Goal: Task Accomplishment & Management: Use online tool/utility

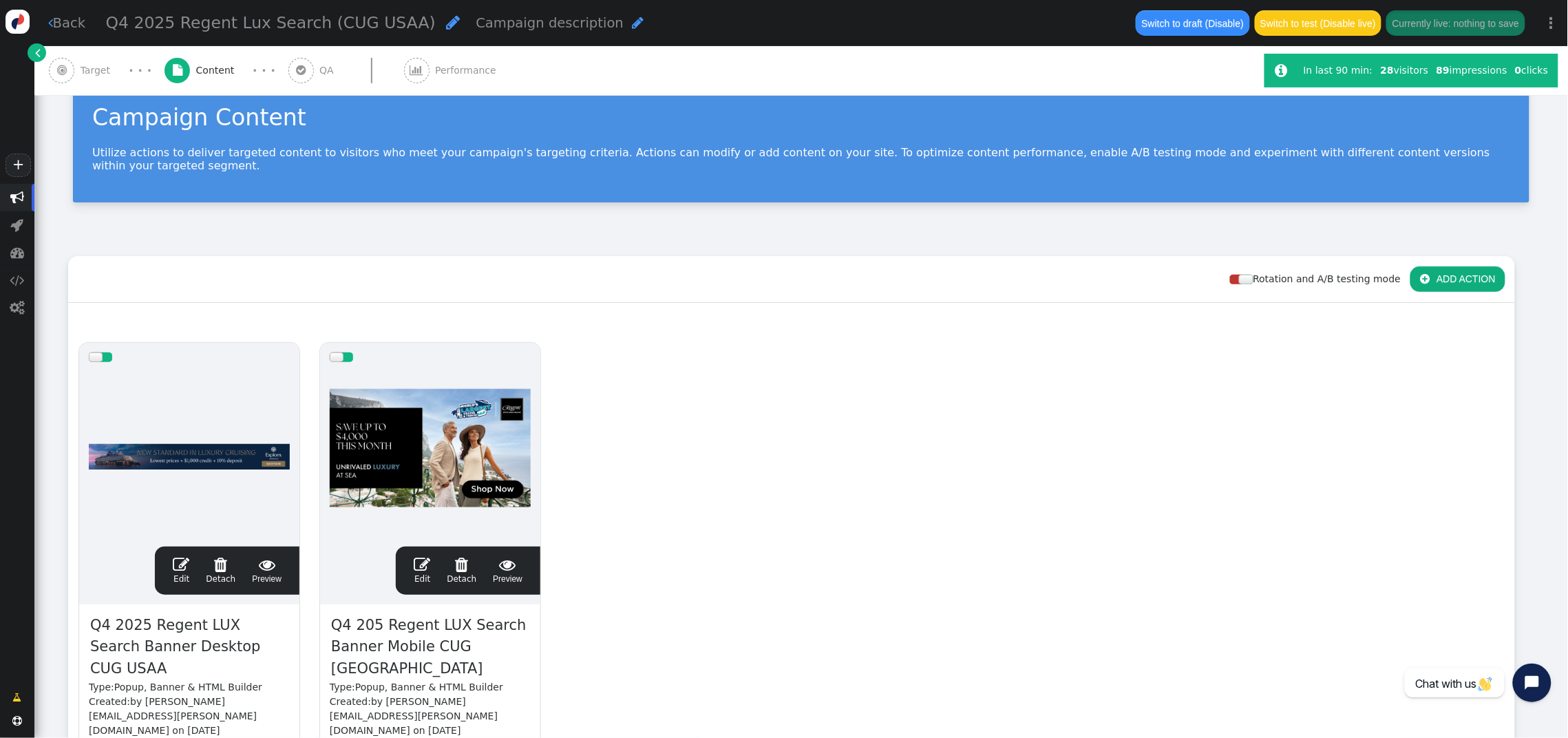
scroll to position [31, 0]
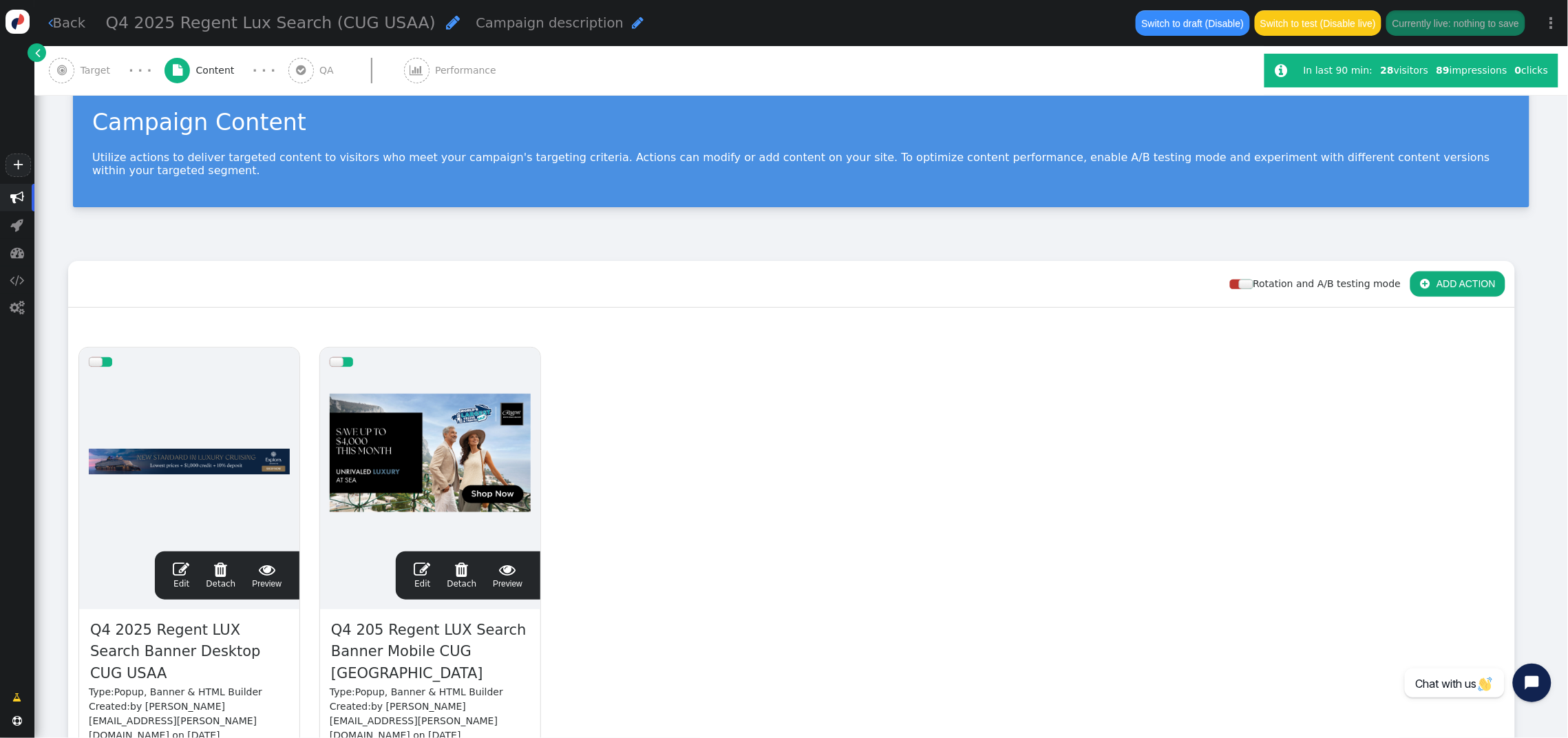
click at [83, 65] on span "Target" at bounding box center [99, 71] width 36 height 15
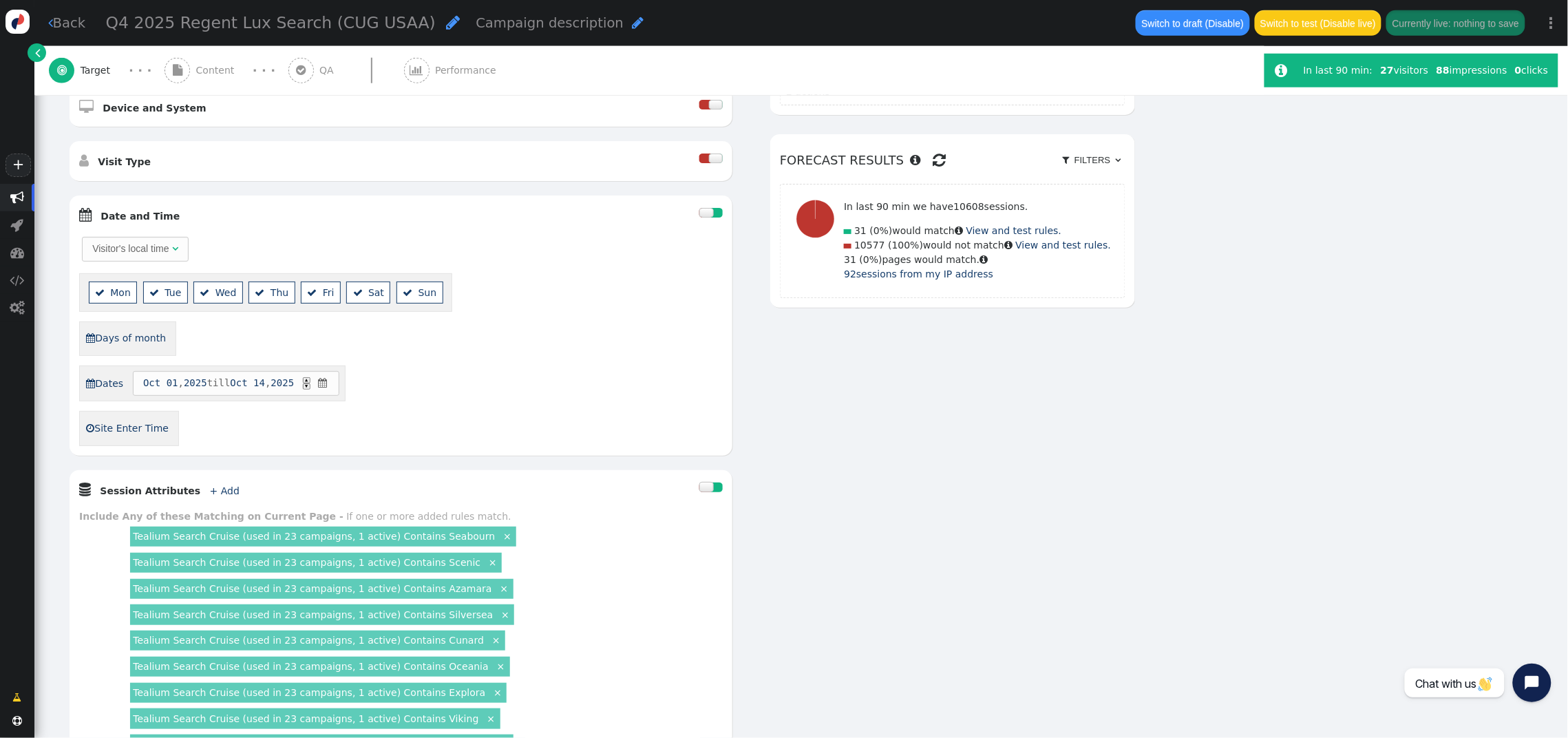
scroll to position [508, 0]
click at [296, 74] on span "" at bounding box center [301, 69] width 10 height 11
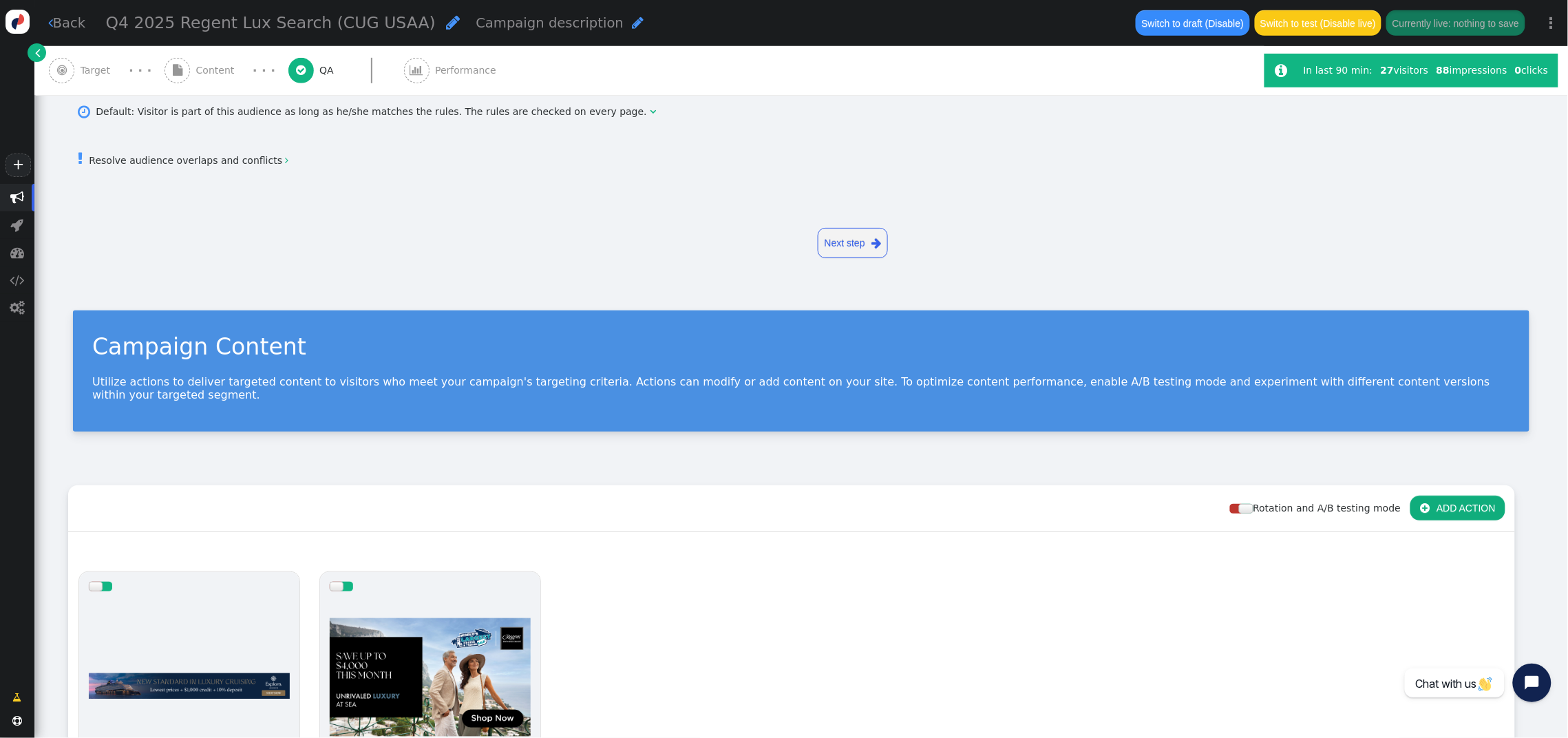
scroll to position [0, 0]
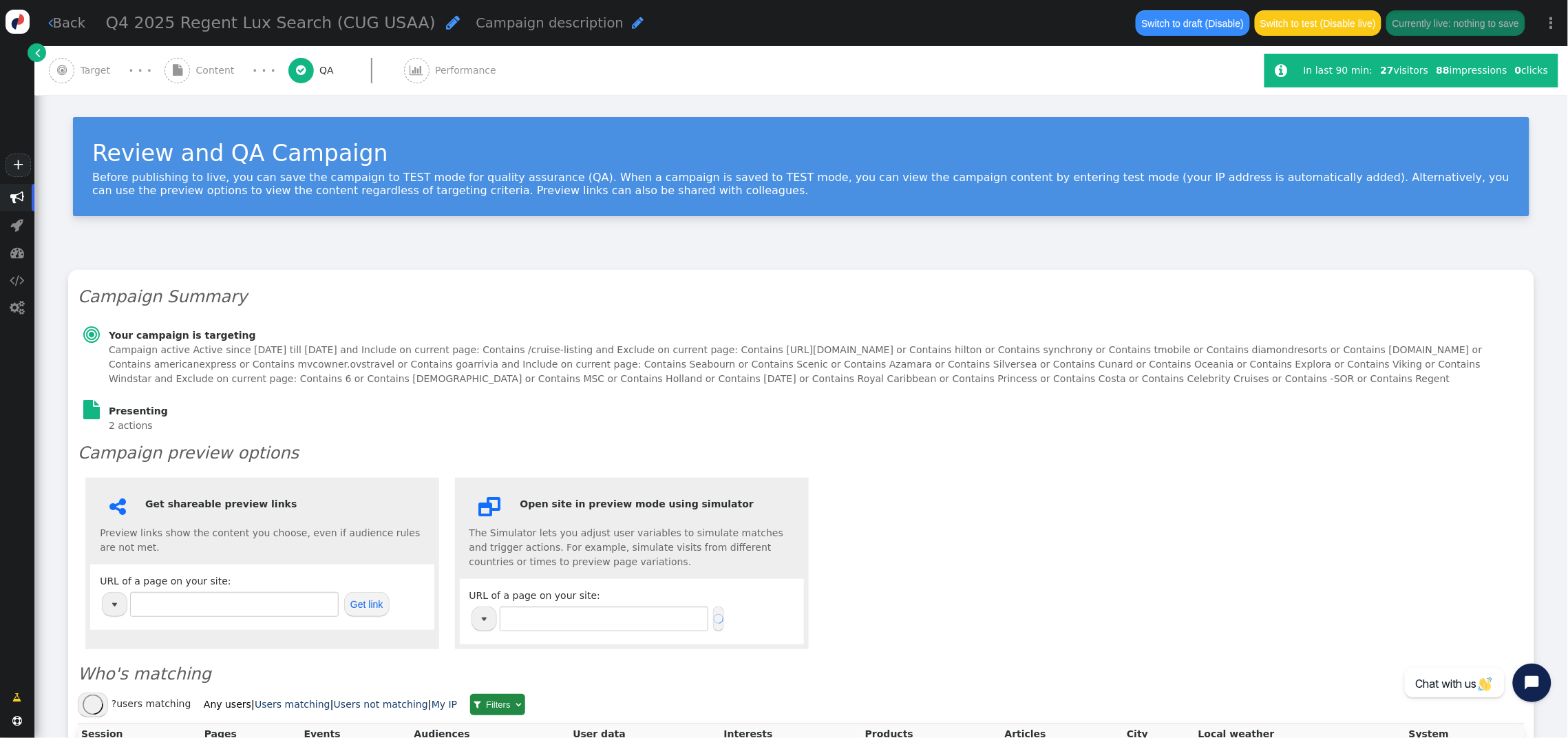
type input "[URL][DOMAIN_NAME]"
drag, startPoint x: 678, startPoint y: 617, endPoint x: 401, endPoint y: 606, distance: 277.2
click at [401, 606] on div " Get shareable preview links Preview links show the content you choose, even i…" at bounding box center [801, 563] width 1447 height 186
paste input "[DOMAIN_NAME][URL]"
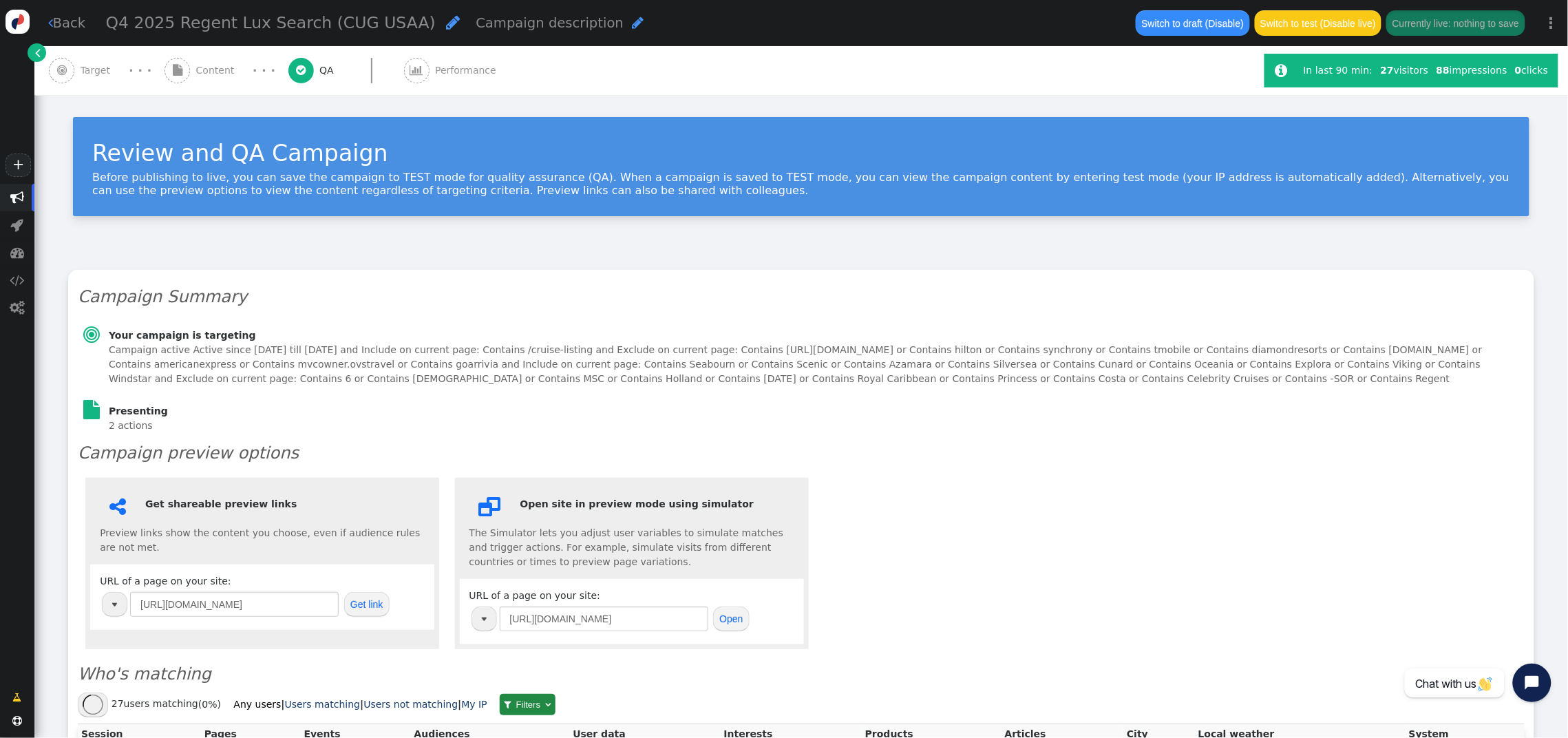
click at [740, 619] on button "Open" at bounding box center [731, 619] width 37 height 25
click at [687, 619] on input "[URL][DOMAIN_NAME]" at bounding box center [604, 619] width 208 height 25
paste input "://cruise.icruiserewards.com/cruise-listing?&partnerid=228&nameid=39028749&cobr…"
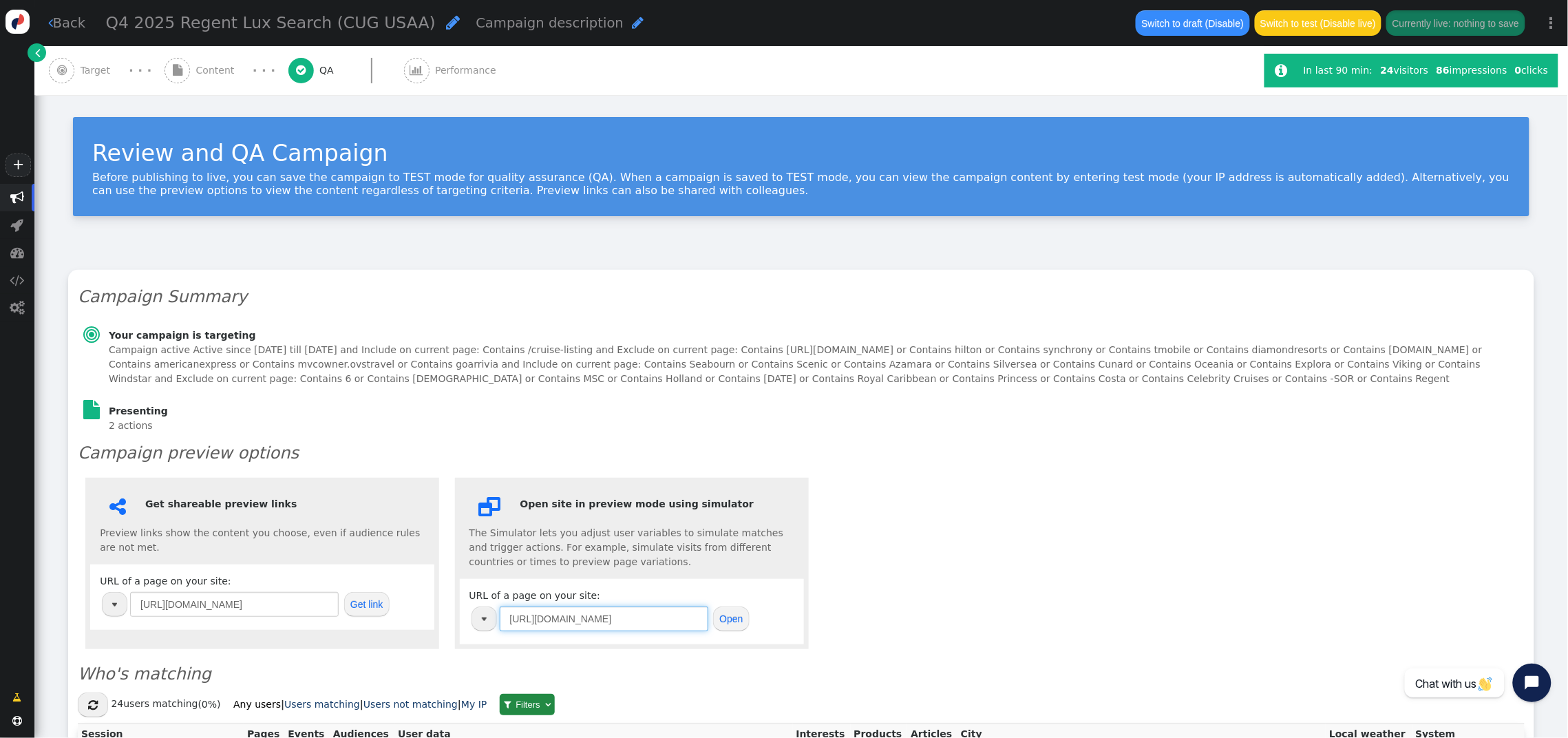
type input "http://cruise.icruiserewards.com/cruise-listing?&partnerid=228&nameid=39028749&…"
click at [729, 618] on button "Open" at bounding box center [731, 619] width 37 height 25
click at [185, 65] on span "" at bounding box center [176, 70] width 25 height 25
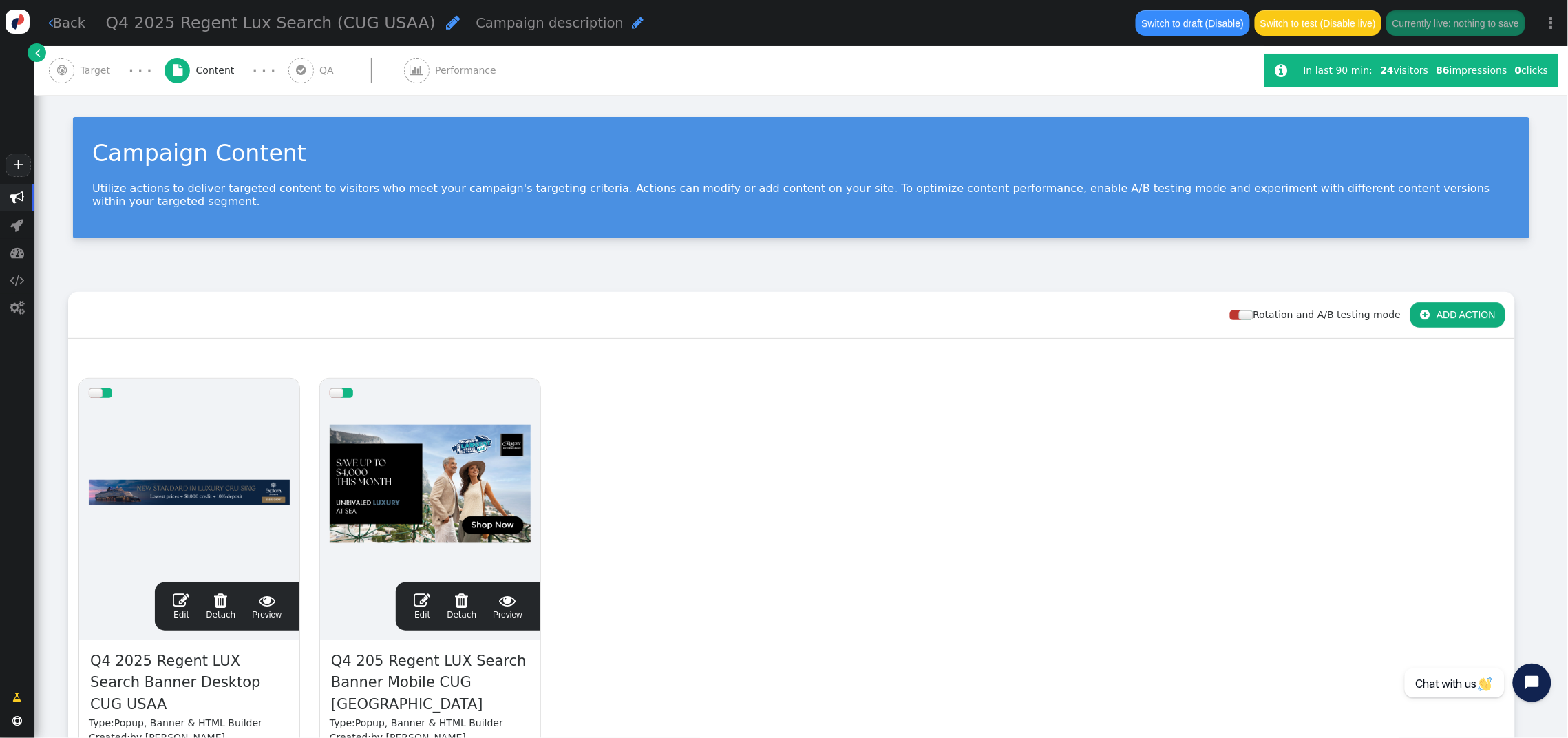
click at [181, 593] on span "" at bounding box center [181, 601] width 16 height 16
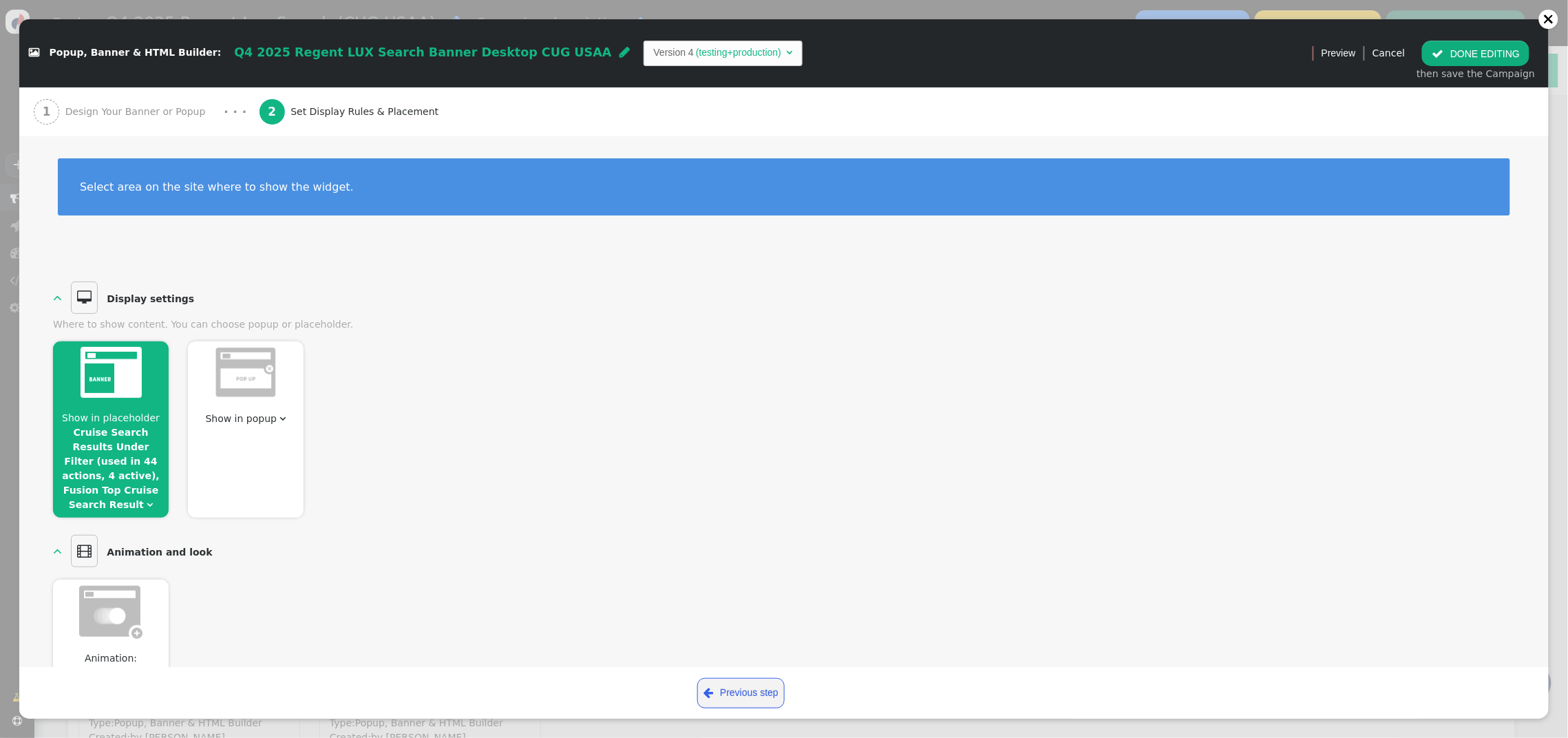
click at [123, 405] on div at bounding box center [111, 375] width 116 height 67
click at [105, 470] on link "Cruise Search Results Under Filter (used in 44 actions, 4 active), Fusion Top C…" at bounding box center [111, 468] width 98 height 83
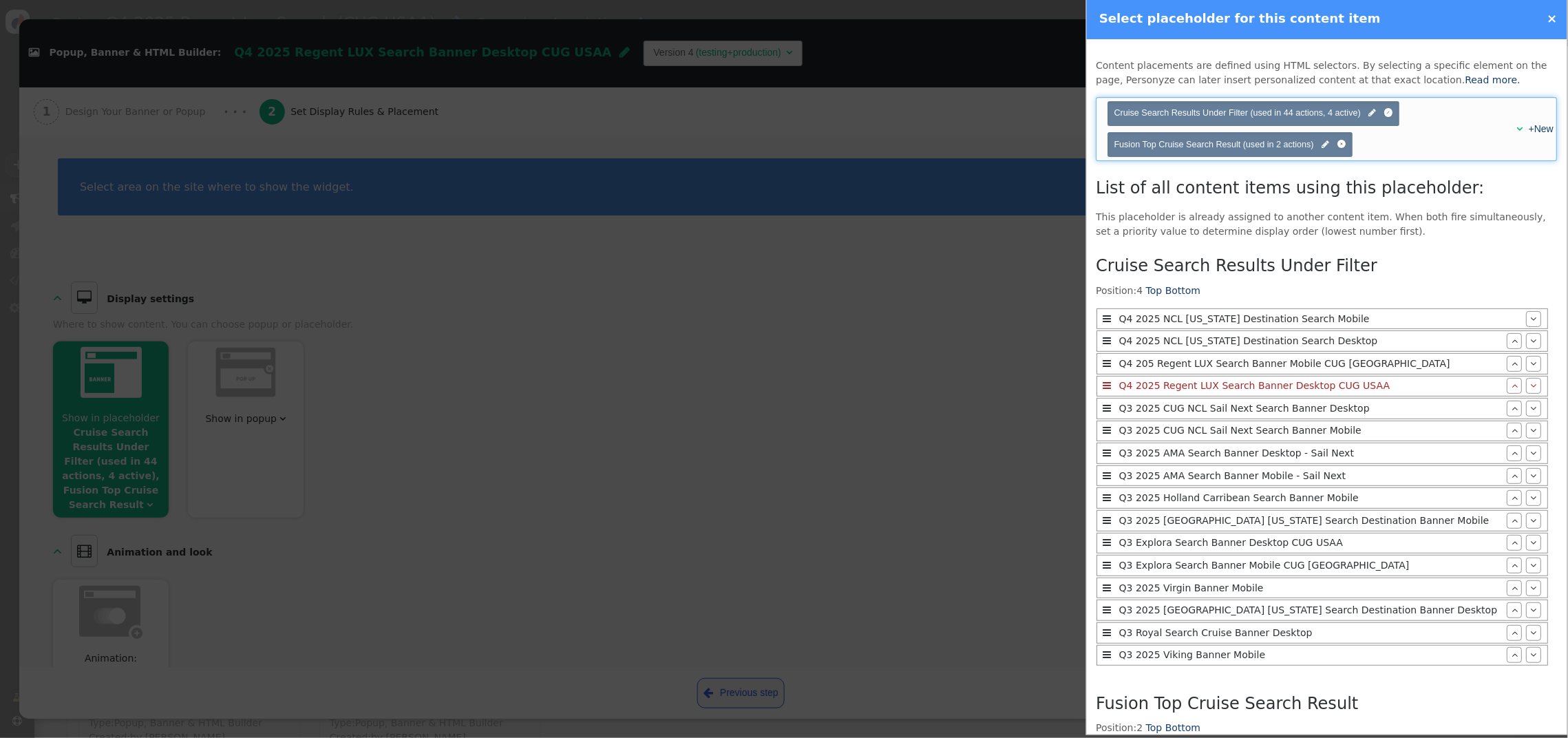
click at [1445, 128] on span "" at bounding box center [1521, 129] width 7 height 10
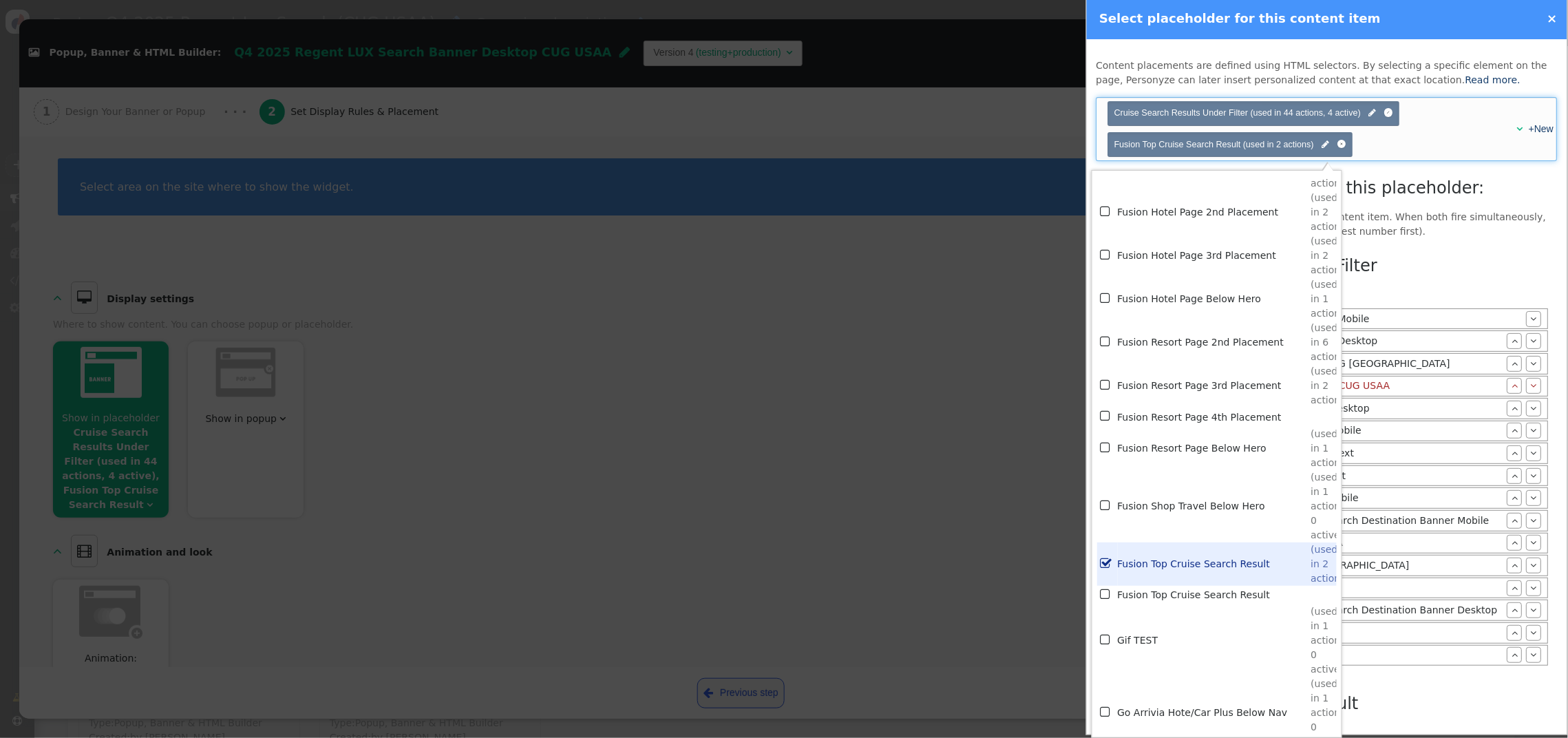
scroll to position [3401, 0]
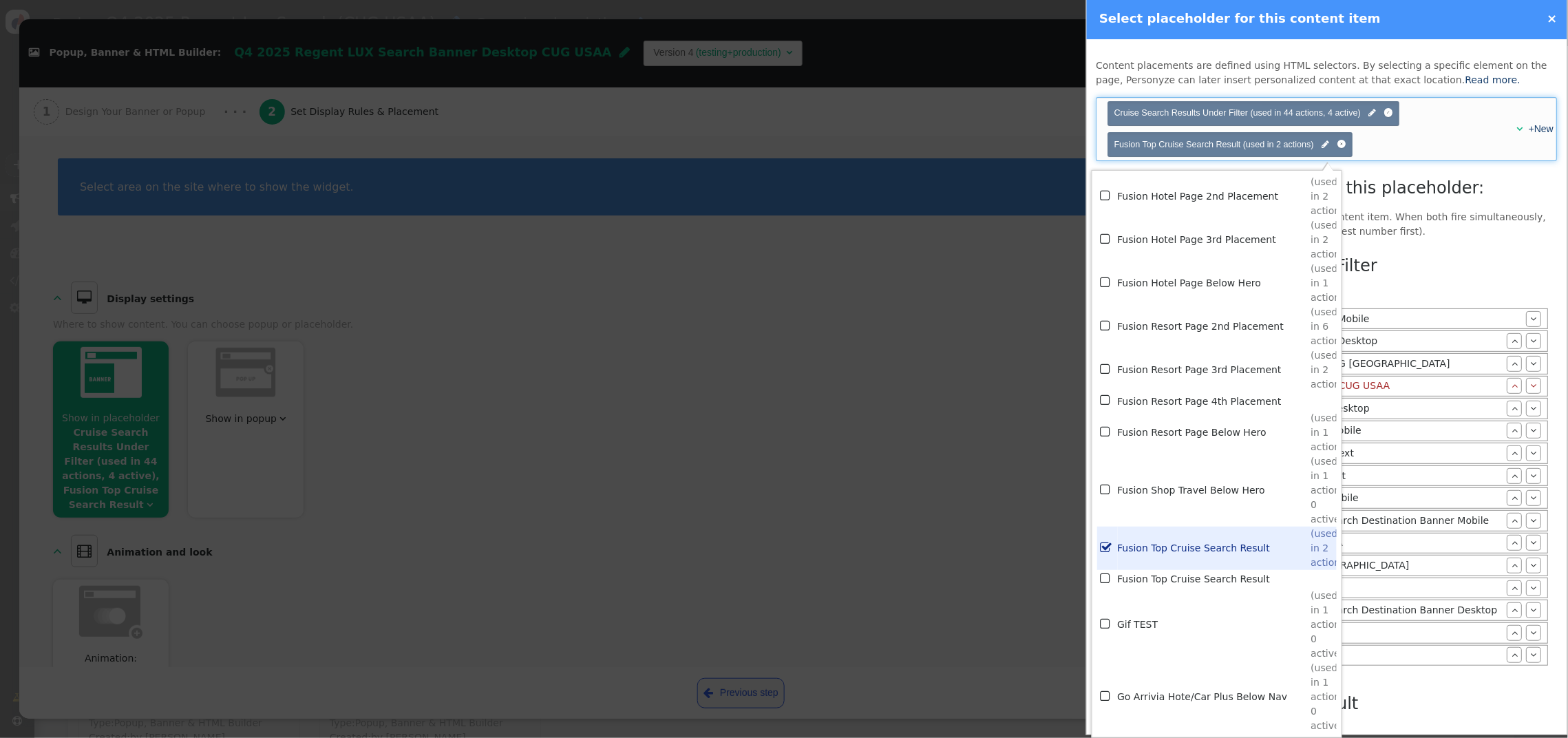
click at [1445, 271] on div "Cruise Search Results Under Filter Position: 4 Top Bottom  Q4 2025 NCL Alaska …" at bounding box center [1327, 524] width 462 height 551
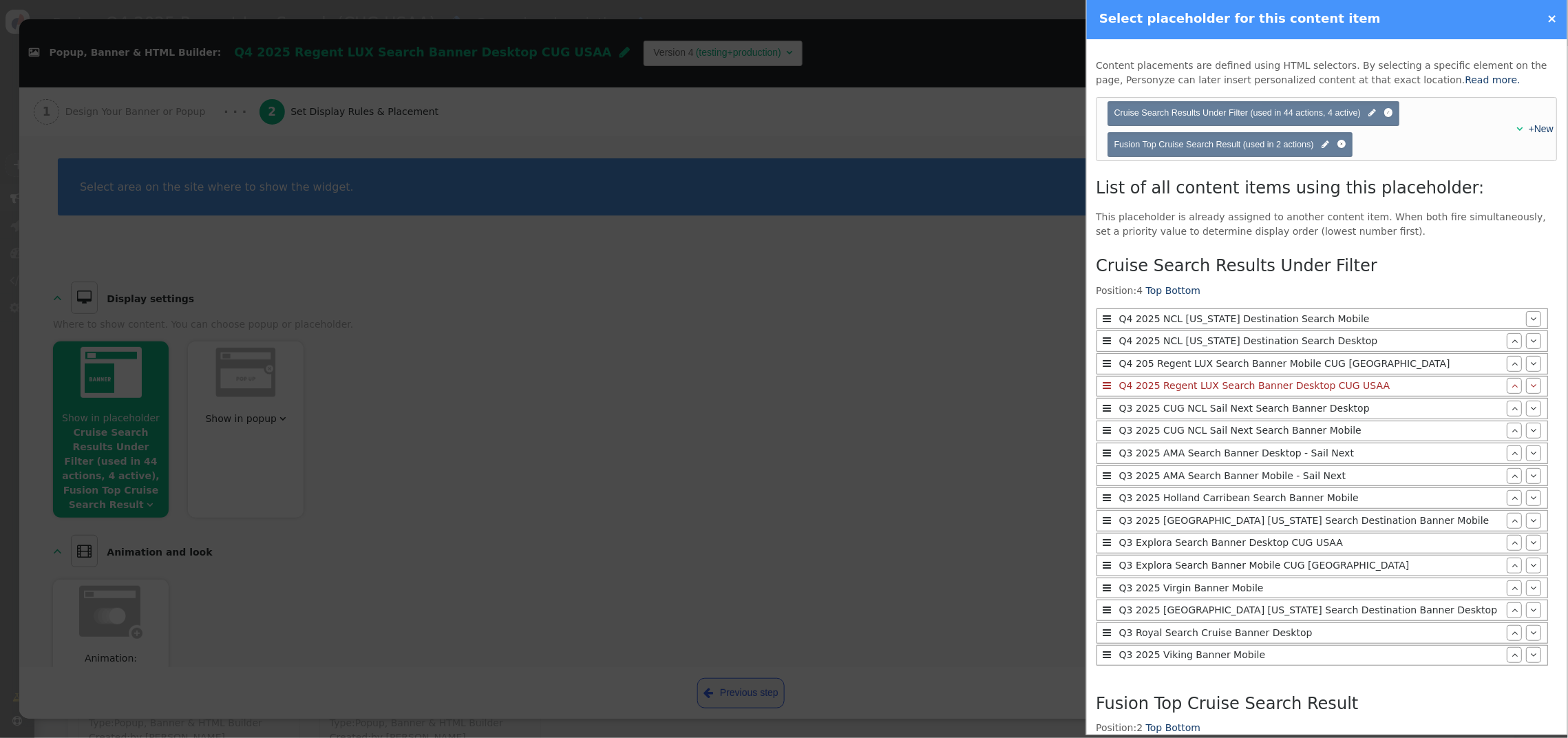
click at [1445, 18] on link "×" at bounding box center [1552, 18] width 11 height 15
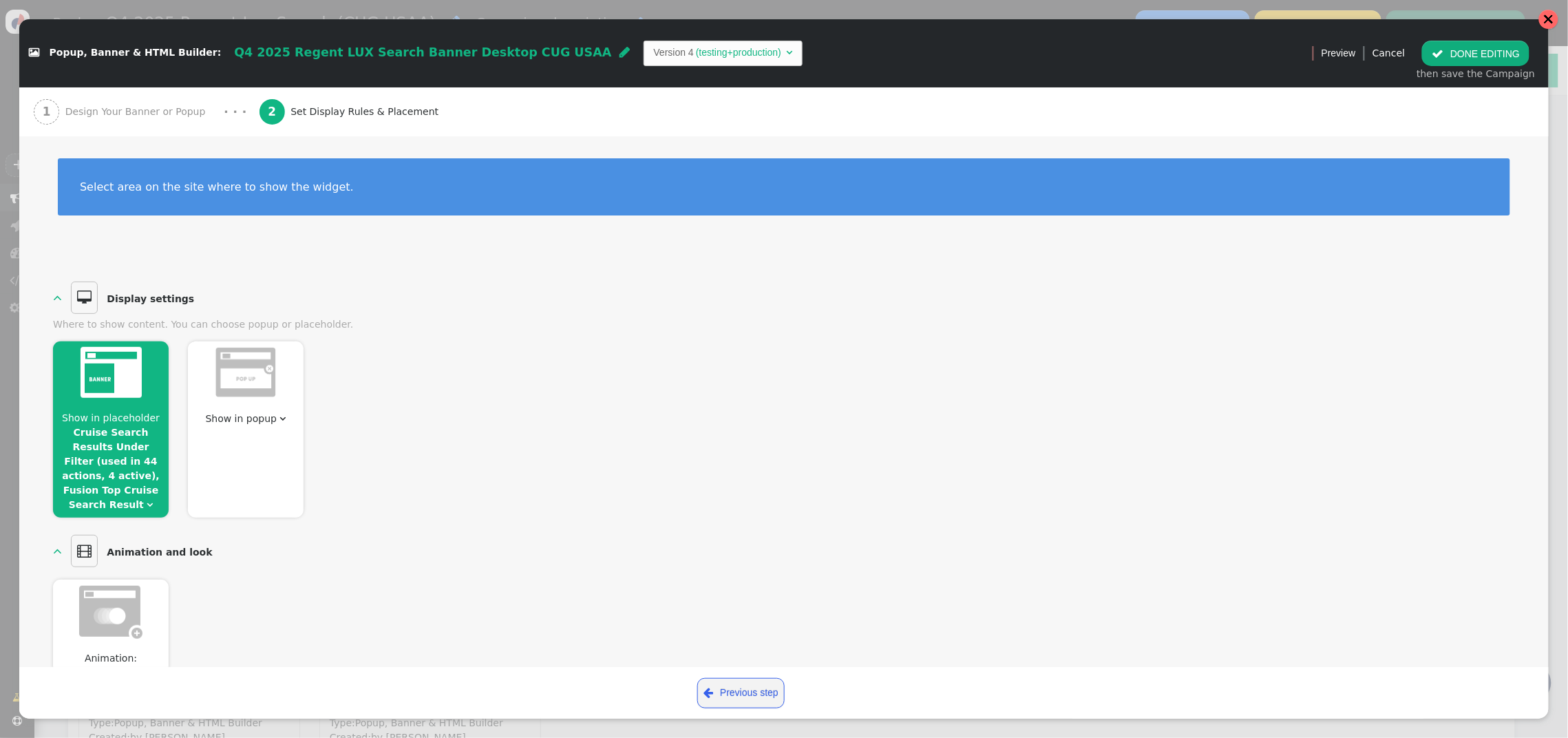
click at [1445, 20] on div at bounding box center [1548, 19] width 11 height 11
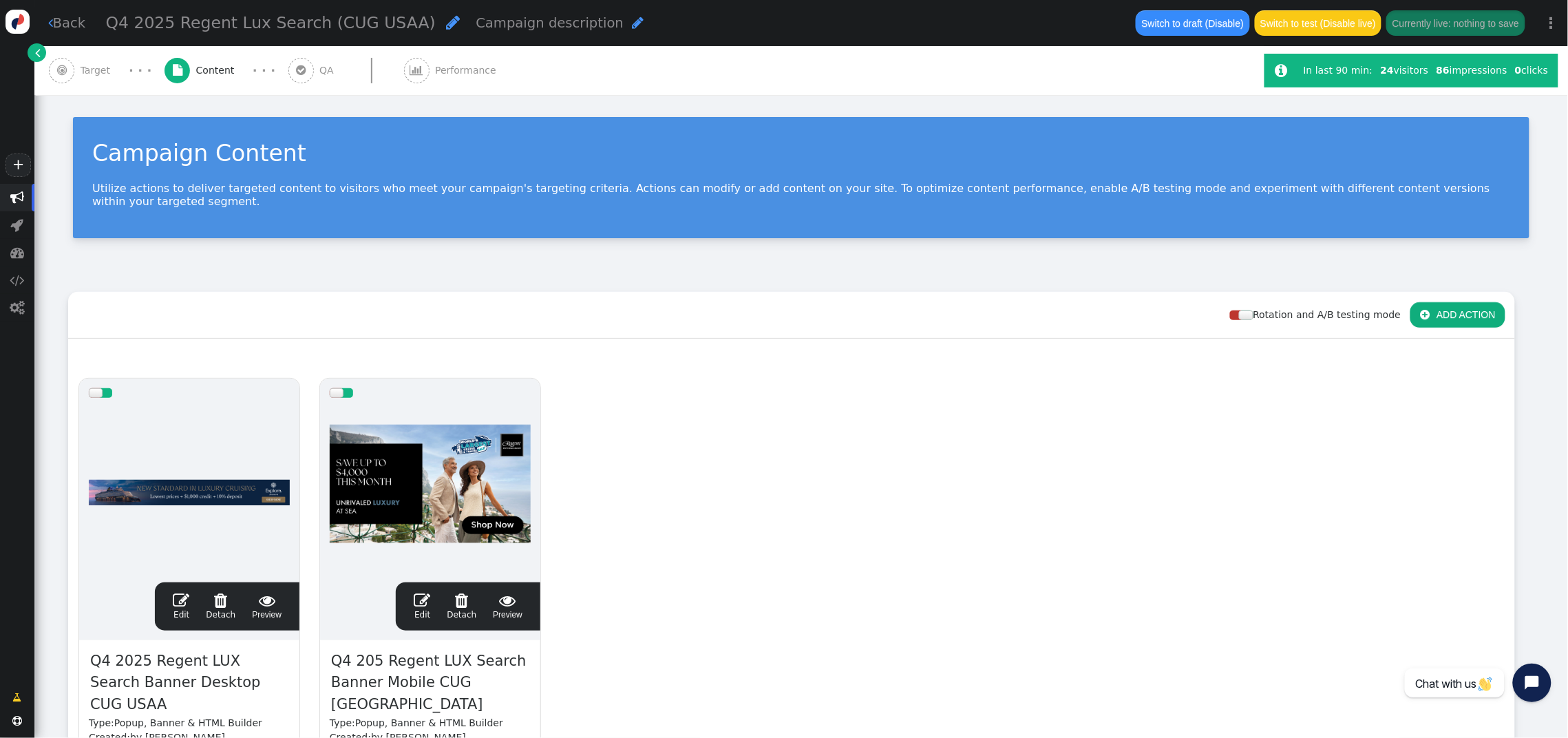
click at [319, 71] on span "QA" at bounding box center [329, 71] width 20 height 15
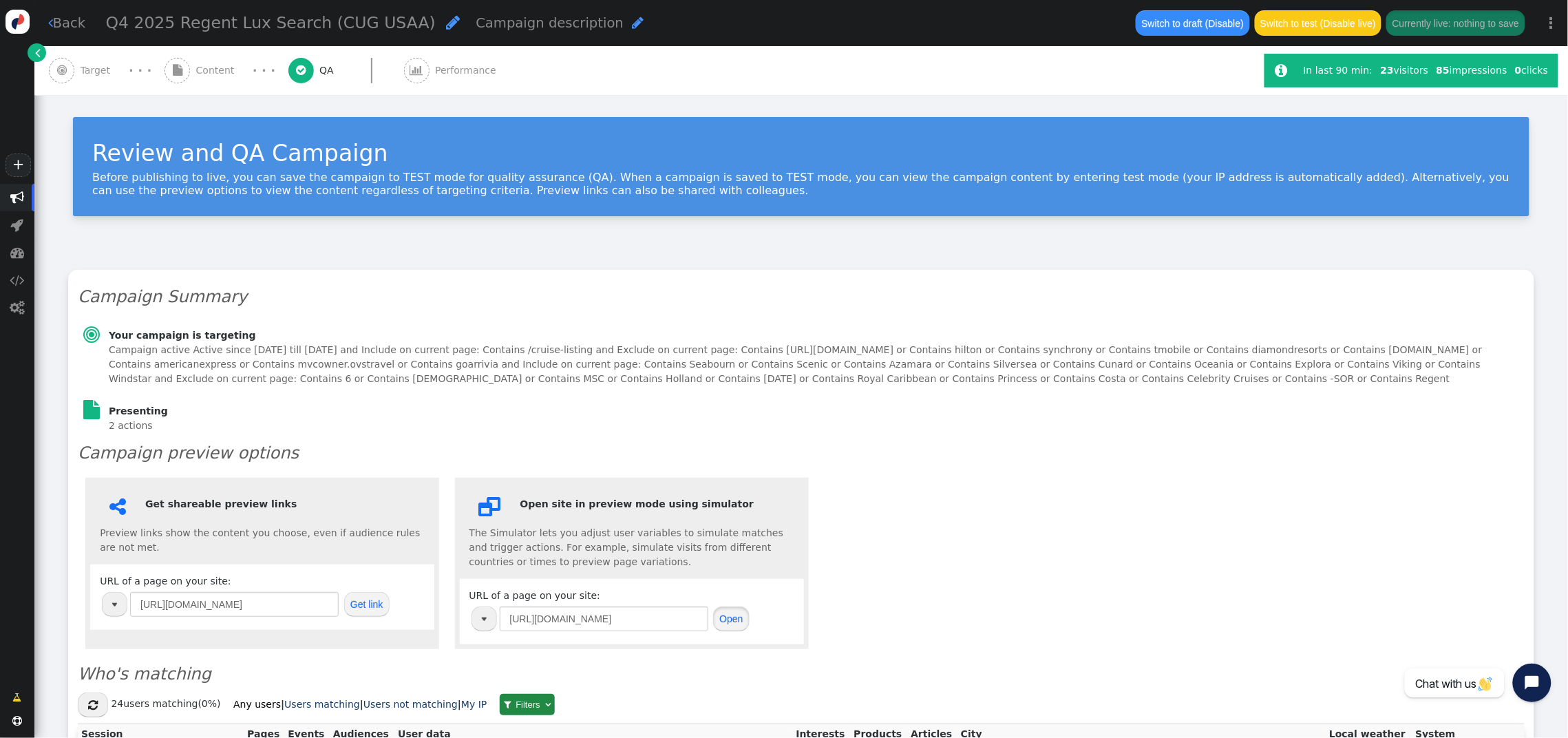
click at [732, 624] on button "Open" at bounding box center [731, 619] width 37 height 25
click at [719, 624] on button "Open" at bounding box center [731, 619] width 37 height 25
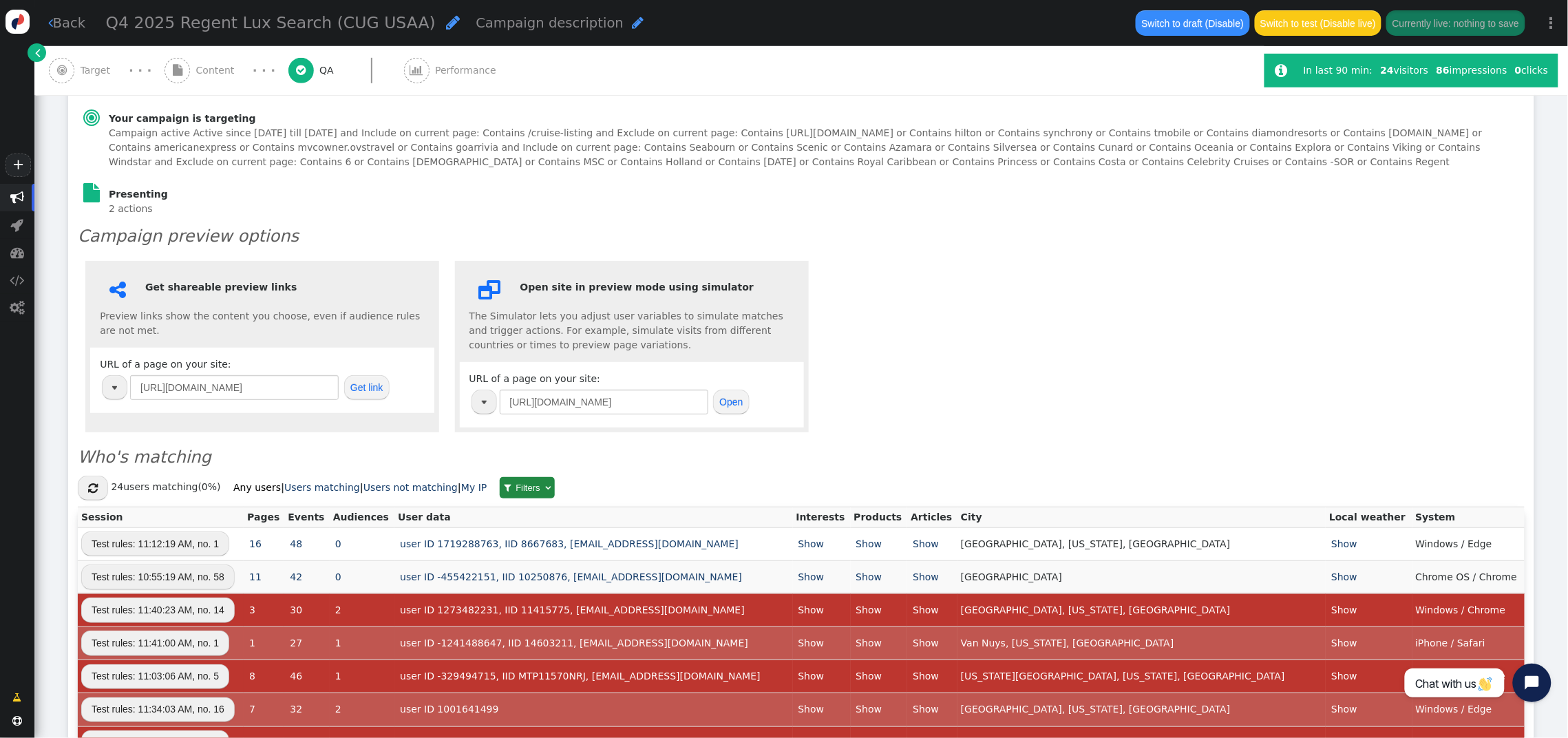
scroll to position [205, 0]
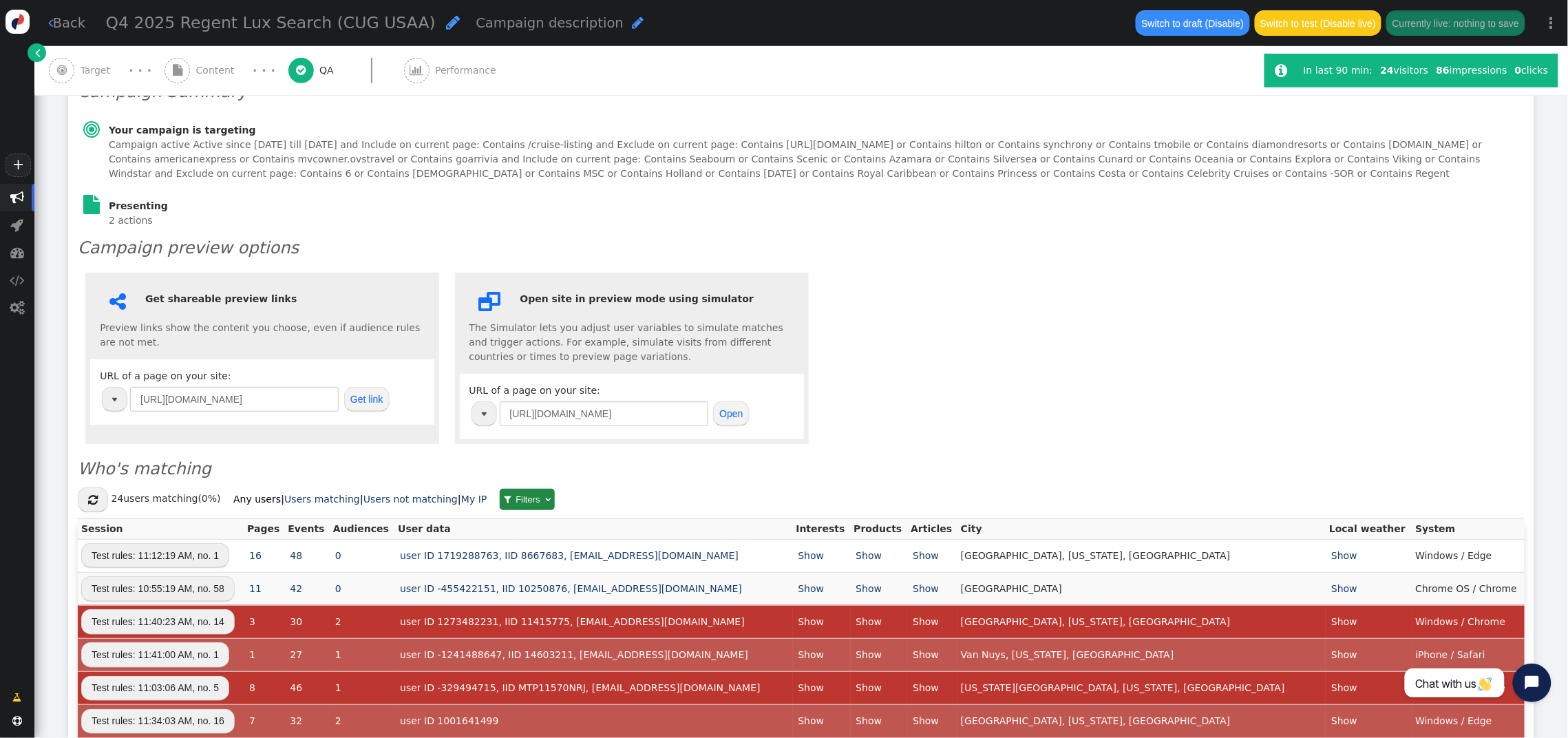
click at [199, 72] on span "Content" at bounding box center [218, 71] width 44 height 15
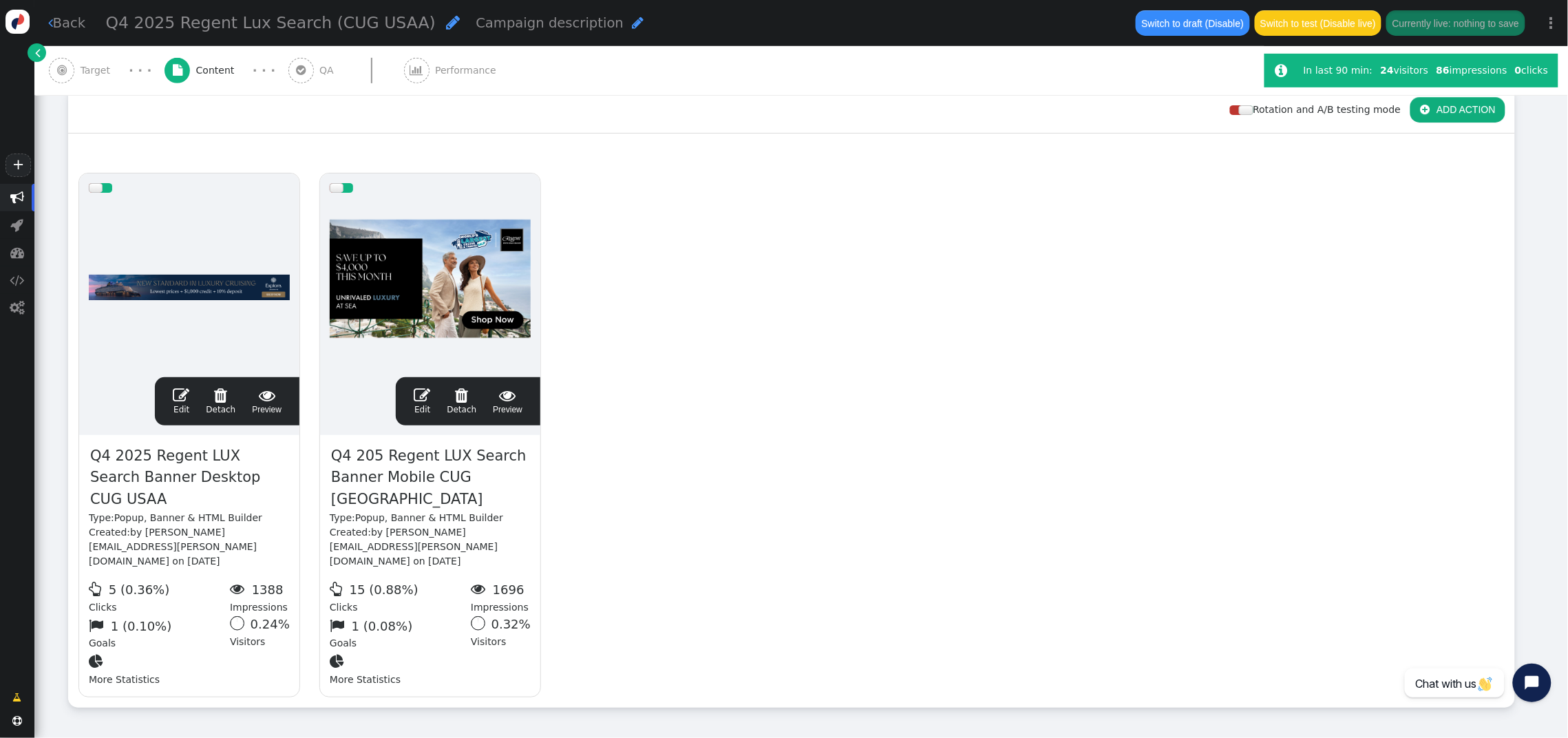
click at [184, 387] on span "" at bounding box center [181, 396] width 16 height 16
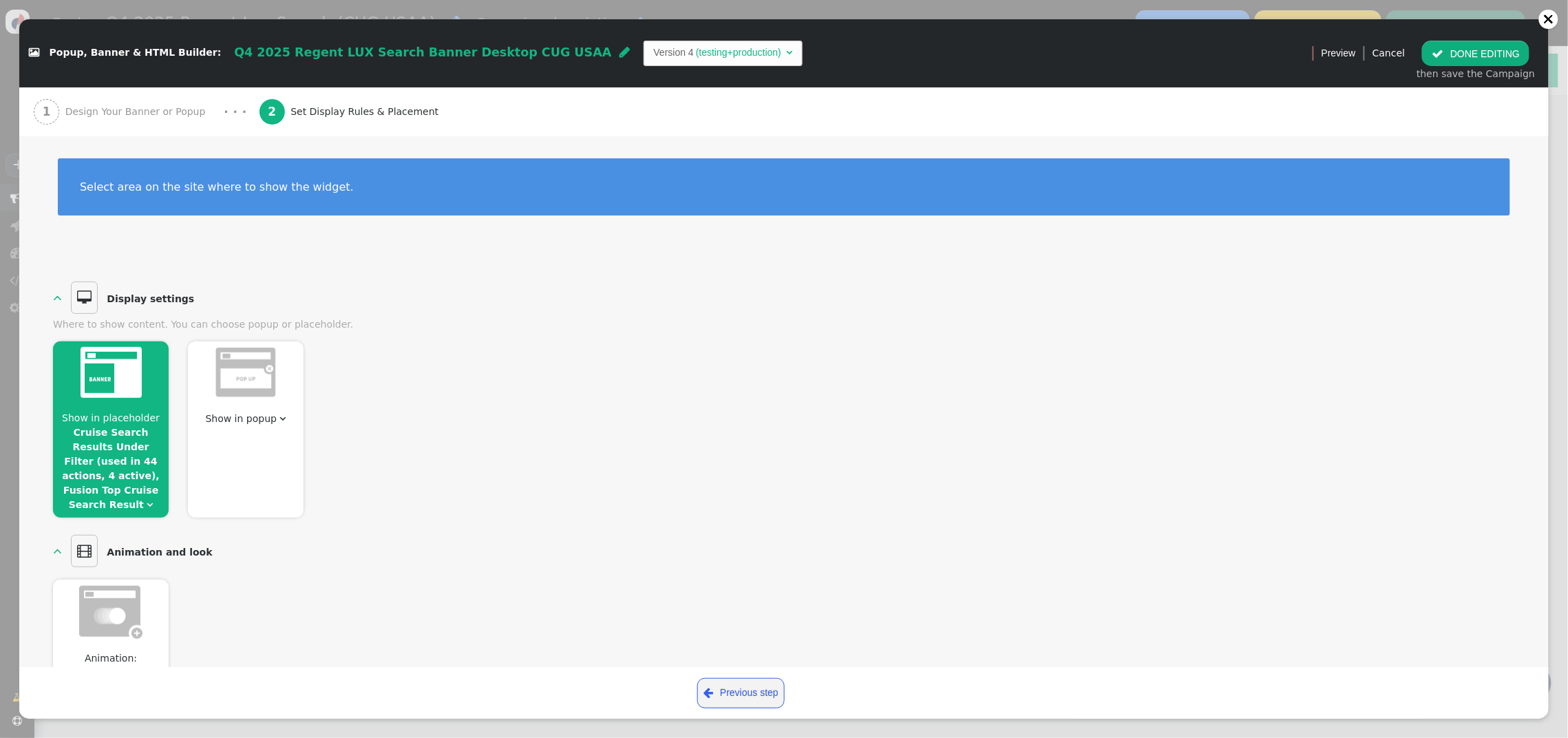
click at [151, 418] on span "Show in placeholder" at bounding box center [111, 418] width 98 height 11
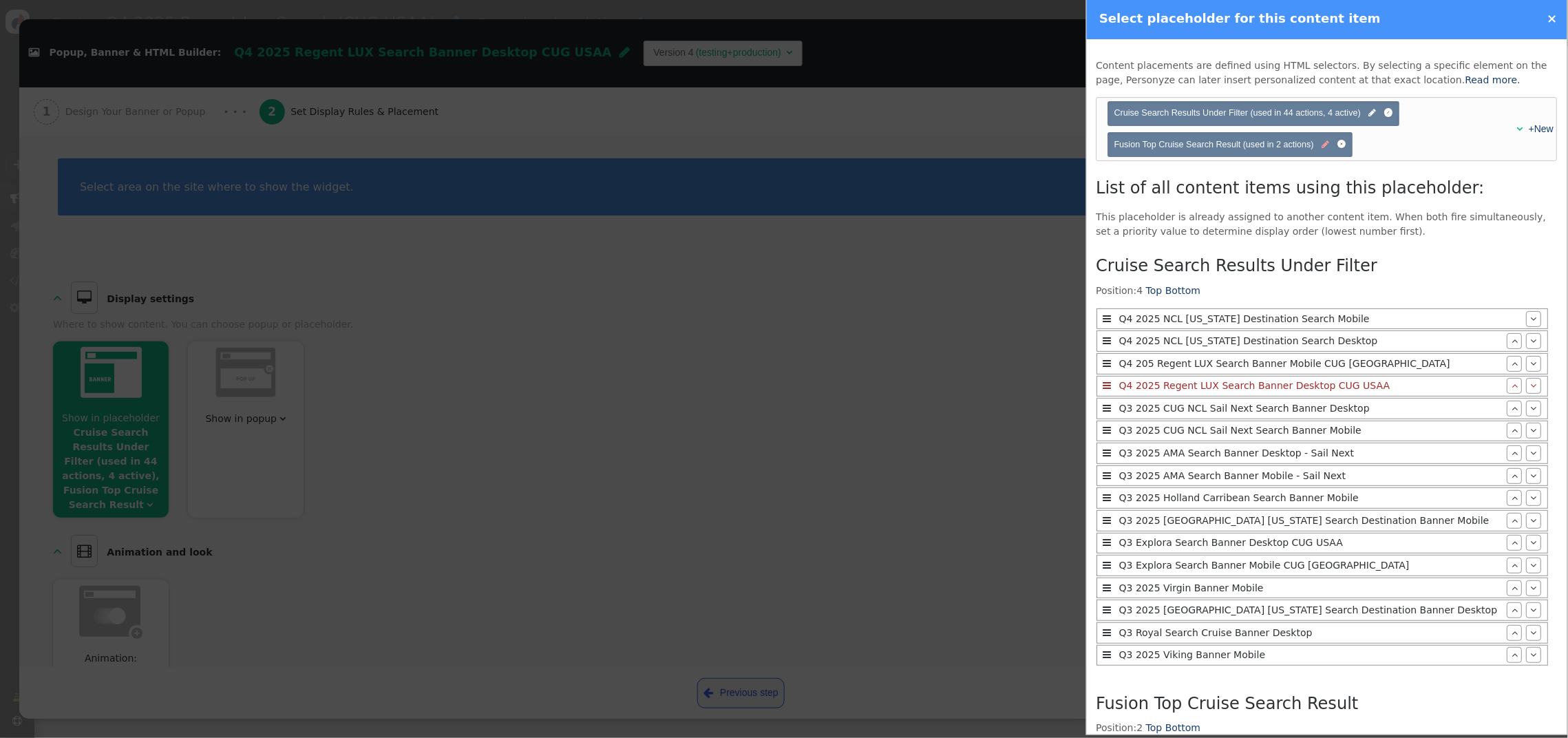
click at [1327, 146] on span "" at bounding box center [1326, 145] width 7 height 13
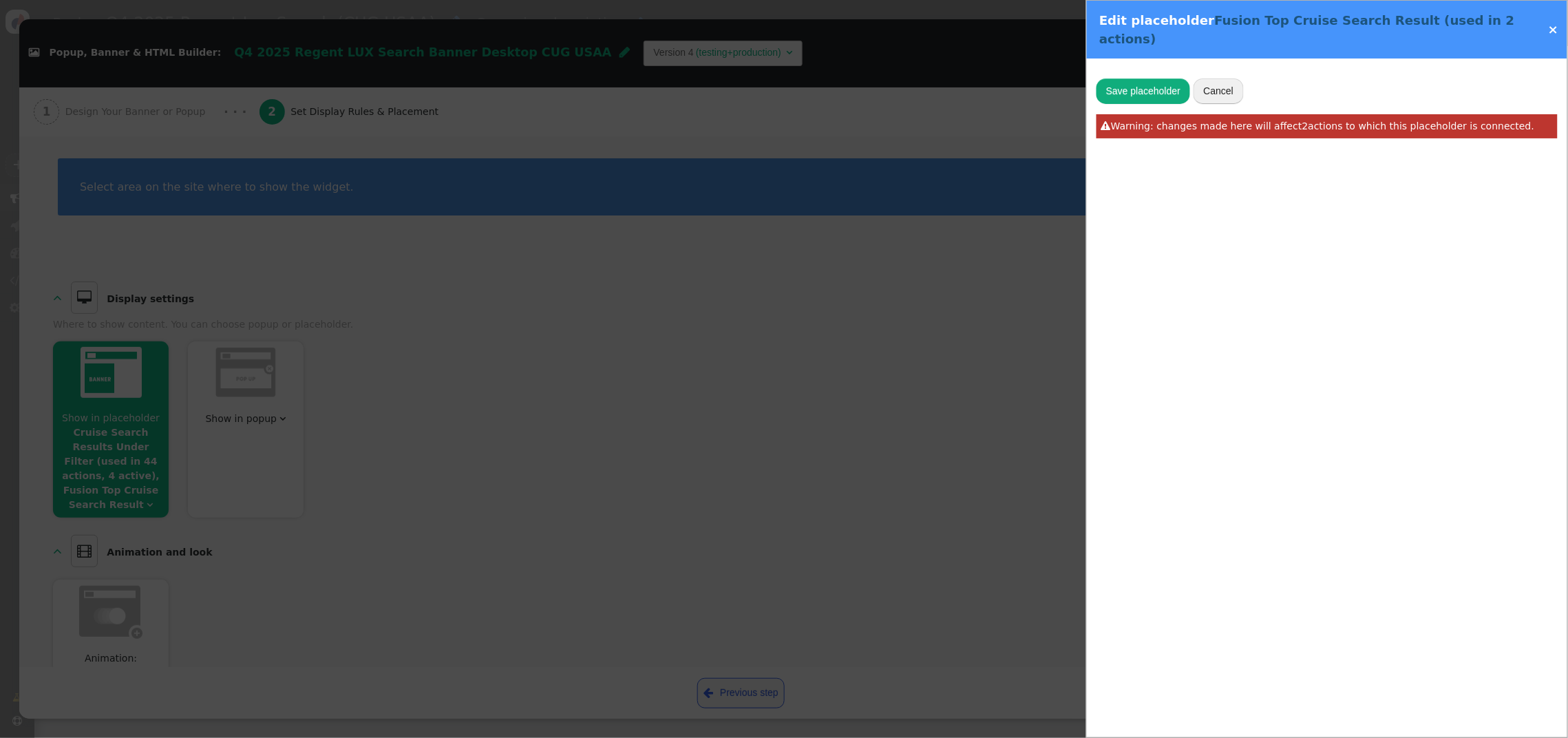
type input "Fusion Top Cruise Search Result"
type input "search-results"
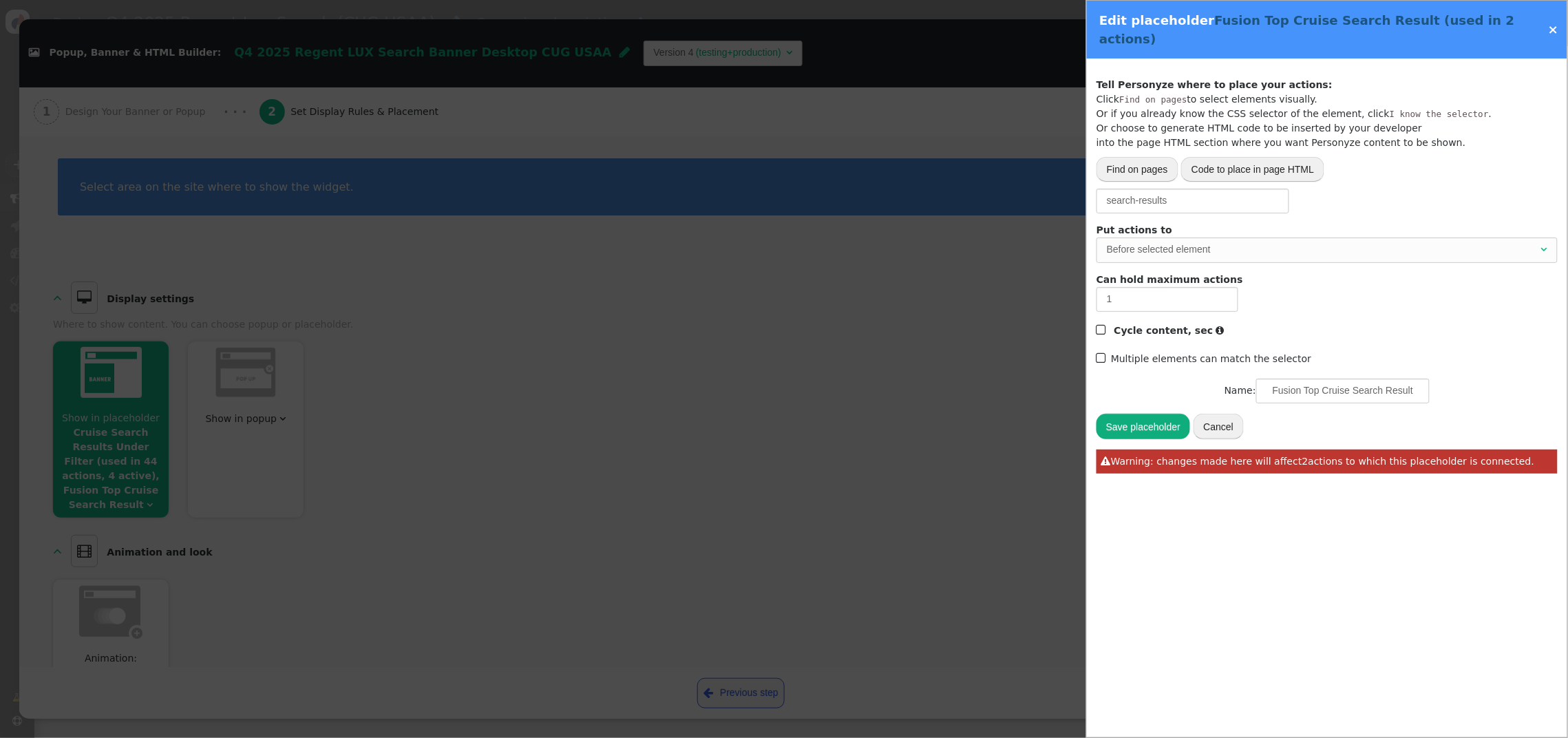
click at [1445, 22] on link "×" at bounding box center [1553, 29] width 11 height 15
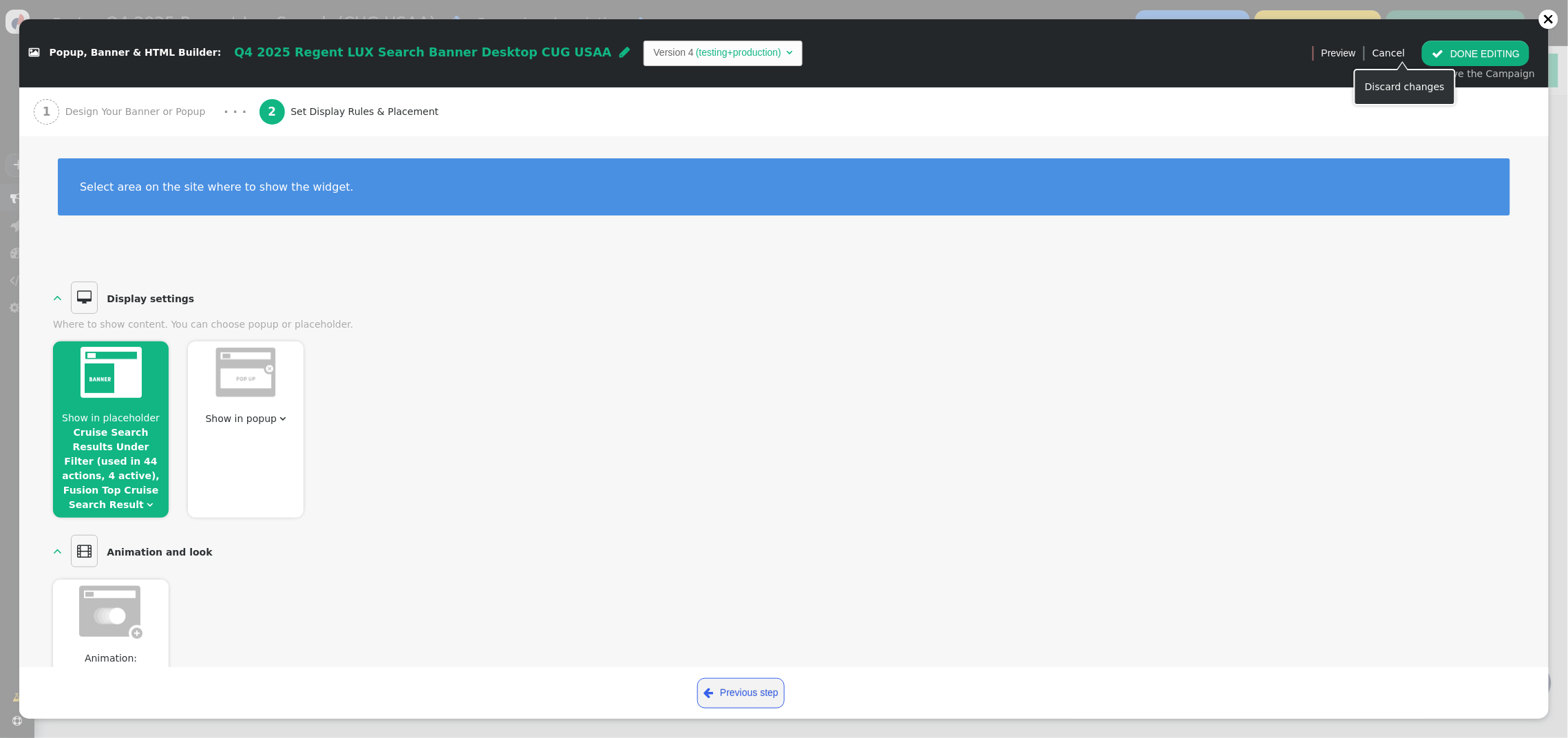
click at [1445, 51] on button " DONE EDITING" at bounding box center [1476, 53] width 107 height 25
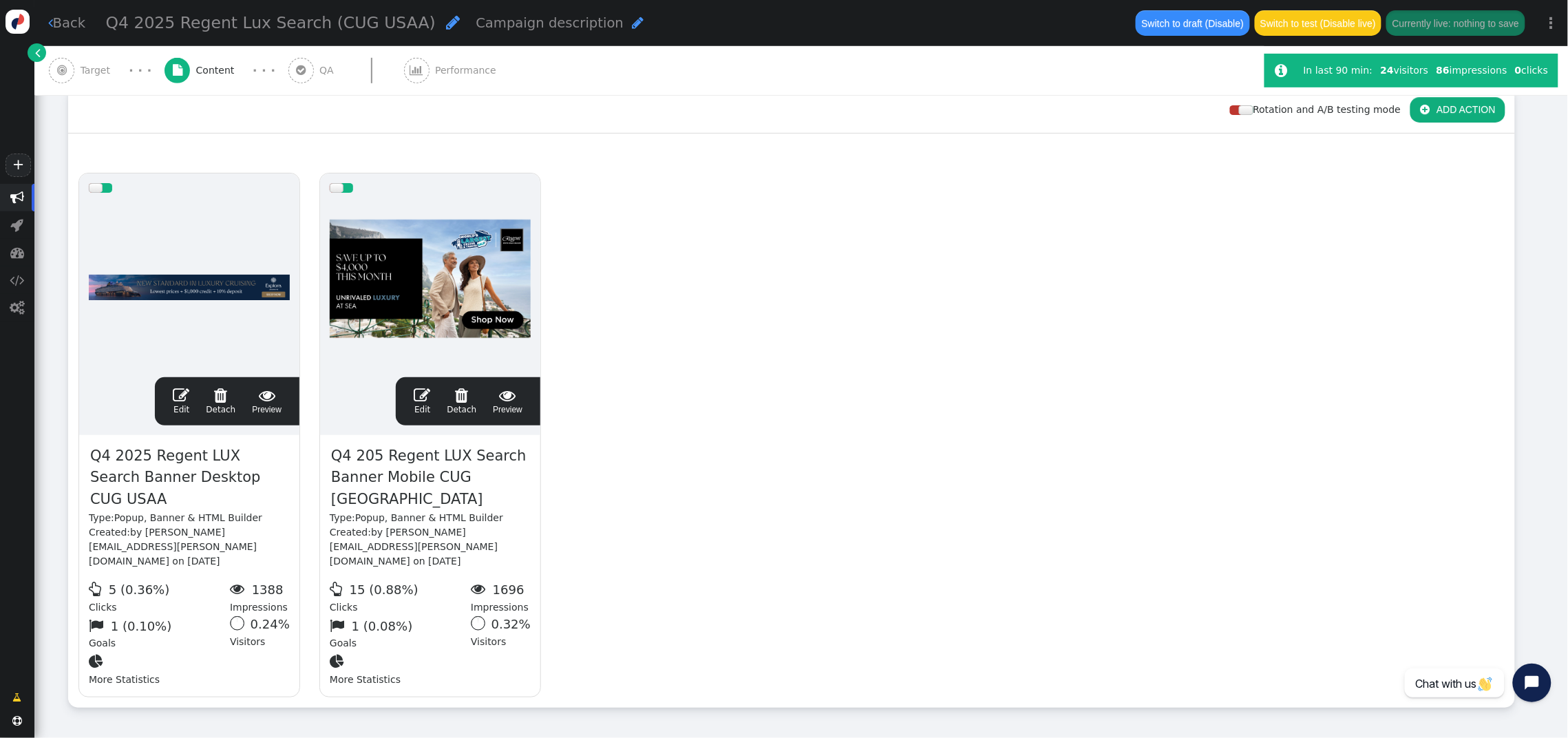
scroll to position [0, 0]
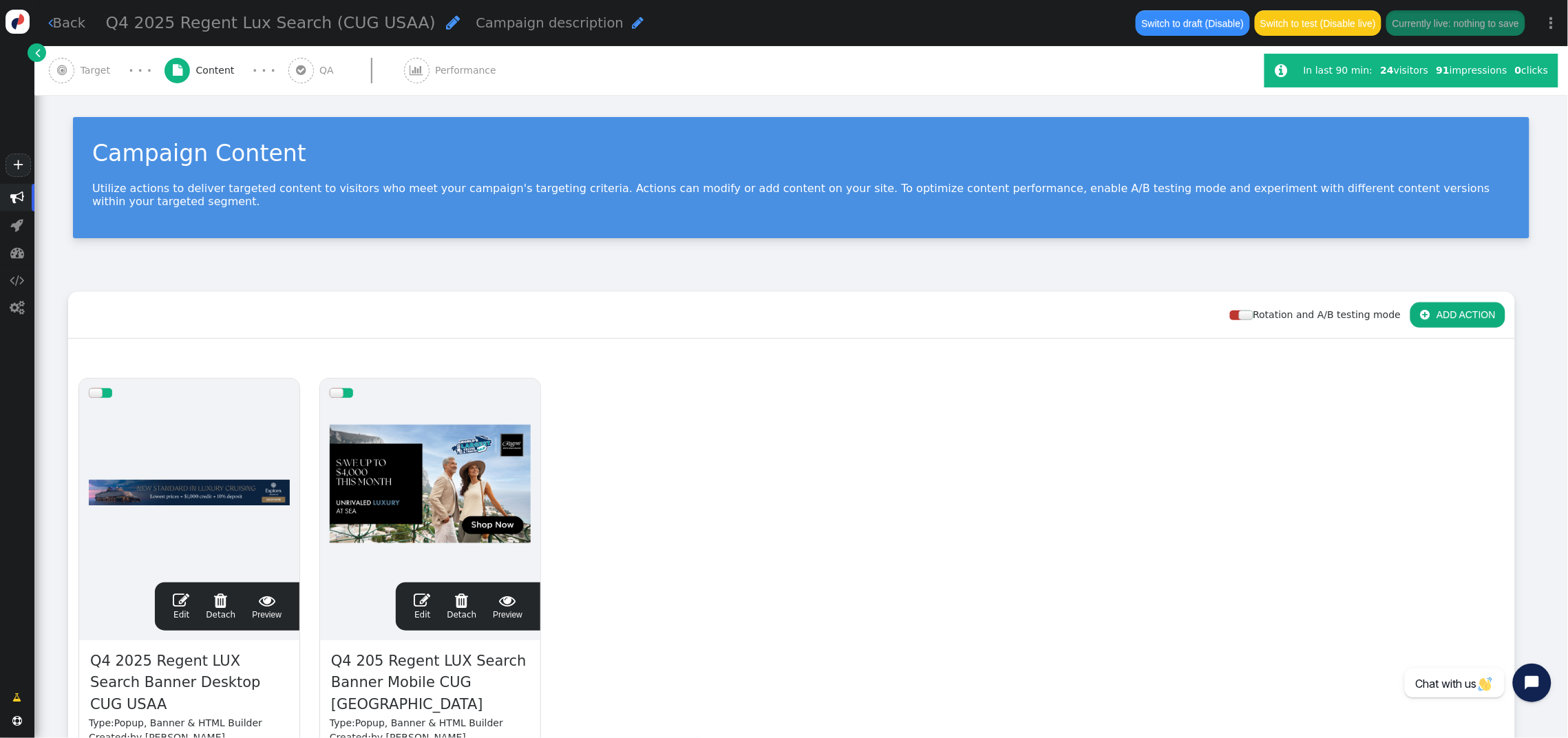
click at [176, 593] on span "" at bounding box center [181, 601] width 16 height 16
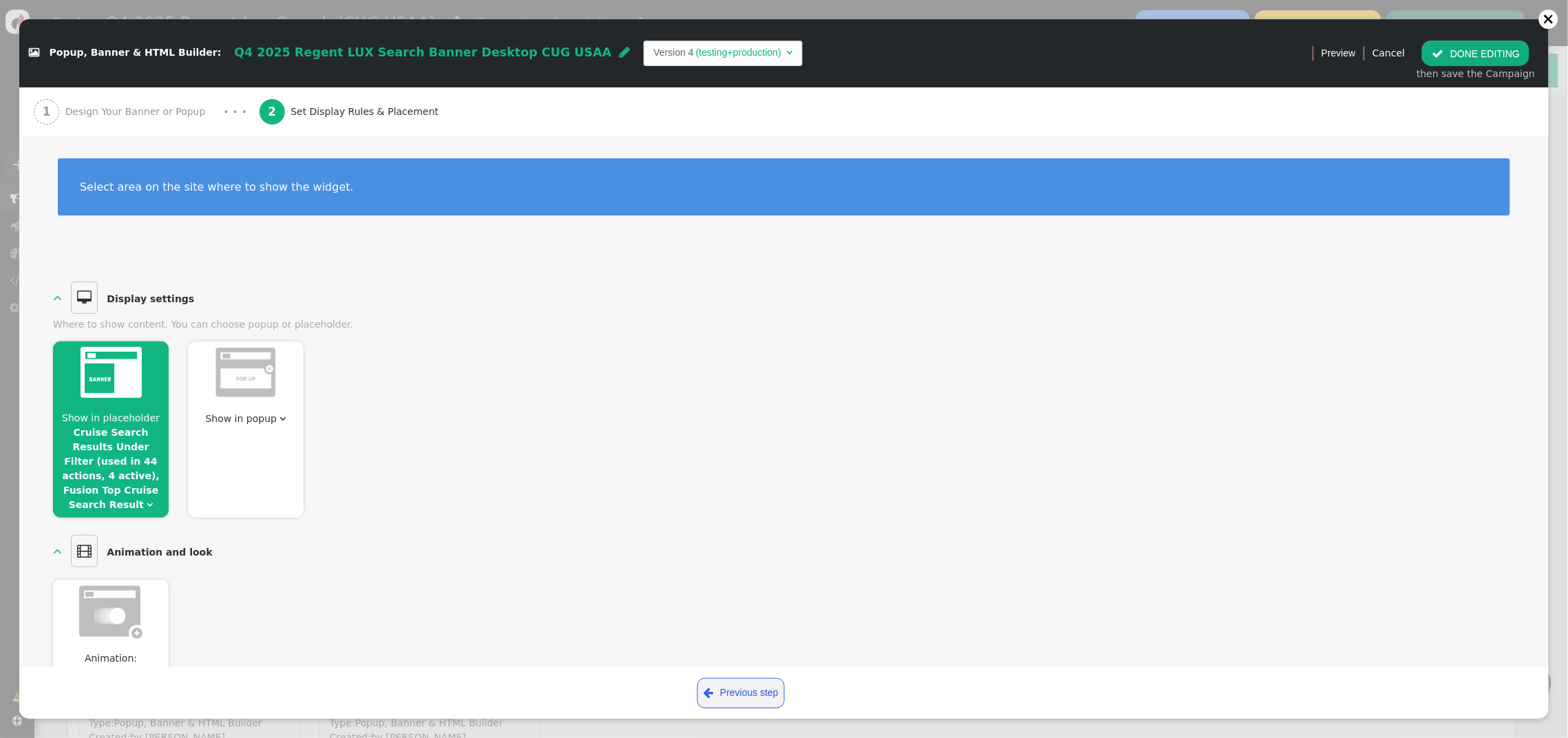
click at [83, 472] on link "Cruise Search Results Under Filter (used in 44 actions, 4 active), Fusion Top C…" at bounding box center [111, 468] width 98 height 83
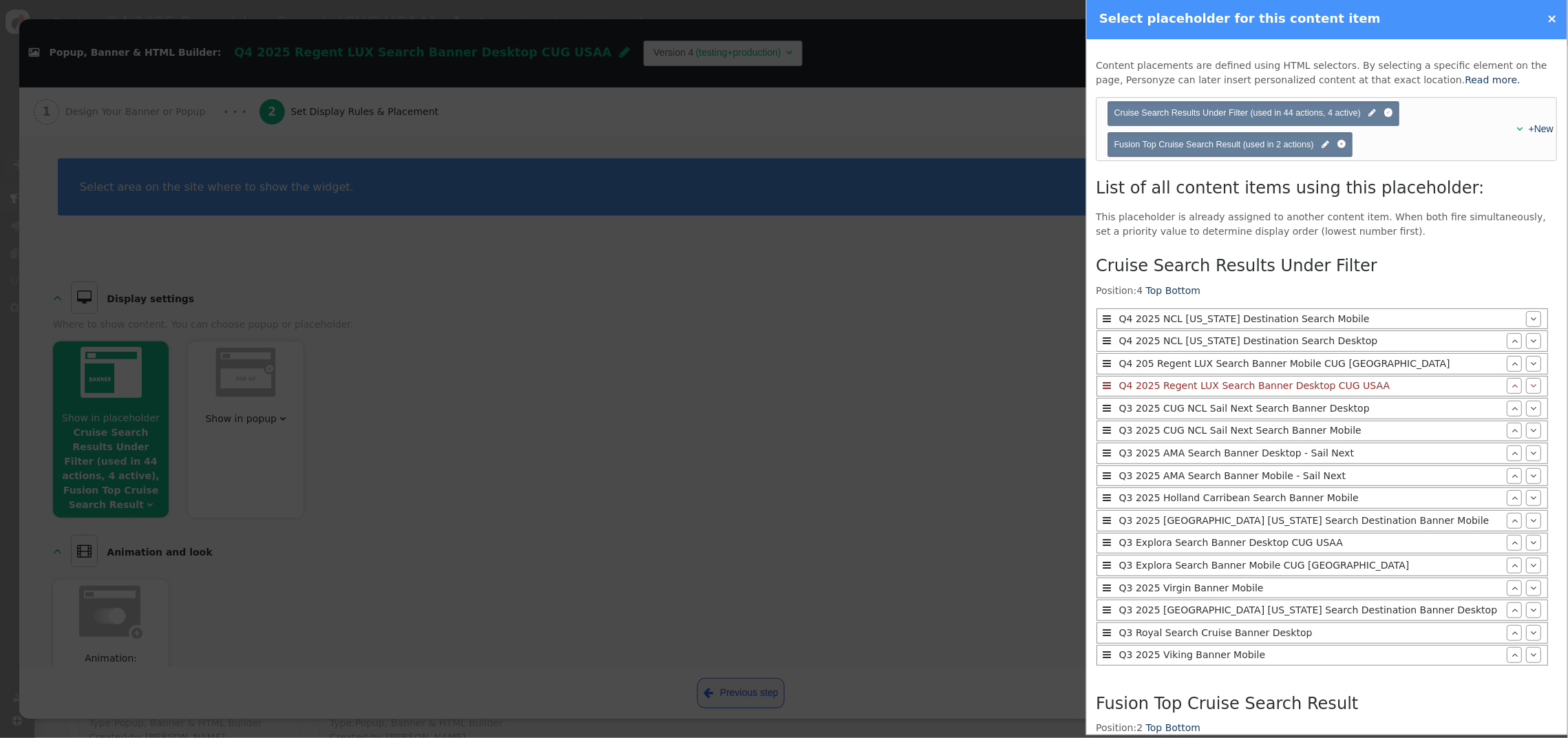
scroll to position [166, 0]
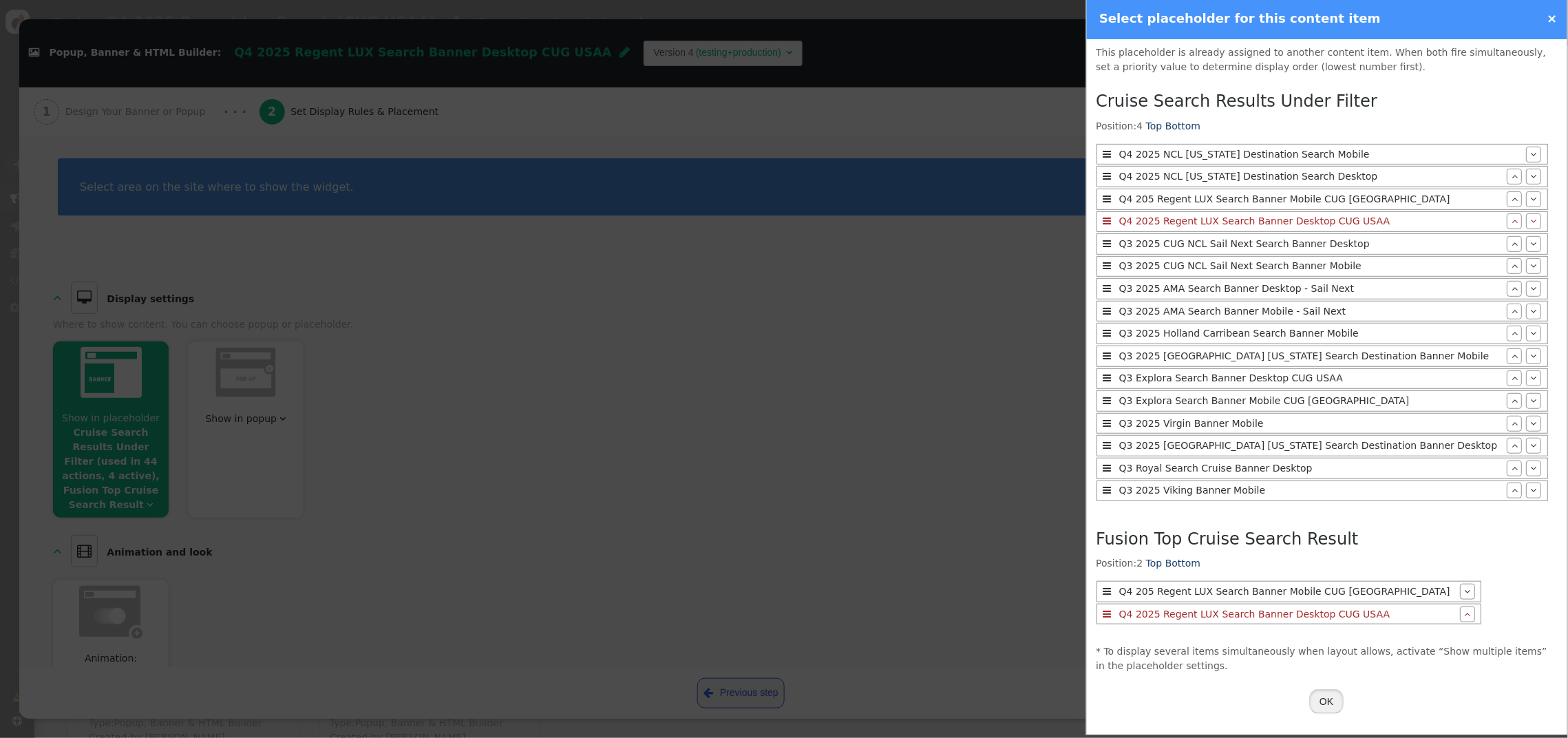
click at [1316, 696] on button "OK" at bounding box center [1327, 701] width 34 height 25
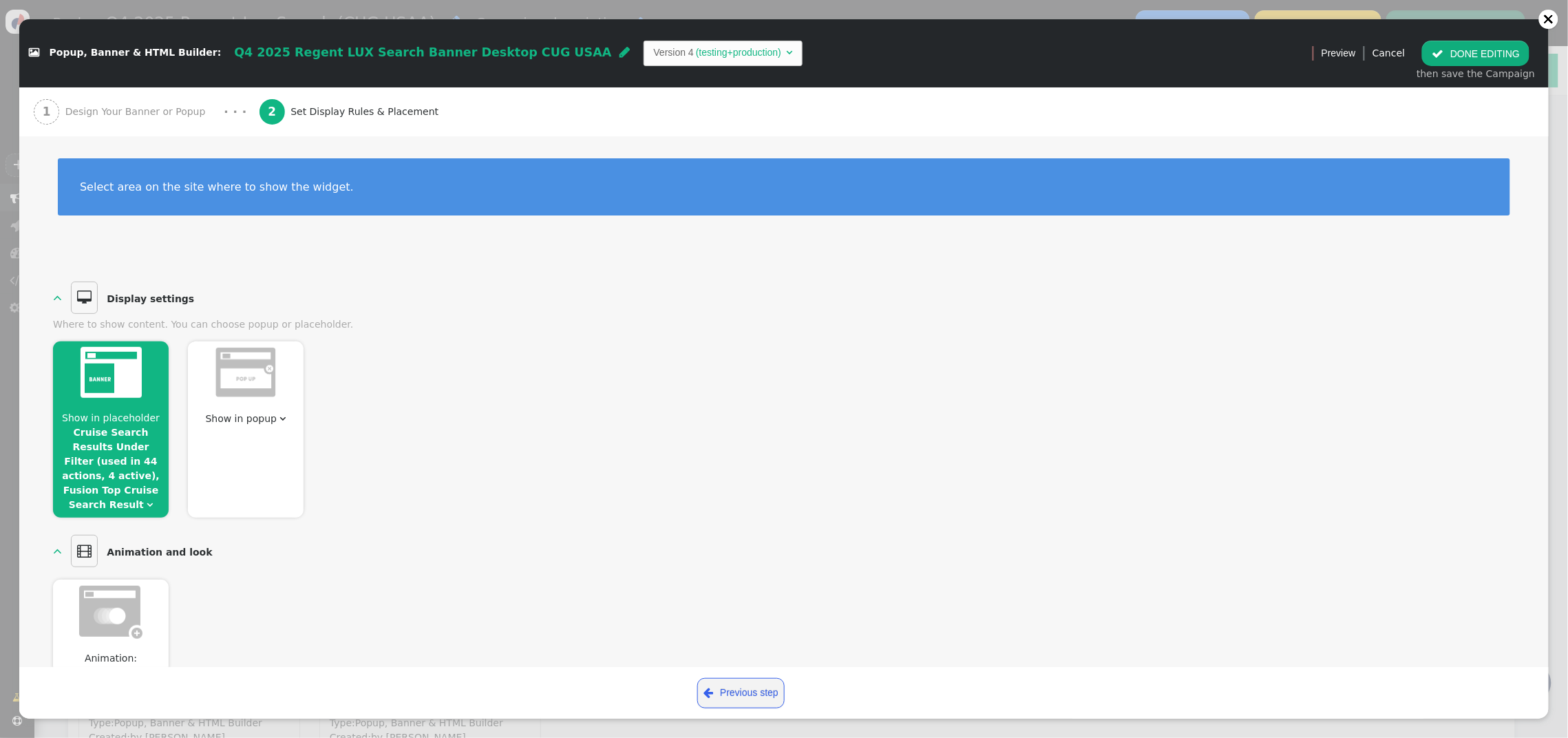
click at [1445, 55] on button " DONE EDITING" at bounding box center [1476, 53] width 107 height 25
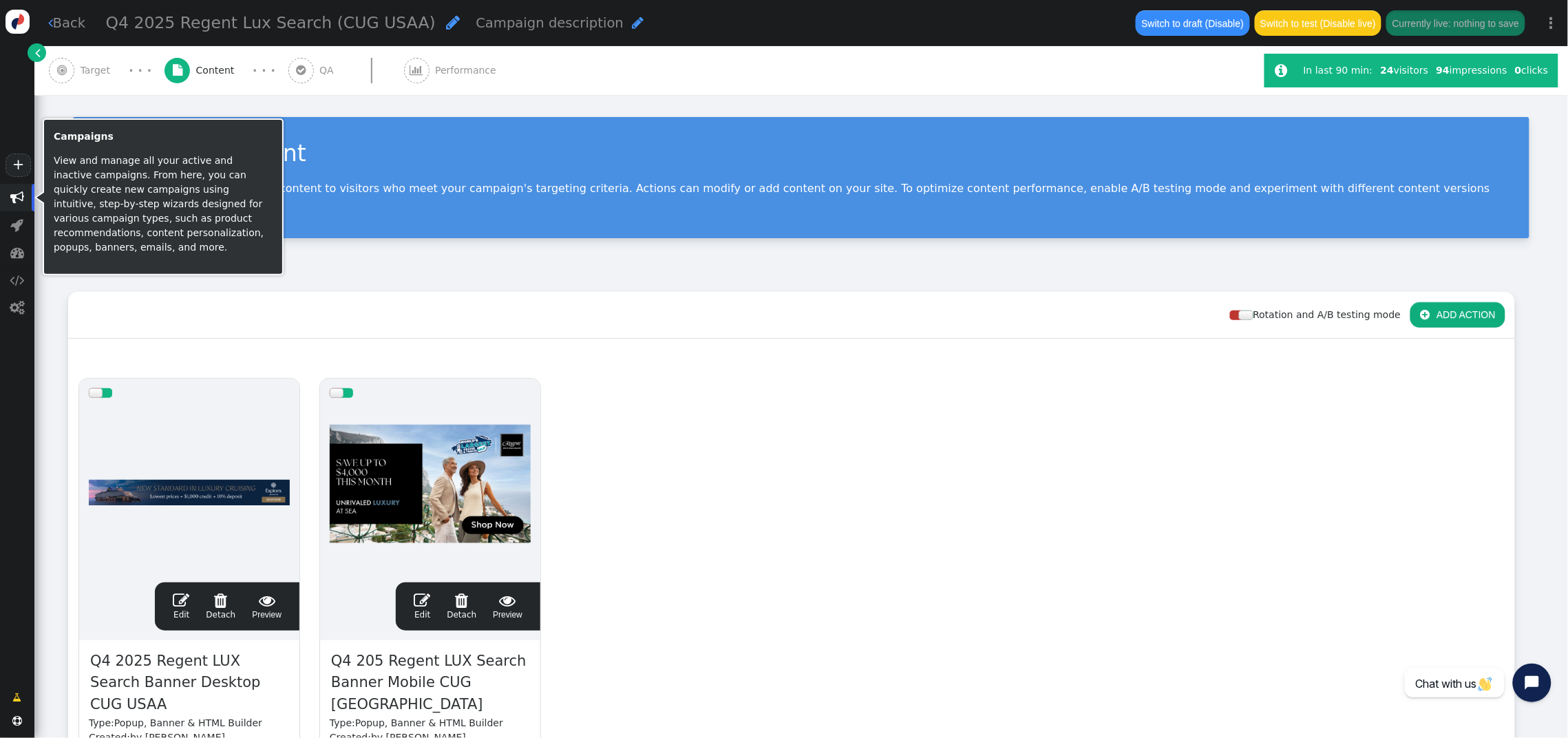
click at [16, 199] on span "" at bounding box center [17, 197] width 14 height 14
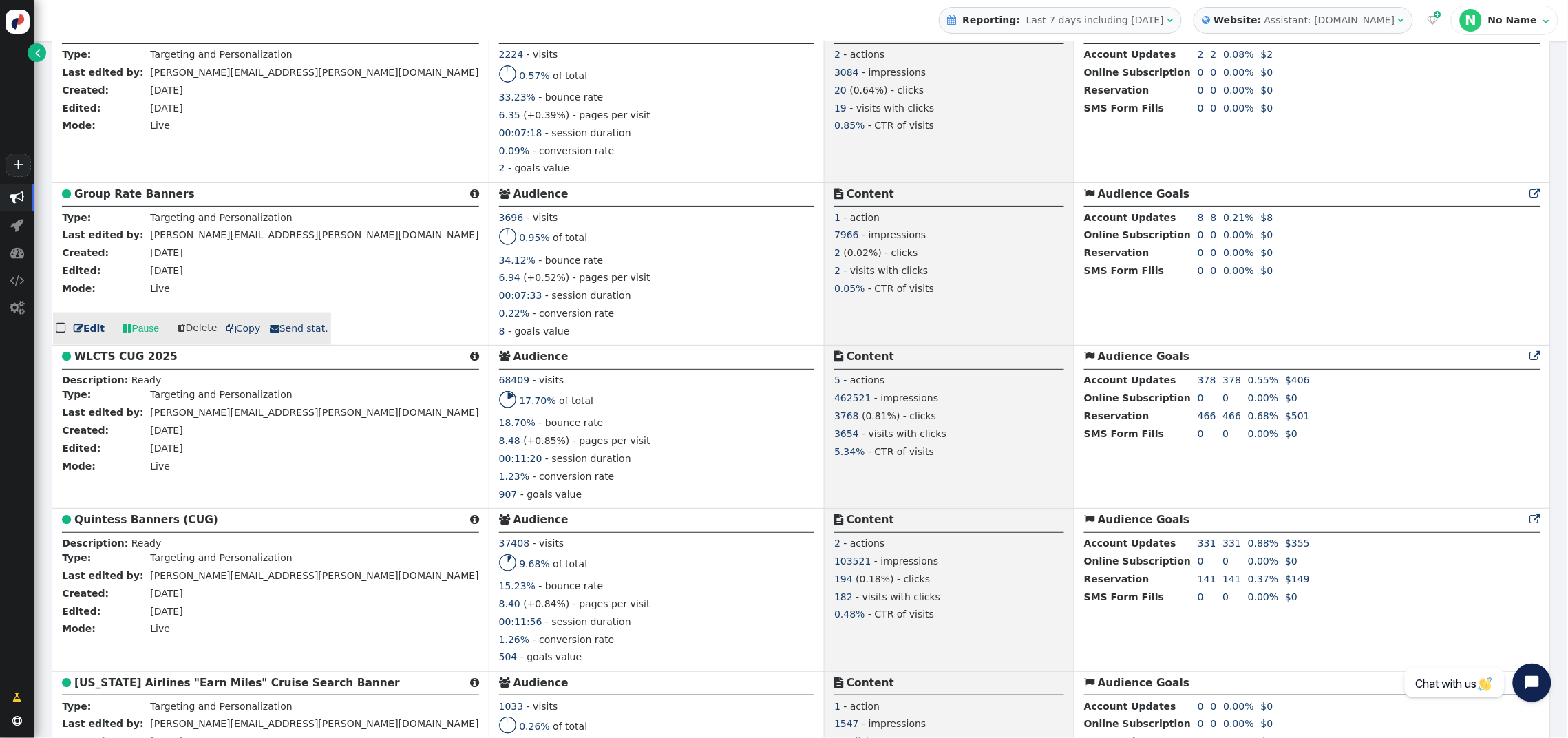
scroll to position [548, 0]
click at [118, 199] on b "Group Rate Banners" at bounding box center [134, 192] width 120 height 12
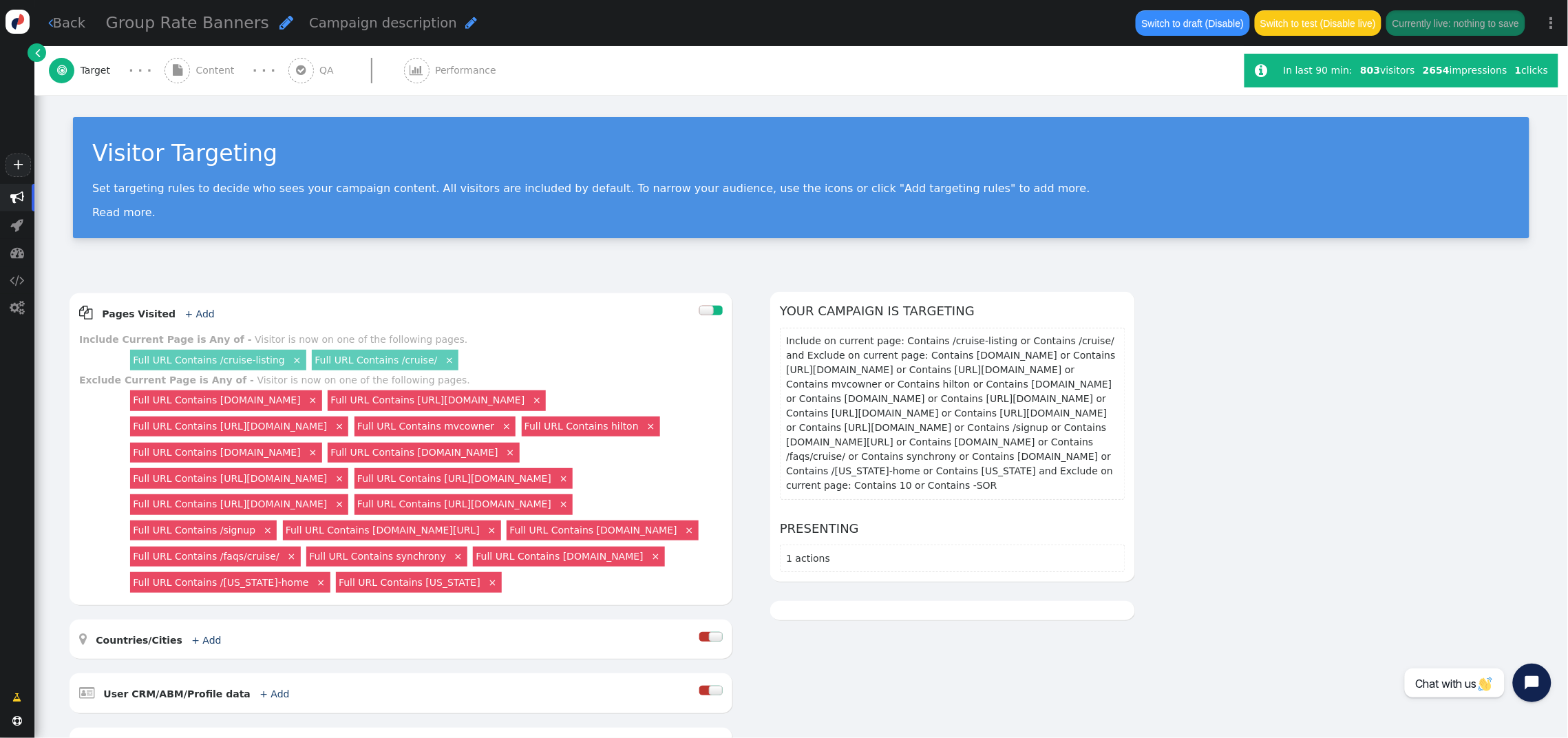
click at [208, 77] on span "Content" at bounding box center [218, 71] width 44 height 15
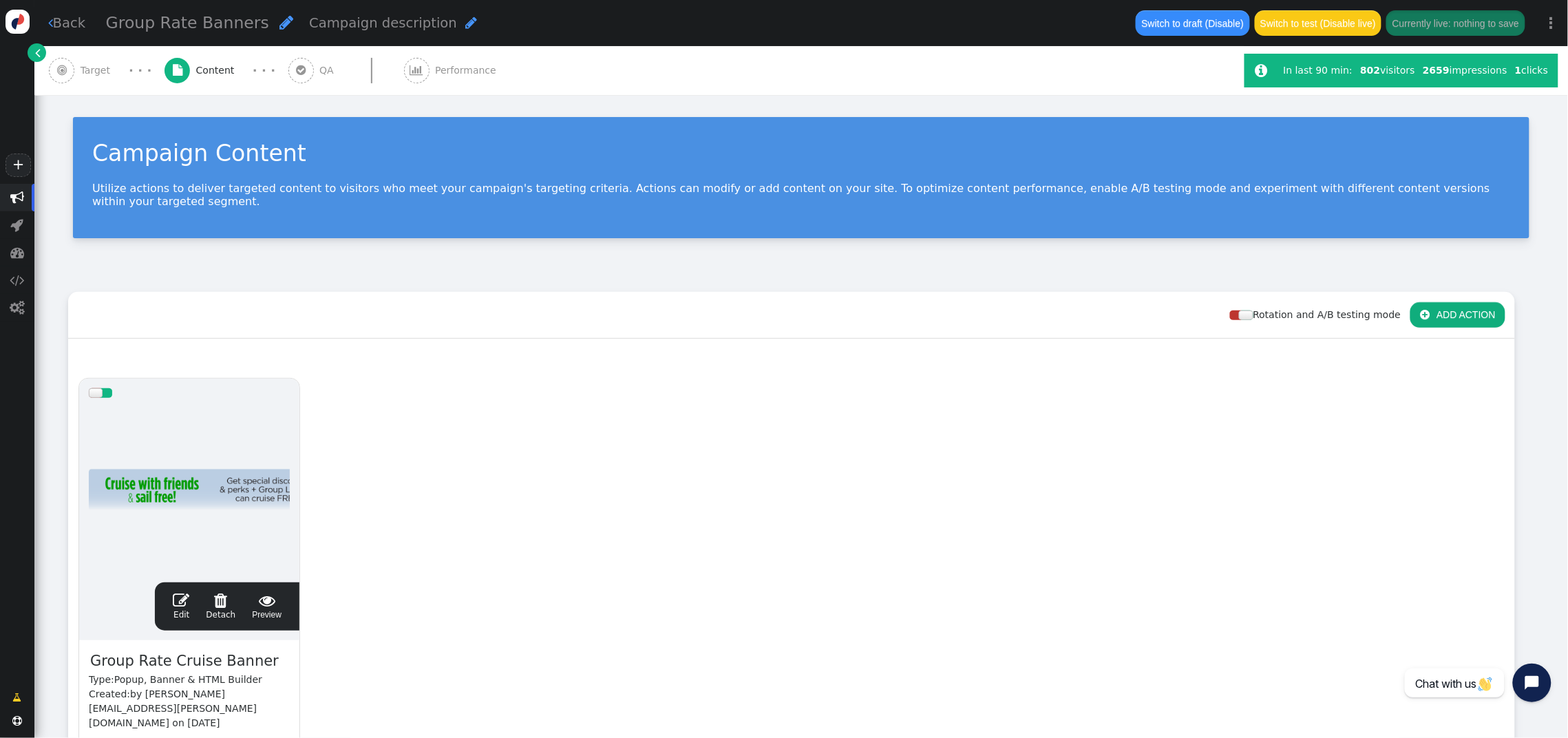
click at [177, 593] on span "" at bounding box center [181, 601] width 16 height 16
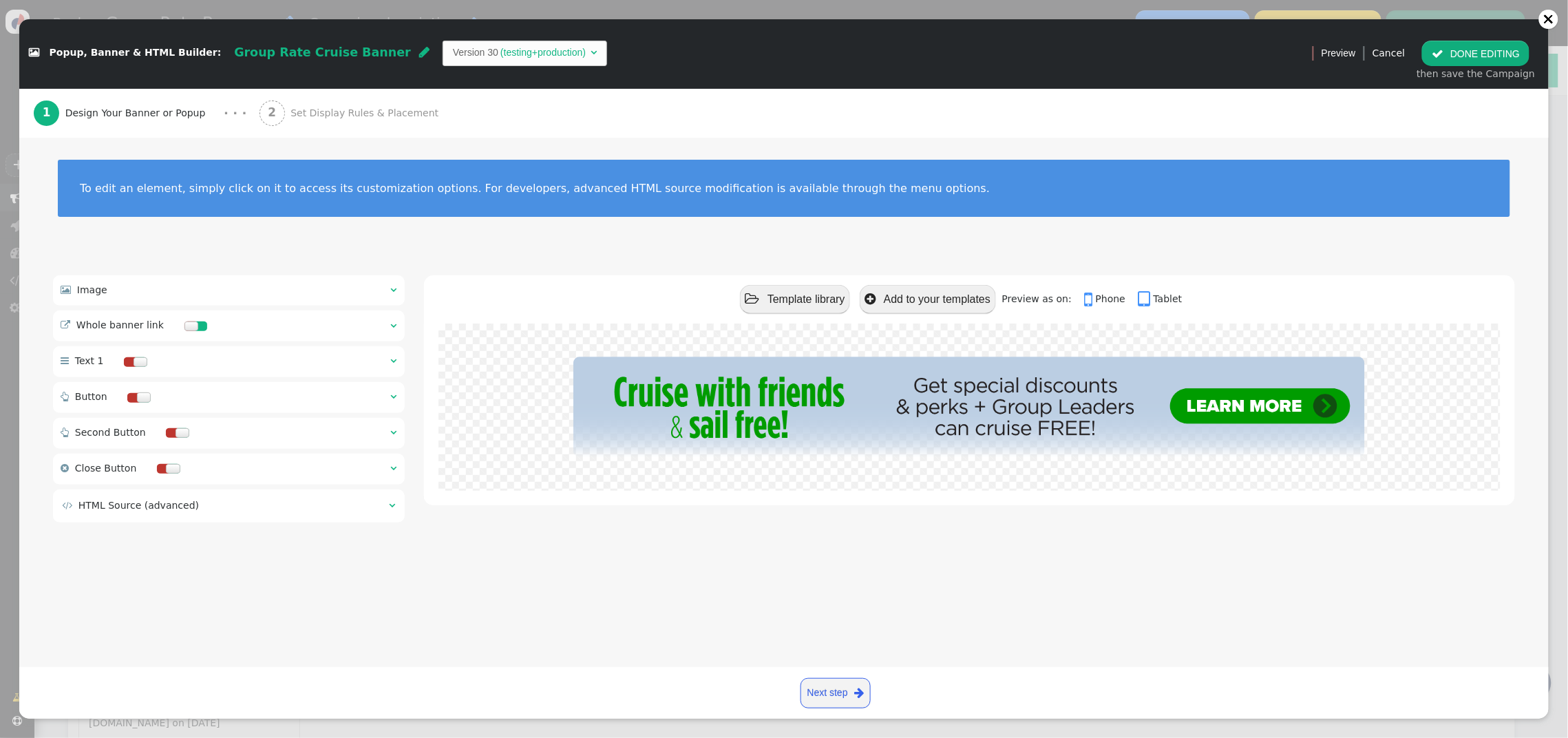
click at [300, 112] on span "Set Display Rules & Placement" at bounding box center [368, 114] width 154 height 15
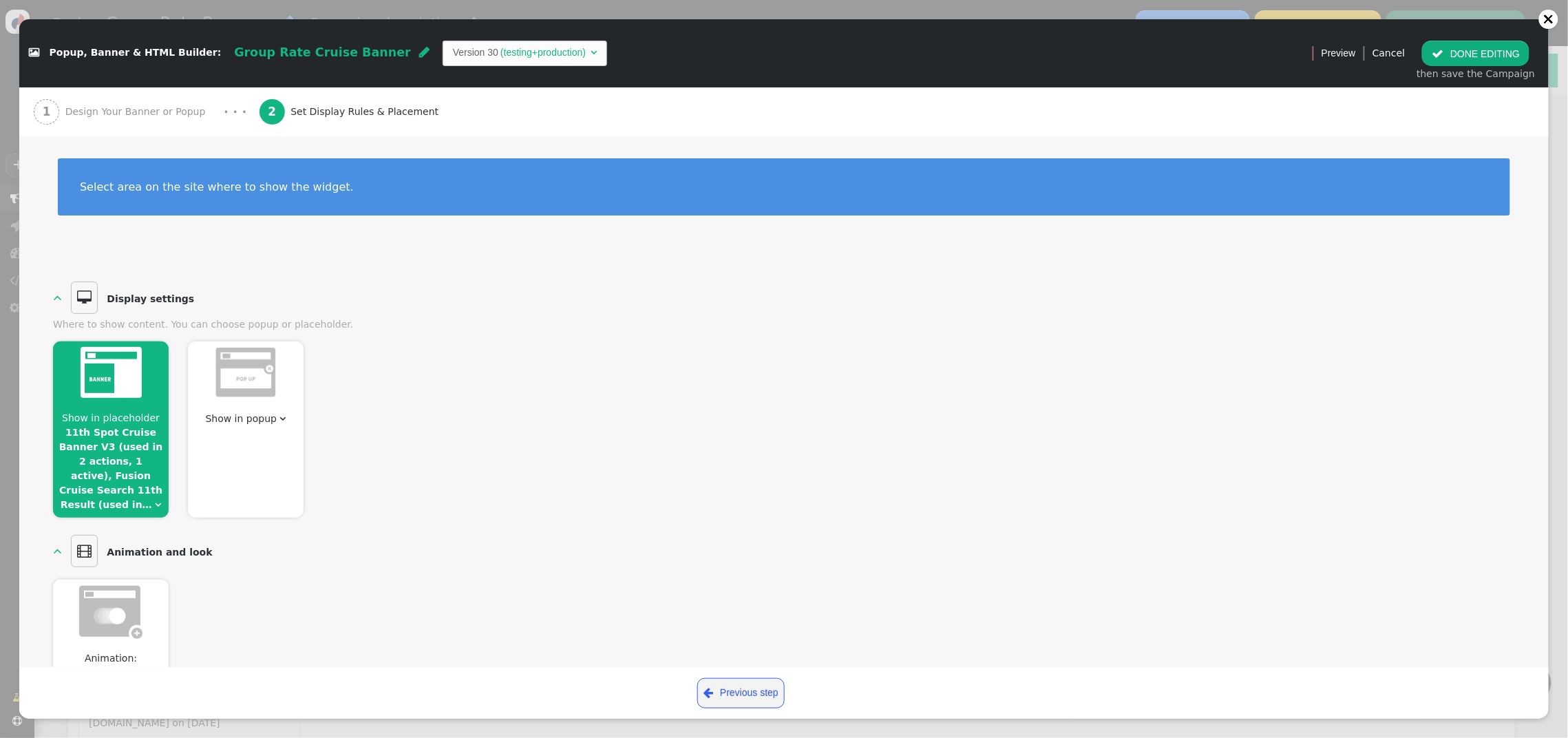
click at [1445, 54] on button " DONE EDITING" at bounding box center [1476, 53] width 107 height 25
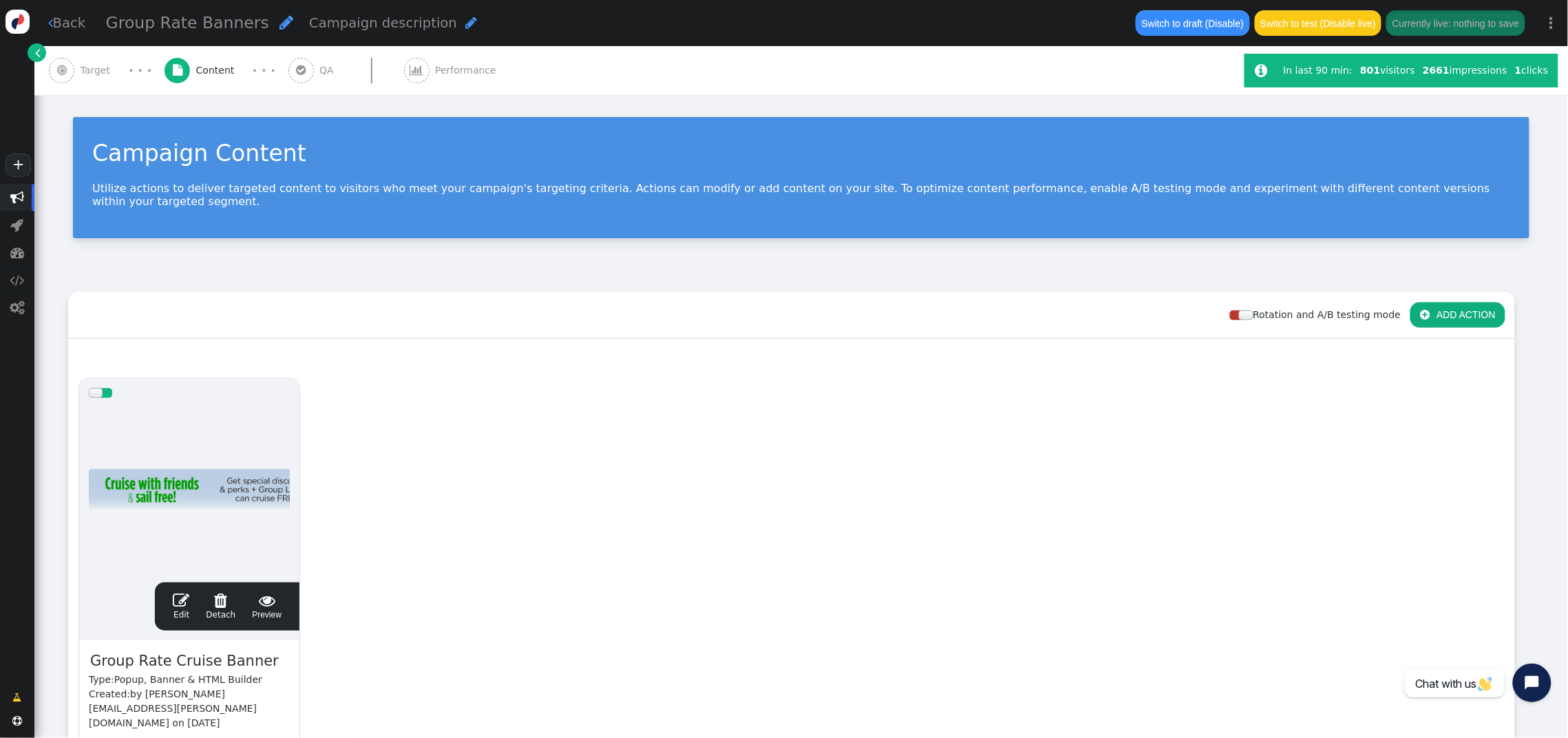
click at [327, 68] on span "QA" at bounding box center [329, 71] width 20 height 15
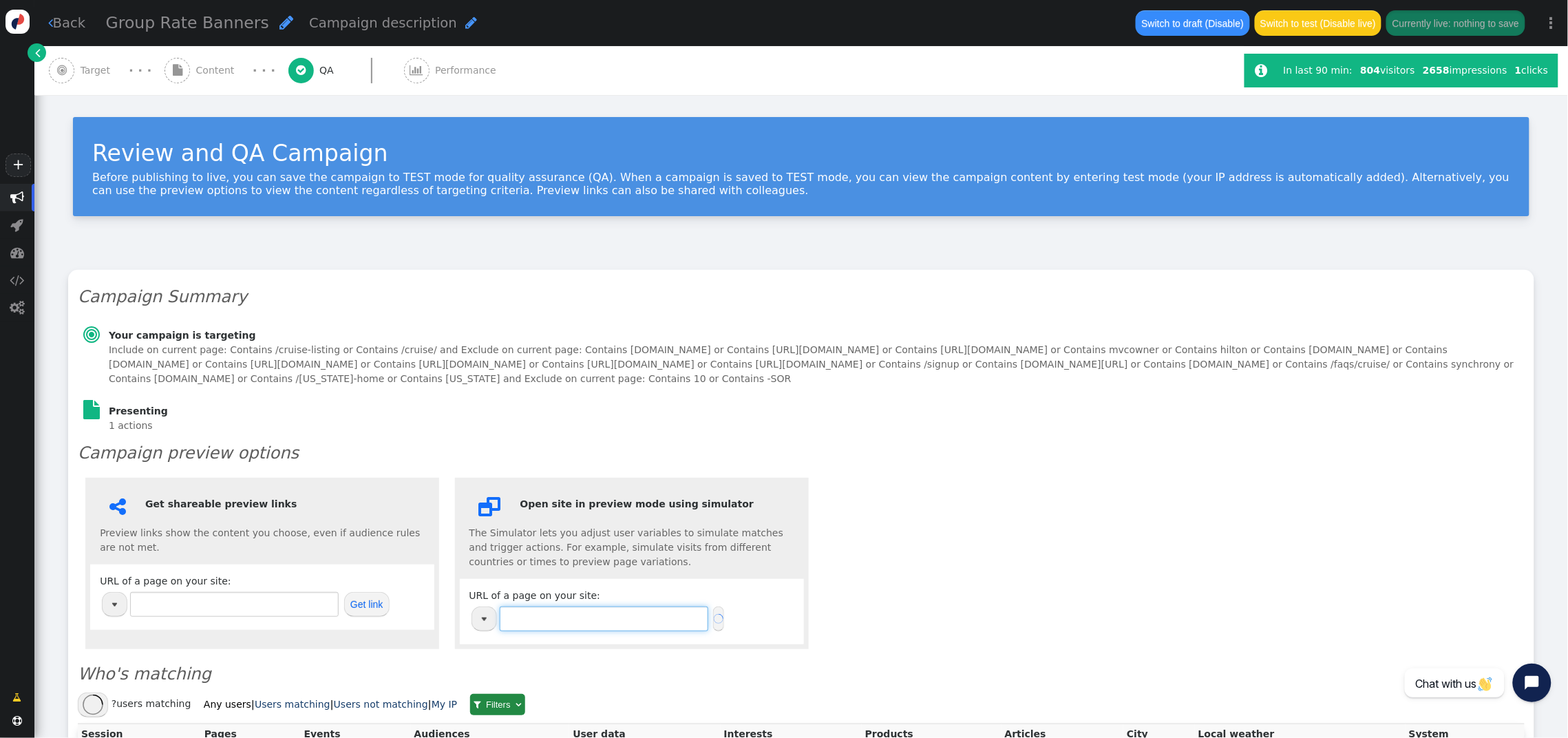
click at [582, 623] on input "text" at bounding box center [604, 619] width 208 height 25
paste input "[URL][DOMAIN_NAME]"
type input "[URL][DOMAIN_NAME]"
click at [654, 622] on input "[URL][DOMAIN_NAME]" at bounding box center [604, 619] width 208 height 25
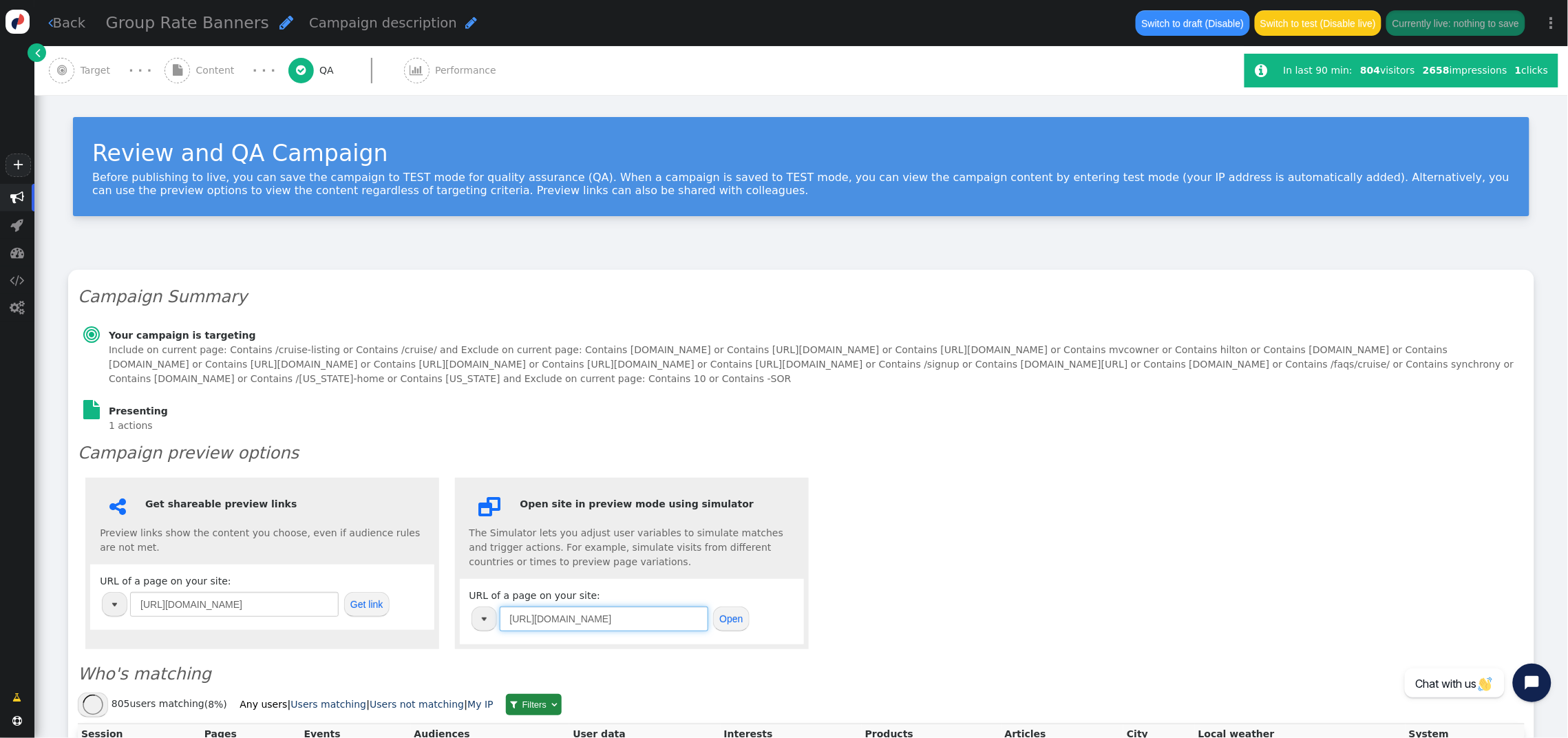
drag, startPoint x: 610, startPoint y: 613, endPoint x: 488, endPoint y: 611, distance: 122.0
click at [488, 611] on tr "[URL][DOMAIN_NAME]" at bounding box center [590, 619] width 239 height 29
paste input "[DOMAIN_NAME][URL]"
type input "https://cruise.icruiserewards.com/cruise-listingx/"
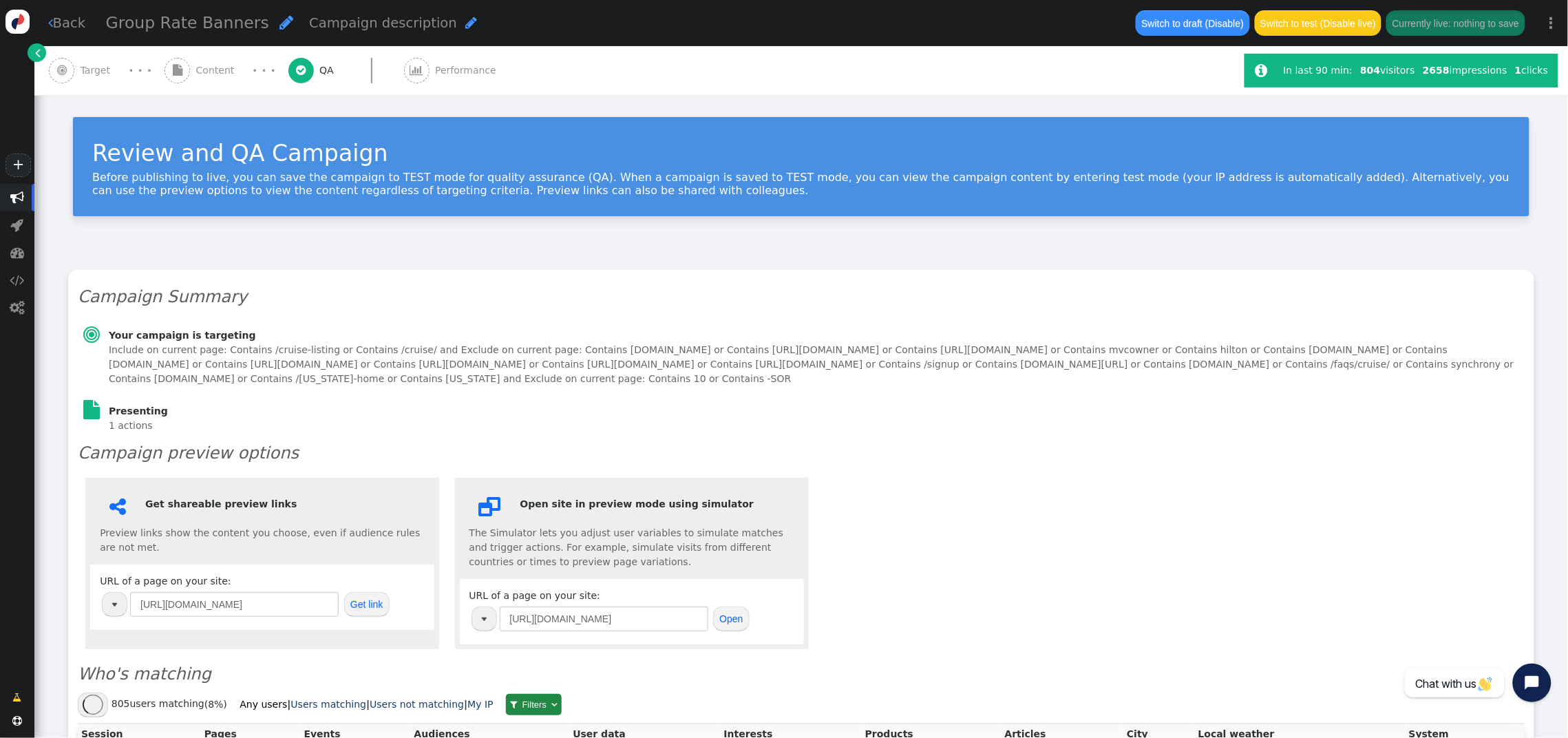
click at [742, 624] on button "Open" at bounding box center [731, 619] width 37 height 25
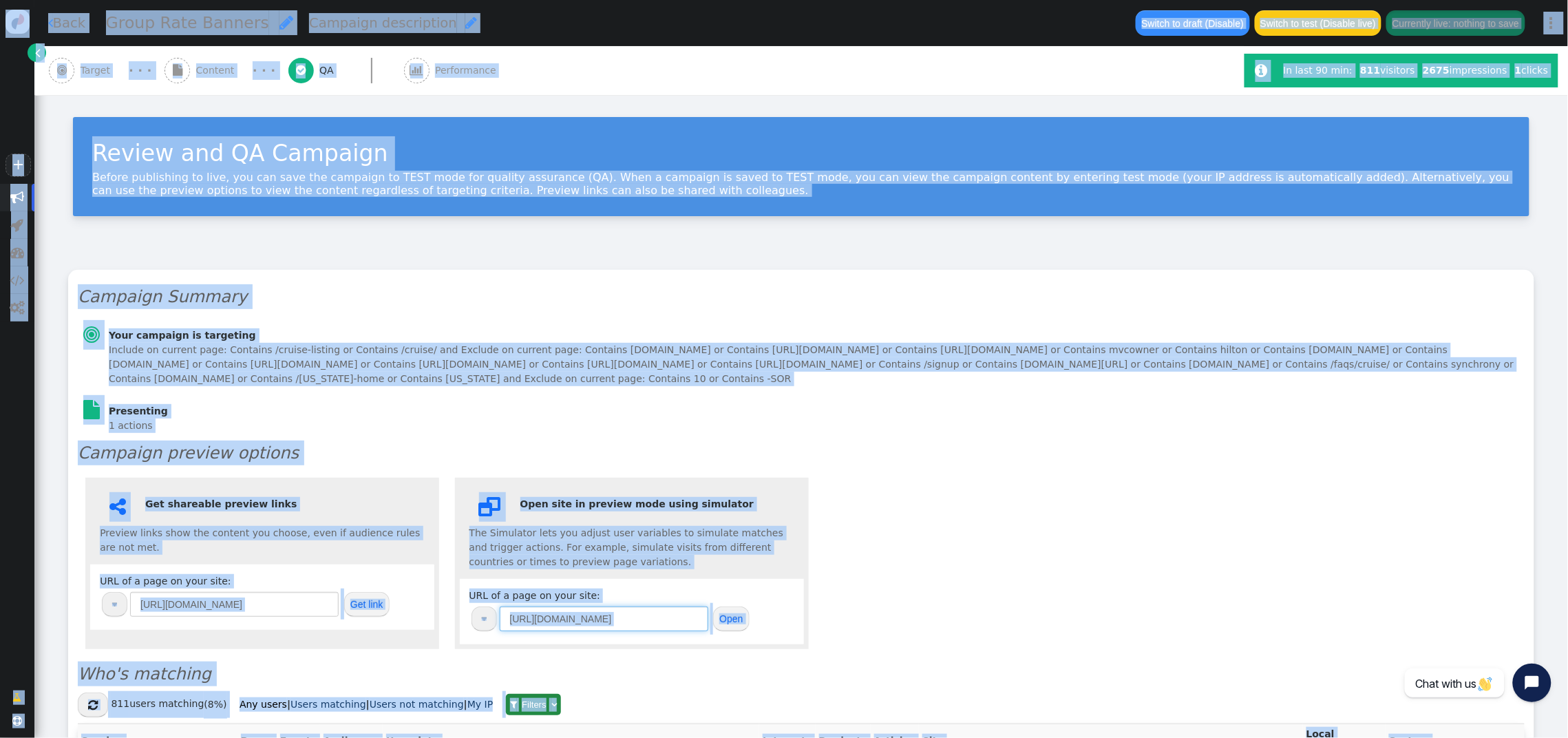
drag, startPoint x: 670, startPoint y: 619, endPoint x: 633, endPoint y: 619, distance: 37.0
click at [669, 619] on input "https://cruise.icruiserewards.com/cruise-listingx/" at bounding box center [604, 619] width 208 height 25
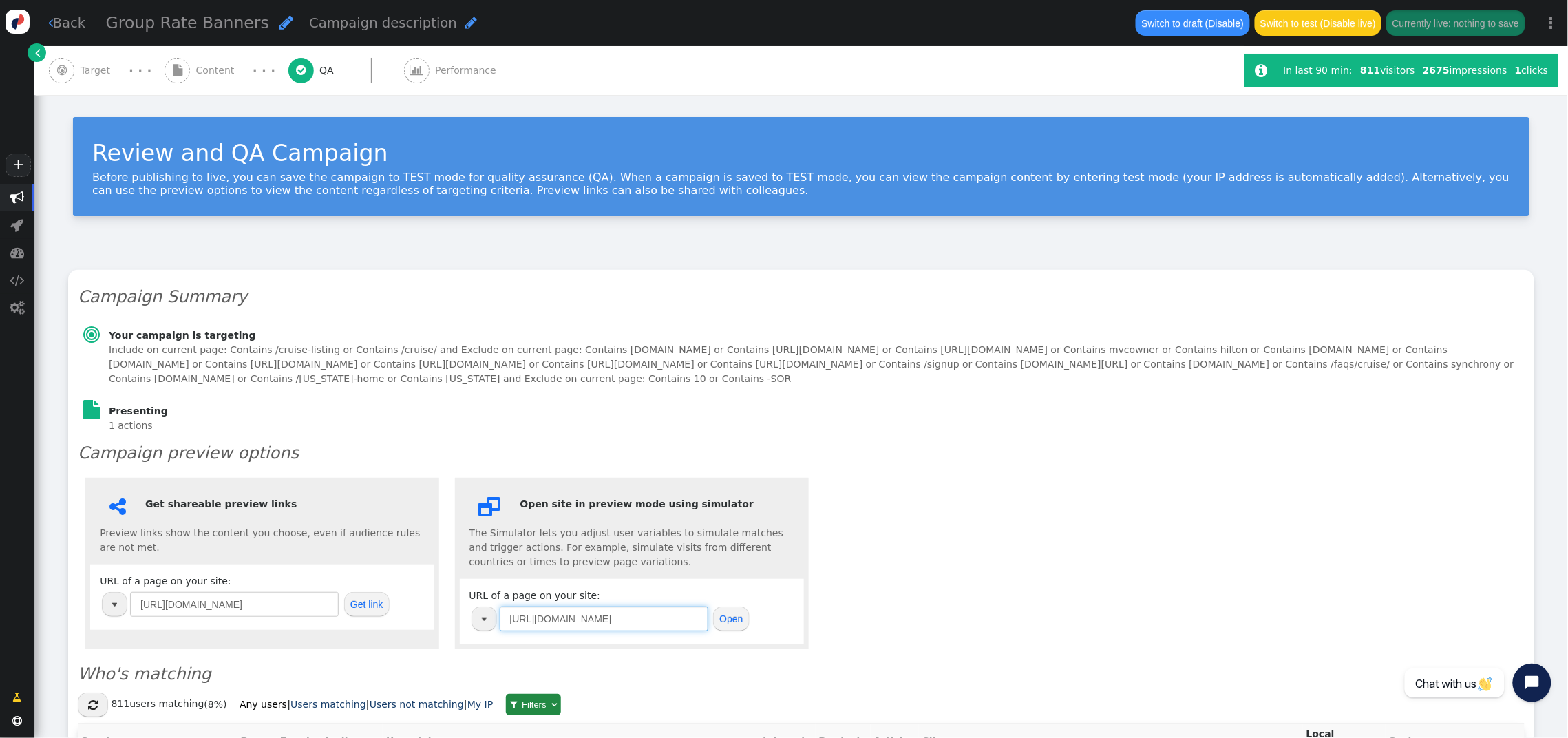
click at [633, 619] on input "https://cruise.icruiserewards.com/cruise-listingx/" at bounding box center [604, 619] width 208 height 25
paste input "icruiserewards.com"
type input "https://icruiserewards.com/"
click at [734, 622] on button "Open" at bounding box center [731, 619] width 37 height 25
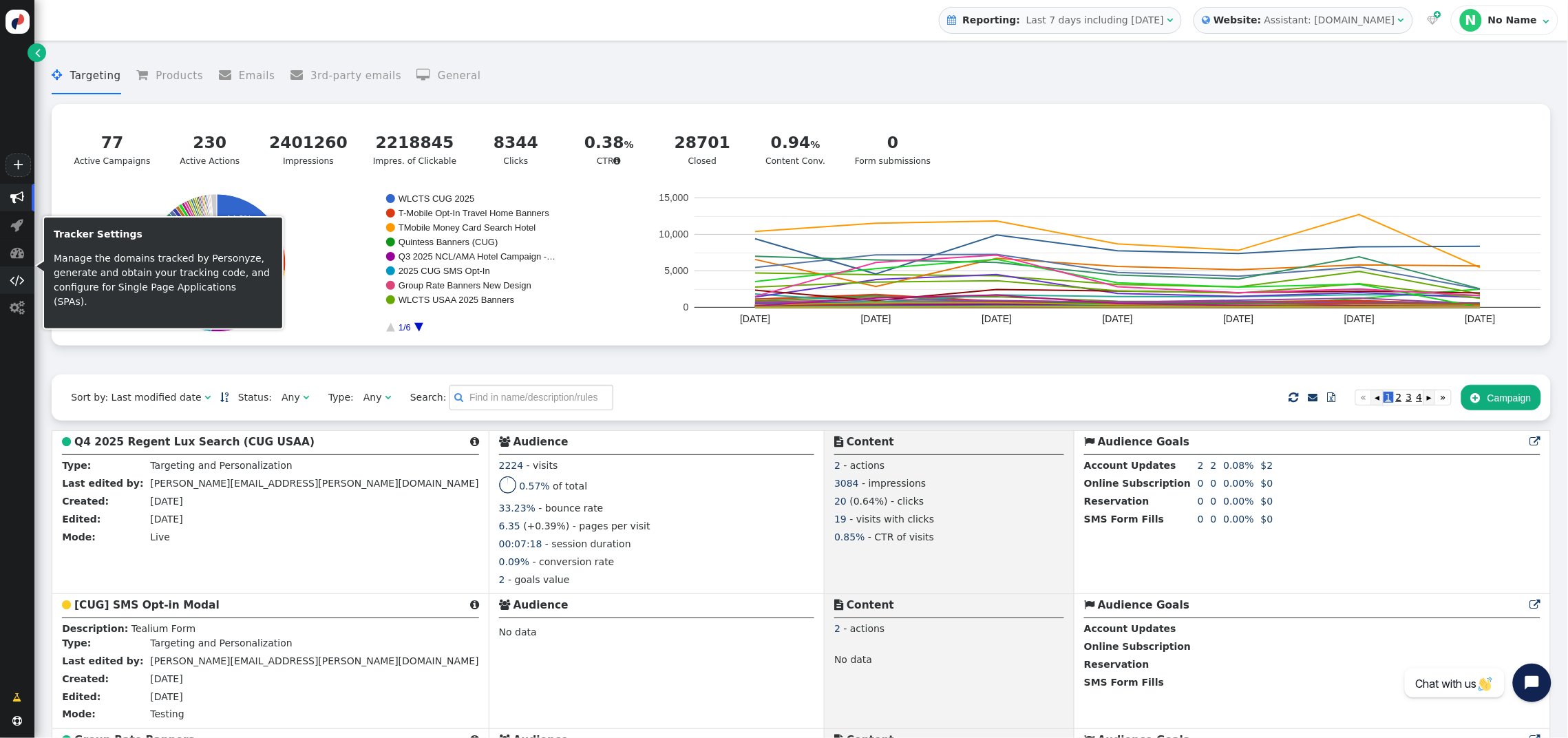
click at [13, 288] on span "" at bounding box center [17, 280] width 34 height 28
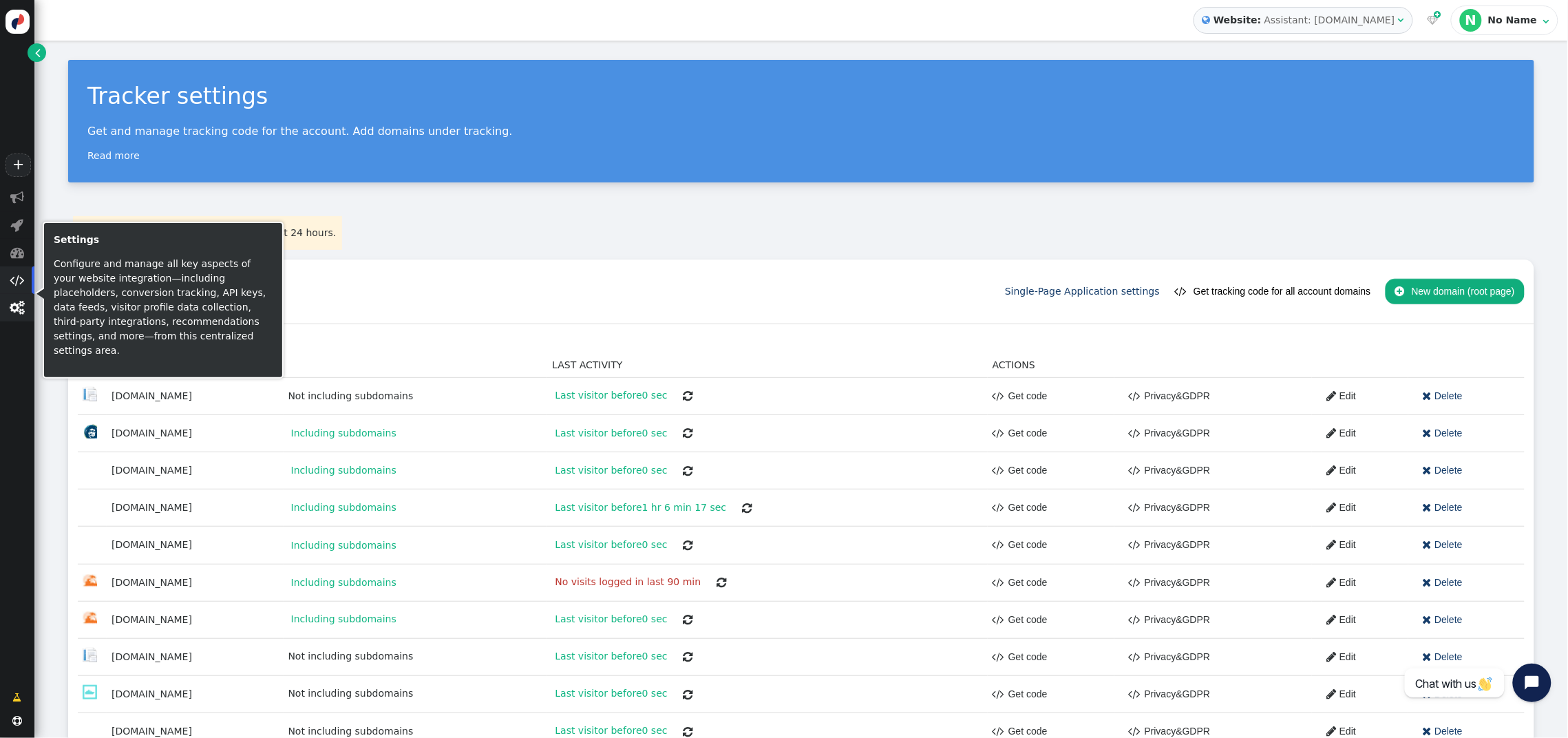
click at [19, 311] on span "" at bounding box center [18, 307] width 15 height 14
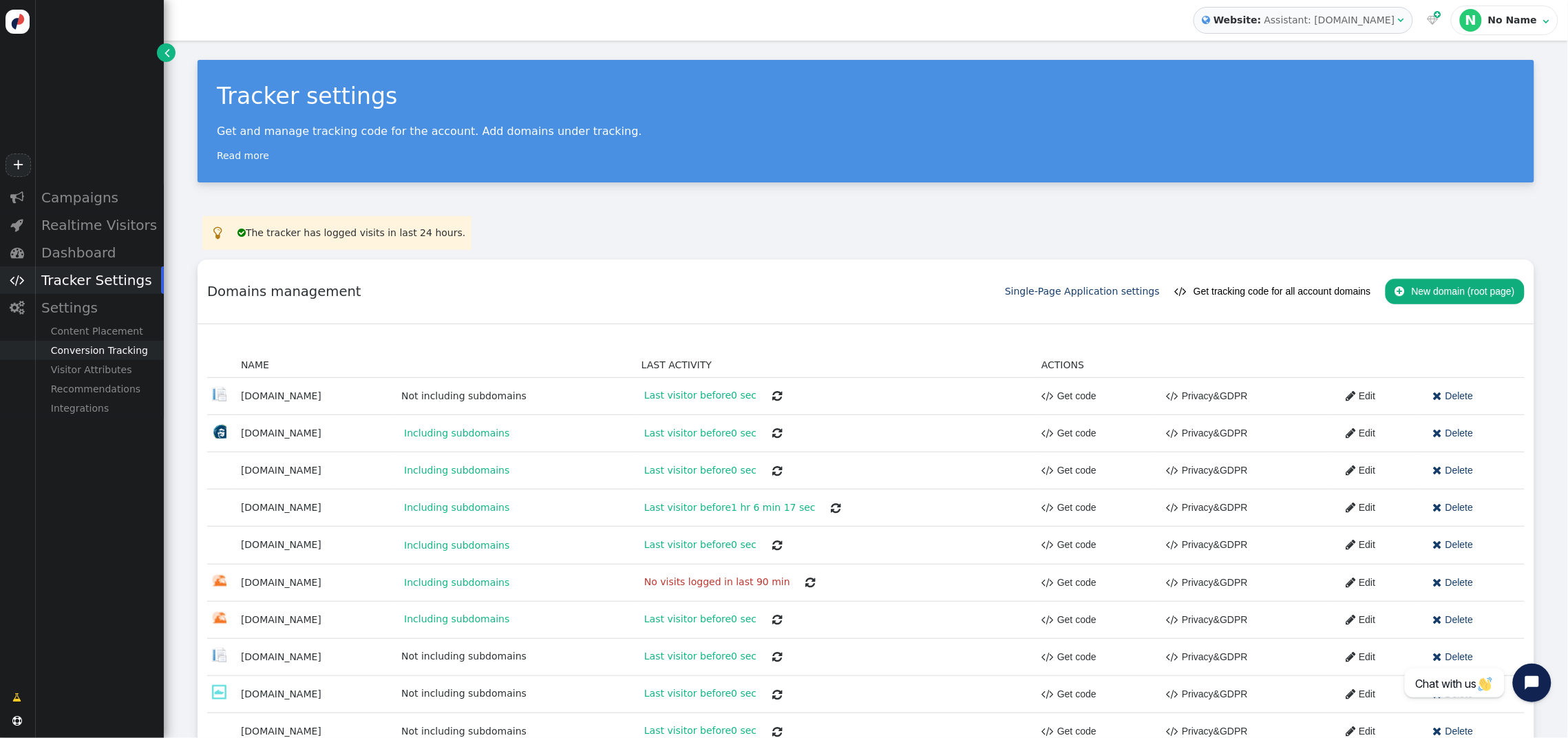
drag, startPoint x: 97, startPoint y: 372, endPoint x: 145, endPoint y: 360, distance: 49.5
click at [96, 371] on div "Visitor Attributes" at bounding box center [99, 370] width 129 height 20
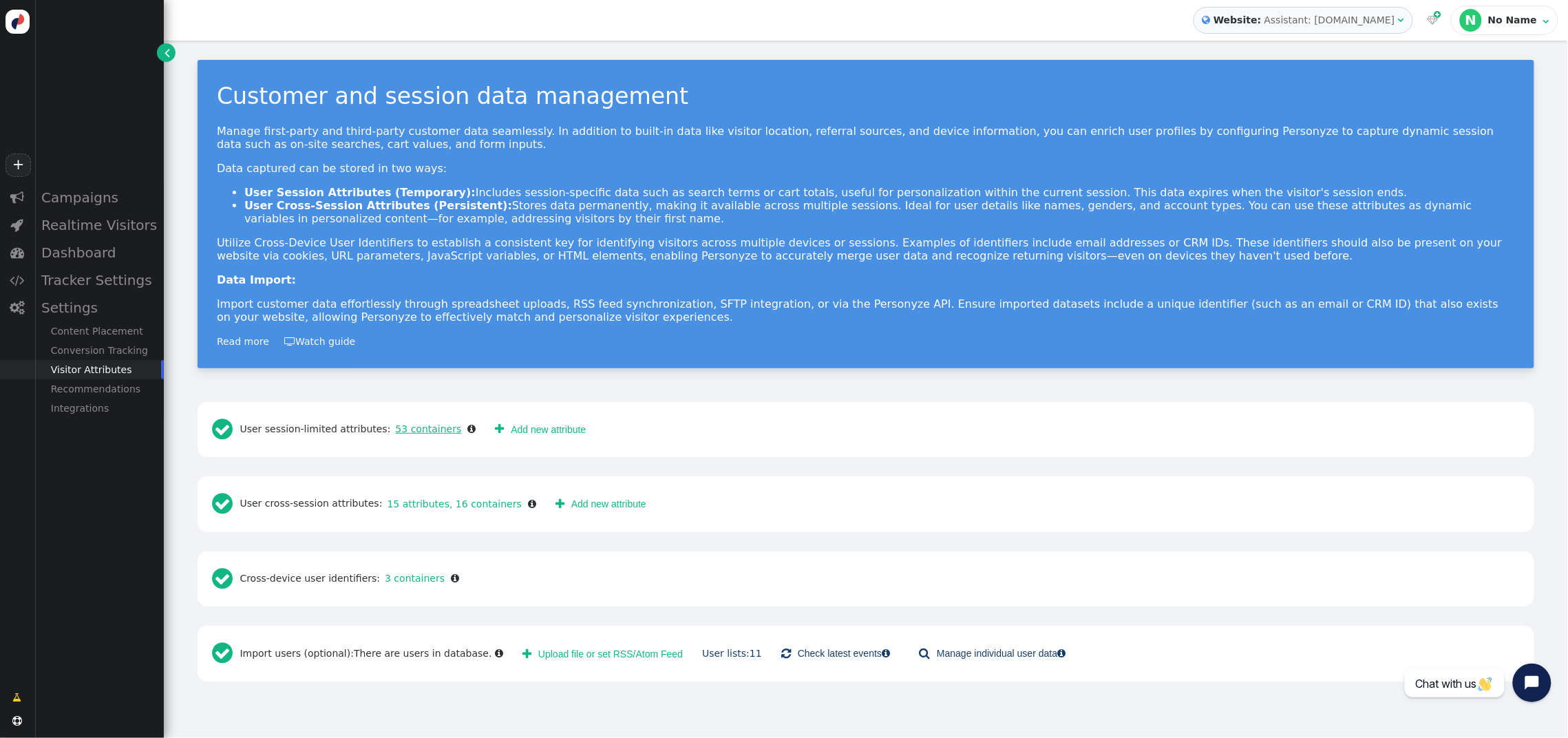
click at [431, 432] on link "53 containers" at bounding box center [427, 428] width 71 height 11
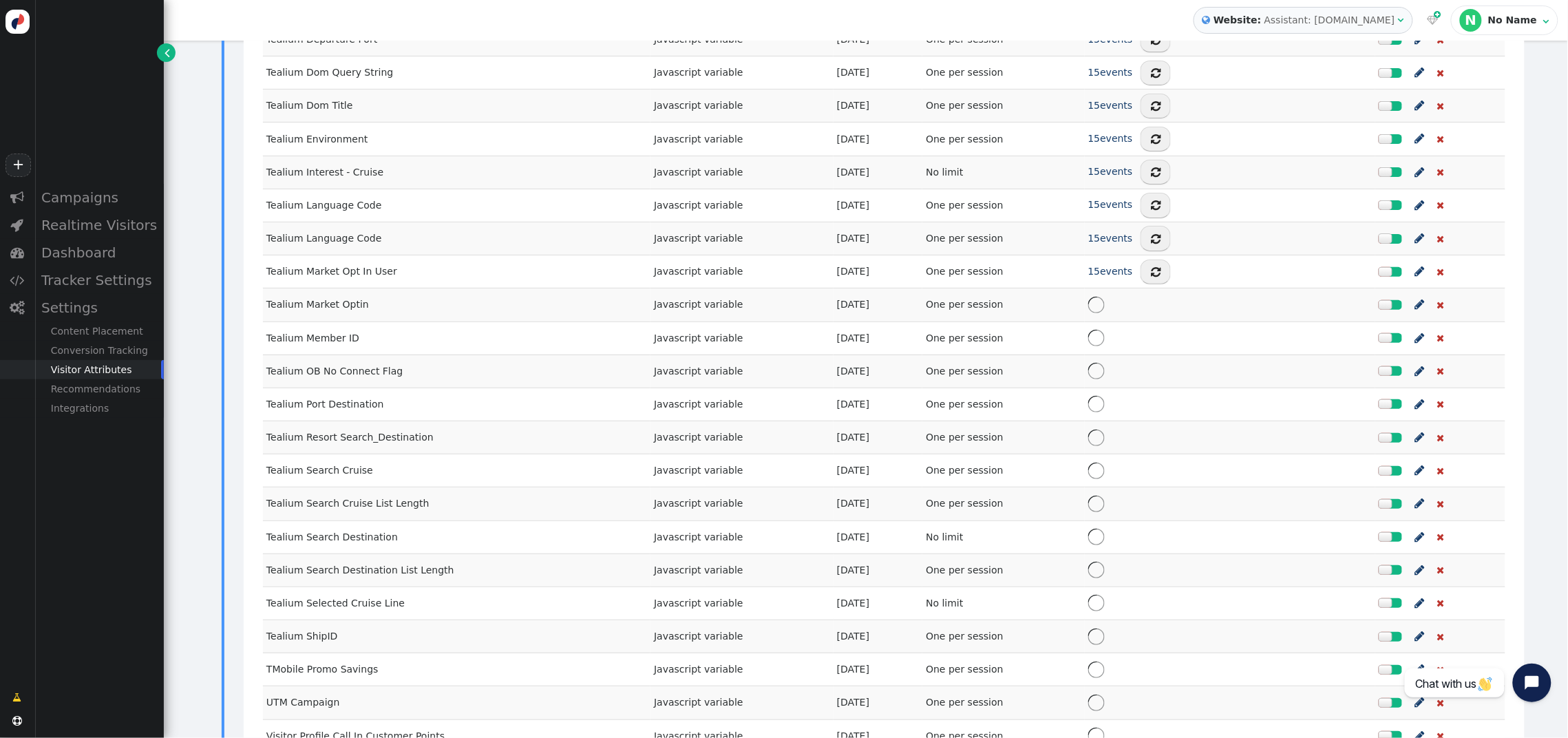
scroll to position [1863, 0]
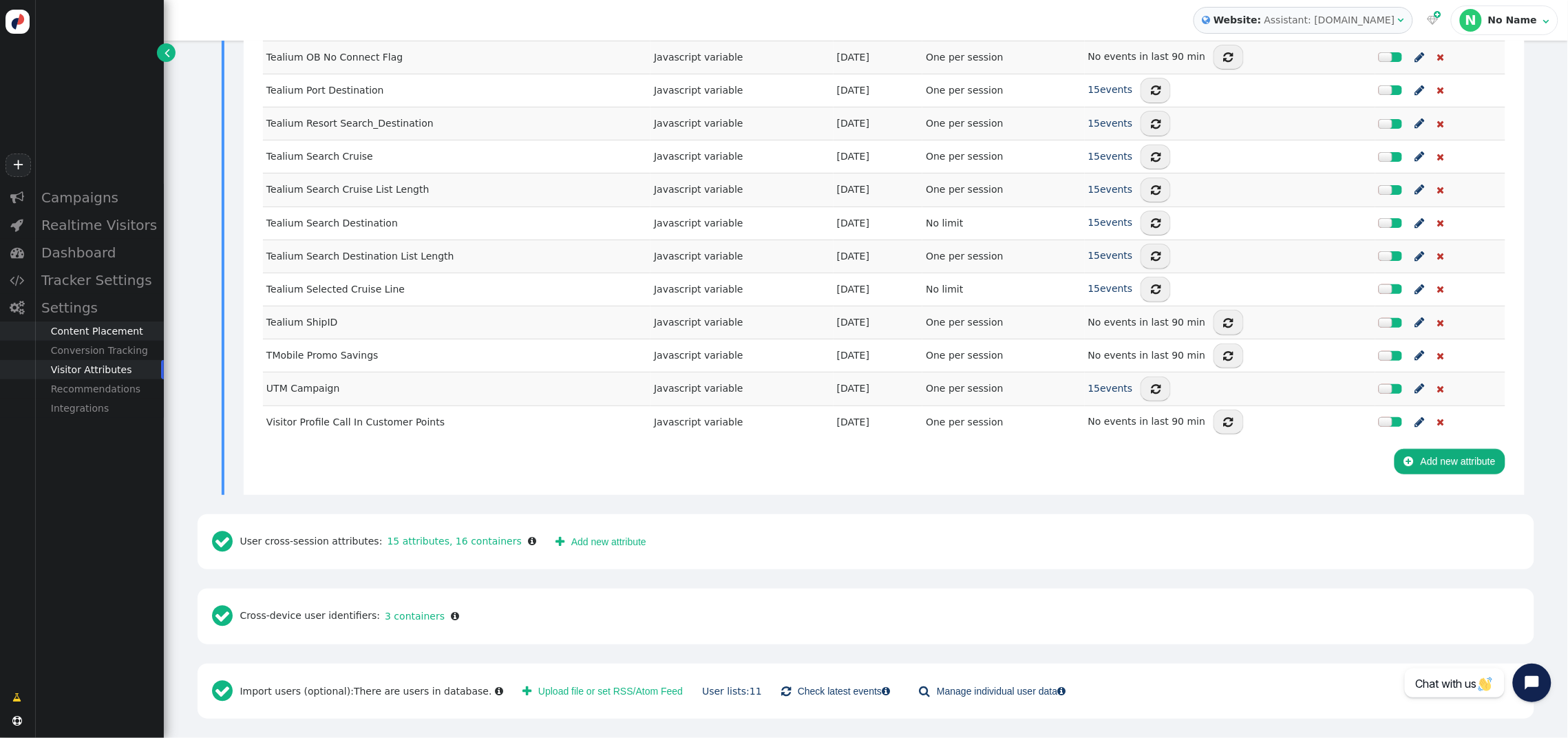
click at [81, 331] on div "Content Placement" at bounding box center [99, 331] width 129 height 20
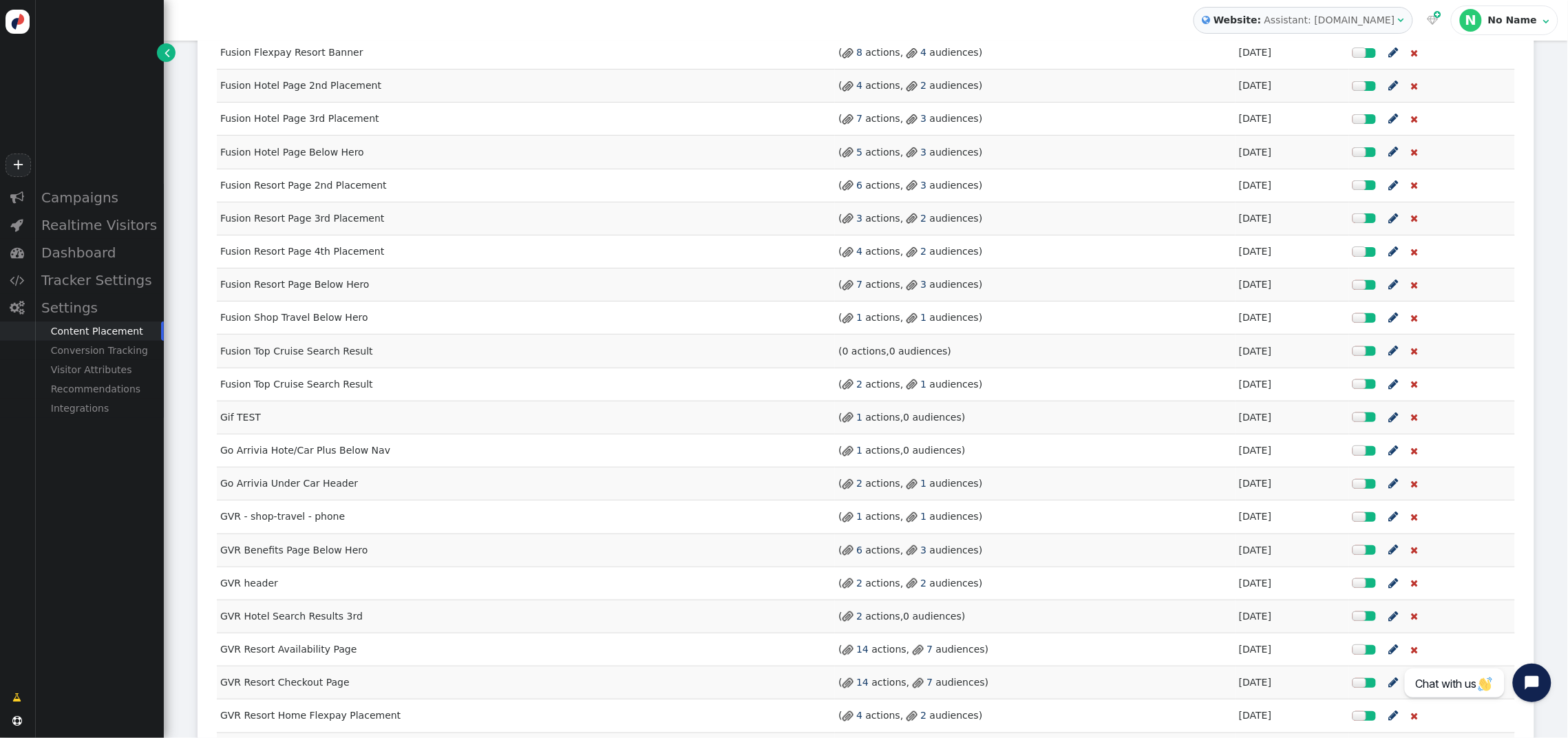
scroll to position [2184, 0]
click at [1413, 356] on span "" at bounding box center [1414, 352] width 7 height 10
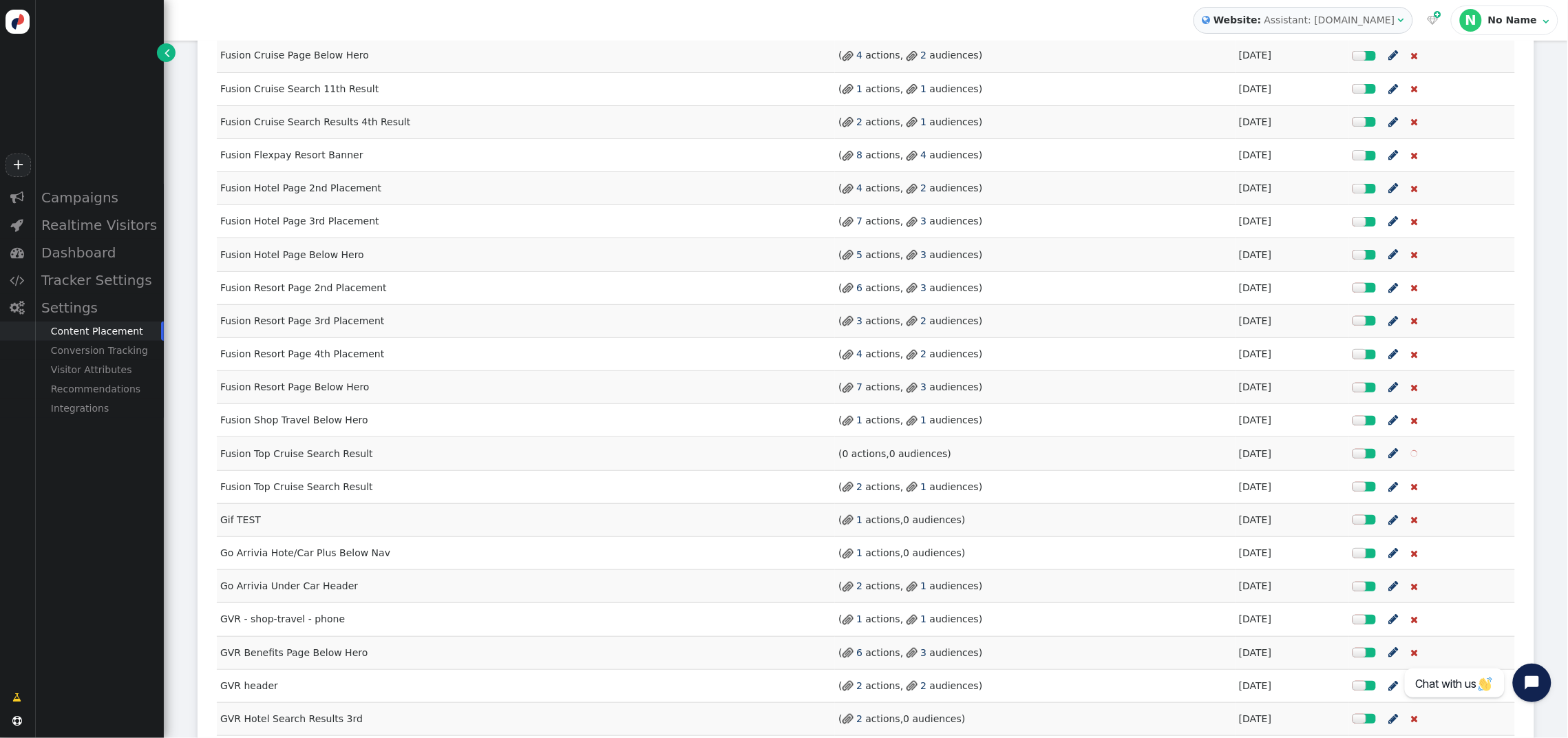
scroll to position [2080, 0]
click at [81, 204] on div "Campaigns" at bounding box center [99, 198] width 129 height 28
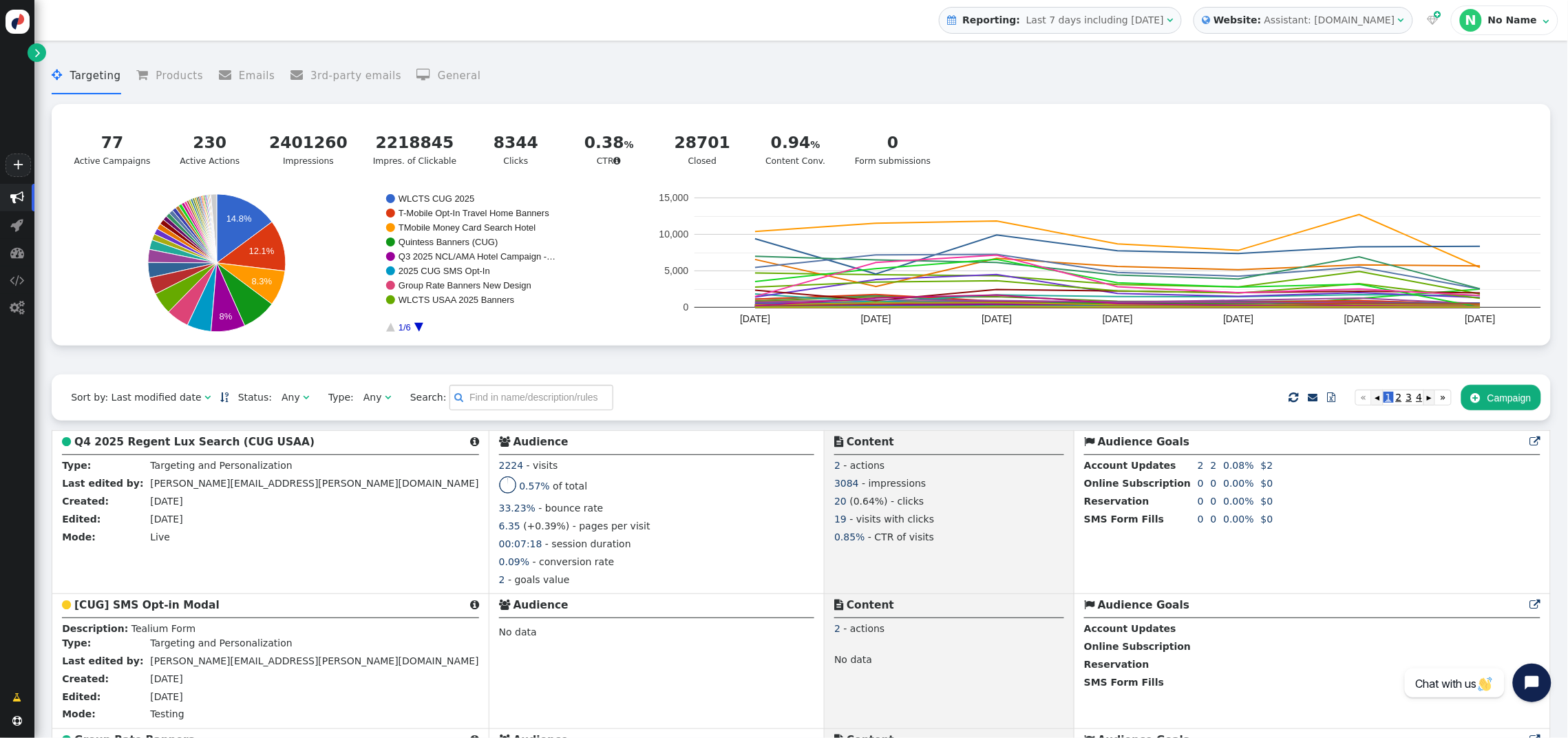
click at [1489, 404] on button " Campaign" at bounding box center [1502, 397] width 80 height 25
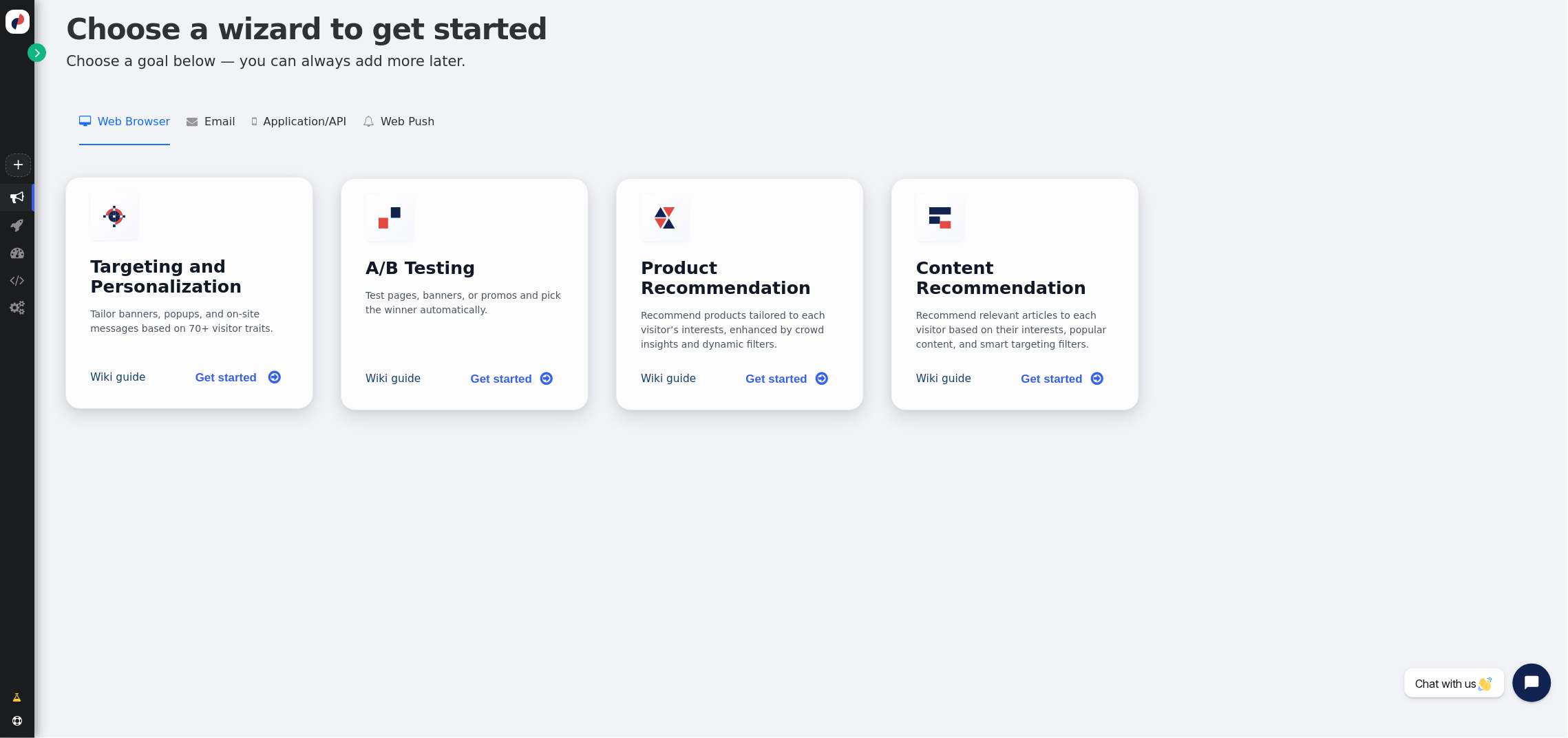
click at [172, 257] on h3 "Targeting and Personalization" at bounding box center [189, 277] width 199 height 40
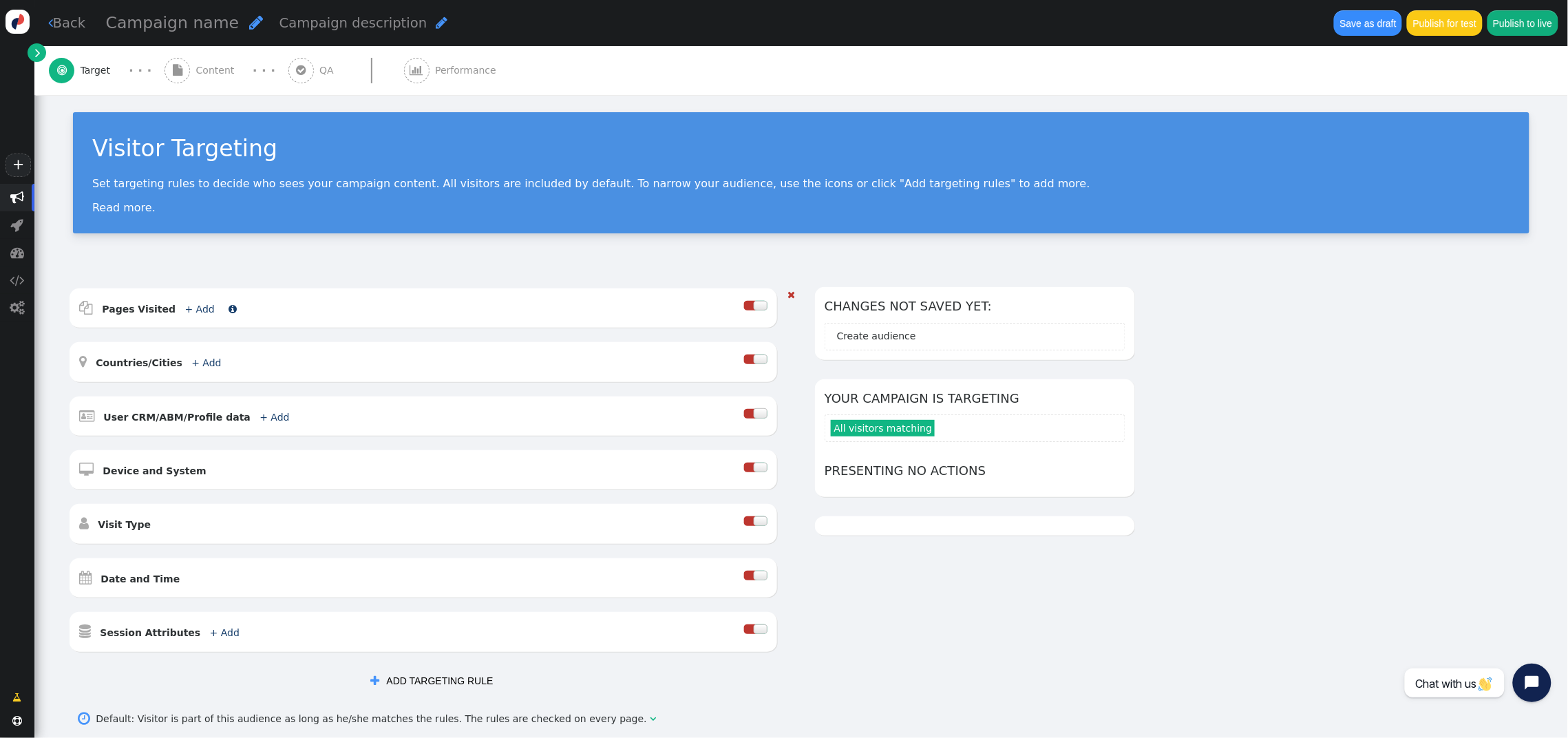
click at [192, 313] on link "+ Add" at bounding box center [200, 309] width 29 height 11
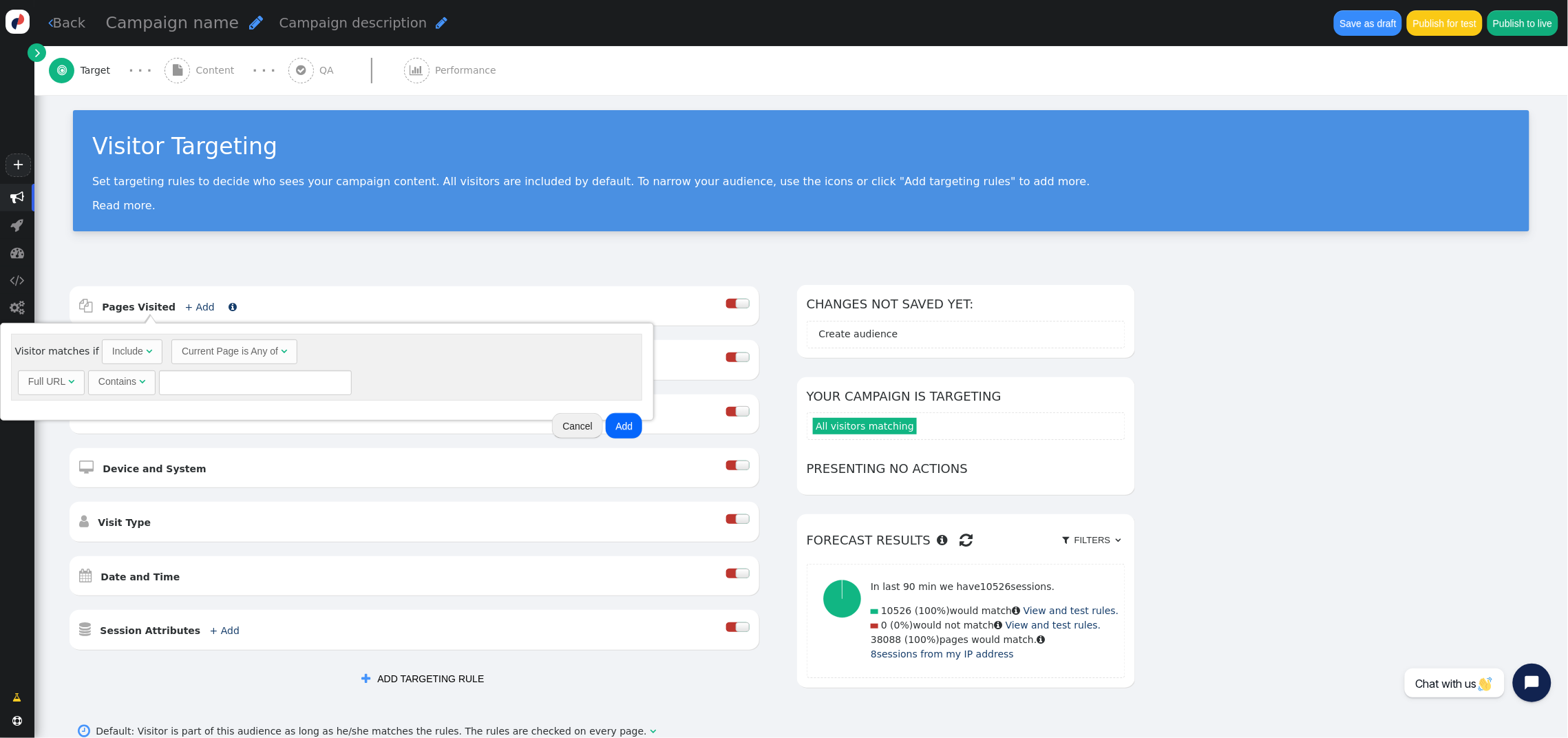
scroll to position [17, 0]
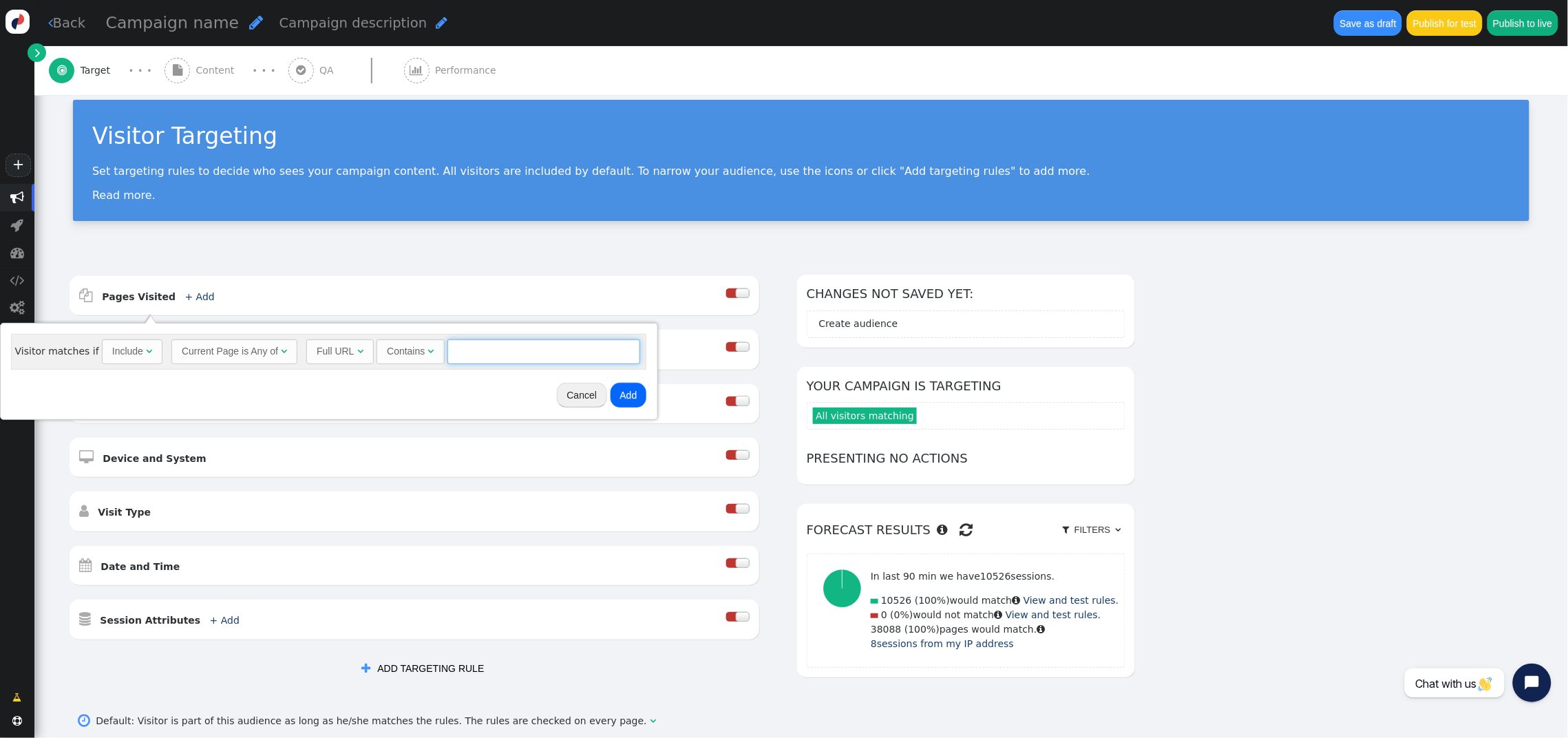
click at [469, 351] on input "text" at bounding box center [544, 351] width 193 height 25
paste input "[URL][DOMAIN_NAME]"
drag, startPoint x: 460, startPoint y: 355, endPoint x: 418, endPoint y: 352, distance: 42.1
click at [418, 352] on div "Full URL  Contains  https://cruise.icruiserewards.com/cruise-listing = (Empty…" at bounding box center [473, 351] width 334 height 25
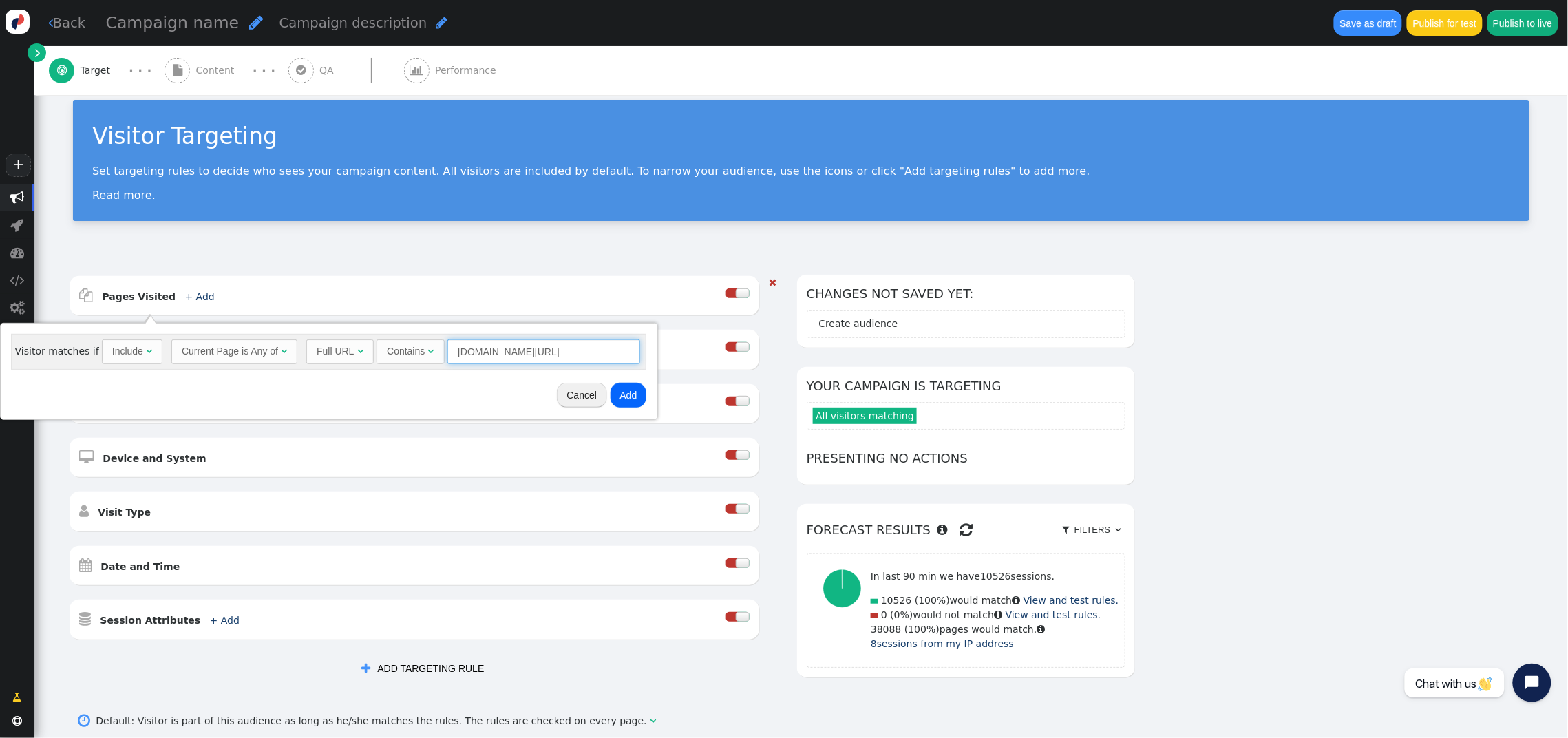
drag, startPoint x: 511, startPoint y: 351, endPoint x: 757, endPoint y: 364, distance: 246.3
click at [757, 364] on body "+  Campaigns  Realtime Visitors  Dashboard  Tracker Settings  Settings  …" at bounding box center [784, 369] width 1568 height 738
type input "[DOMAIN_NAME][URL]"
drag, startPoint x: 623, startPoint y: 395, endPoint x: 637, endPoint y: 383, distance: 18.4
click at [623, 394] on button "Add" at bounding box center [628, 395] width 37 height 25
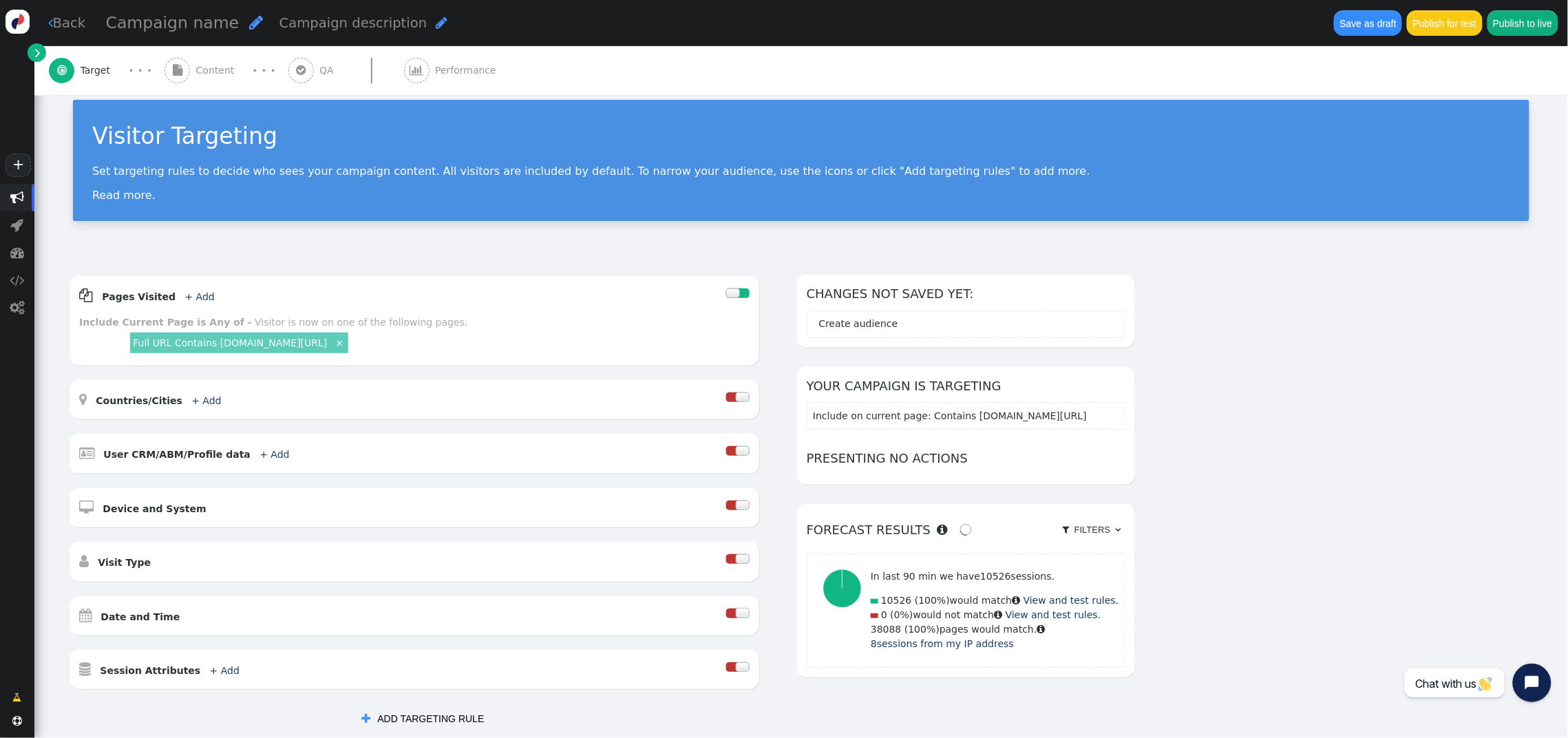
click at [204, 66] on span "Content" at bounding box center [218, 71] width 44 height 15
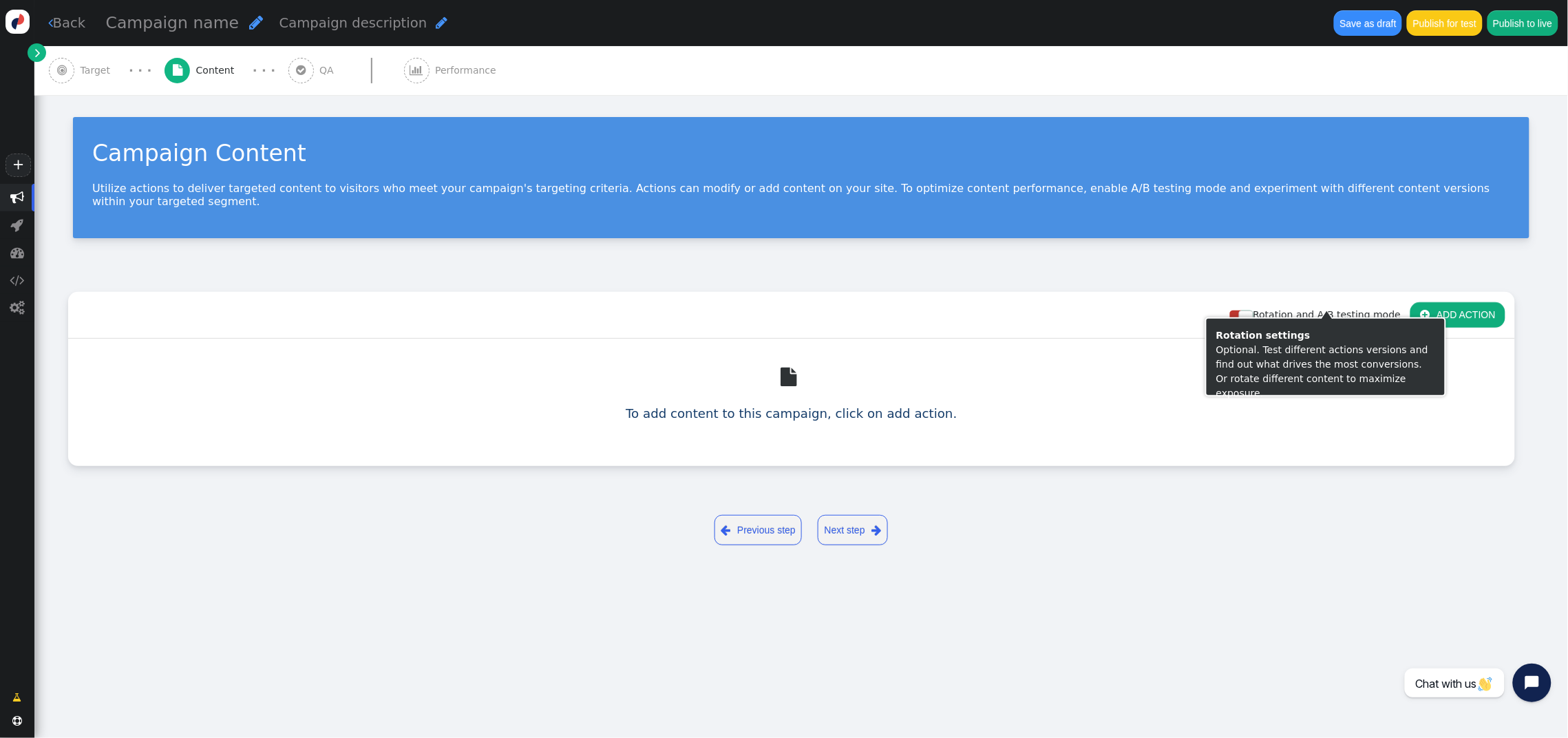
click at [1454, 304] on button " ADD ACTION" at bounding box center [1458, 315] width 95 height 25
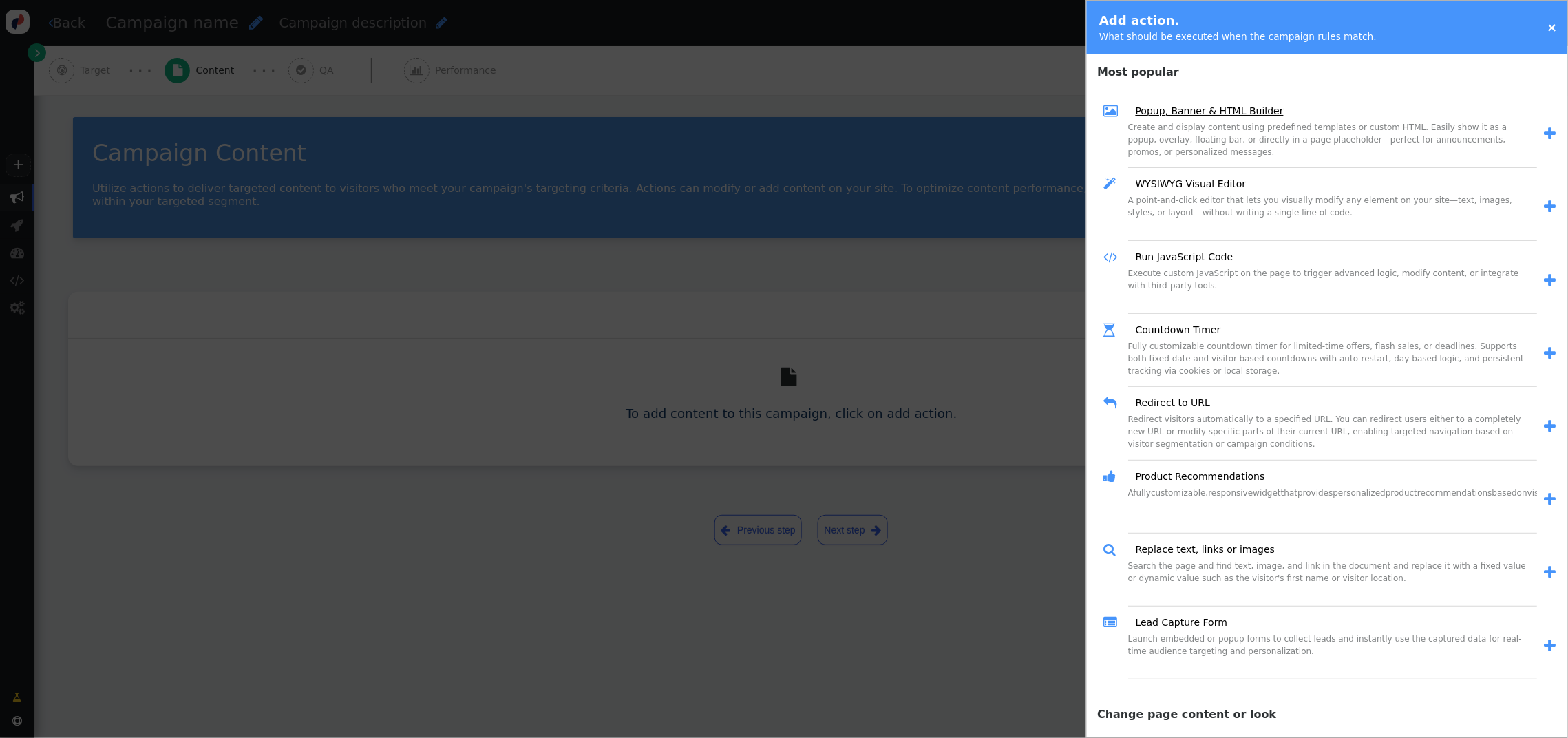
click at [1231, 105] on link "Popup, Banner & HTML Builder" at bounding box center [1204, 111] width 158 height 15
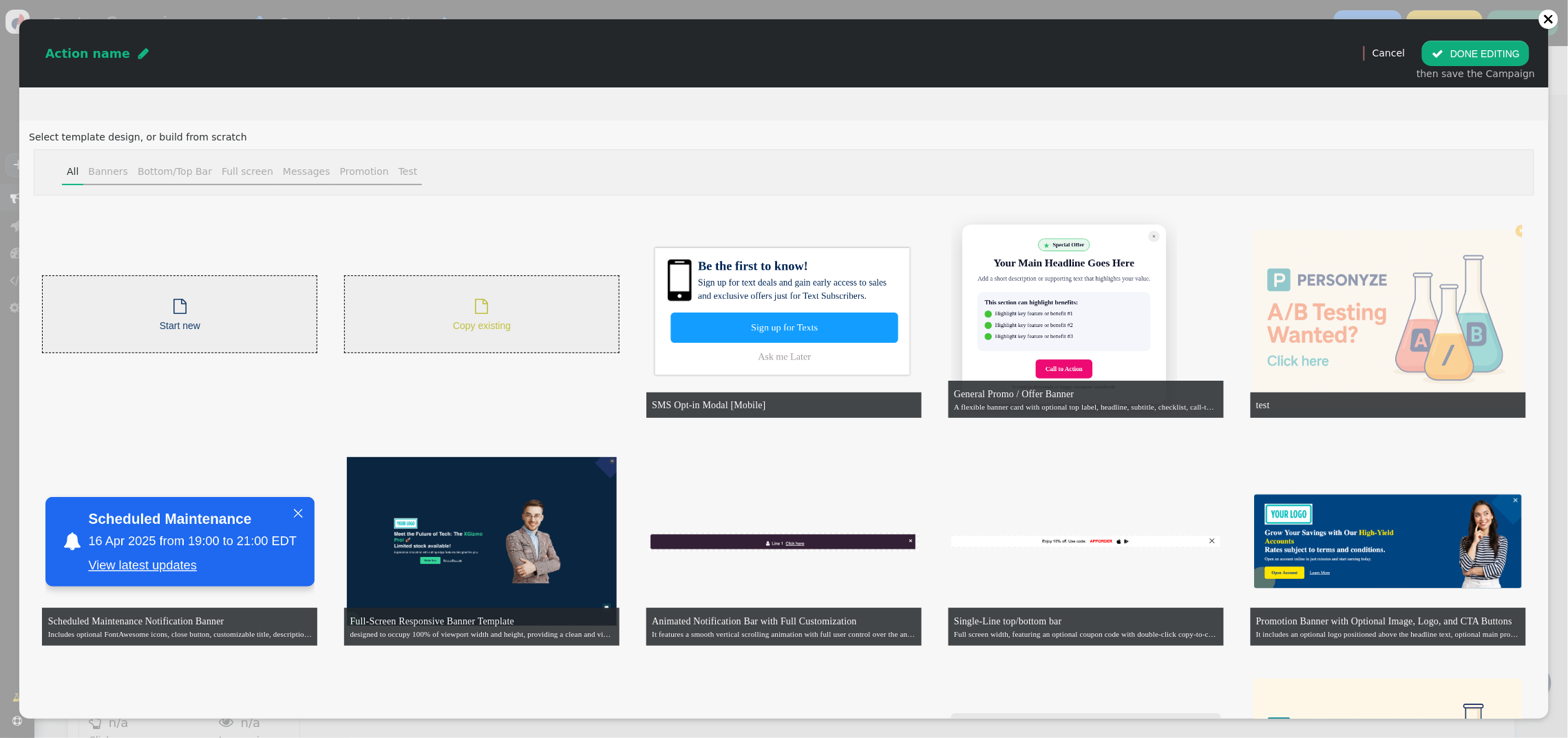
click at [212, 285] on div " Start new" at bounding box center [179, 314] width 275 height 78
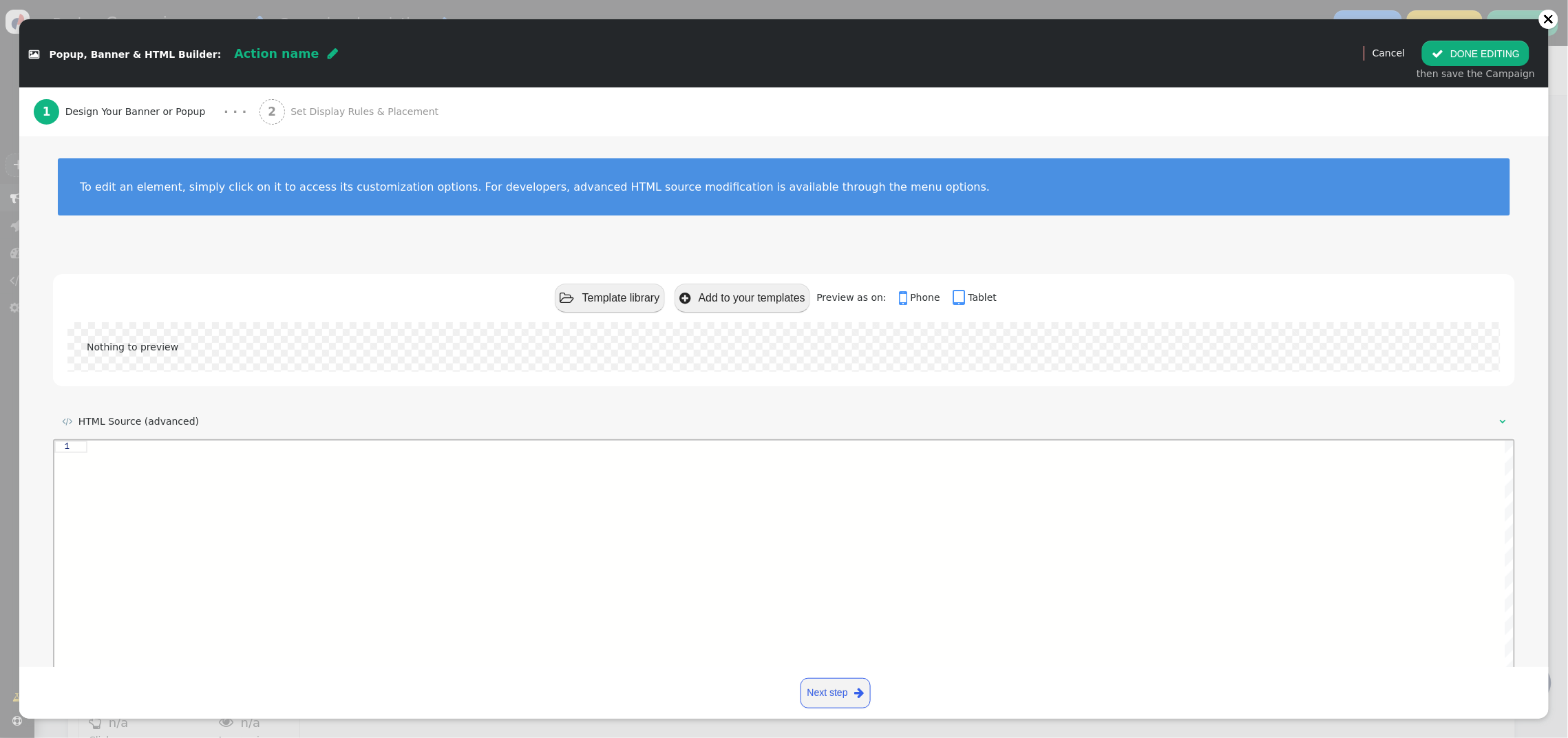
click at [188, 459] on div at bounding box center [800, 559] width 1427 height 239
paste textarea "https://icruiserewards.com/benefits/"
type textarea "<div class="personyze_test_box"><a href="https://icruiserewards.com/benefits/">…"
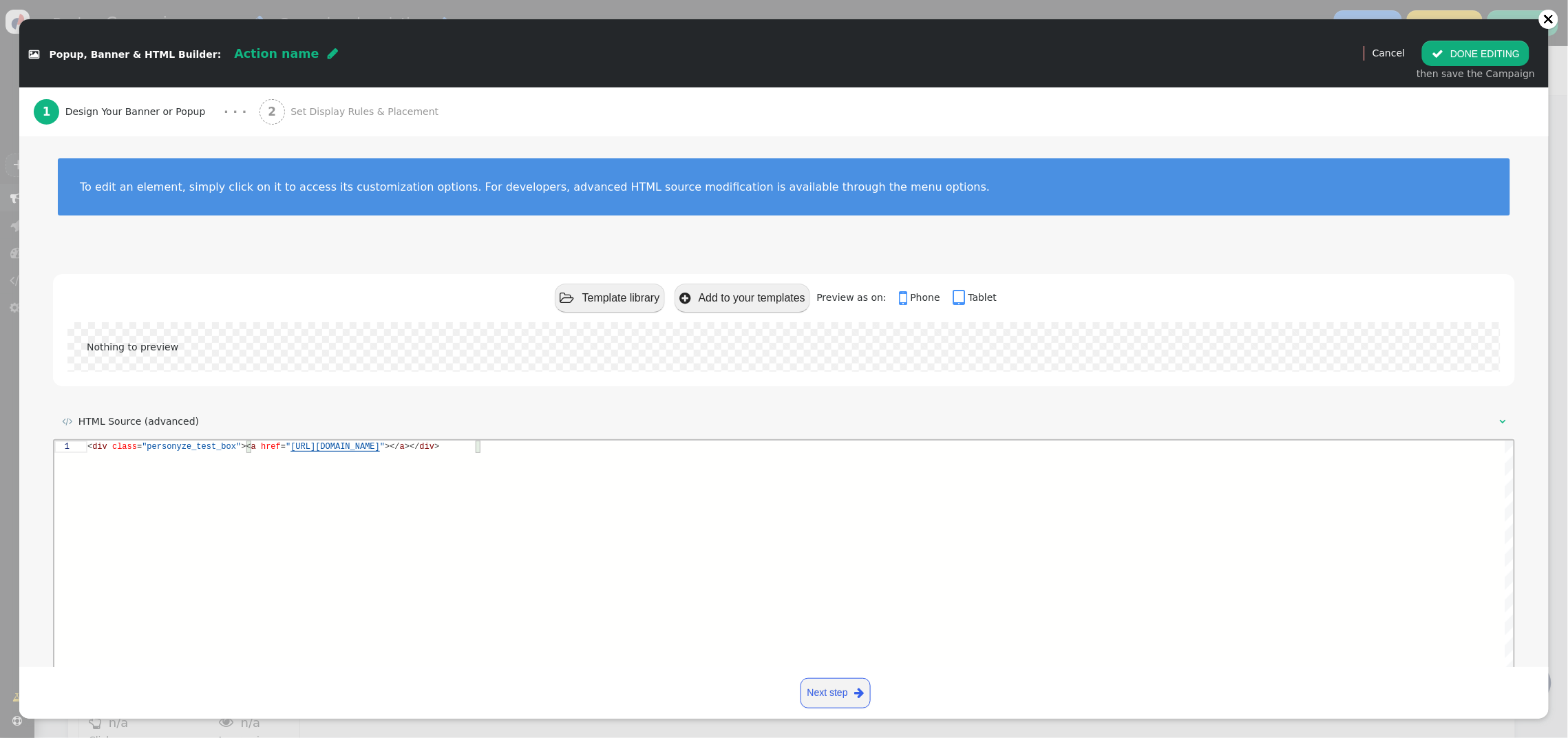
click at [480, 481] on div "< div class = "personyze_test_box" >< a href = " https://icruiserewards.com/ben…" at bounding box center [800, 559] width 1427 height 239
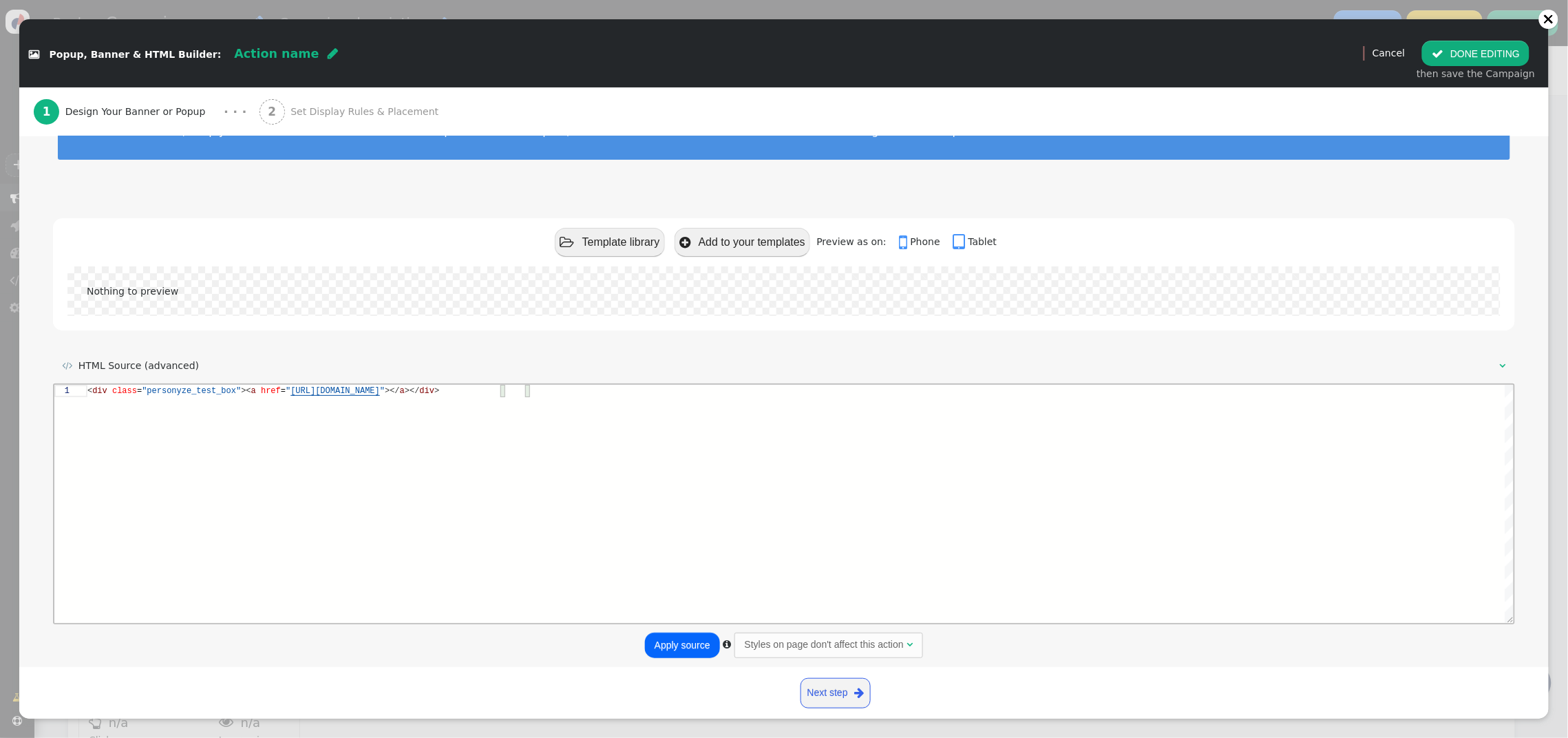
click at [685, 648] on button "Apply source" at bounding box center [682, 645] width 75 height 25
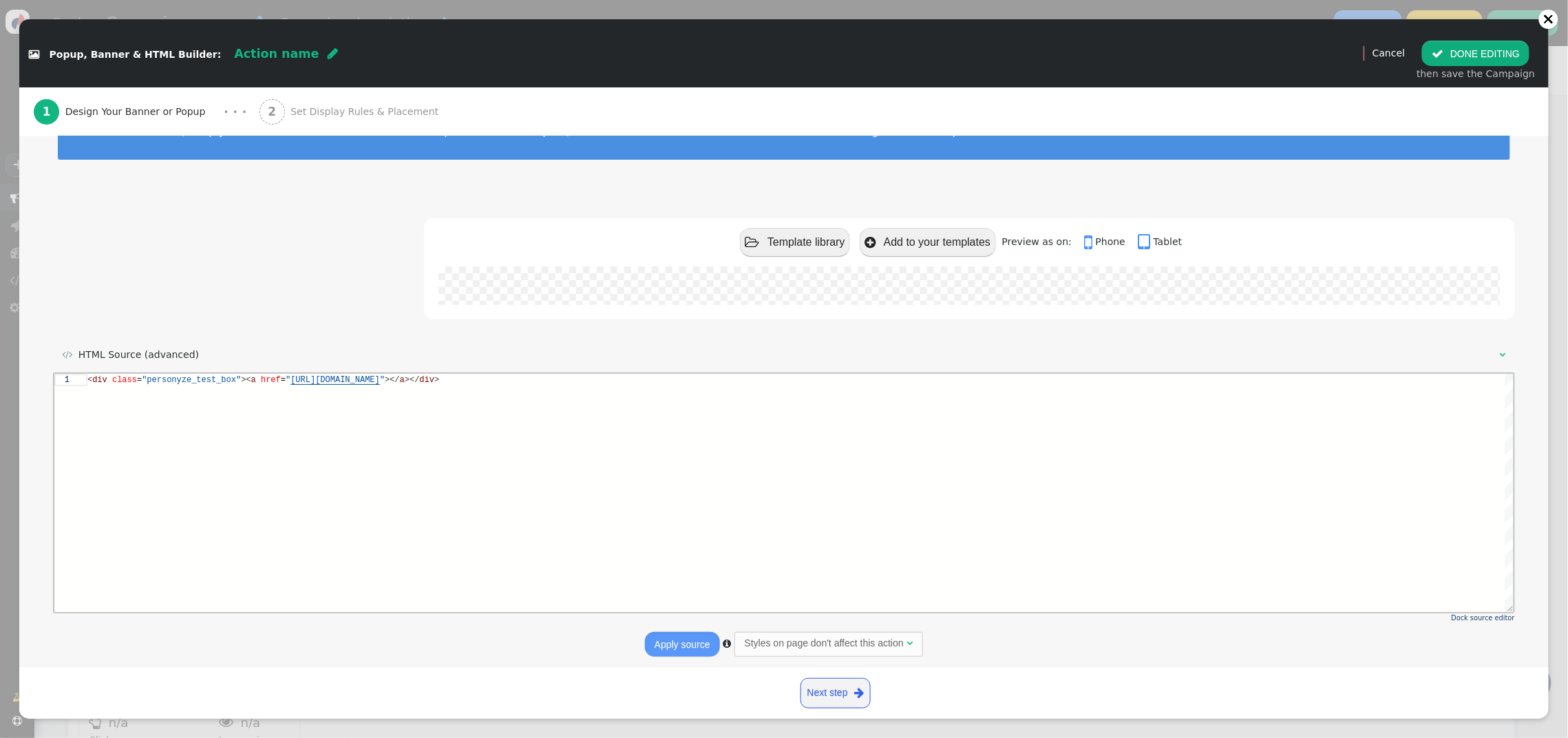
scroll to position [55, 0]
click at [321, 114] on span "Set Display Rules & Placement" at bounding box center [368, 112] width 154 height 15
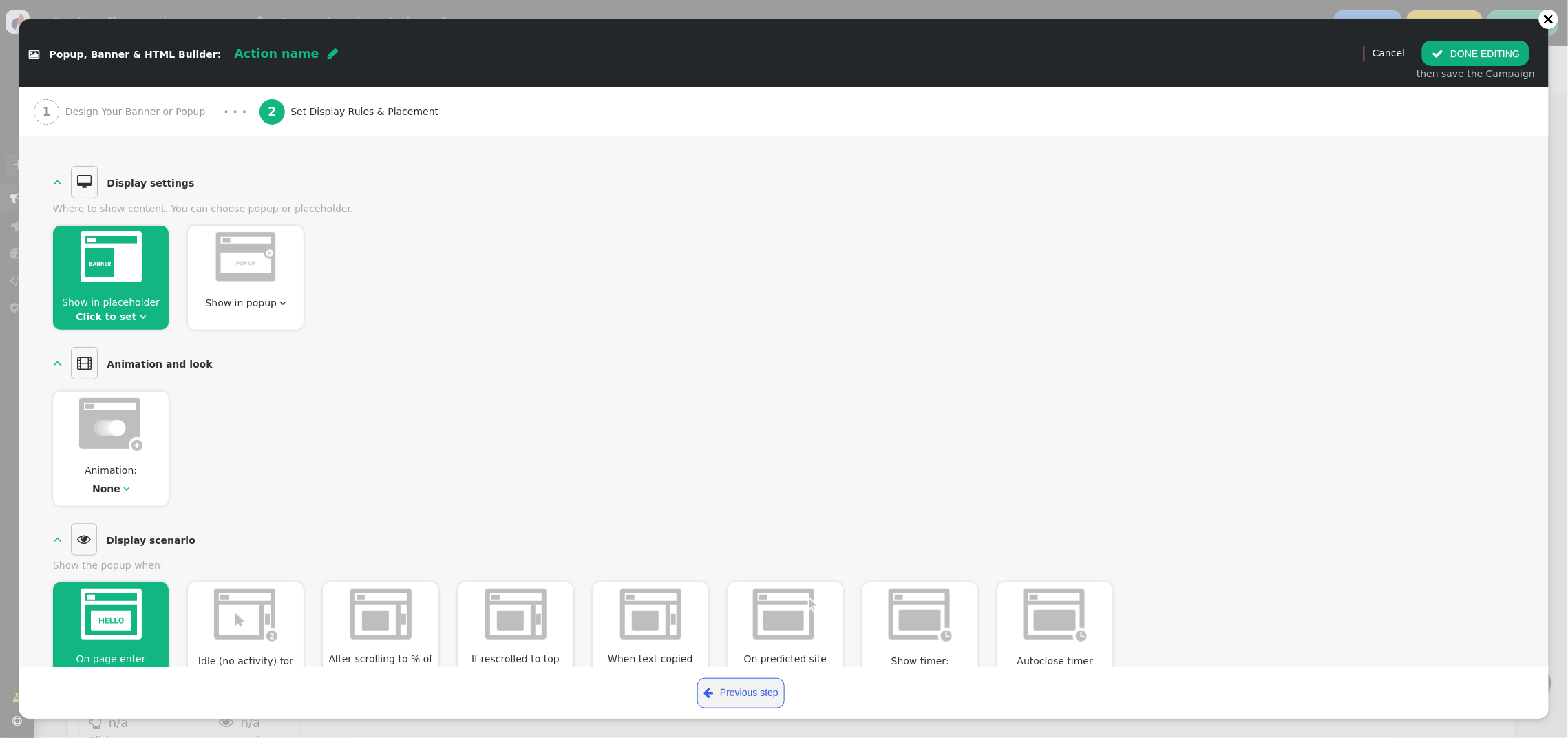
scroll to position [110, 0]
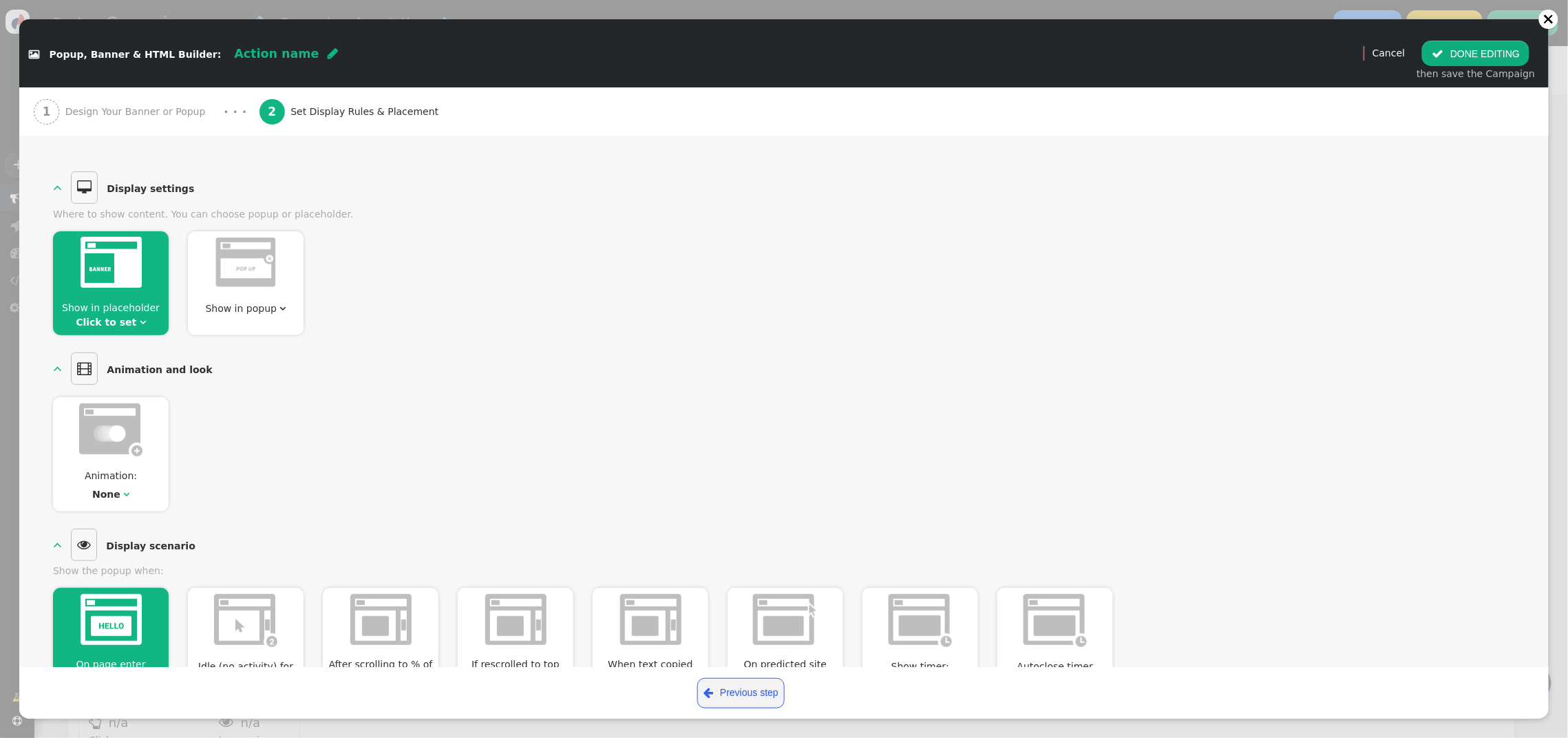
click at [266, 272] on img at bounding box center [246, 262] width 62 height 51
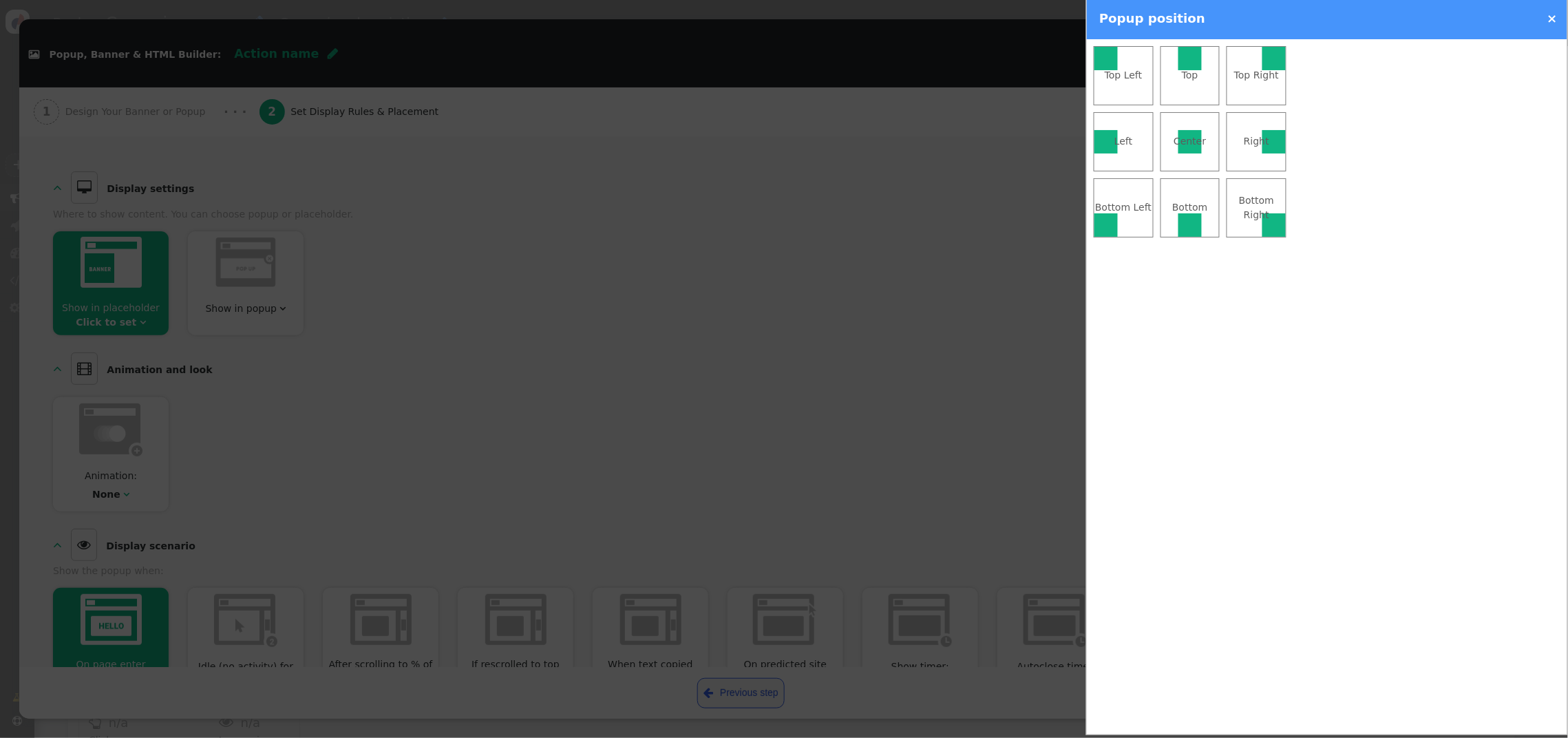
click at [1193, 139] on div "Center" at bounding box center [1191, 141] width 59 height 15
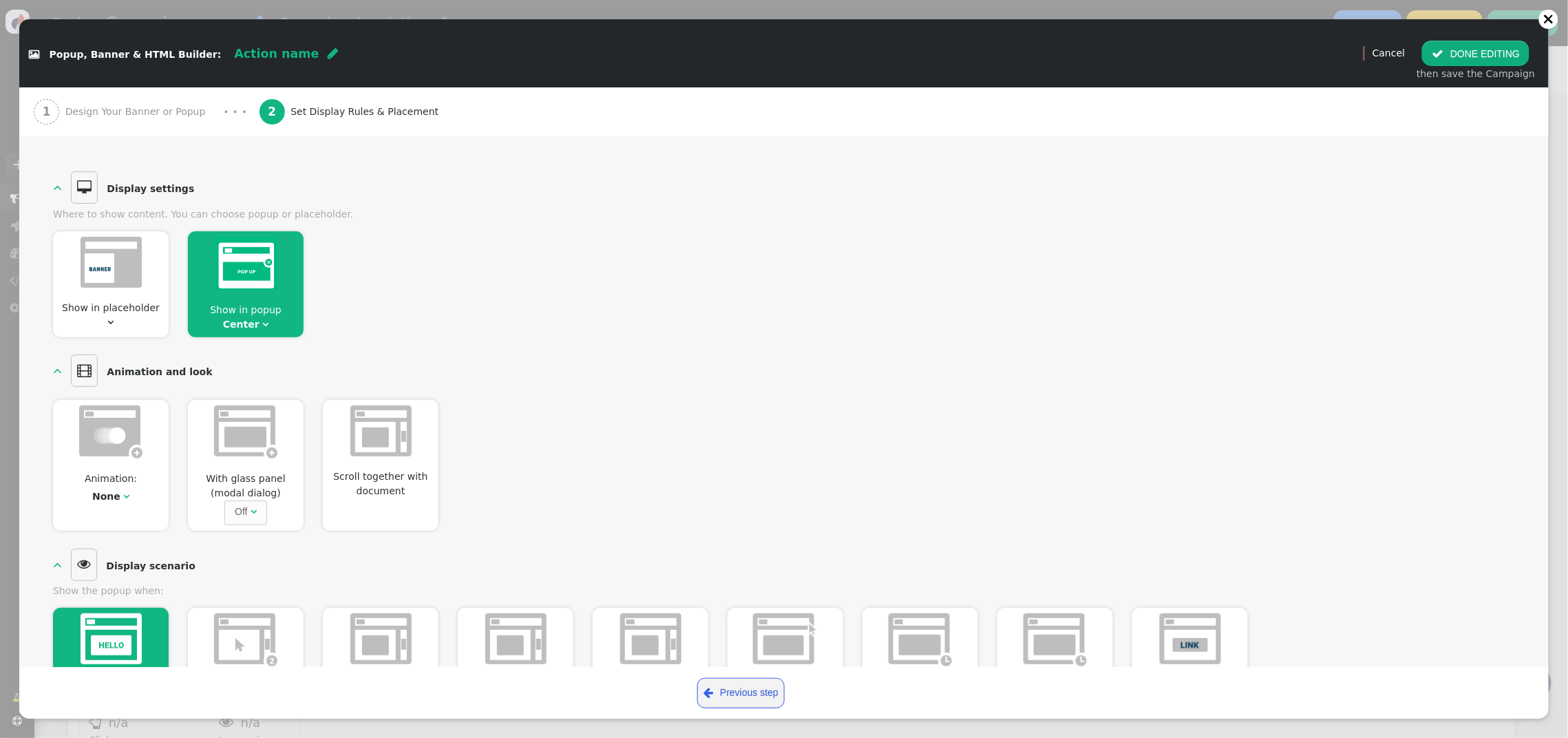
click at [252, 267] on img at bounding box center [246, 263] width 62 height 53
click at [252, 293] on div at bounding box center [246, 266] width 116 height 69
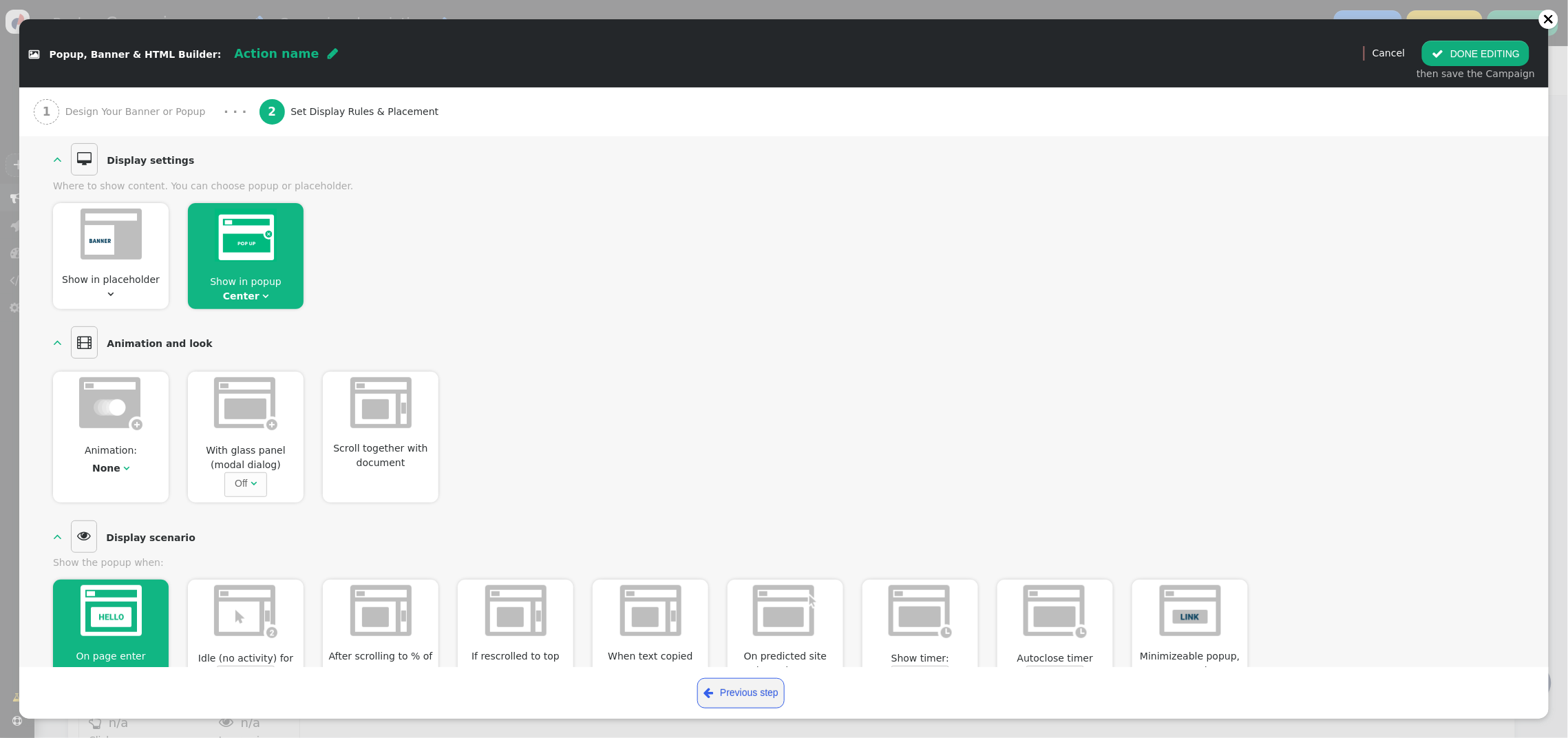
scroll to position [116, 0]
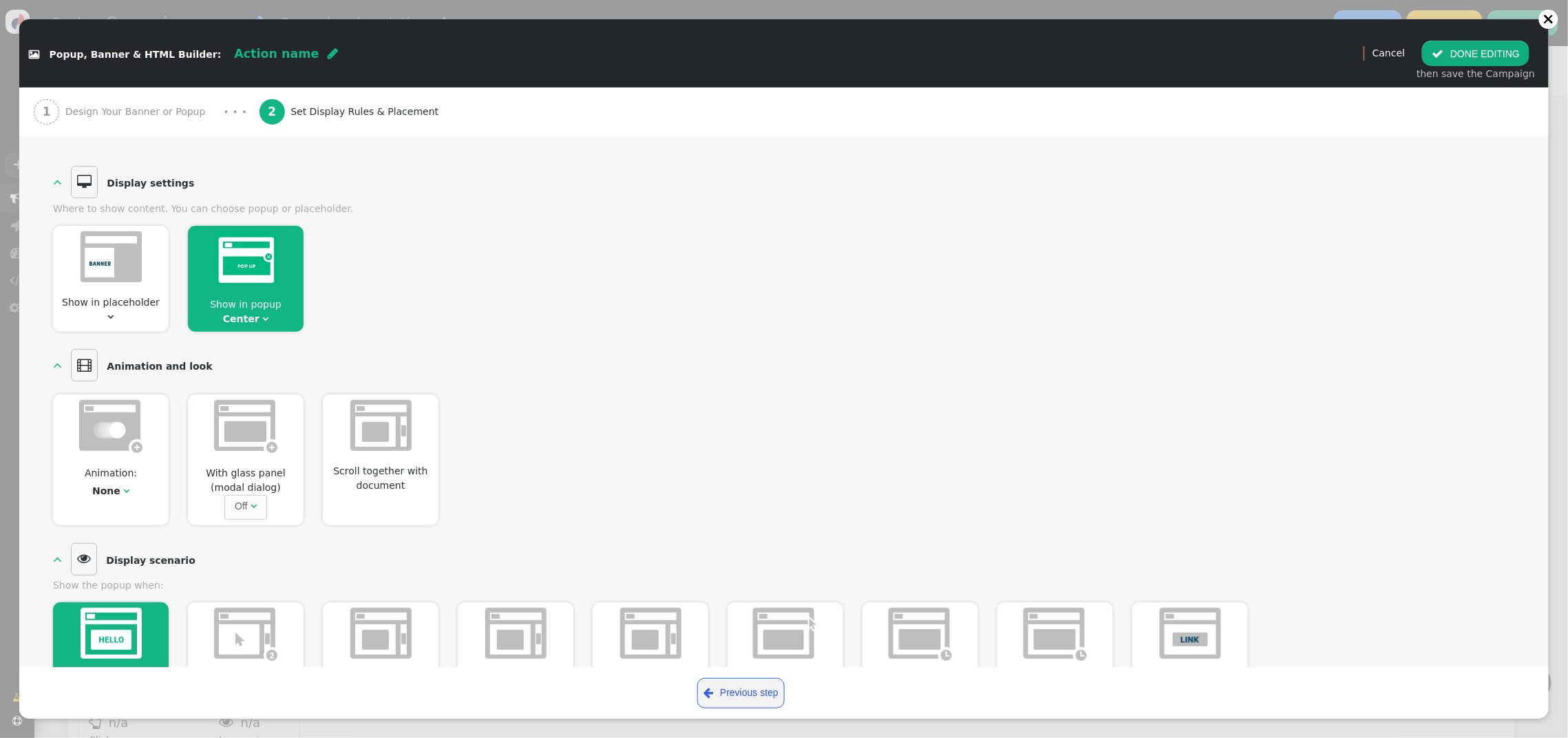
drag, startPoint x: 264, startPoint y: 317, endPoint x: 257, endPoint y: 315, distance: 7.3
click at [257, 315] on span "Show in popup Center " at bounding box center [246, 311] width 116 height 29
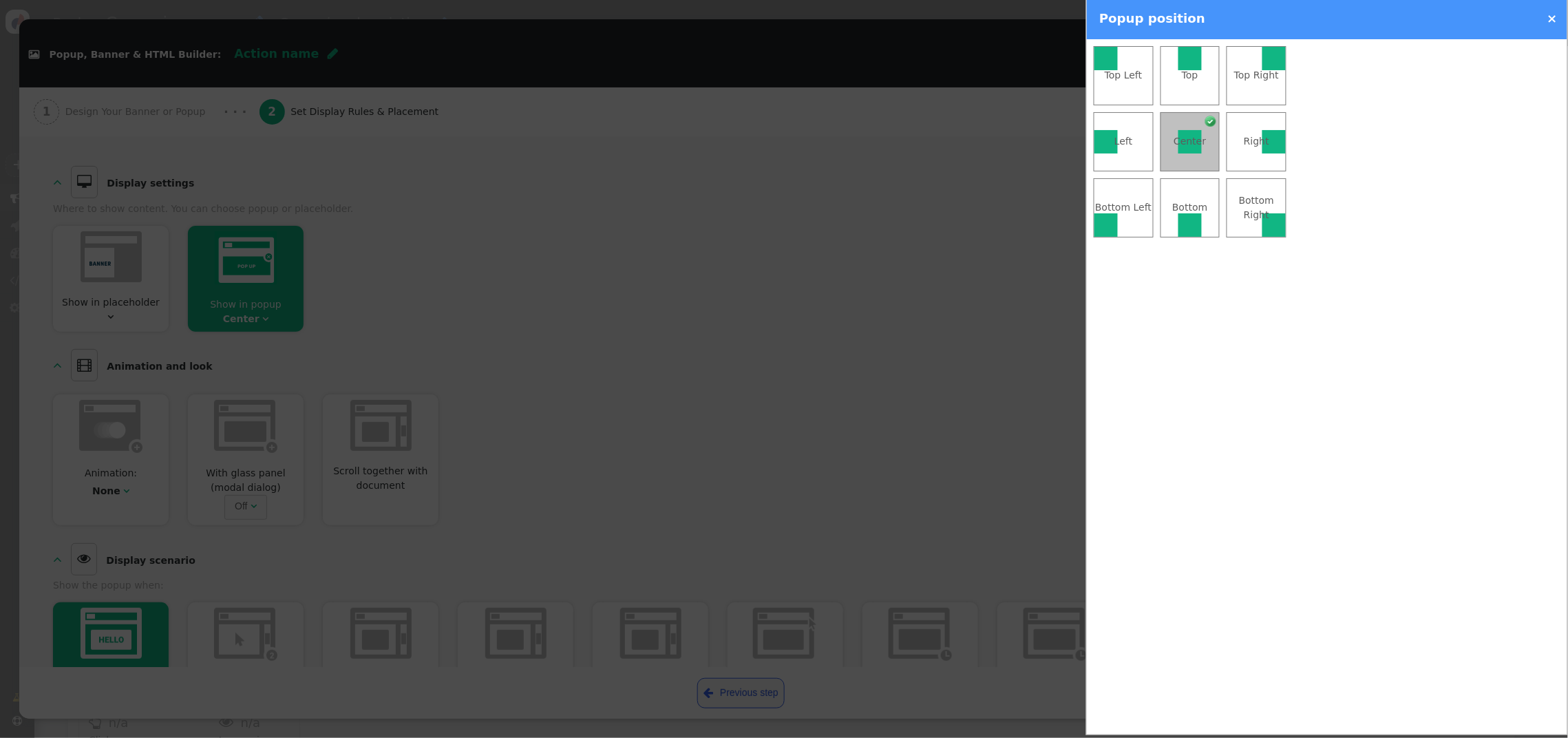
click at [1271, 231] on div at bounding box center [1274, 225] width 24 height 24
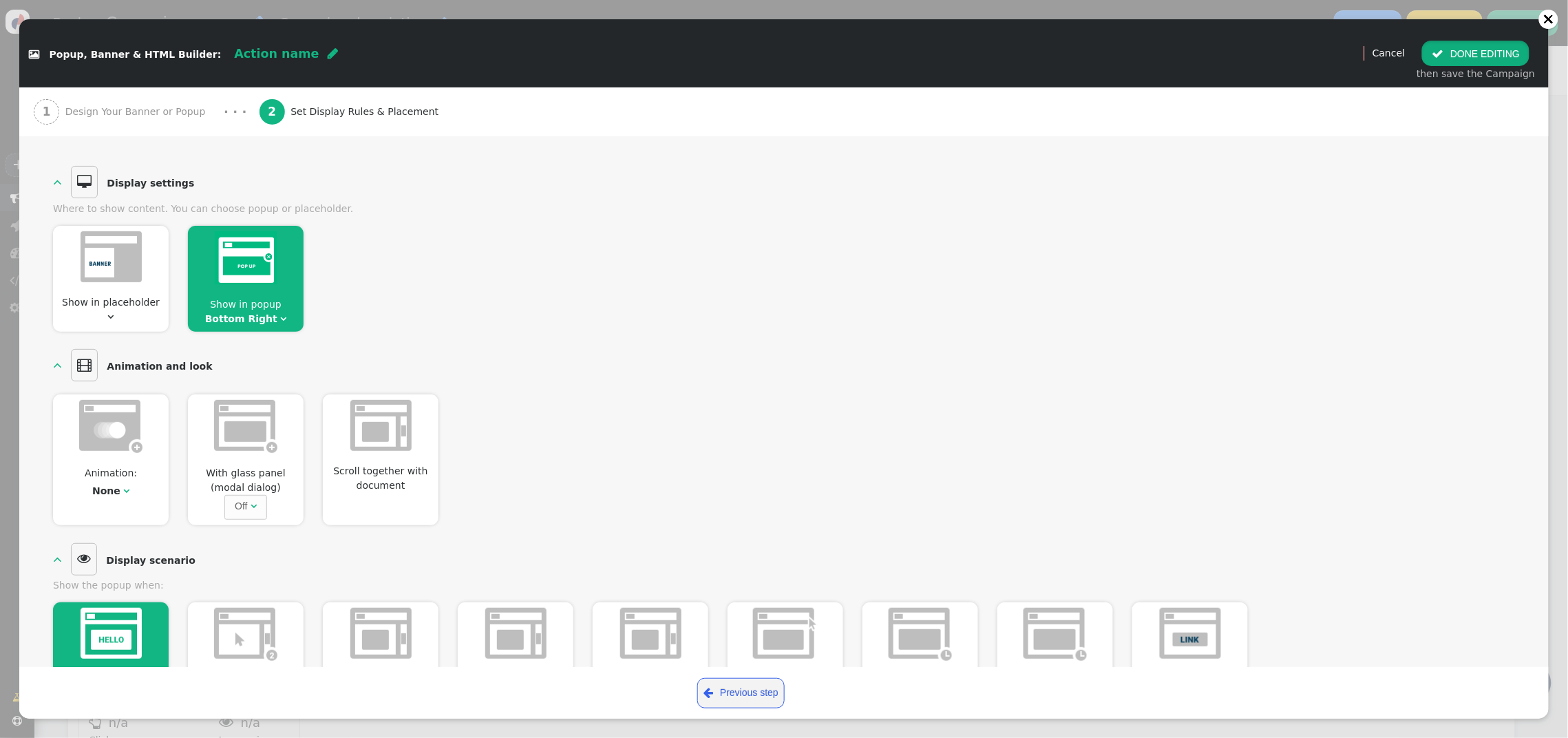
click at [1442, 51] on span "" at bounding box center [1438, 53] width 11 height 11
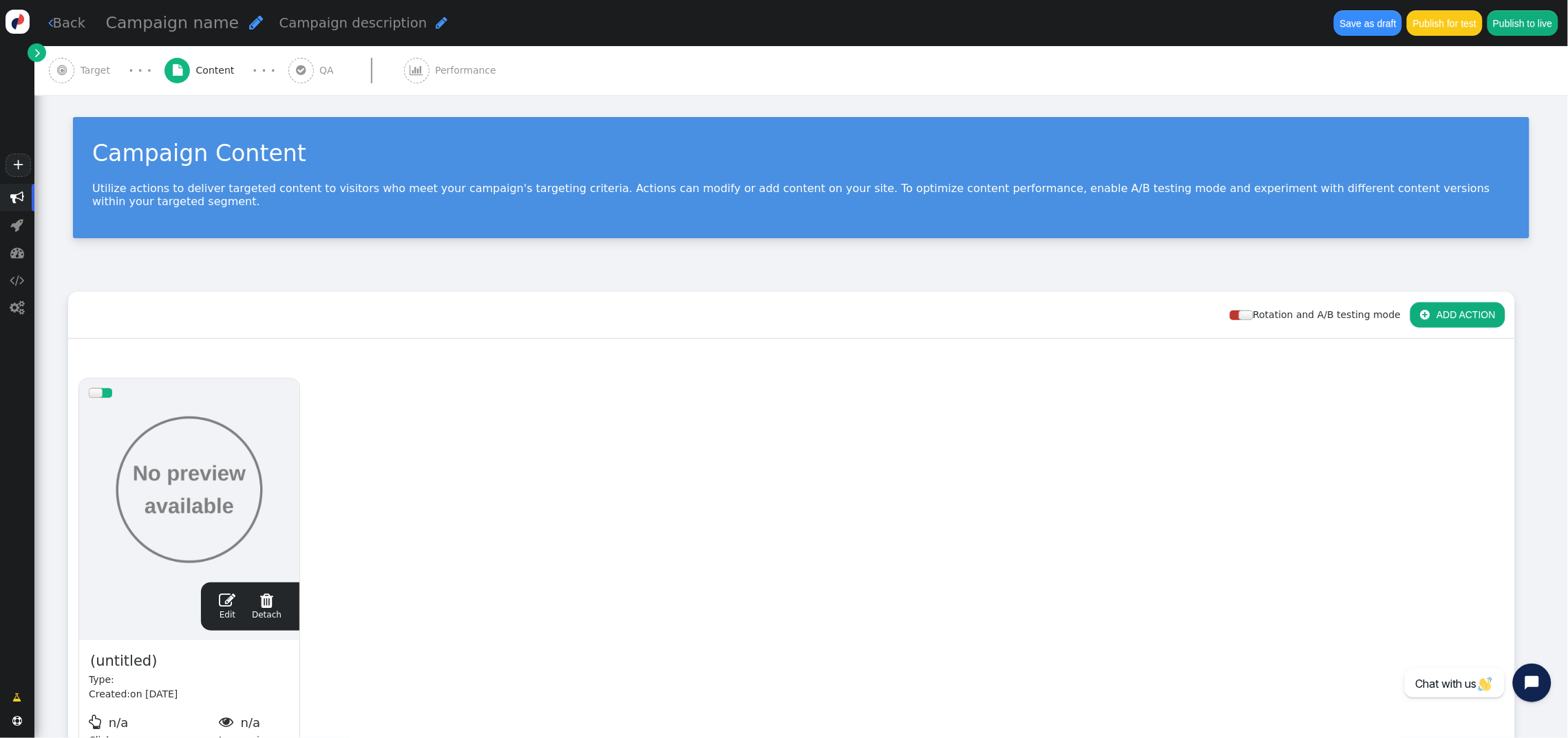
scroll to position [0, 0]
click at [132, 650] on span "(untitled)" at bounding box center [123, 661] width 69 height 24
click at [352, 555] on div "drag this  Edit  Detach  Preview test banner ictr Type: Created: on Oct 7, 2…" at bounding box center [791, 586] width 1445 height 436
click at [221, 593] on span "" at bounding box center [227, 601] width 16 height 16
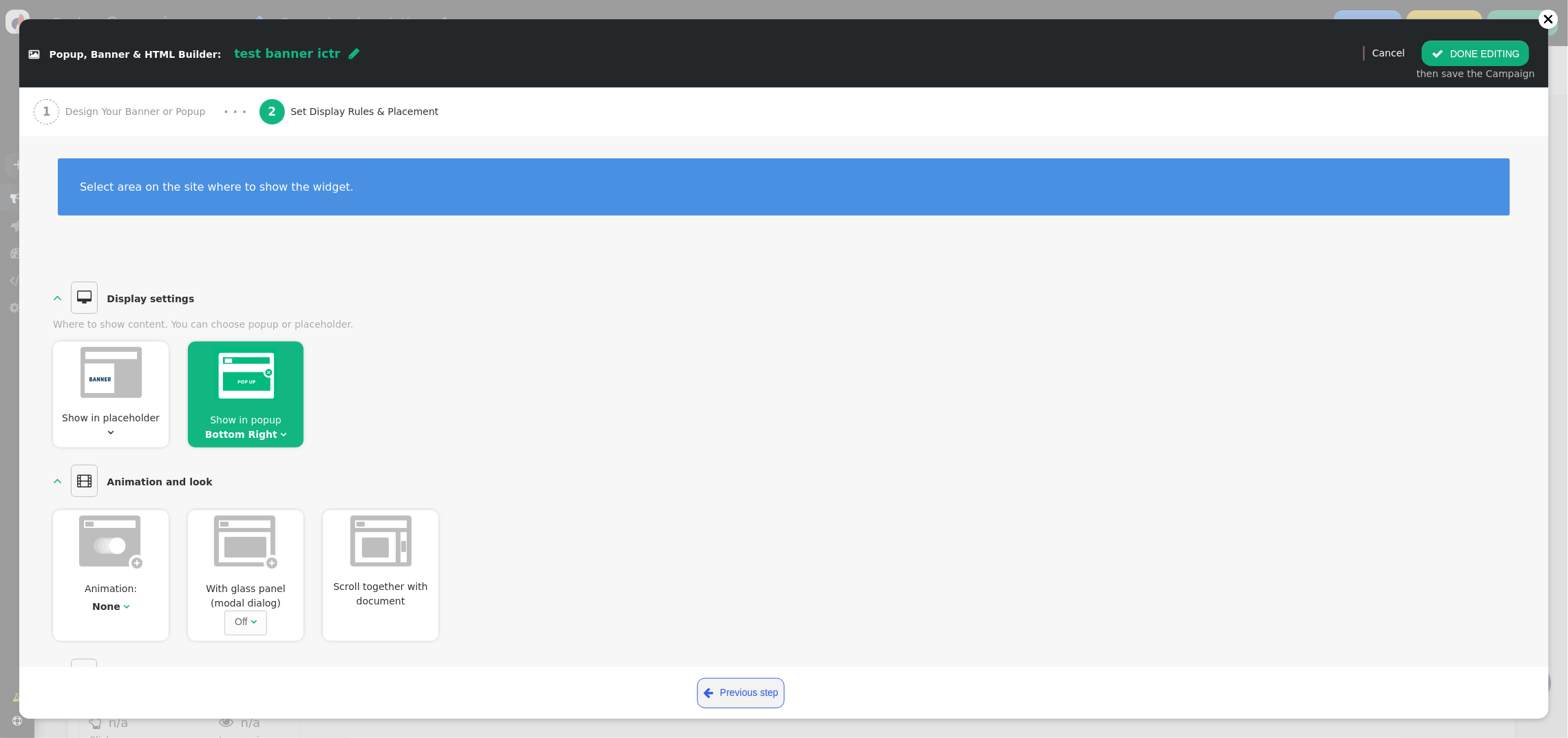
scroll to position [1, 0]
click at [97, 115] on span "Design Your Banner or Popup" at bounding box center [138, 112] width 146 height 15
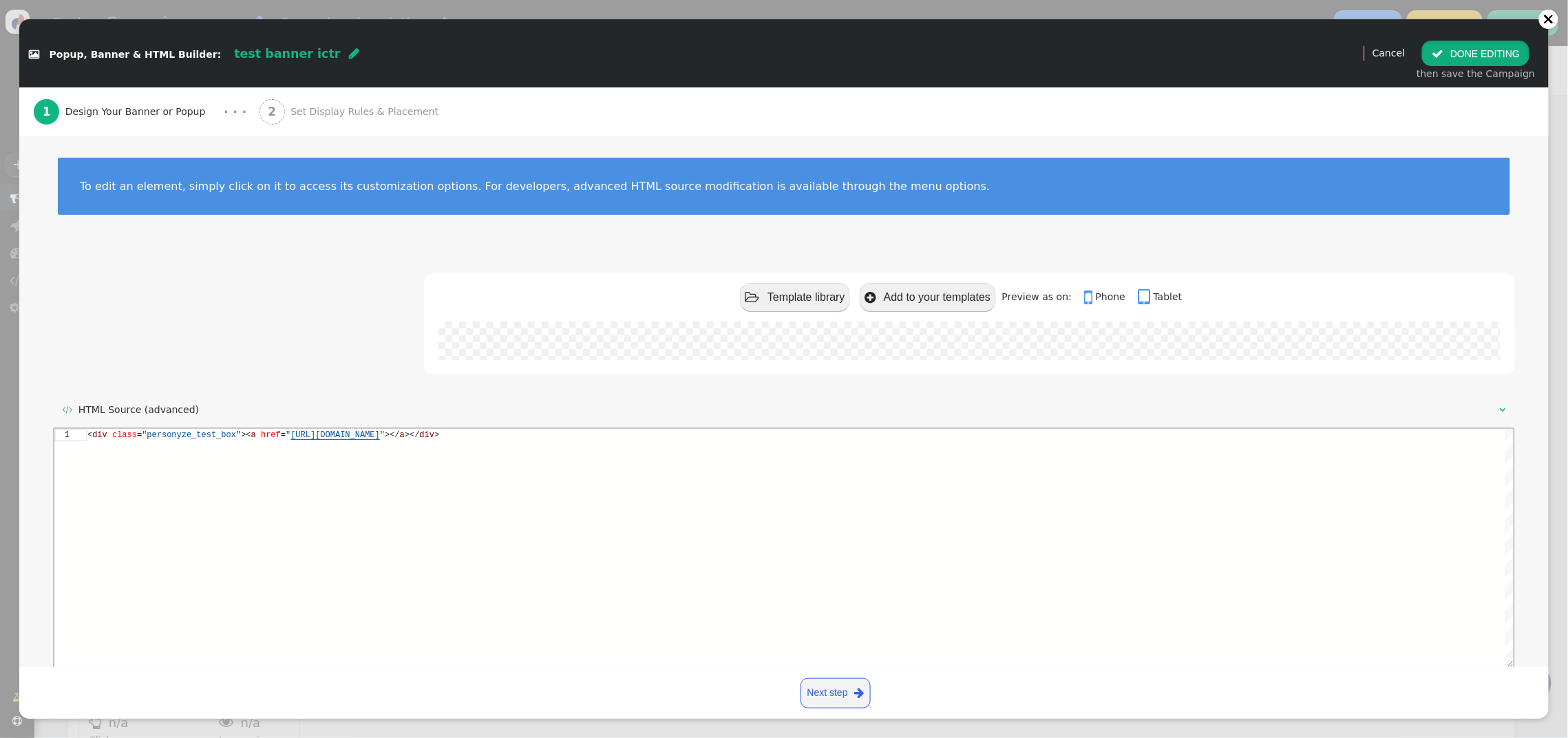
click at [1454, 55] on button " DONE EDITING" at bounding box center [1476, 53] width 107 height 25
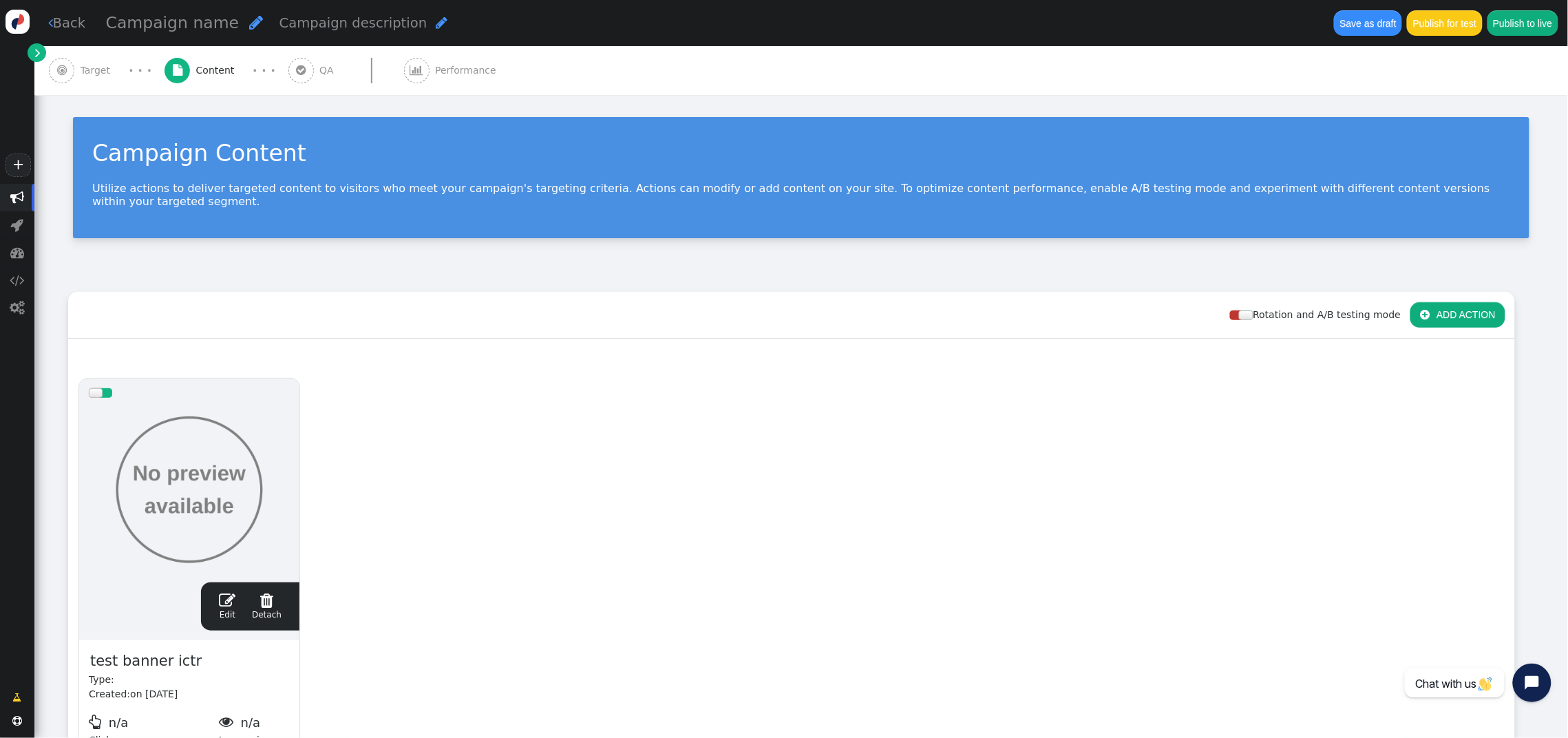
scroll to position [0, 0]
click at [111, 67] on span "Target" at bounding box center [99, 71] width 36 height 15
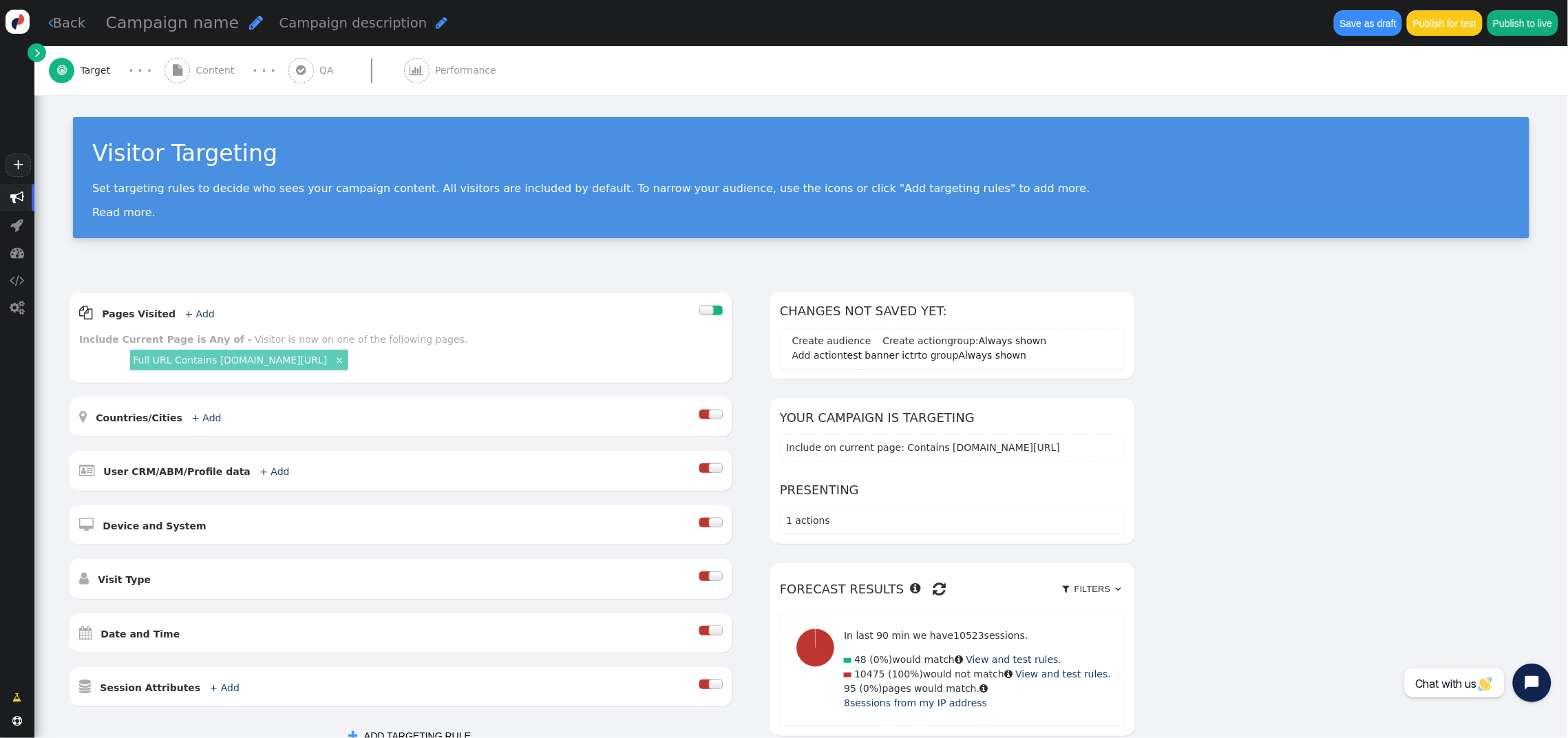
click at [1438, 29] on button "Publish for test" at bounding box center [1445, 23] width 75 height 25
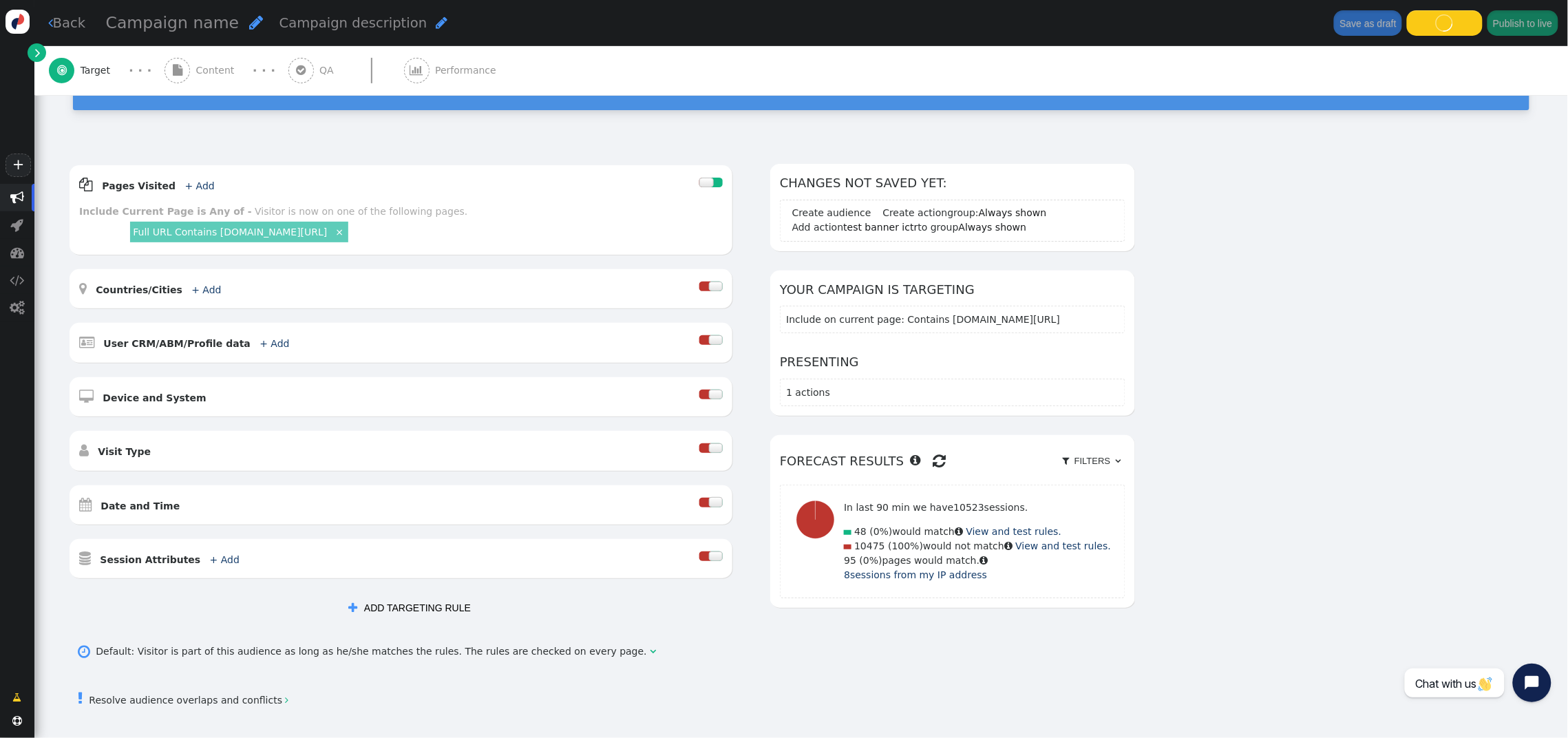
scroll to position [127, 0]
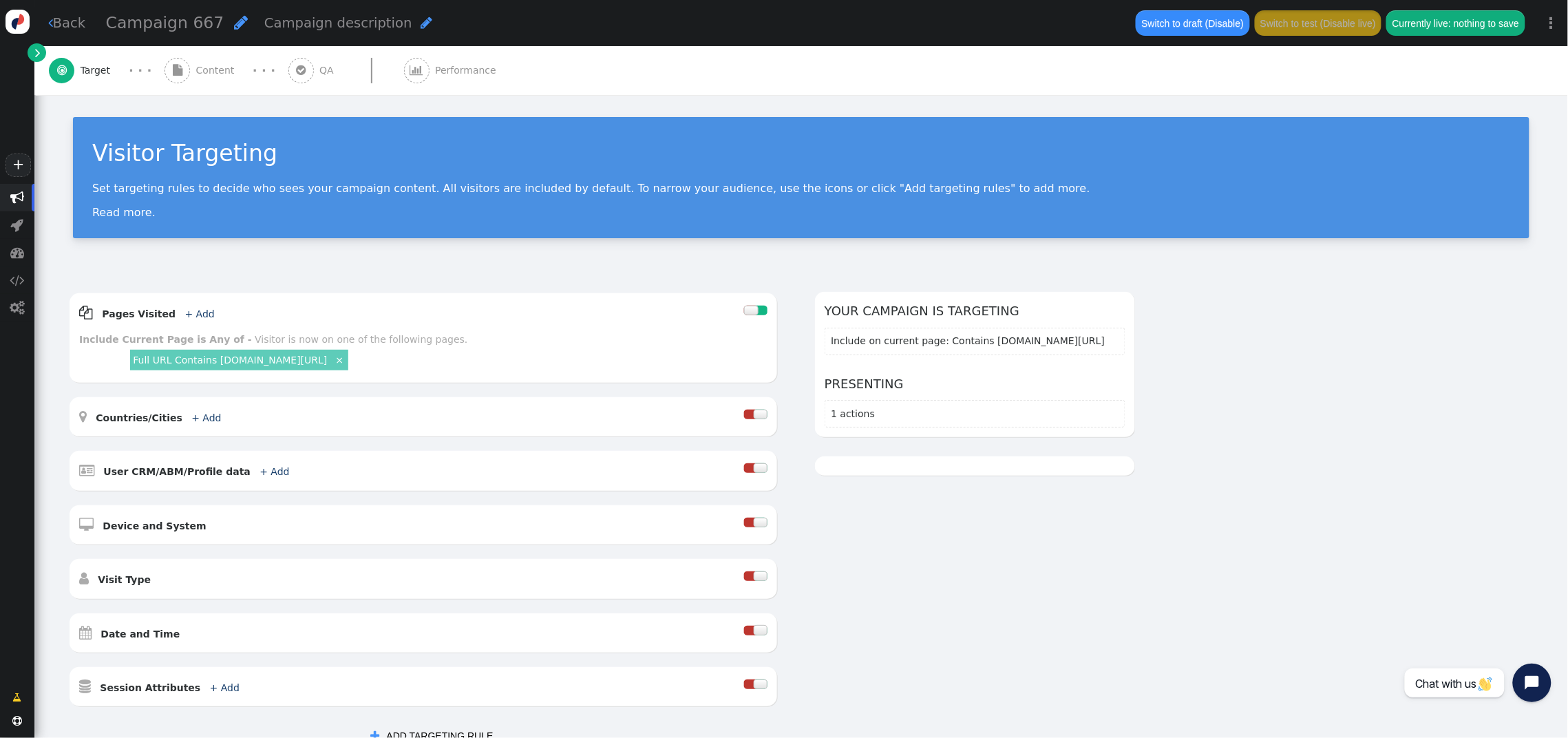
click at [234, 25] on span "" at bounding box center [240, 22] width 14 height 16
drag, startPoint x: 221, startPoint y: 24, endPoint x: 24, endPoint y: 23, distance: 197.0
click at [24, 23] on div "+  Campaigns  Realtime Visitors  Dashboard  Tracker Settings  Settings  …" at bounding box center [784, 369] width 1568 height 738
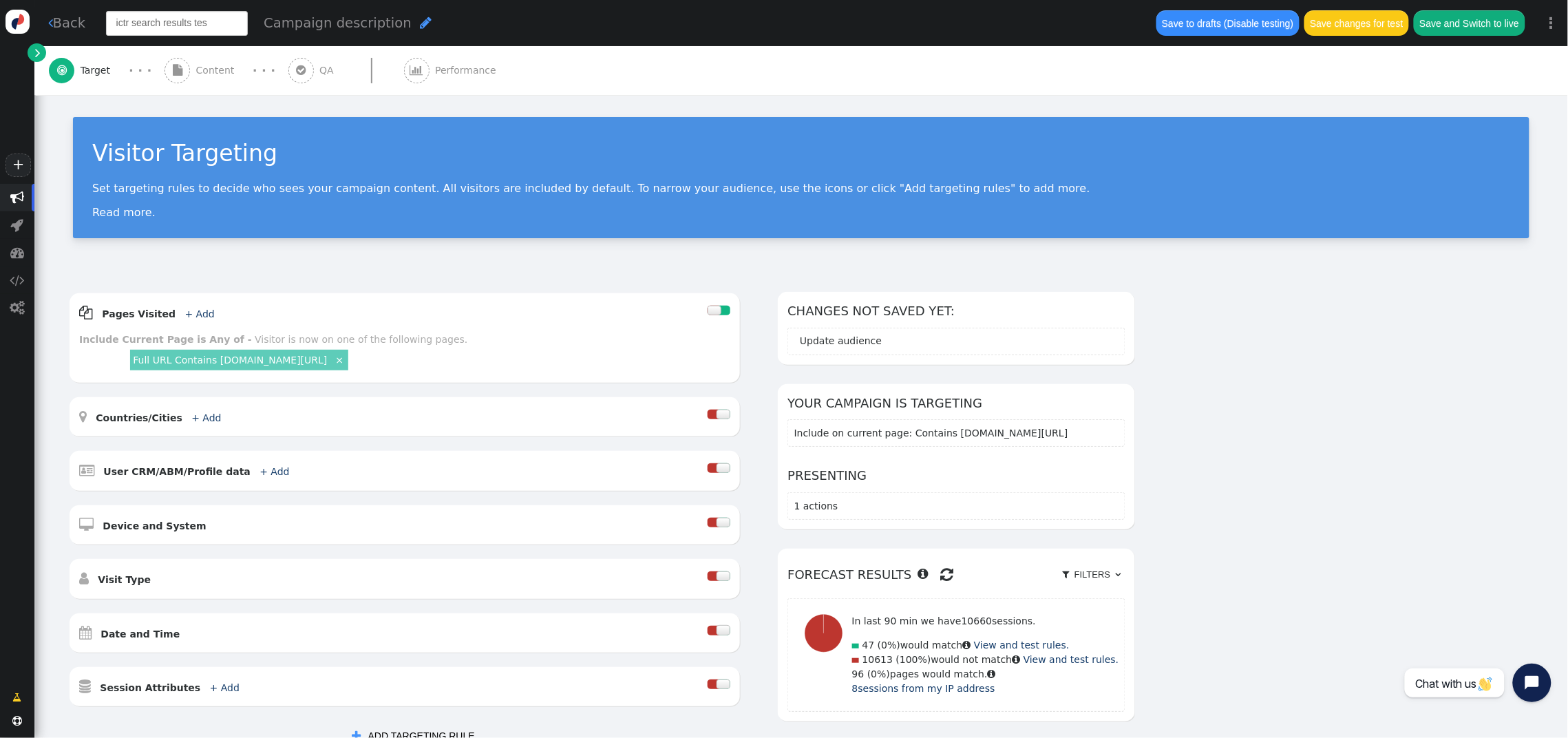
type input "ictr search results test"
click at [610, 126] on div "Visitor Targeting Set targeting rules to decide who sees your campaign content.…" at bounding box center [801, 177] width 1457 height 121
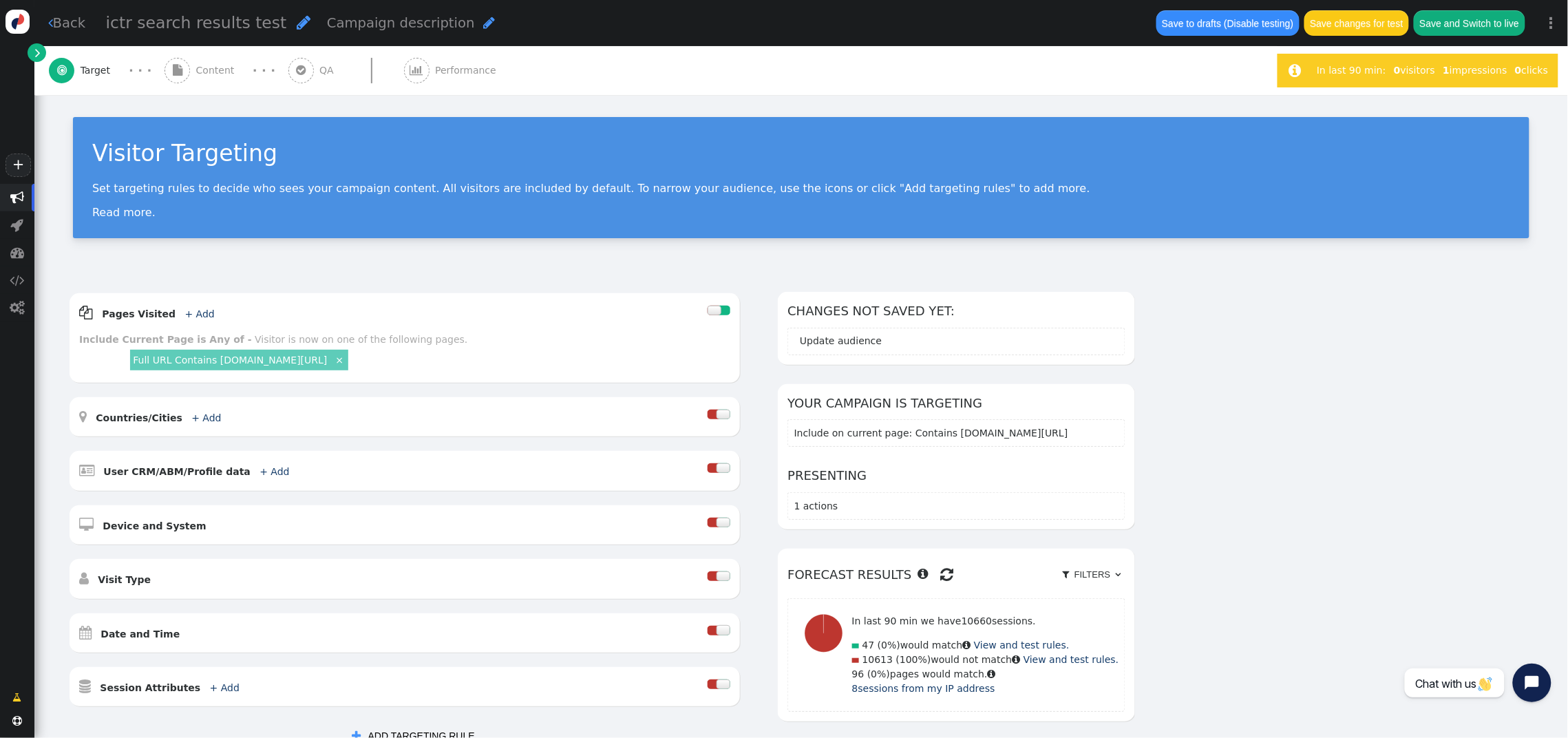
click at [201, 70] on span "Content" at bounding box center [218, 71] width 44 height 15
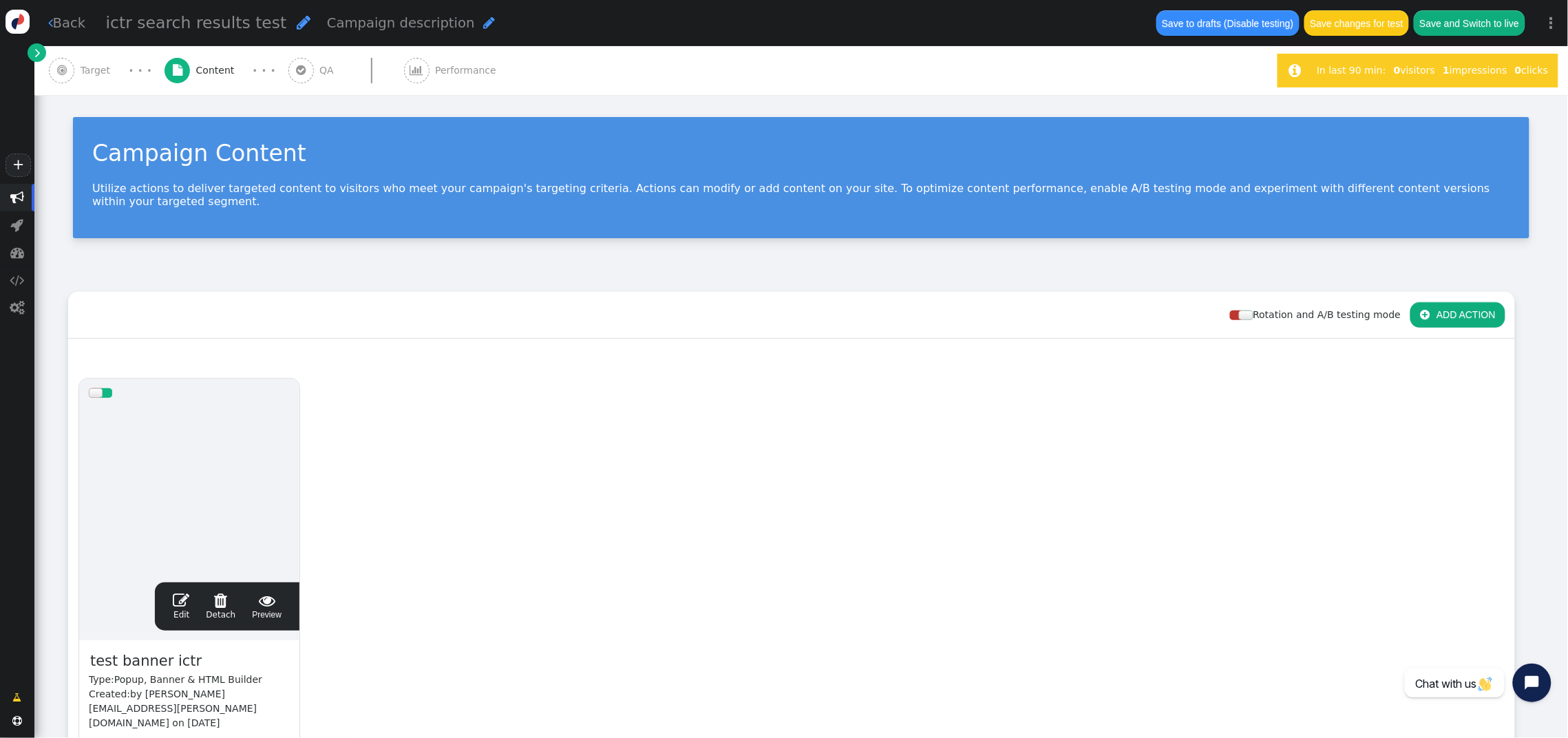
click at [175, 593] on span "" at bounding box center [181, 601] width 16 height 16
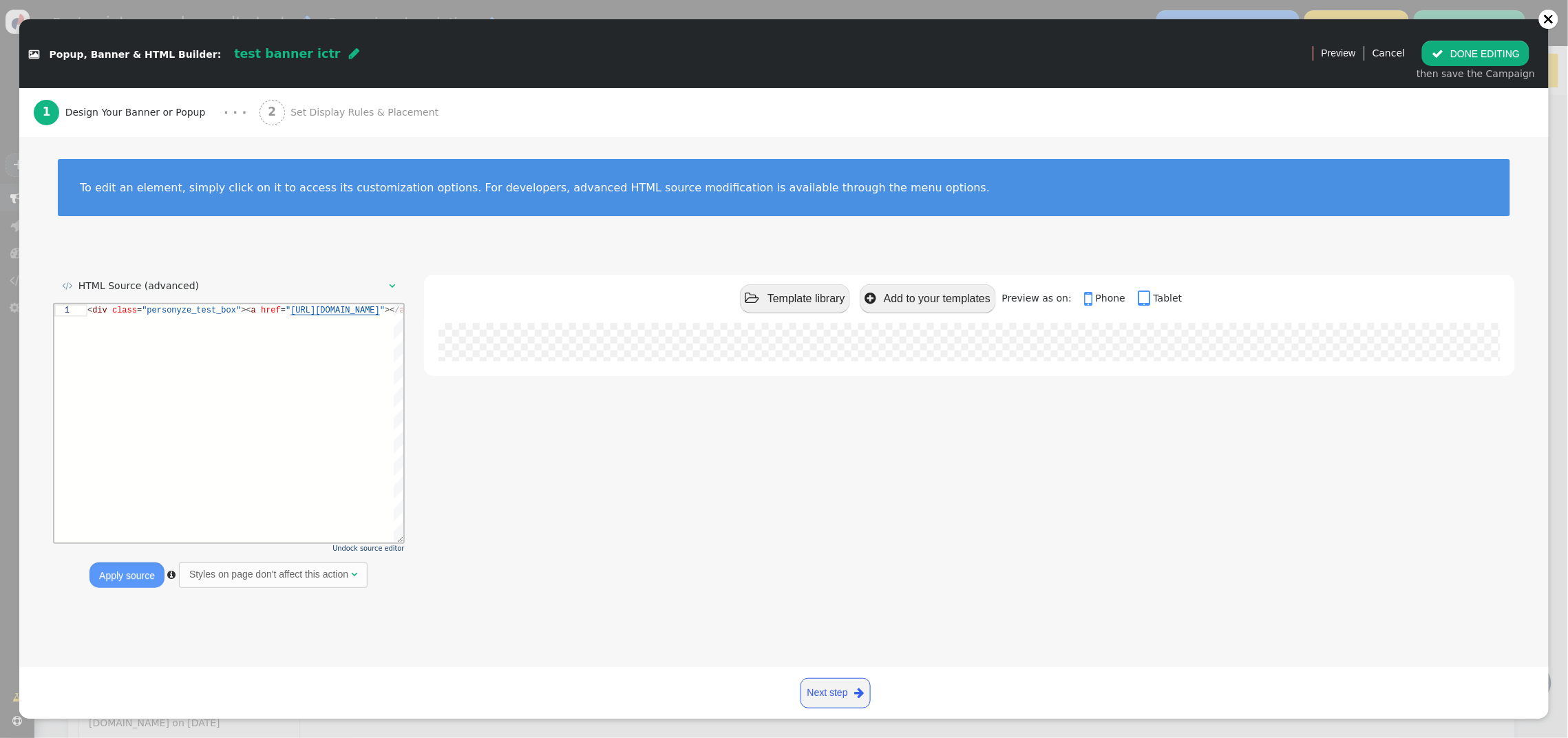
click at [1443, 56] on span "" at bounding box center [1438, 53] width 11 height 11
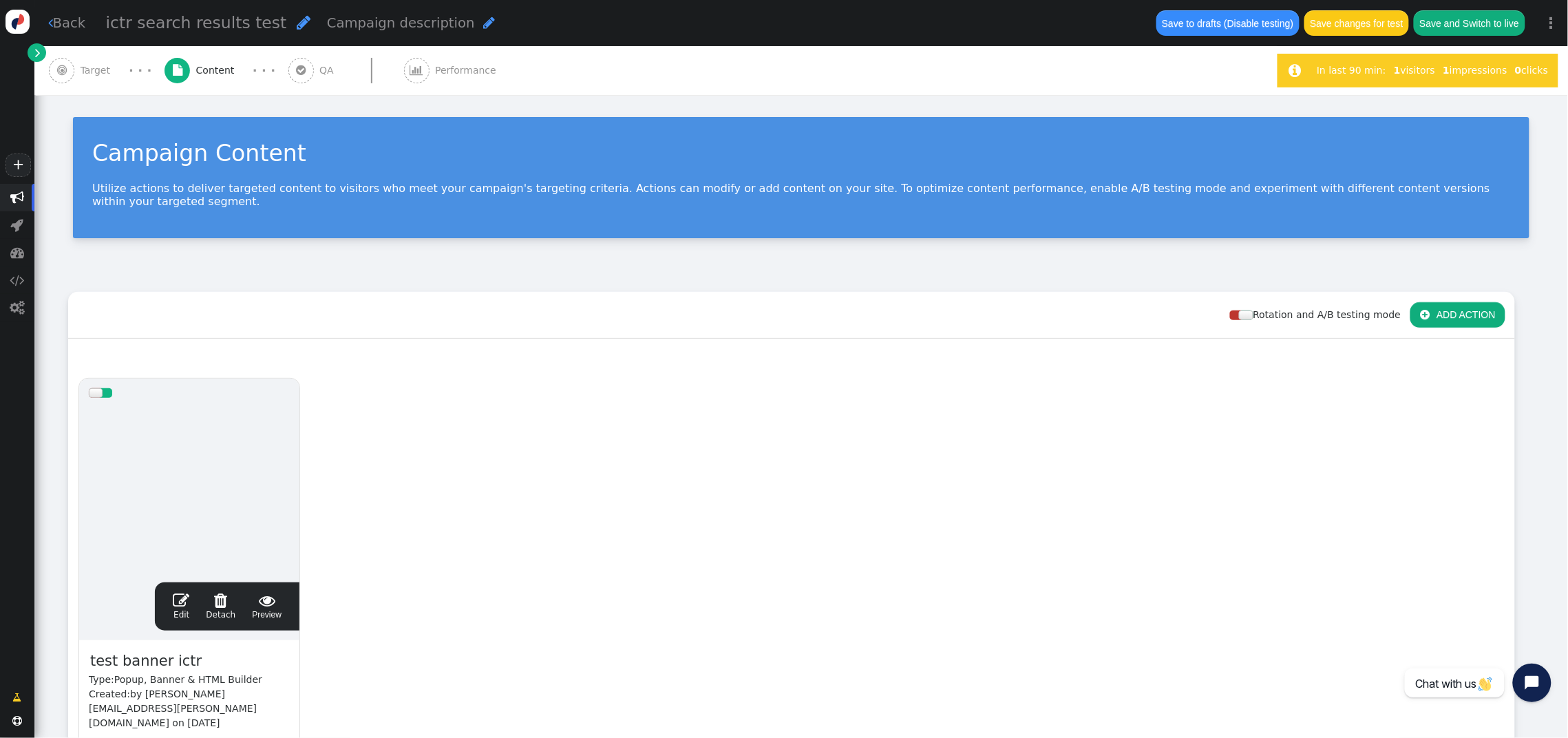
click at [181, 593] on span "" at bounding box center [181, 601] width 16 height 16
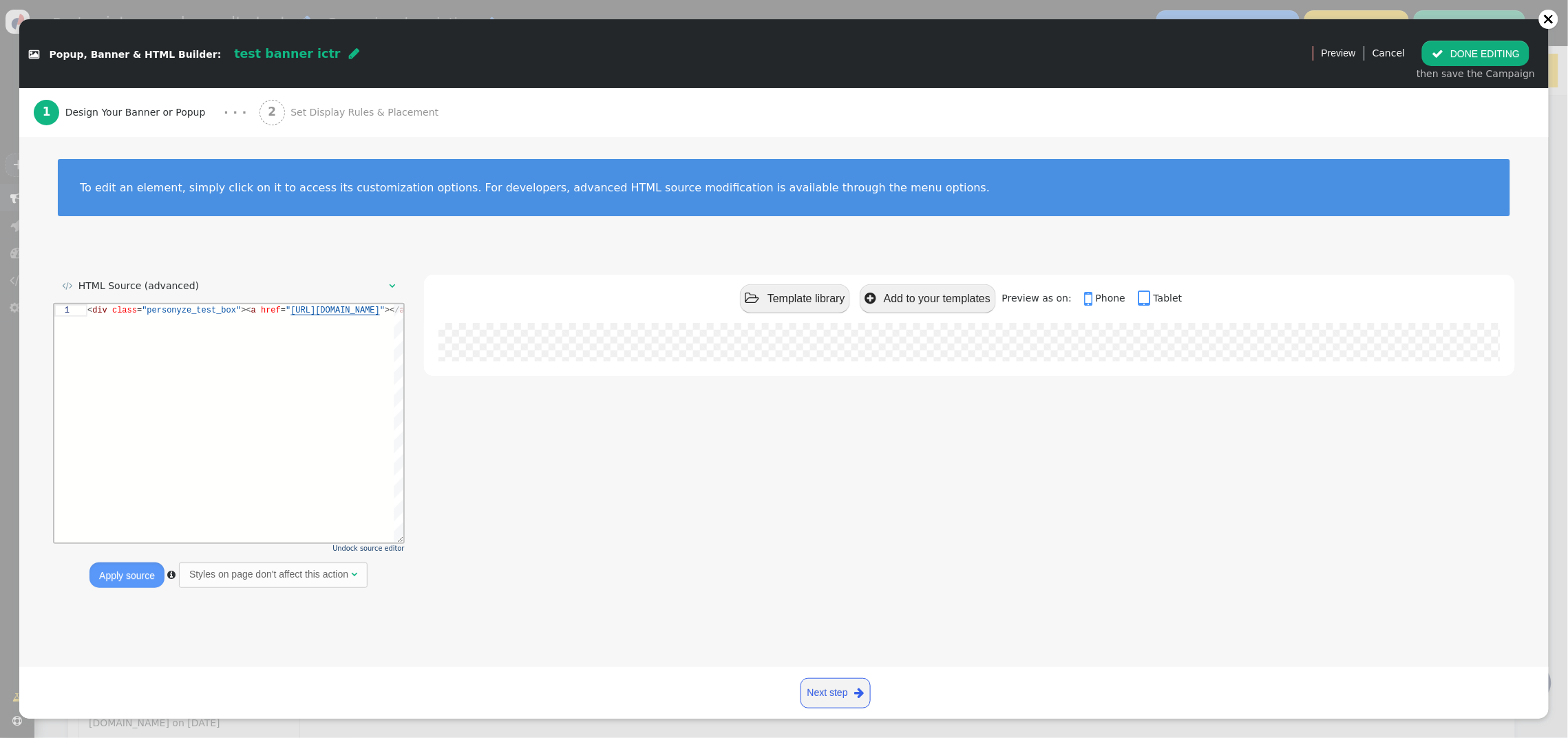
click at [304, 114] on span "Set Display Rules & Placement" at bounding box center [368, 113] width 154 height 15
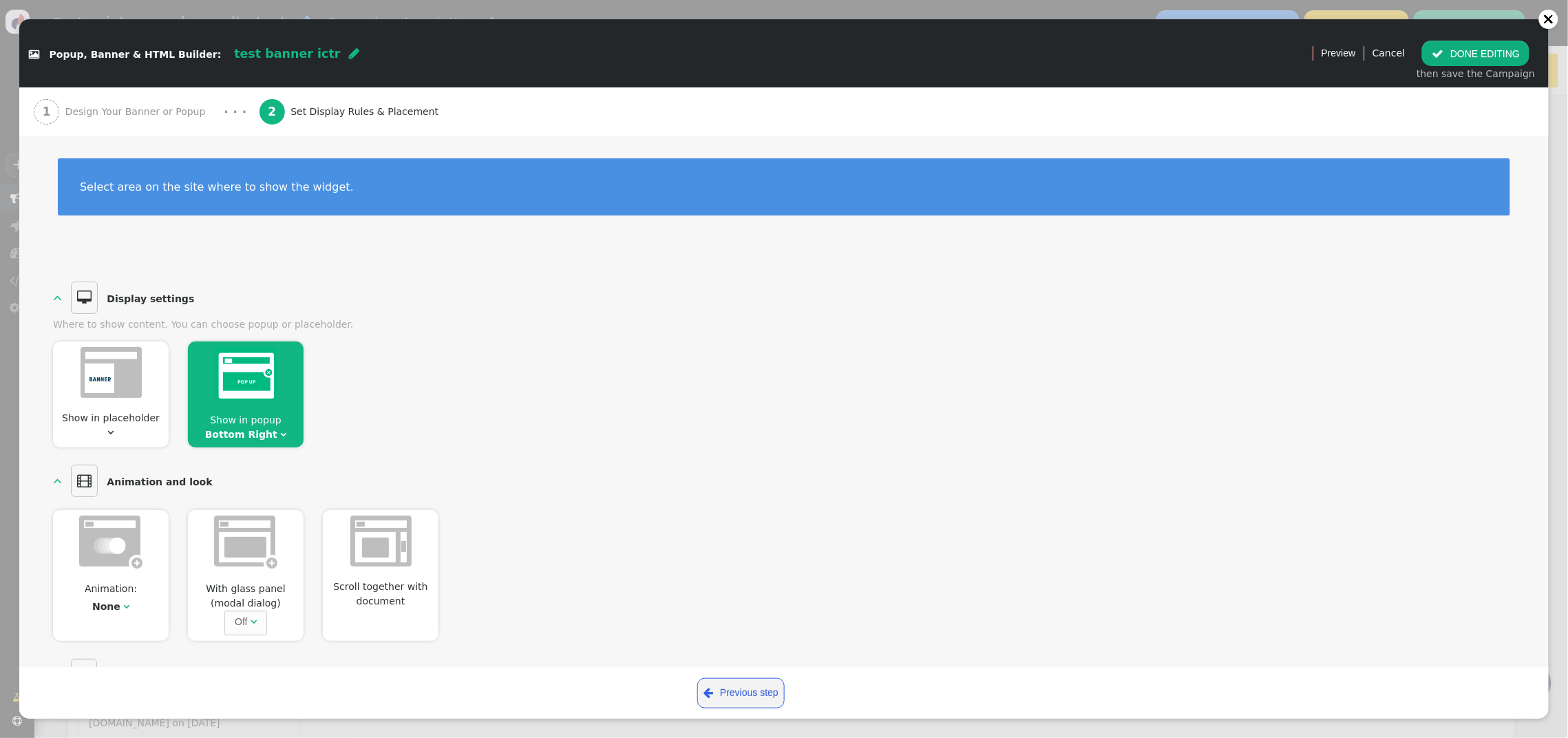
click at [249, 391] on img at bounding box center [246, 373] width 62 height 53
click at [261, 427] on span "Show in popup Bottom Right " at bounding box center [246, 427] width 116 height 29
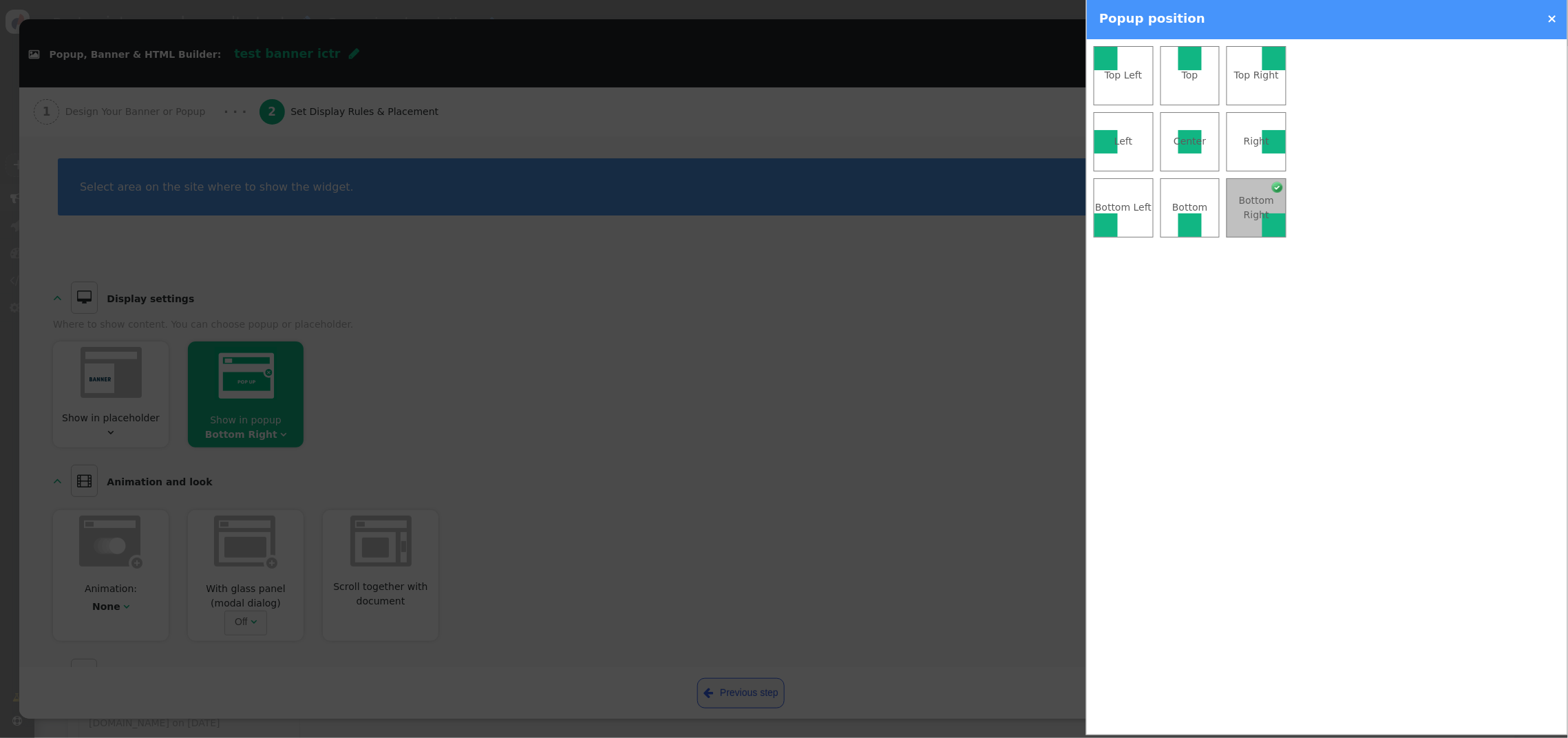
click at [1106, 74] on div "Top Left" at bounding box center [1124, 75] width 59 height 15
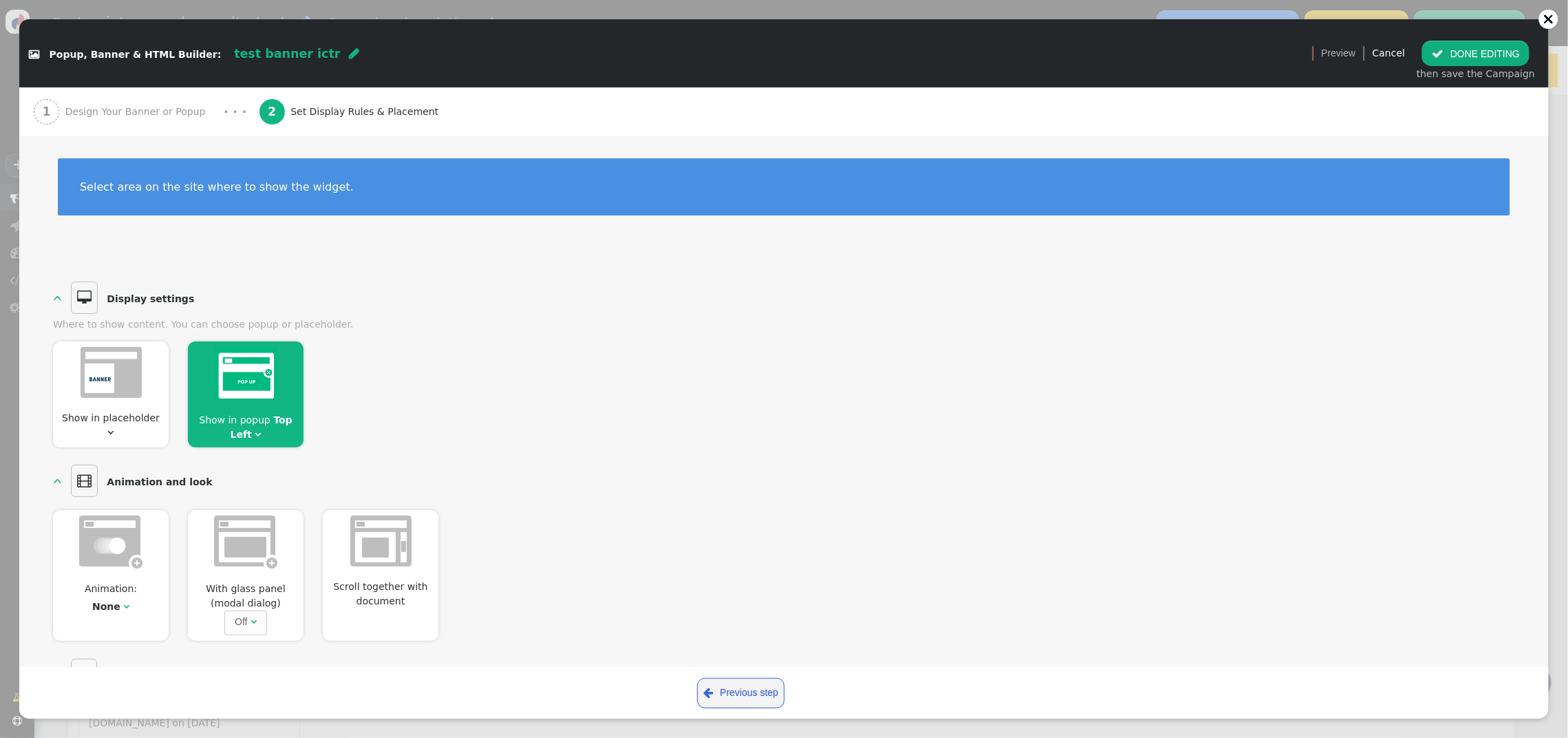
click at [1468, 60] on button " DONE EDITING" at bounding box center [1476, 53] width 107 height 25
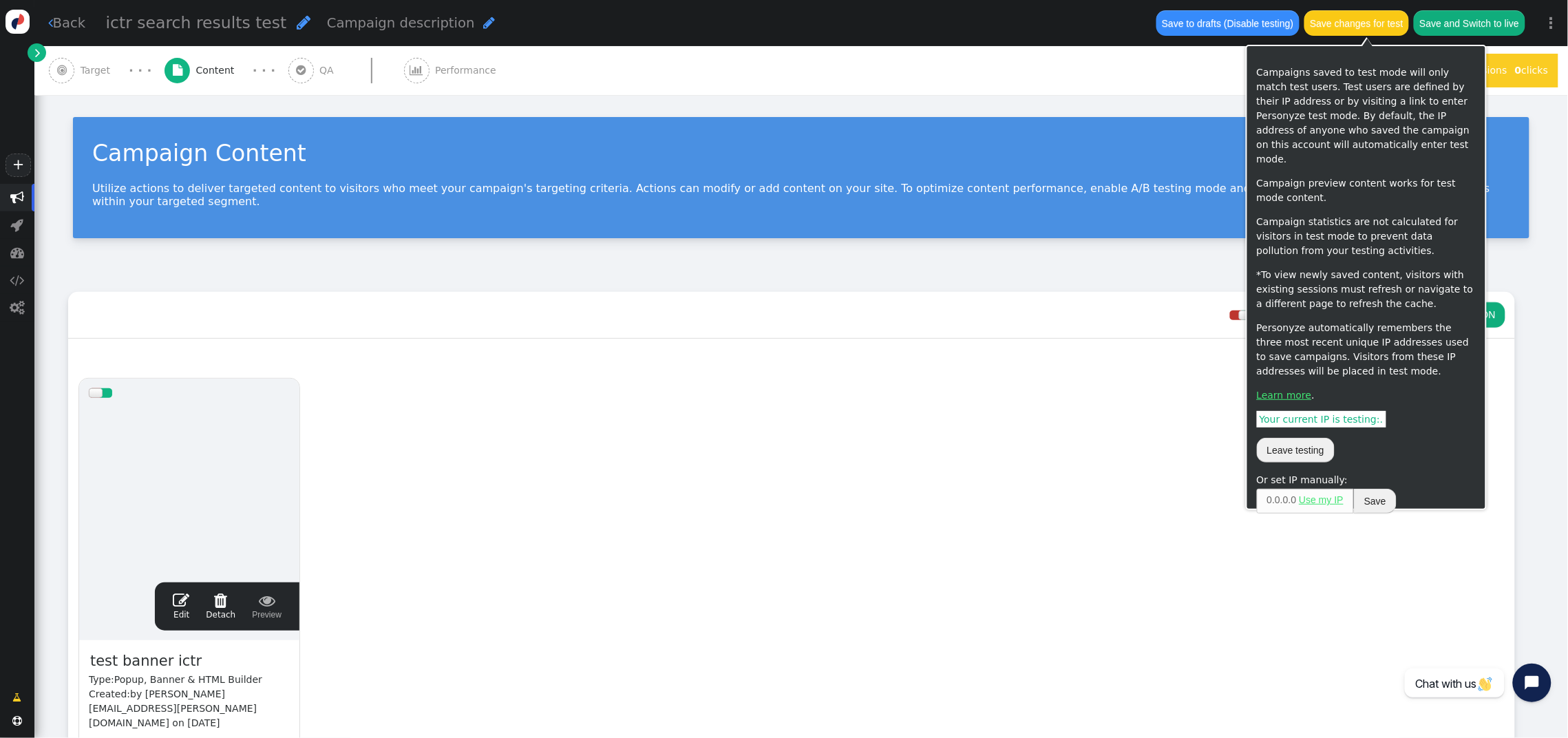
click at [1383, 29] on button "Save changes for test" at bounding box center [1357, 23] width 105 height 25
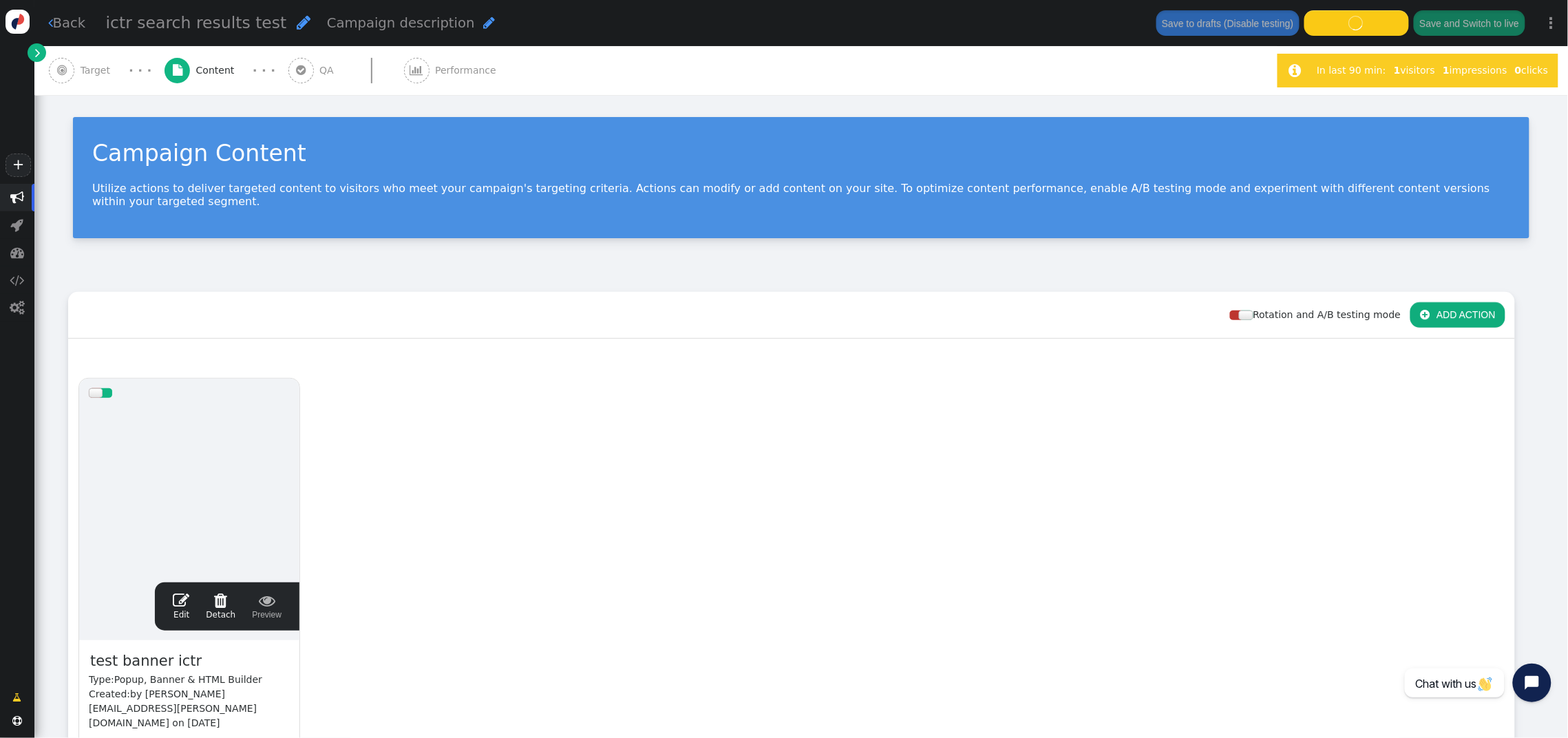
click at [76, 77] on div " Target" at bounding box center [83, 70] width 67 height 49
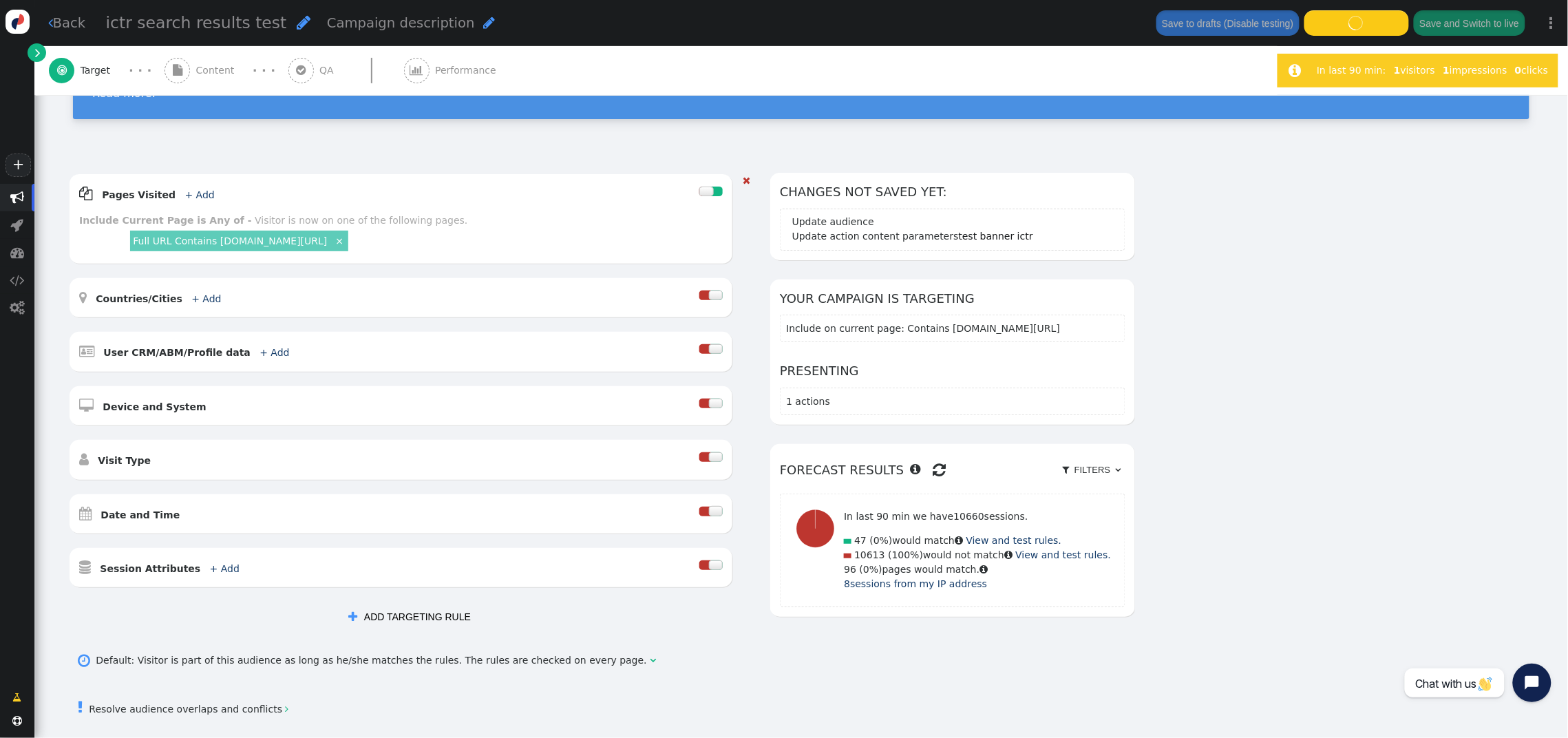
scroll to position [121, 0]
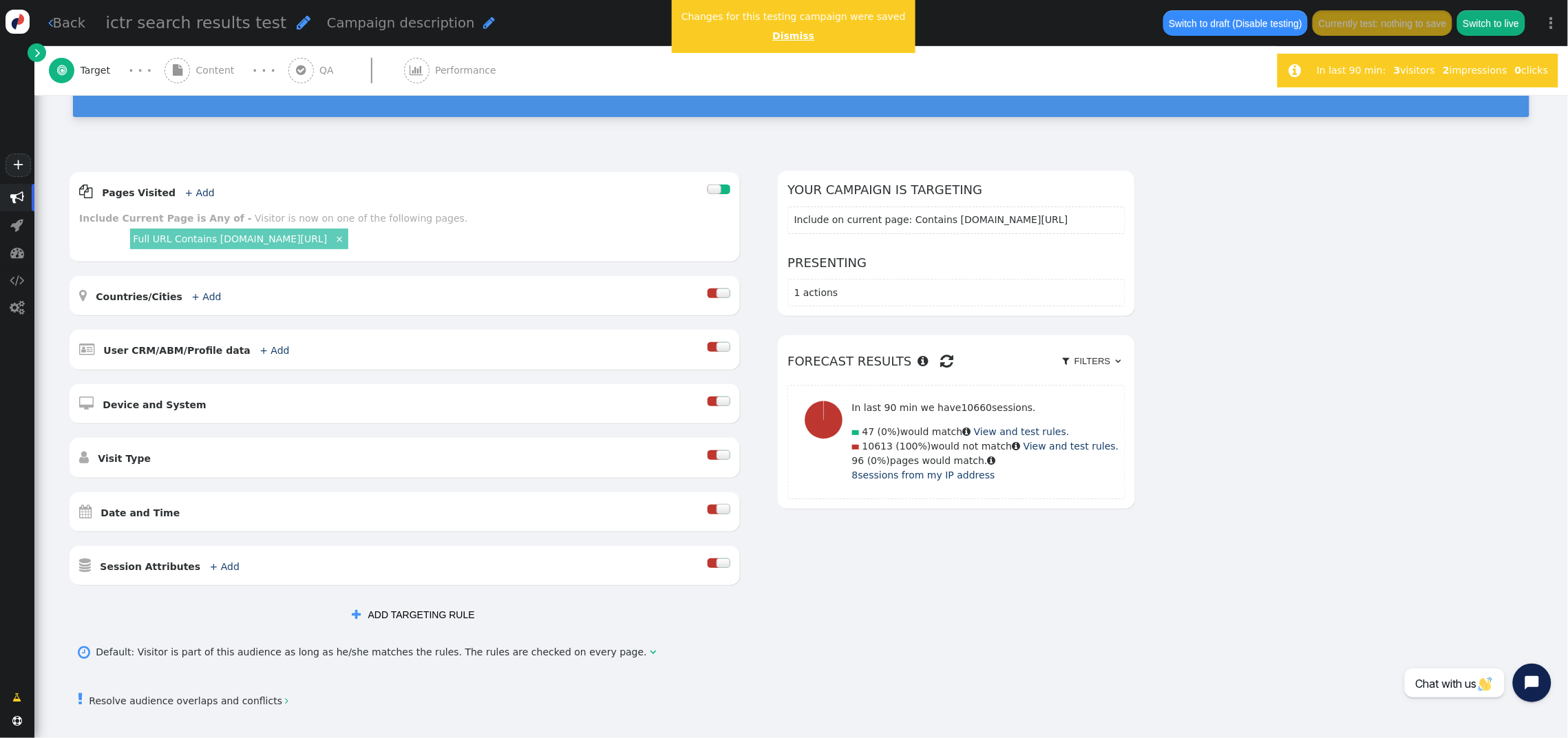
click at [795, 37] on link "Dismiss" at bounding box center [793, 35] width 42 height 11
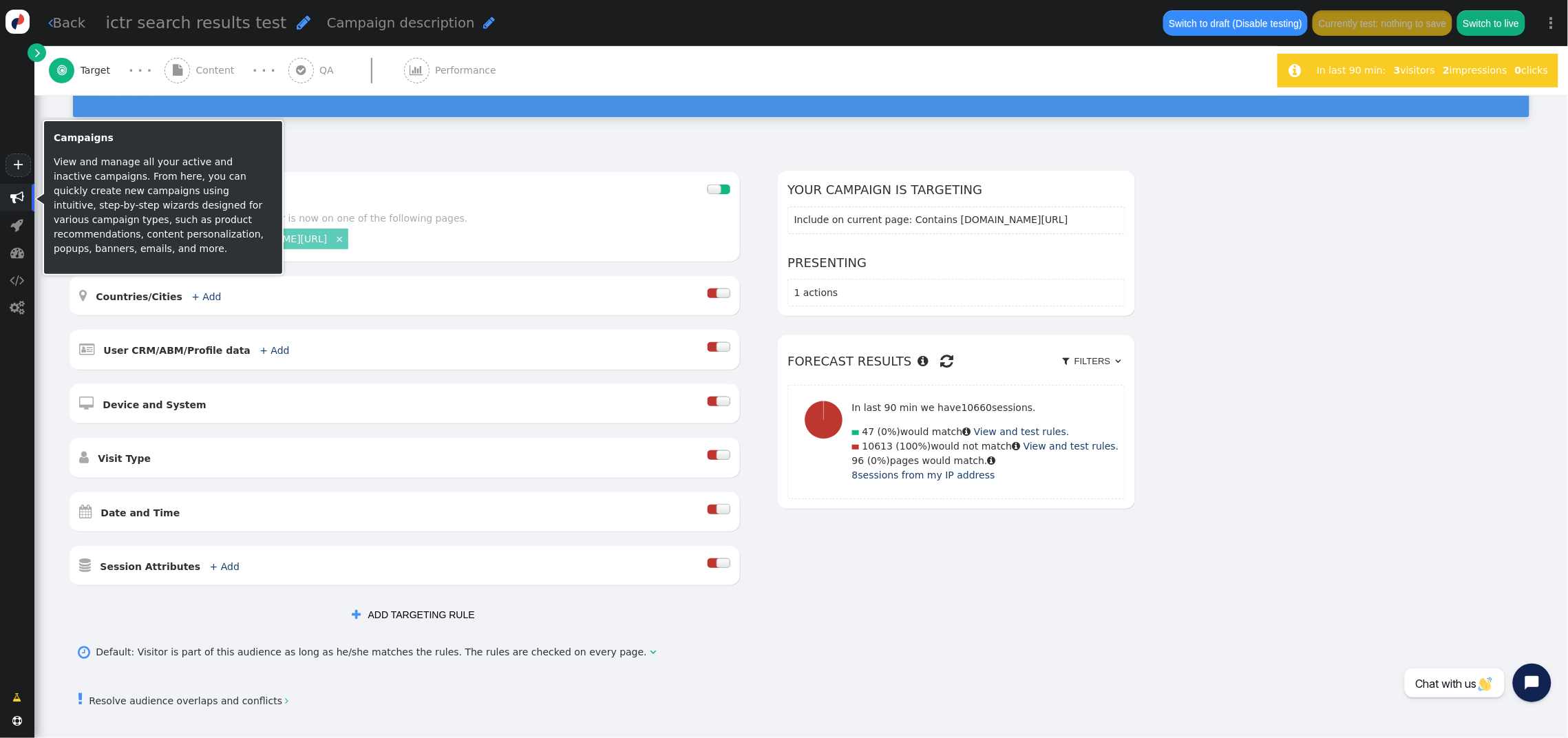
click at [14, 197] on span "" at bounding box center [17, 197] width 14 height 14
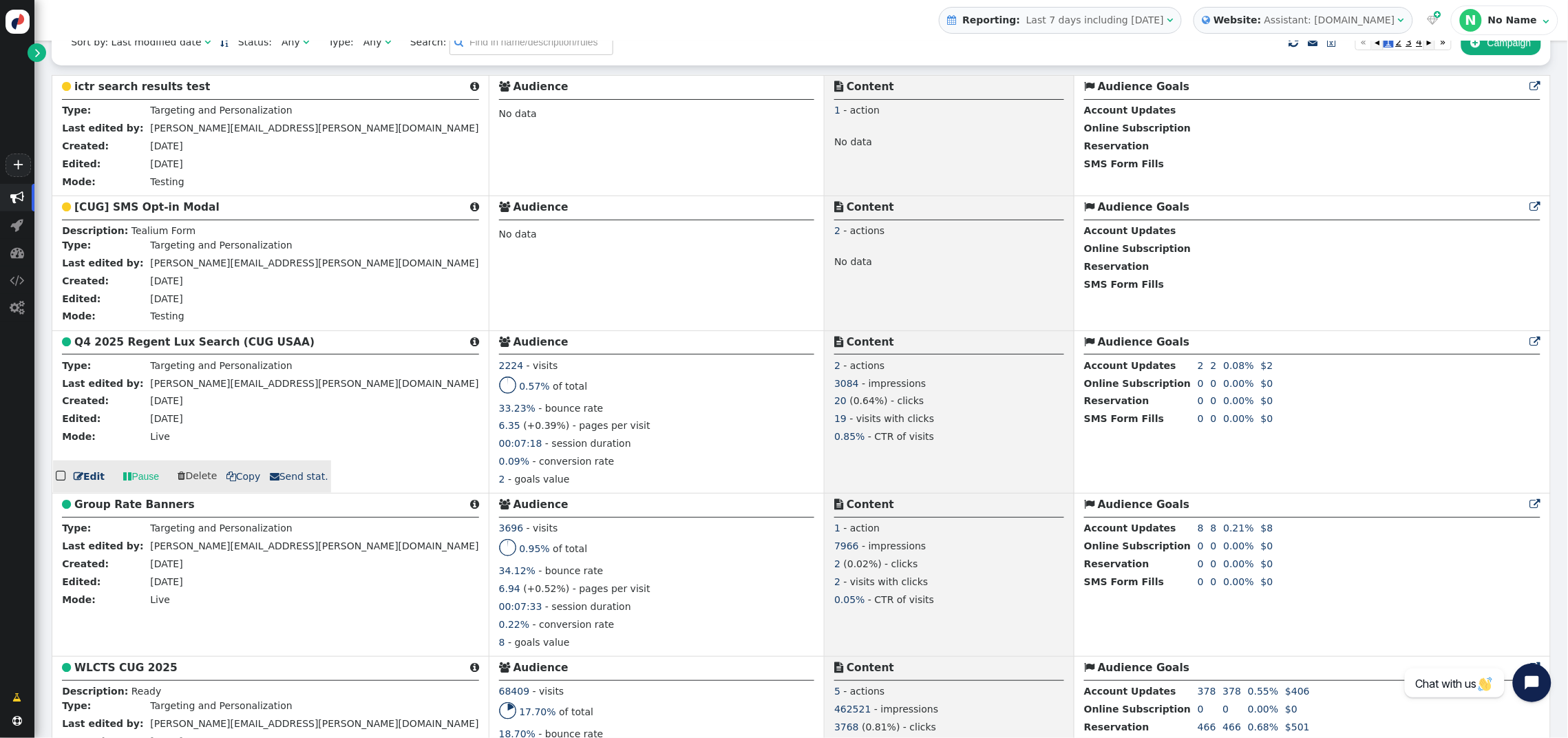
scroll to position [356, 0]
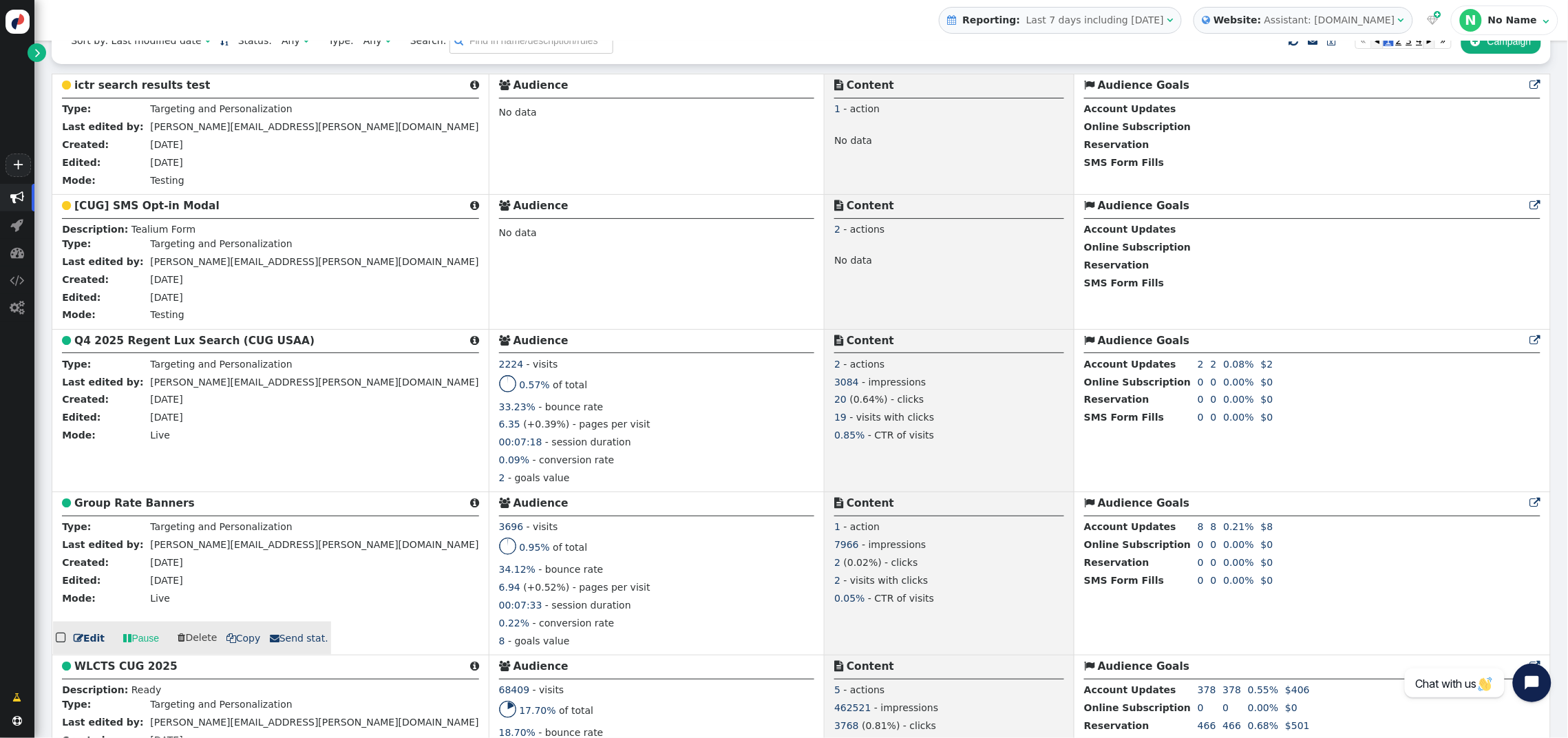
click at [130, 508] on b "Group Rate Banners" at bounding box center [134, 503] width 120 height 12
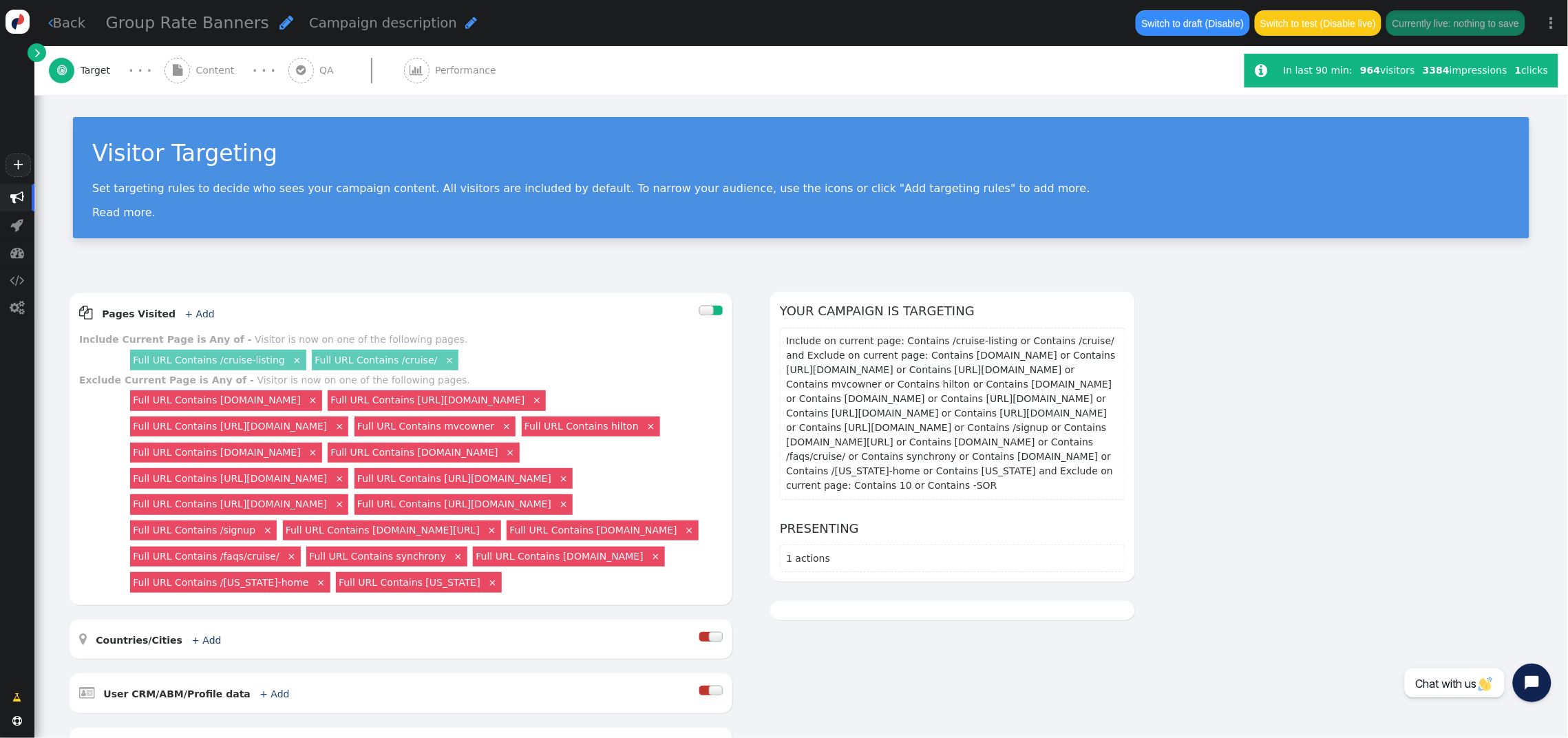
click at [206, 69] on span "Content" at bounding box center [218, 71] width 44 height 15
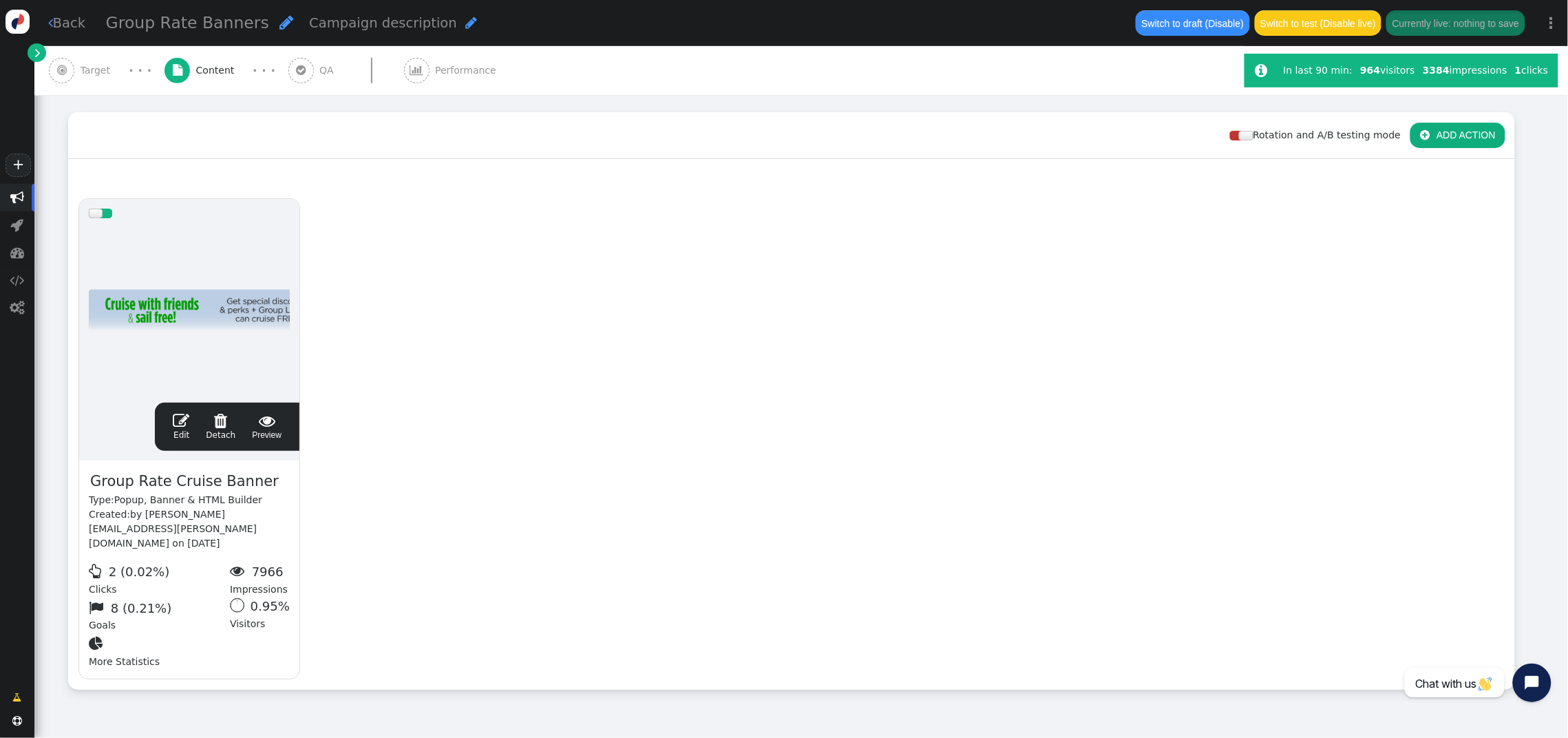
scroll to position [177, 0]
click at [181, 414] on span "" at bounding box center [181, 423] width 16 height 16
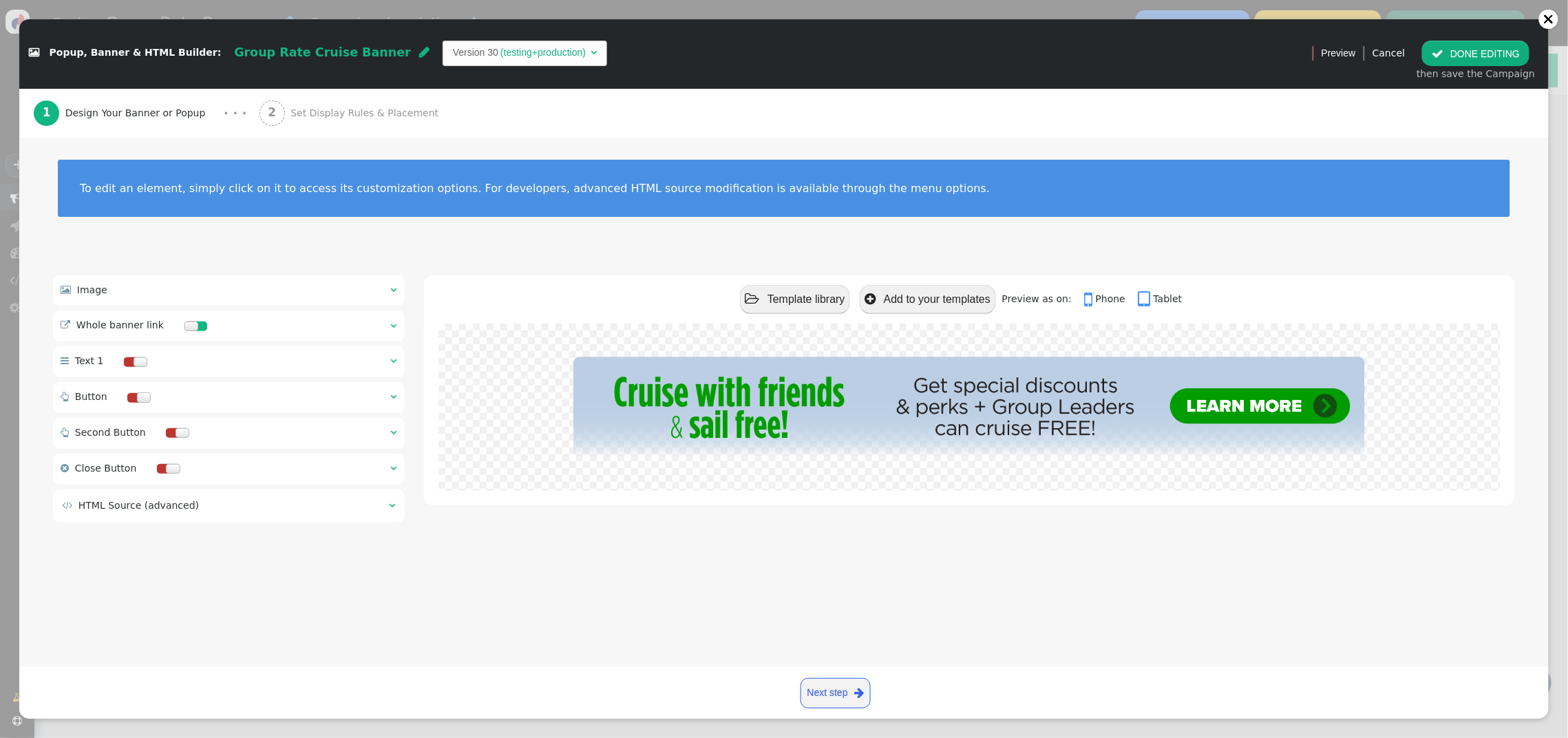
click at [310, 105] on div "2 Set Display Rules & Placement" at bounding box center [352, 114] width 185 height 49
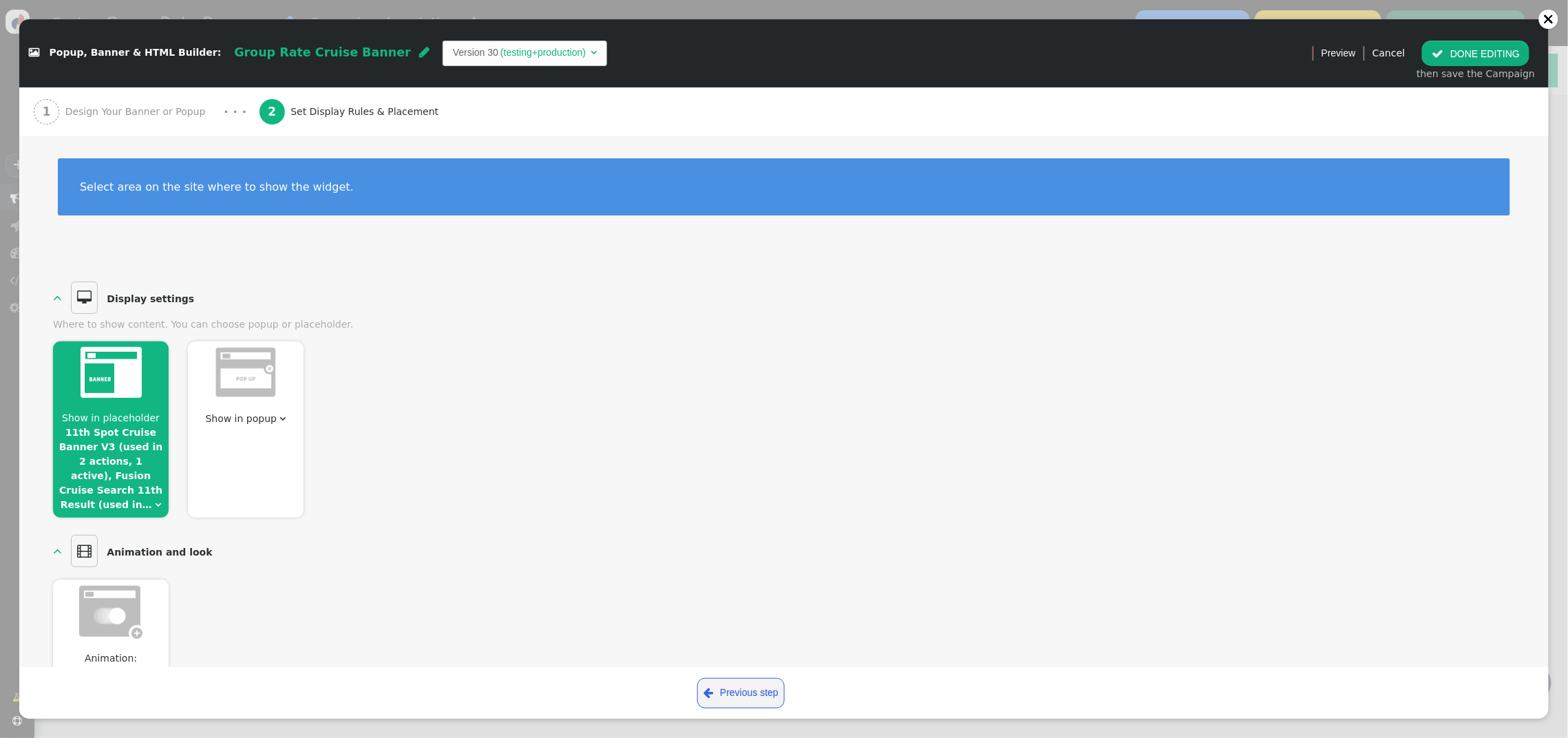
click at [101, 421] on span "Show in placeholder" at bounding box center [111, 418] width 98 height 11
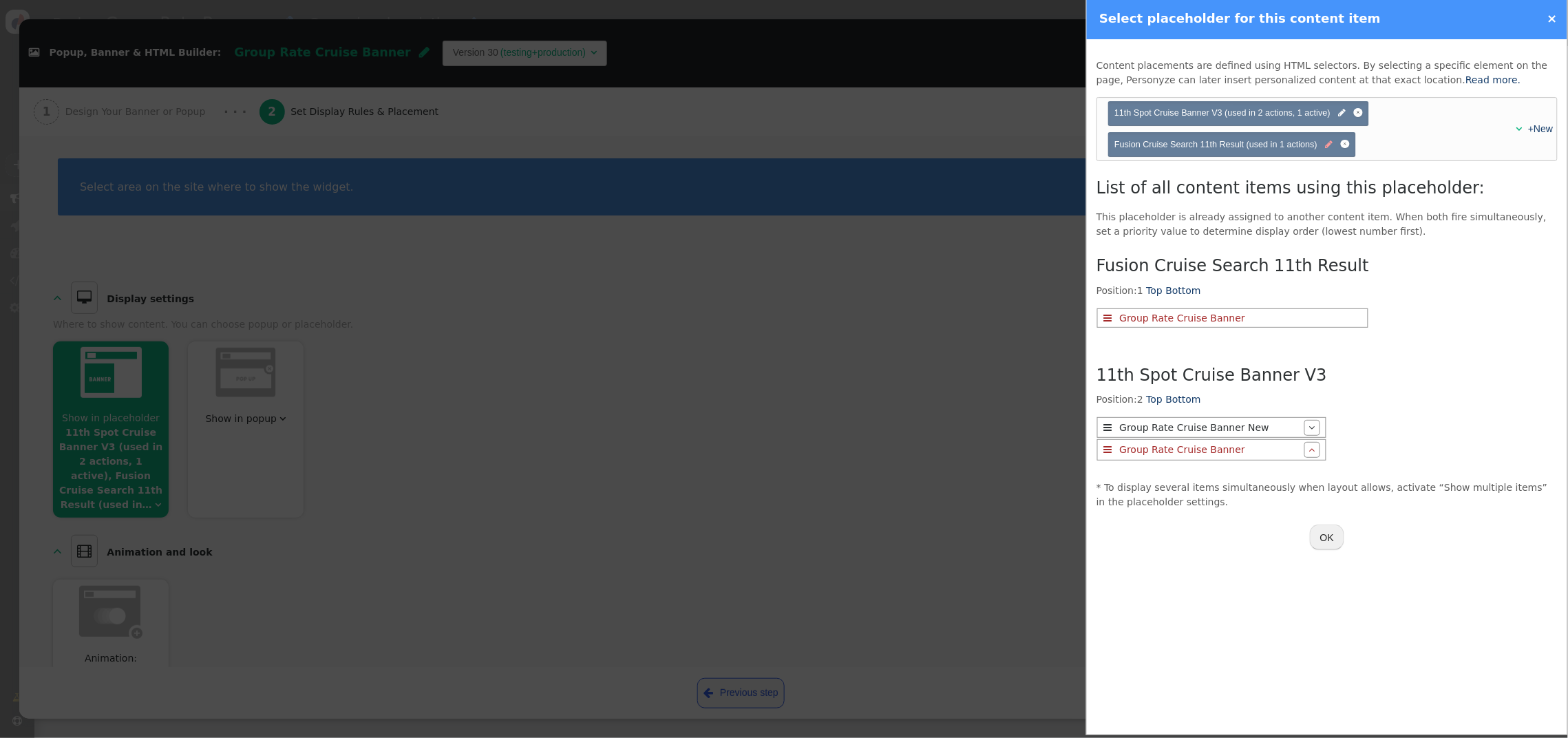
click at [1329, 150] on span "" at bounding box center [1329, 145] width 7 height 13
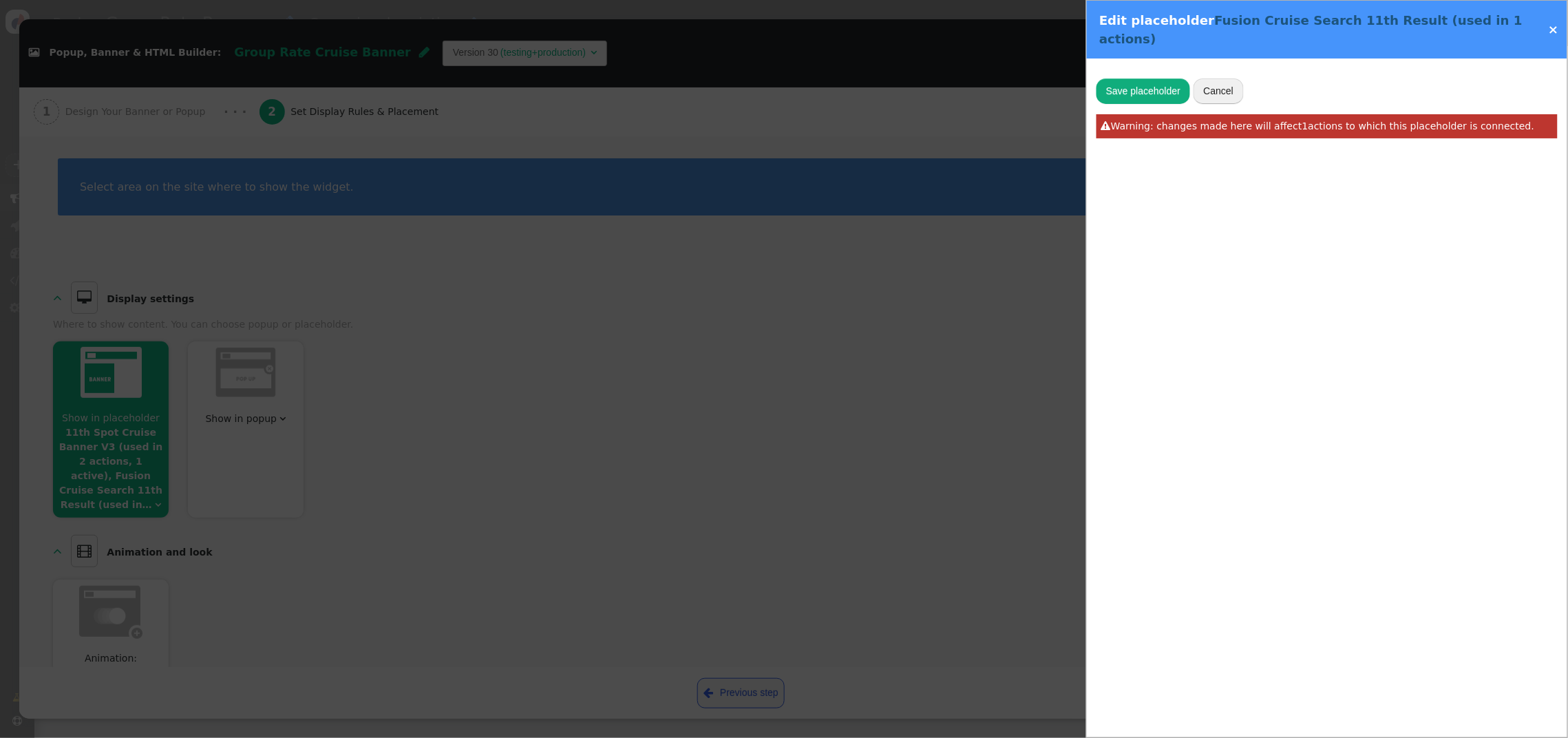
type input "Fusion Cruise Search 11th Result"
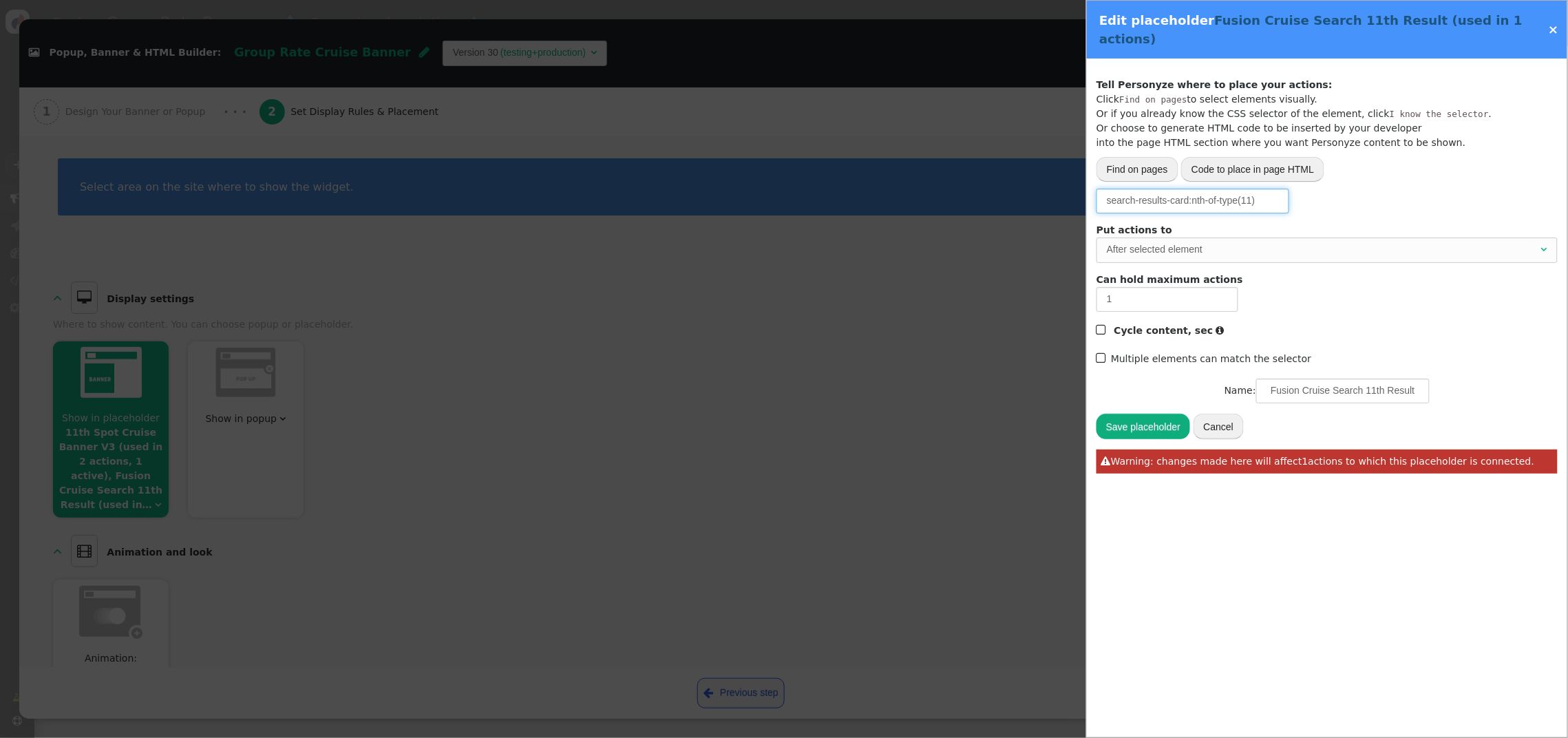
click at [1259, 189] on input "search-results-card:nth-of-type(11)" at bounding box center [1193, 201] width 193 height 25
drag, startPoint x: 1191, startPoint y: 185, endPoint x: 1282, endPoint y: 182, distance: 91.0
click at [1282, 189] on input "search-results-card:nth-of-type(11)" at bounding box center [1193, 201] width 193 height 25
type input "search-results-card"
click at [1148, 414] on button "Save placeholder" at bounding box center [1143, 426] width 94 height 25
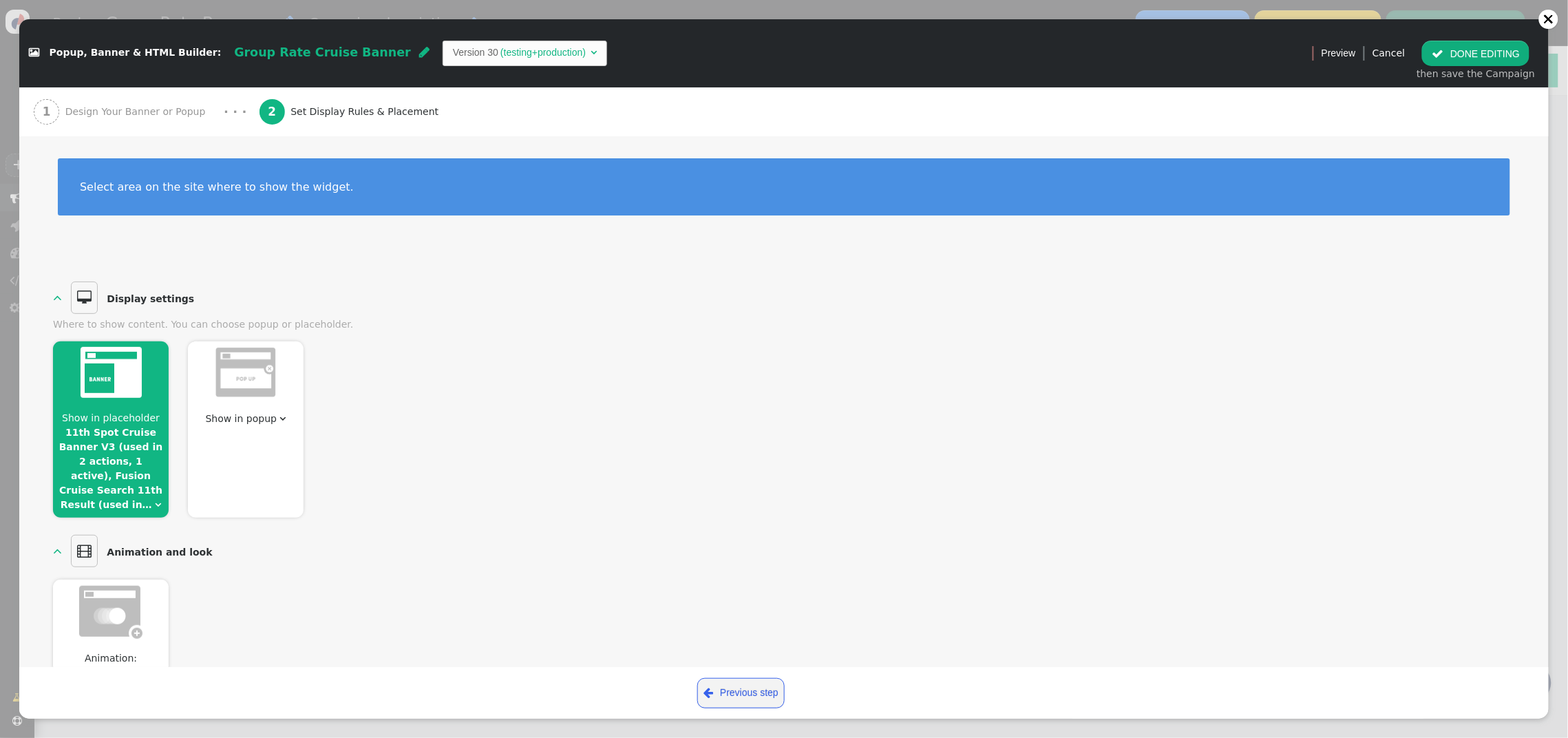
click at [1470, 56] on button " DONE EDITING" at bounding box center [1476, 53] width 107 height 25
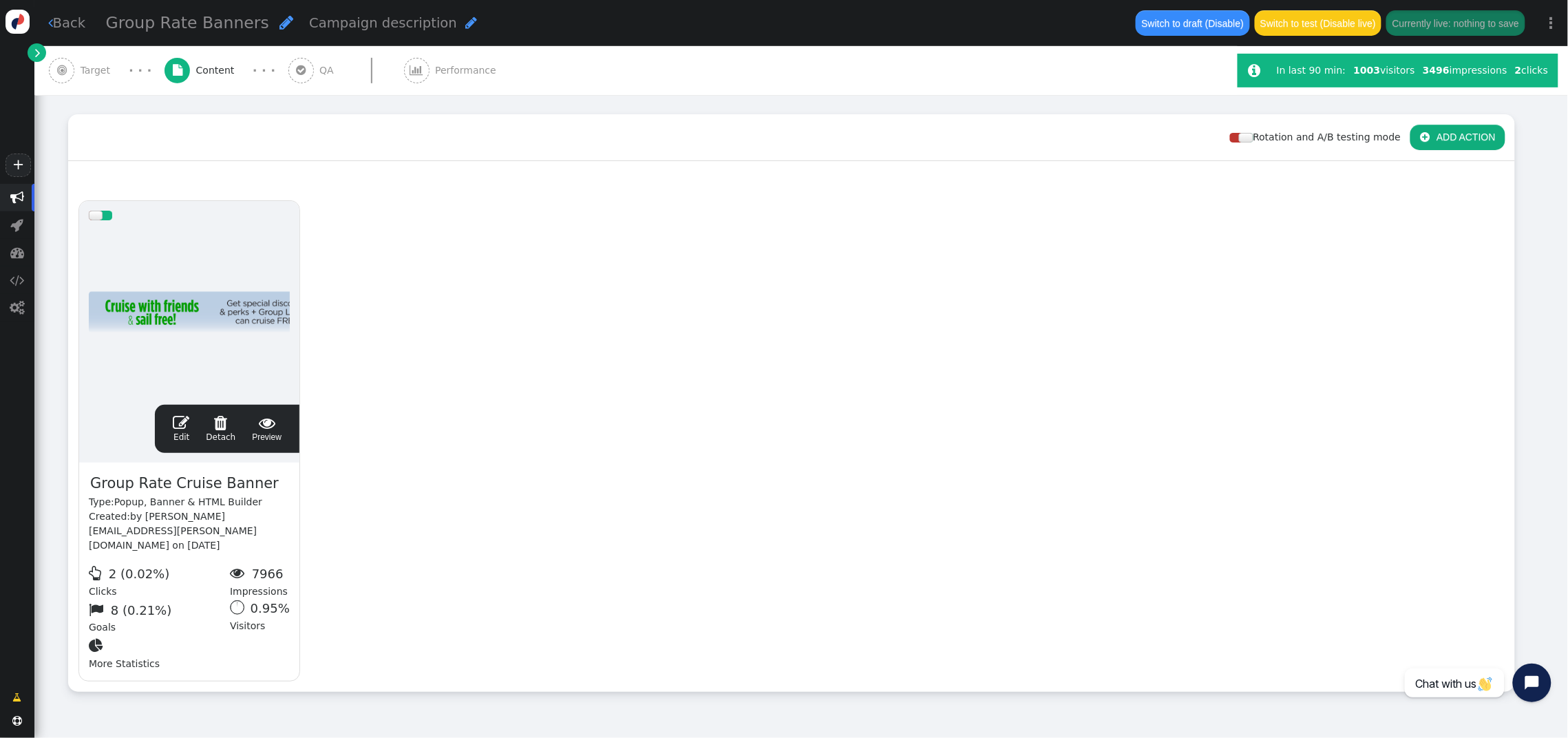
click at [181, 414] on span "" at bounding box center [181, 423] width 16 height 16
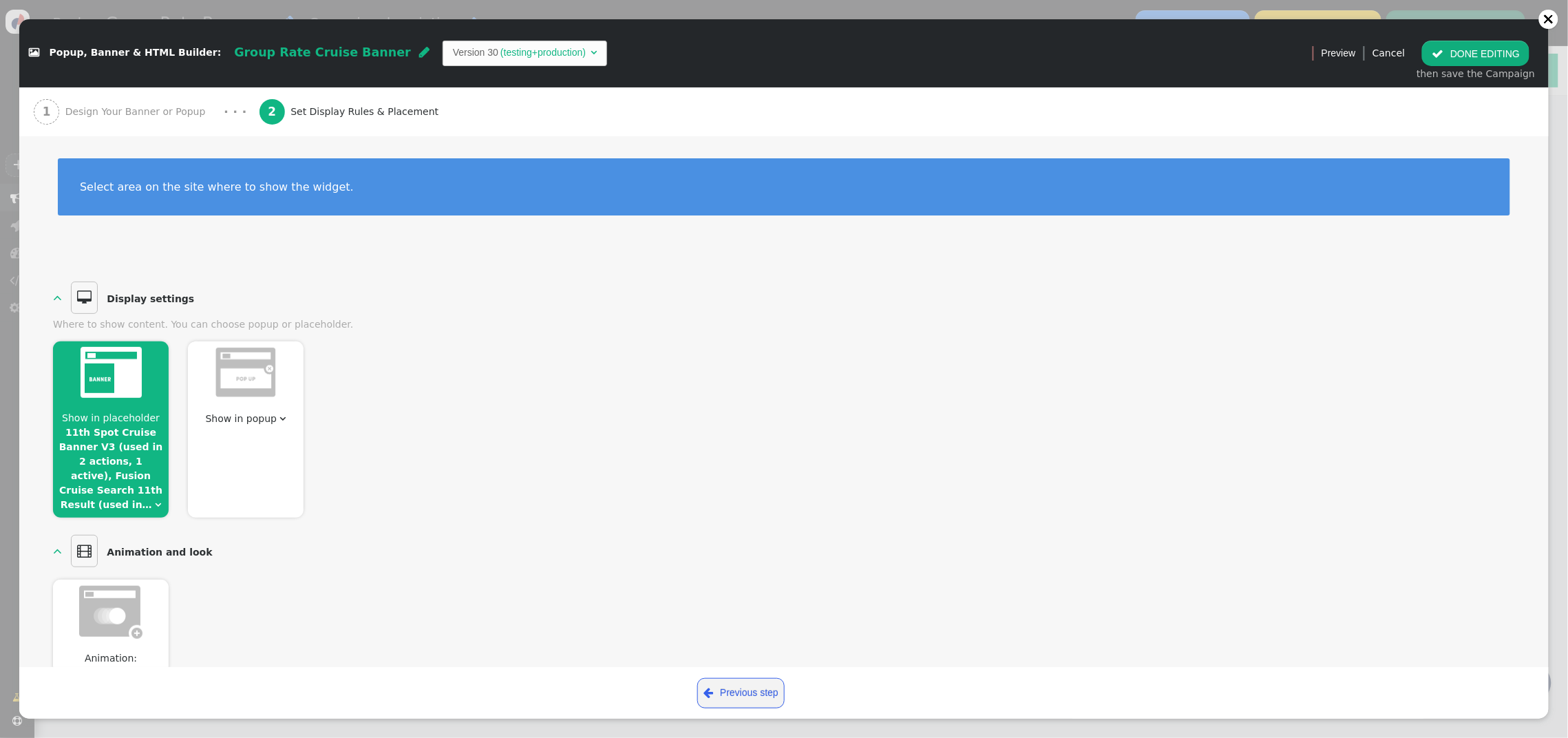
click at [84, 458] on link "11th Spot Cruise Banner V3 (used in 2 actions, 1 active), Fusion Cruise Search …" at bounding box center [110, 468] width 104 height 83
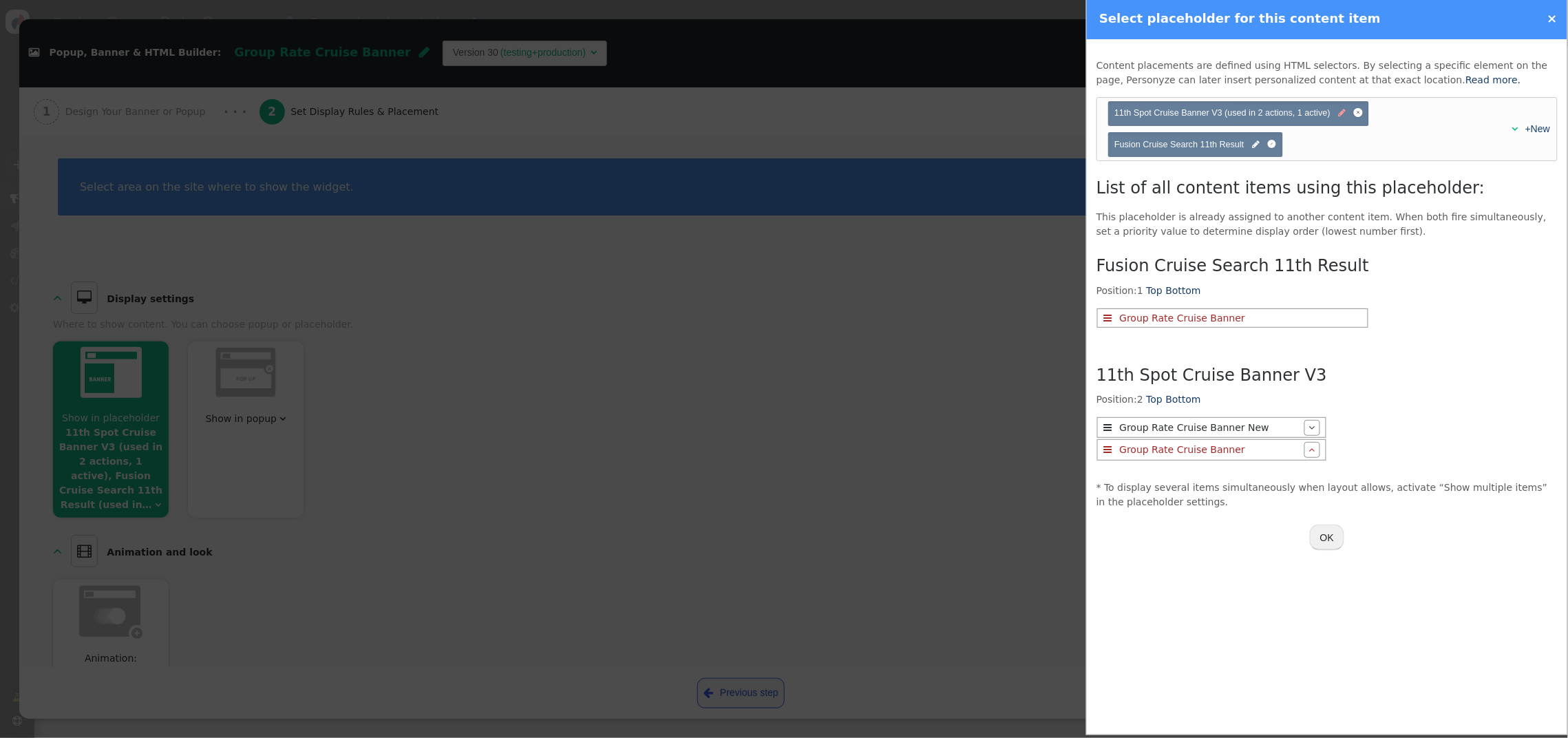
click at [1345, 116] on span "" at bounding box center [1342, 114] width 7 height 13
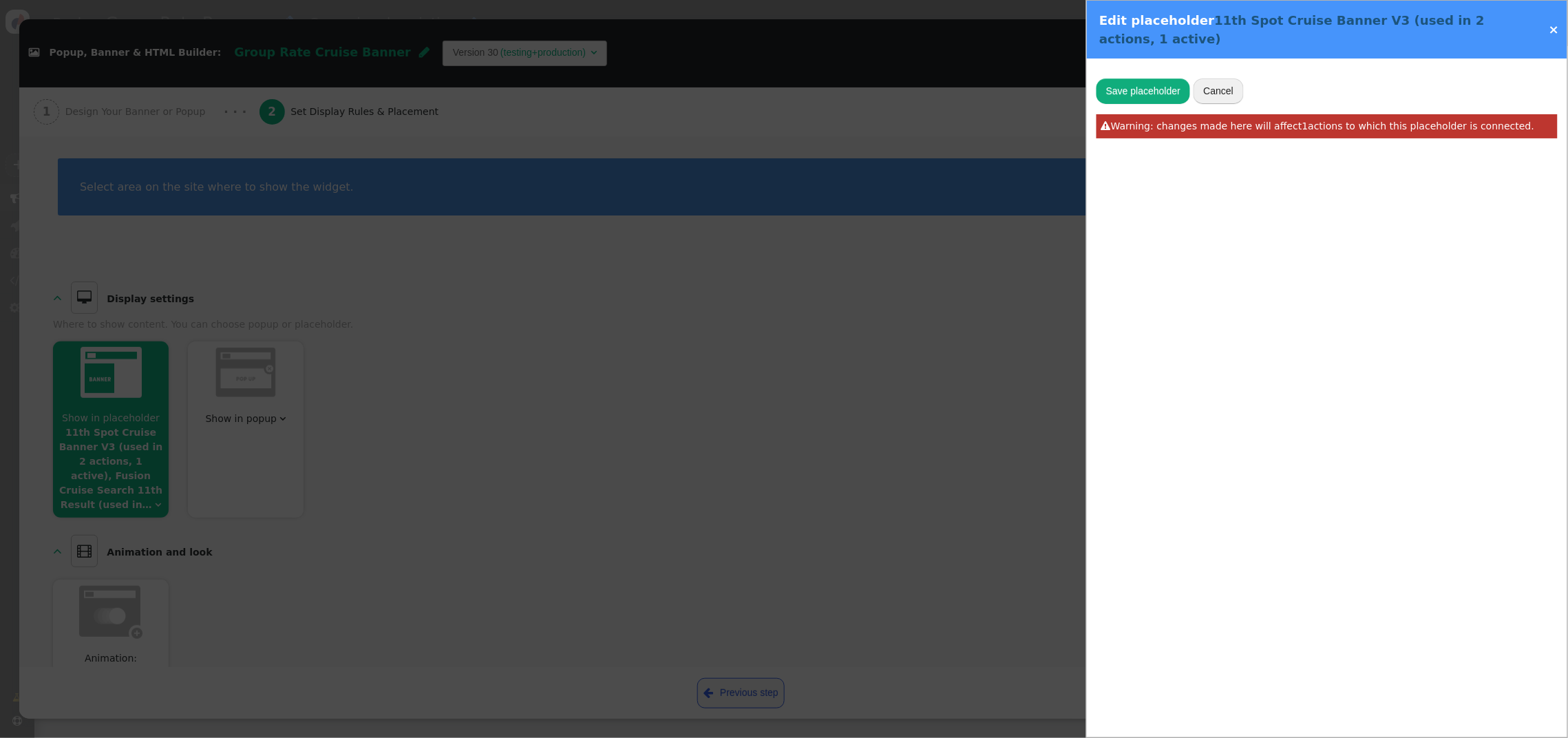
type input "[["#search-results",0],["div",0,[[0,"row",1],[0,"search-results__list",1]]],["s…"
type input "11th Spot Cruise Banner V3"
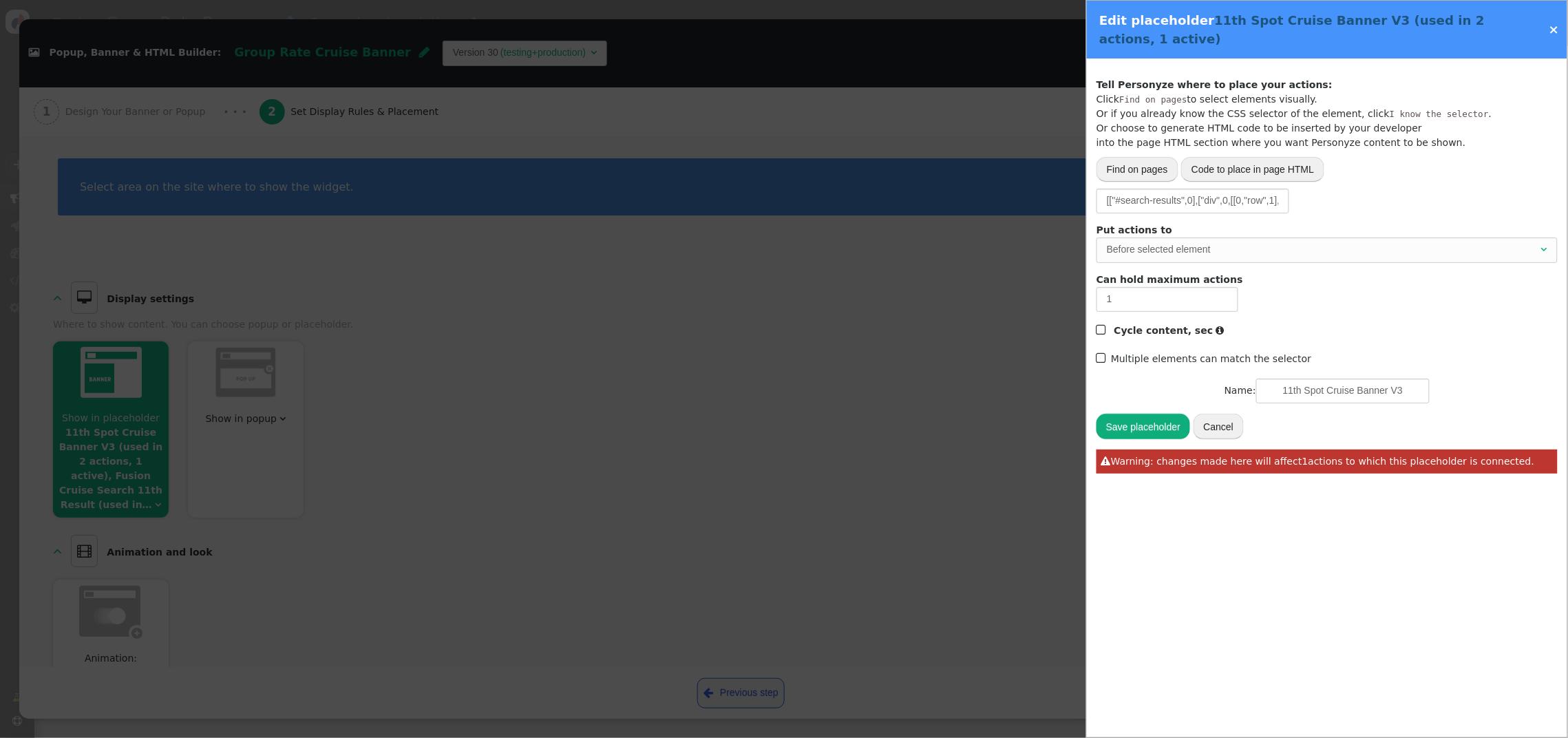
click at [1551, 34] on link "×" at bounding box center [1554, 29] width 11 height 15
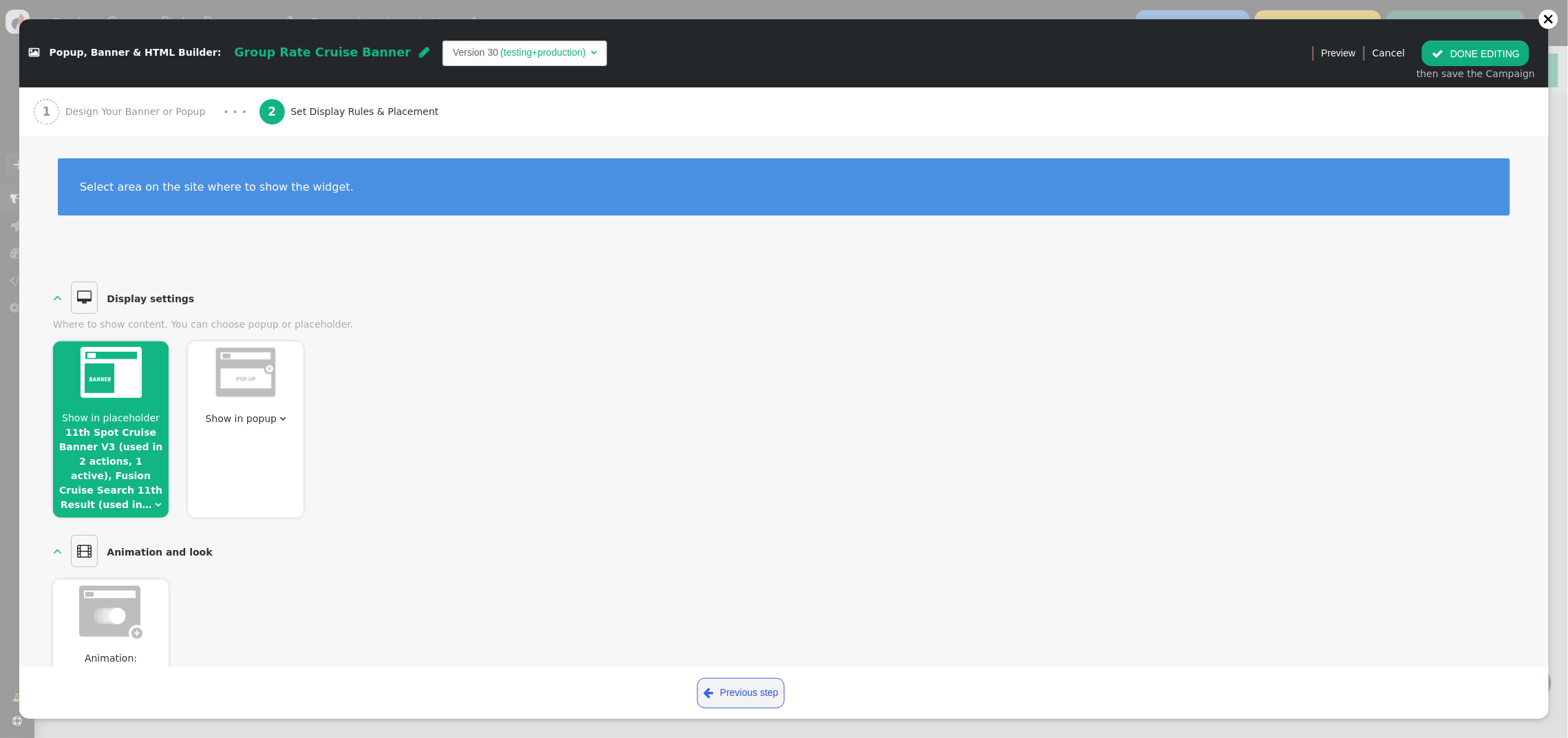
click at [140, 444] on link "11th Spot Cruise Banner V3 (used in 2 actions, 1 active), Fusion Cruise Search …" at bounding box center [110, 468] width 104 height 83
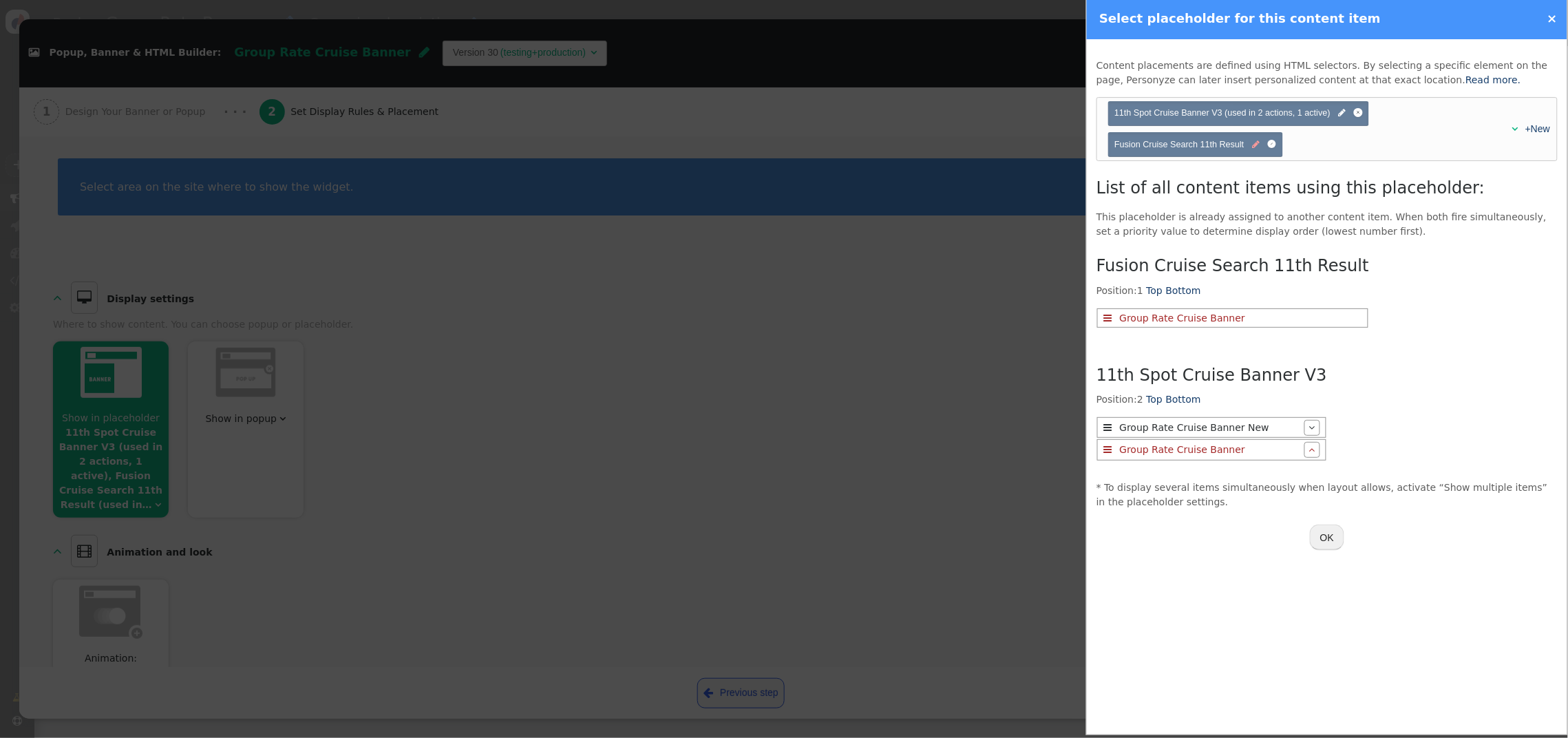
click at [1258, 147] on span "" at bounding box center [1256, 145] width 7 height 13
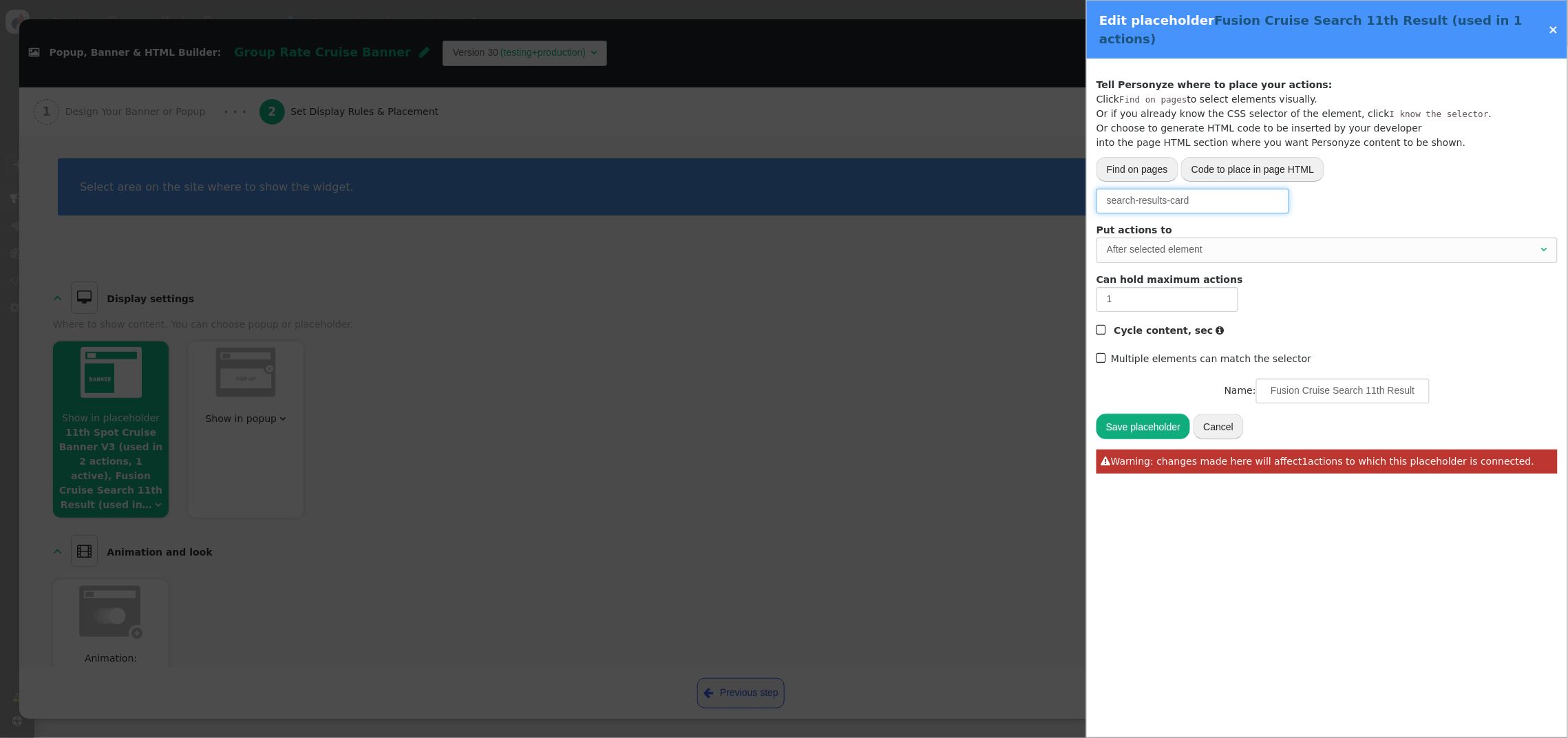
click at [1215, 189] on input "search-results-card" at bounding box center [1193, 201] width 193 height 25
type input "search-results-card:nth-of-type(10)"
click at [1135, 414] on button "Save placeholder" at bounding box center [1143, 426] width 94 height 25
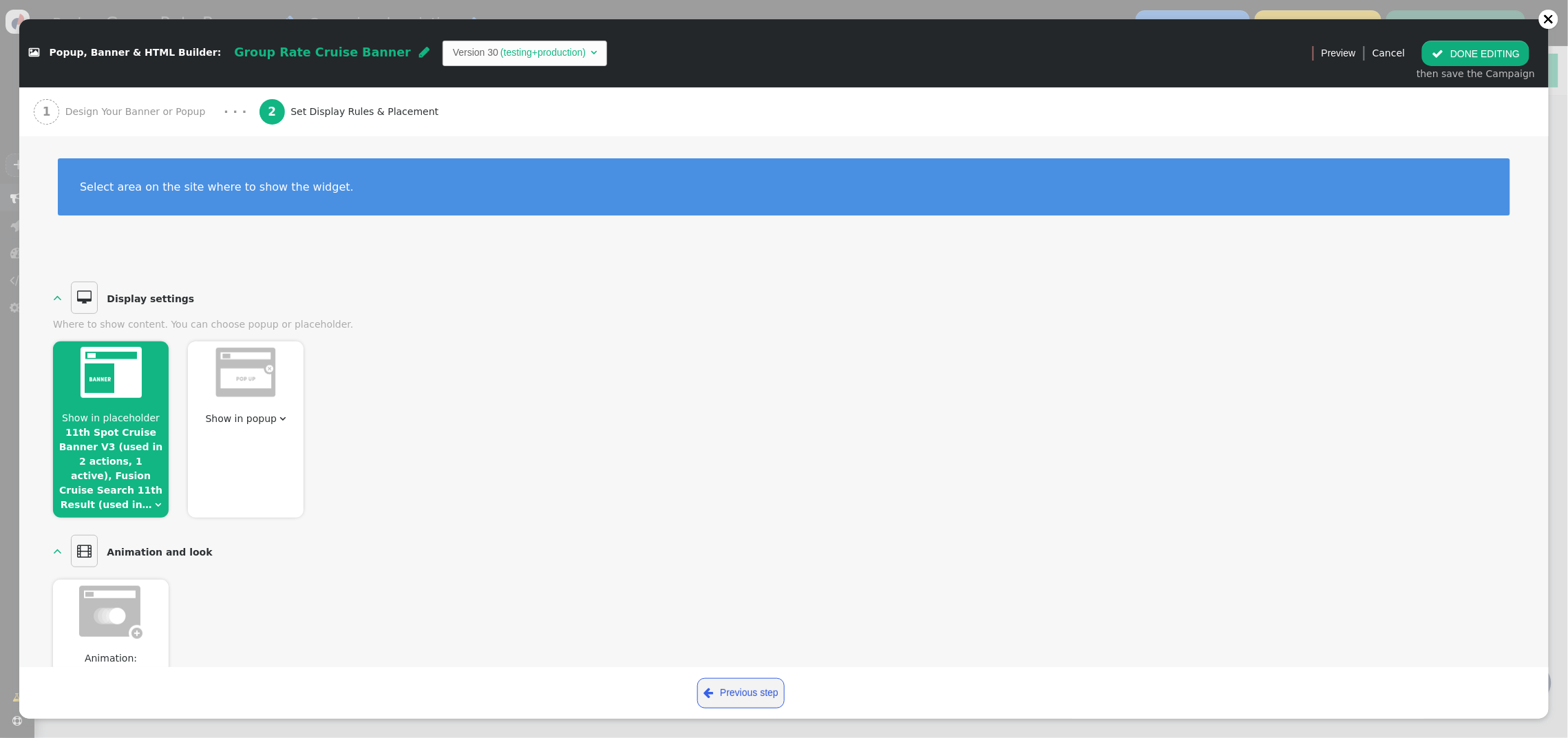
click at [1450, 58] on button " DONE EDITING" at bounding box center [1476, 53] width 107 height 25
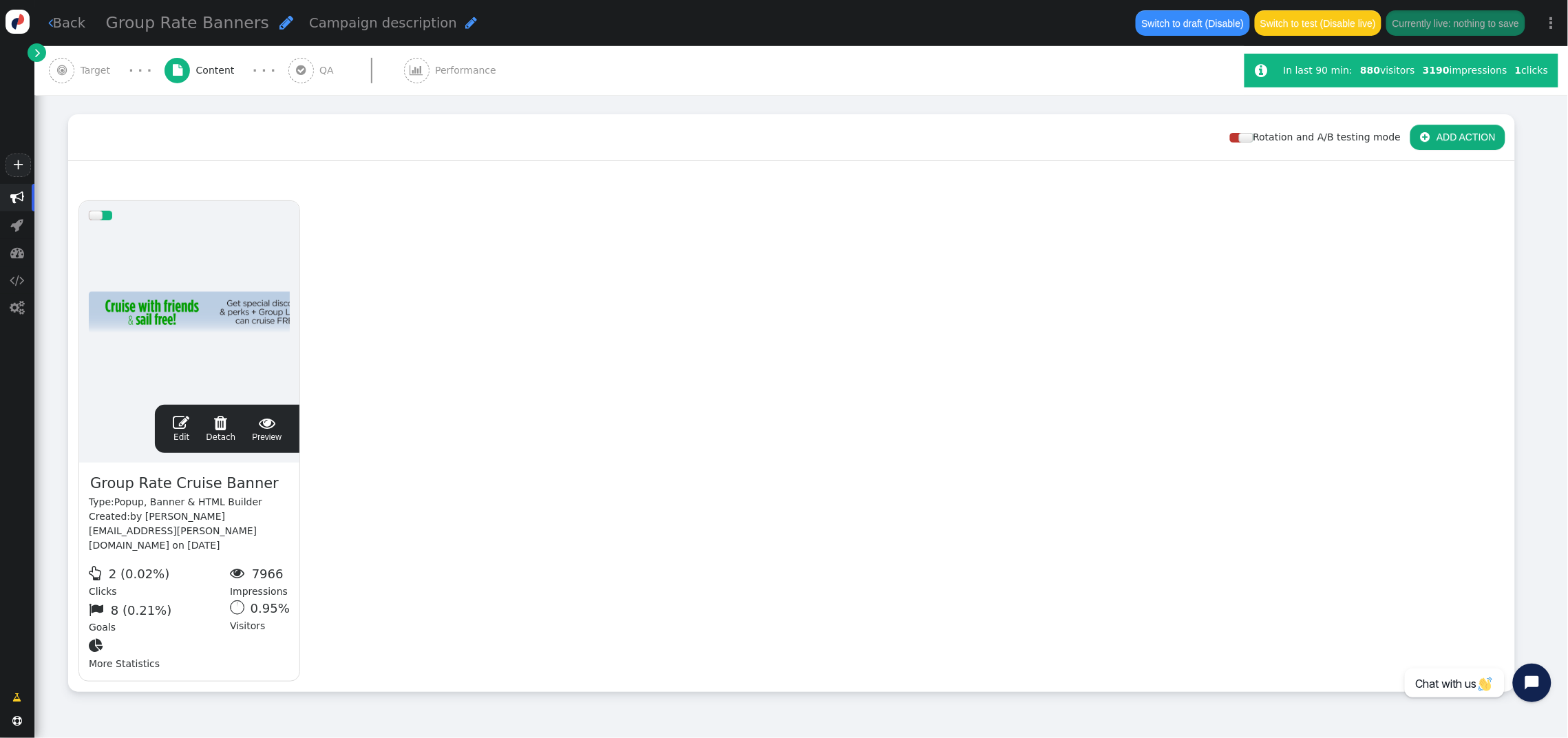
click at [183, 414] on span "" at bounding box center [181, 423] width 16 height 16
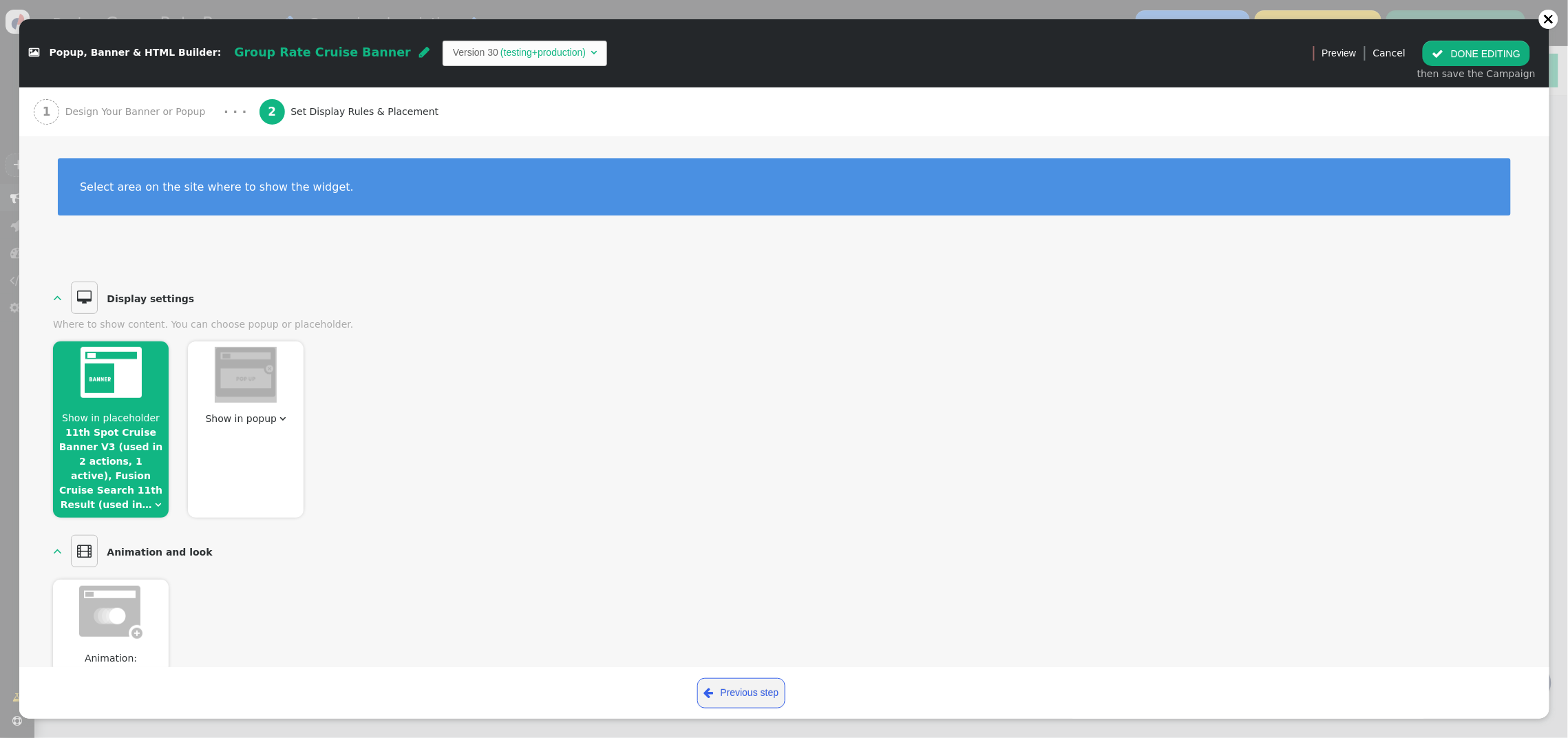
click at [183, 409] on div "Show in placeholder 11th Spot Cruise Banner V3 (used in 2 actions, 1 active), F…" at bounding box center [784, 424] width 1463 height 186
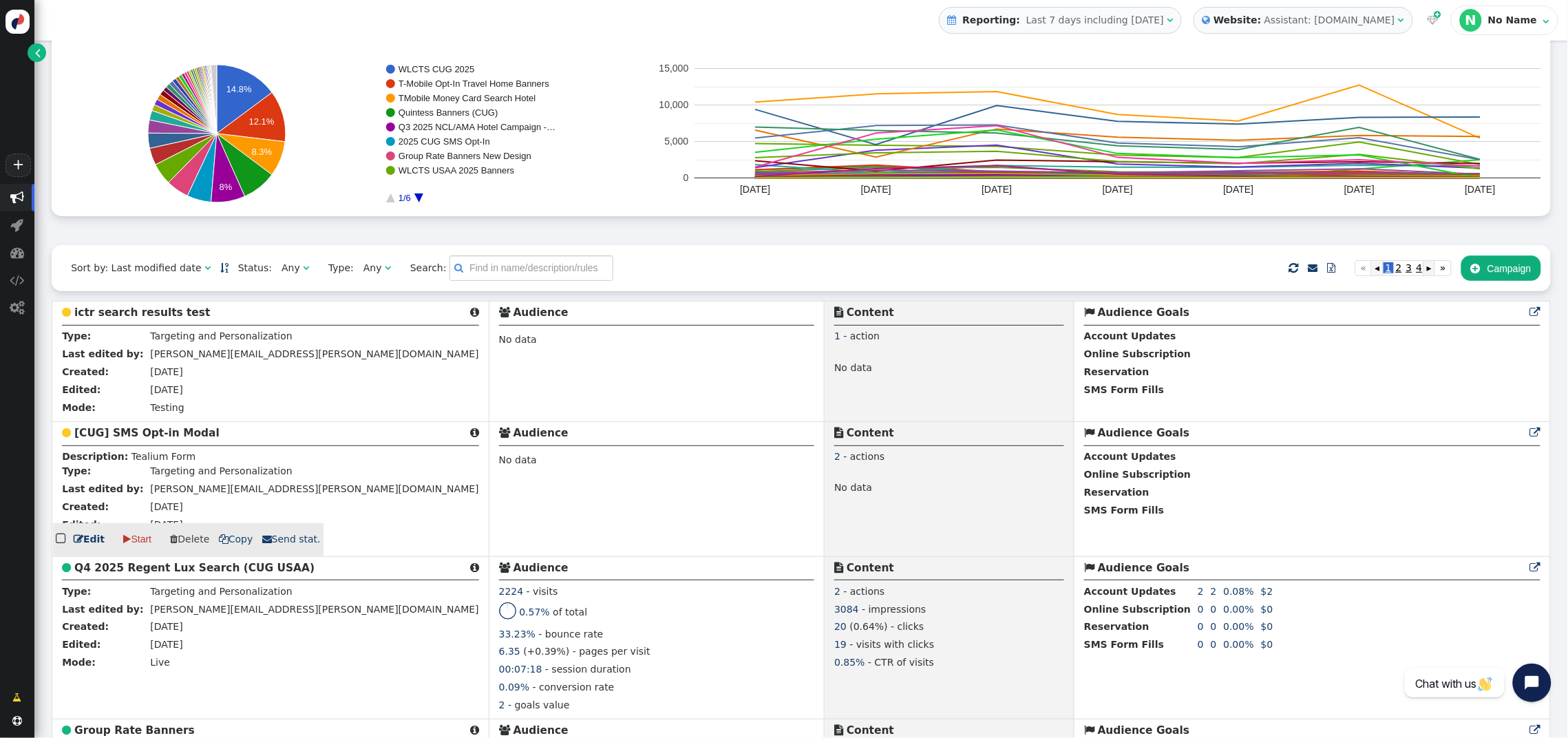
scroll to position [146, 0]
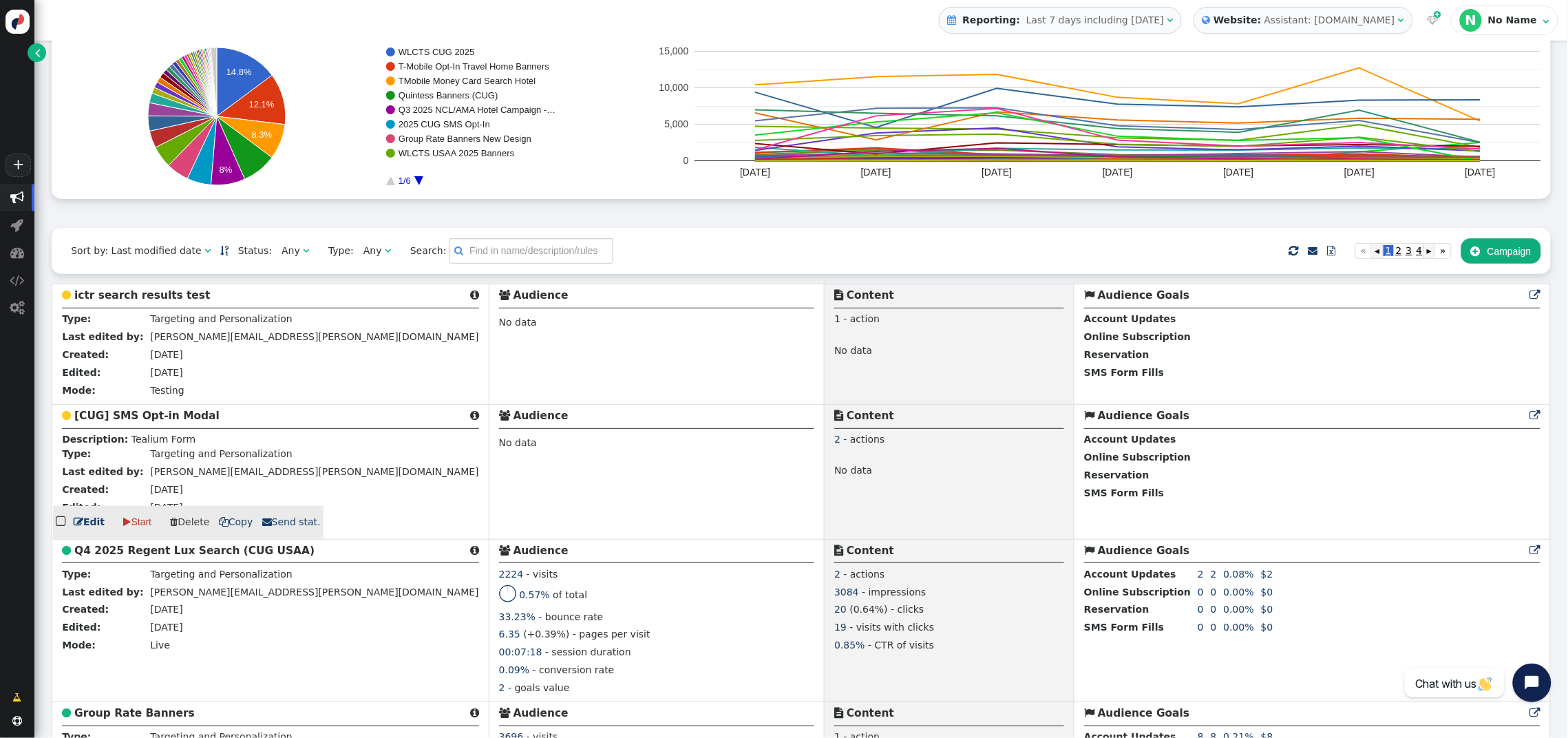
click at [143, 419] on b "[CUG] SMS Opt-in Modal" at bounding box center [147, 415] width 145 height 12
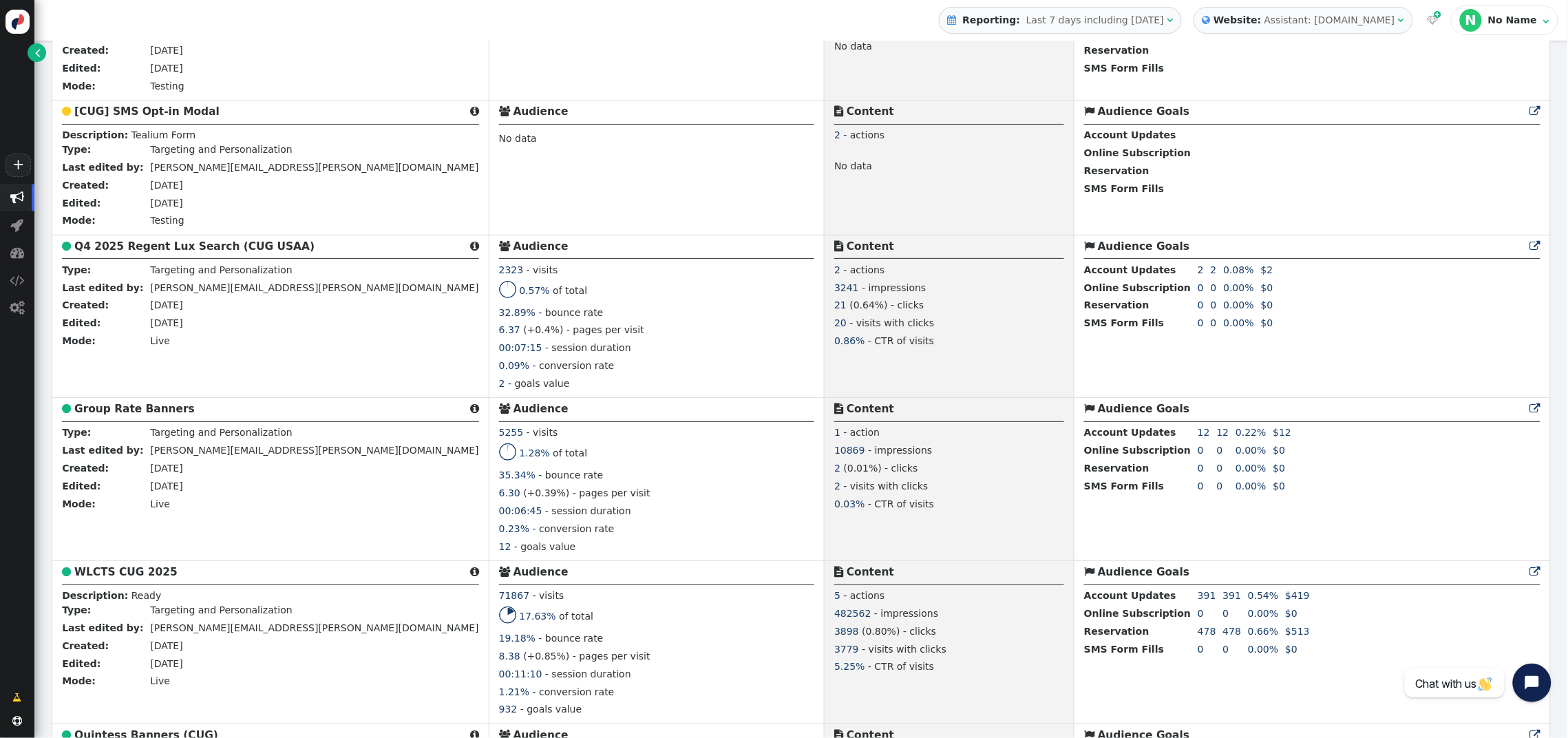
scroll to position [457, 0]
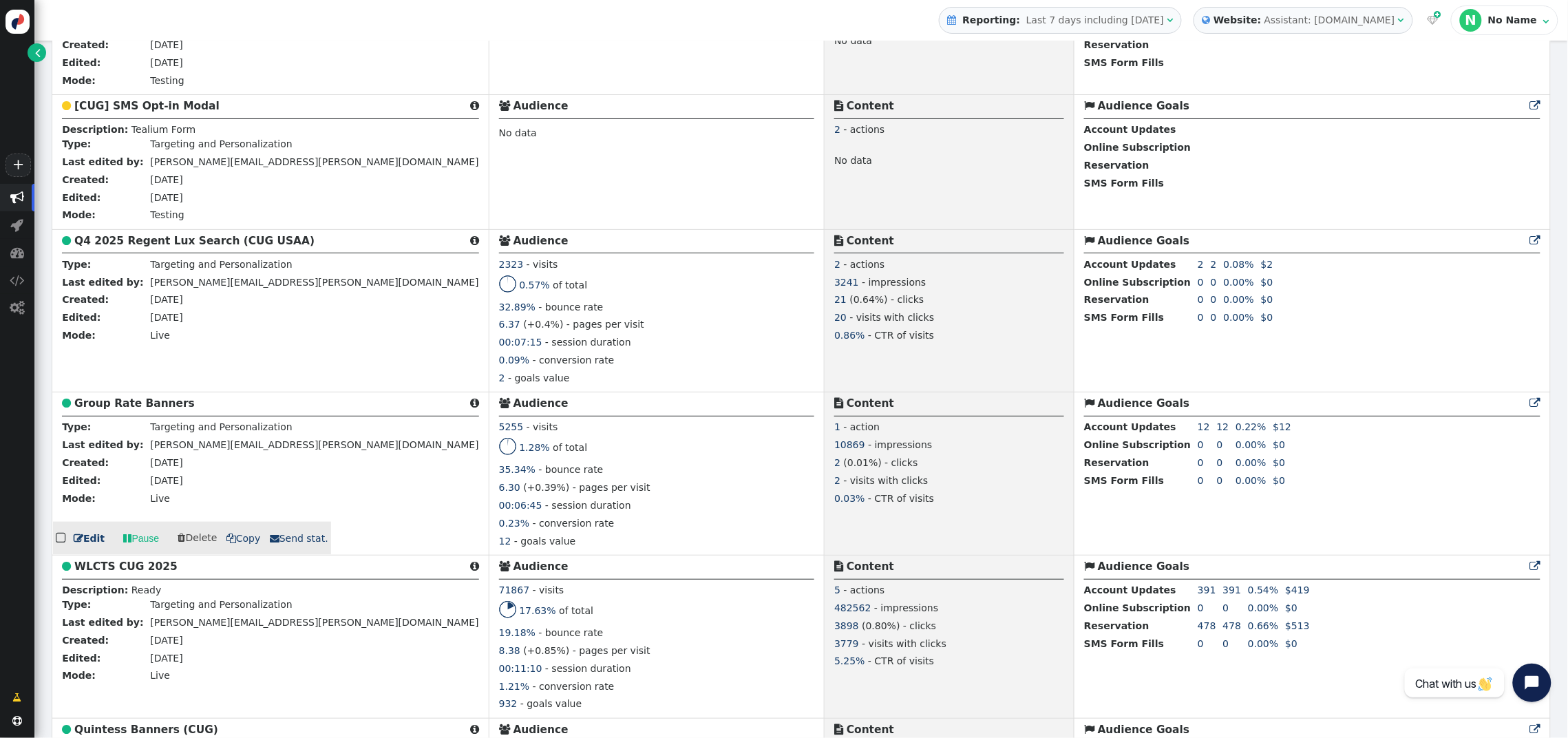
click at [126, 405] on b "Group Rate Banners" at bounding box center [134, 403] width 120 height 12
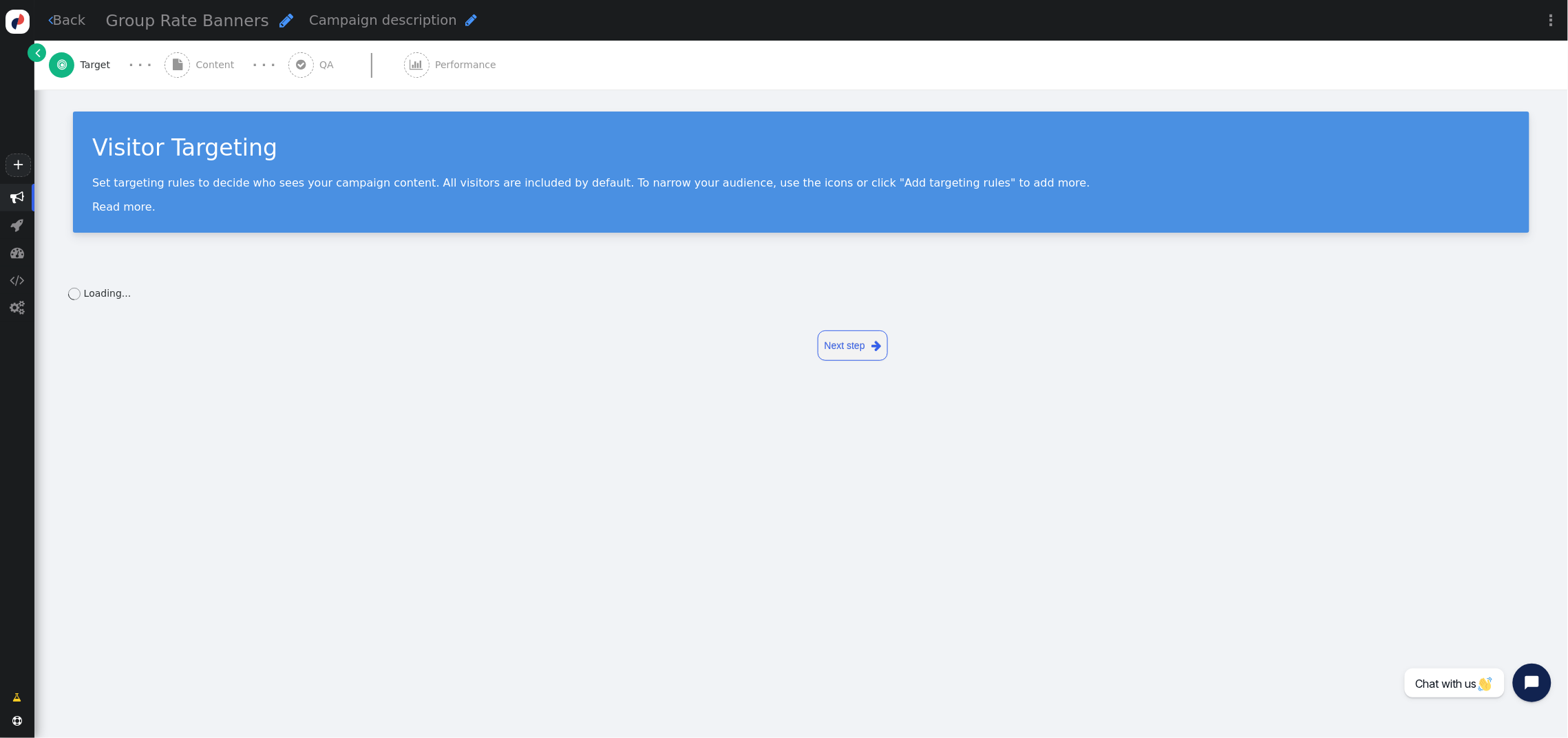
click at [209, 62] on span "Content" at bounding box center [218, 65] width 44 height 15
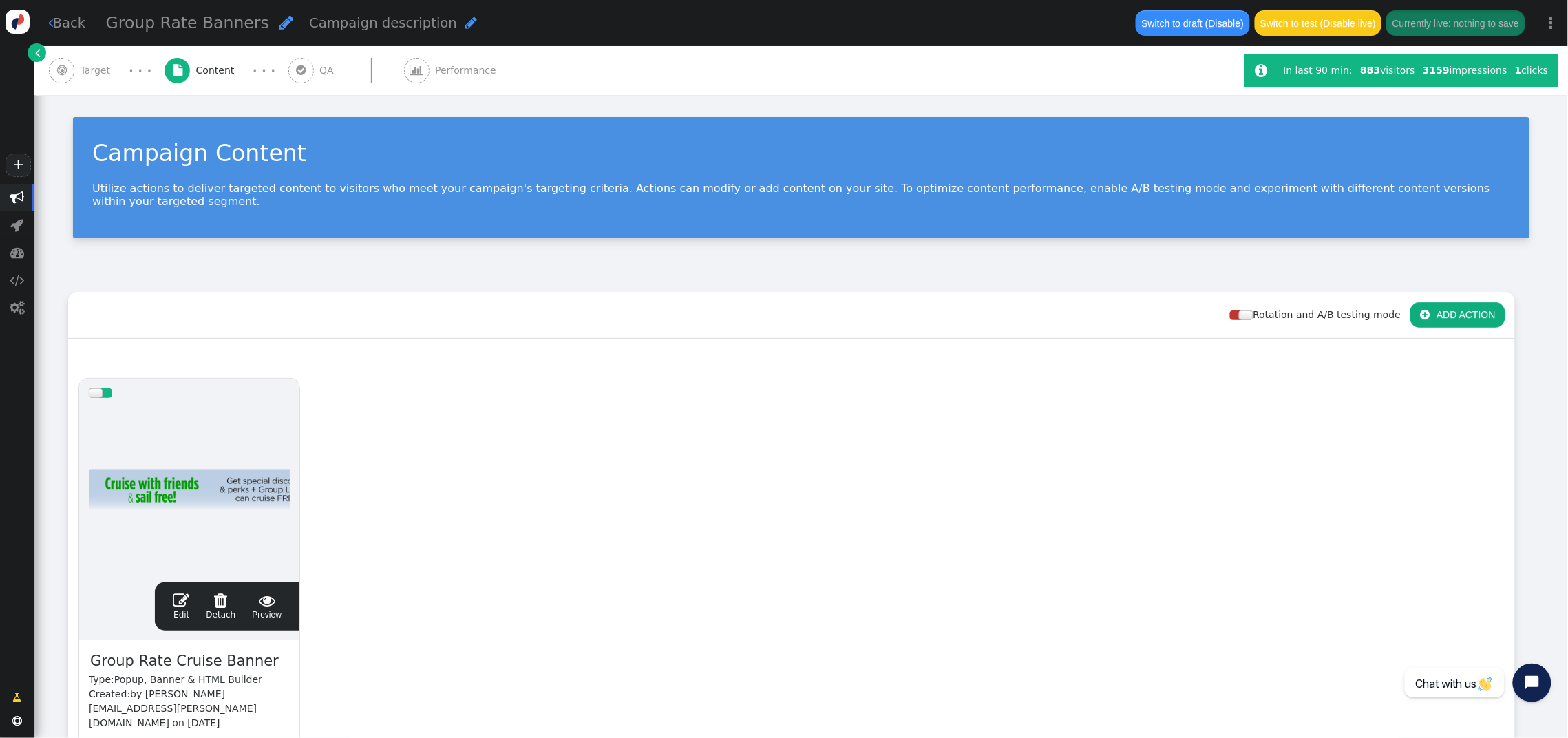
click at [173, 593] on div " Edit  Detach  Preview" at bounding box center [226, 606] width 125 height 29
click at [178, 593] on span "" at bounding box center [181, 601] width 16 height 16
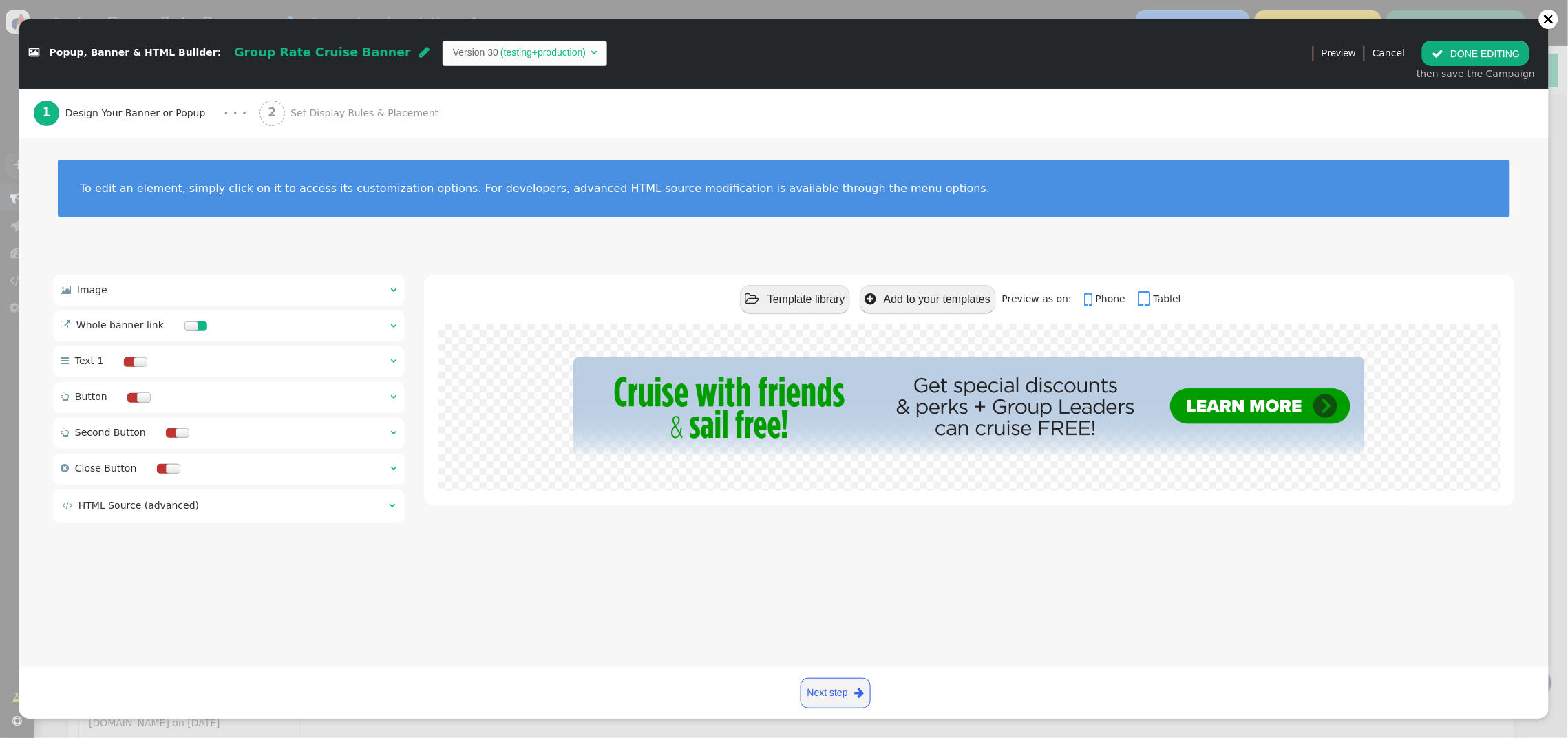
click at [328, 111] on span "Set Display Rules & Placement" at bounding box center [368, 114] width 154 height 15
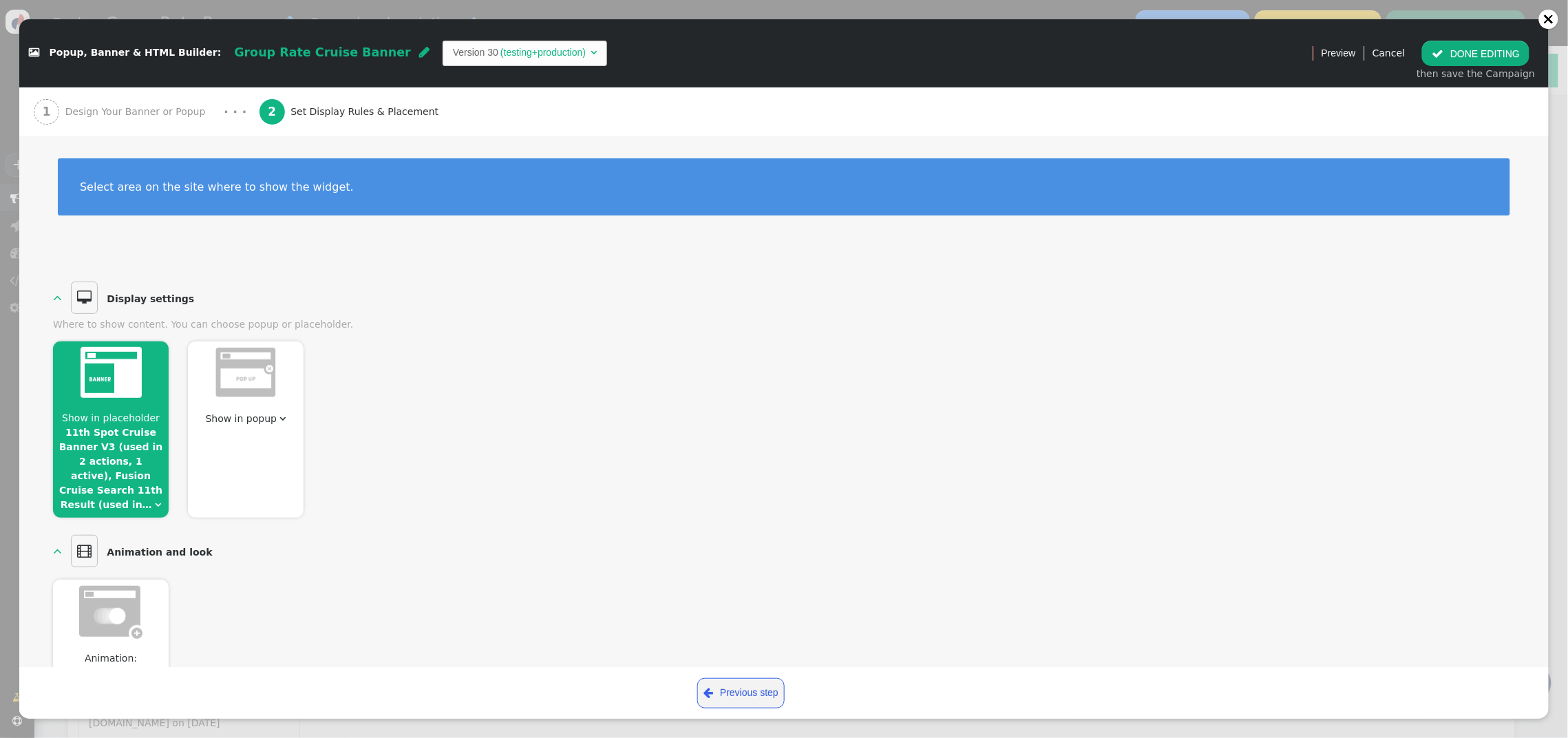
click at [127, 429] on link "11th Spot Cruise Banner V3 (used in 2 actions, 1 active), Fusion Cruise Search …" at bounding box center [110, 468] width 104 height 83
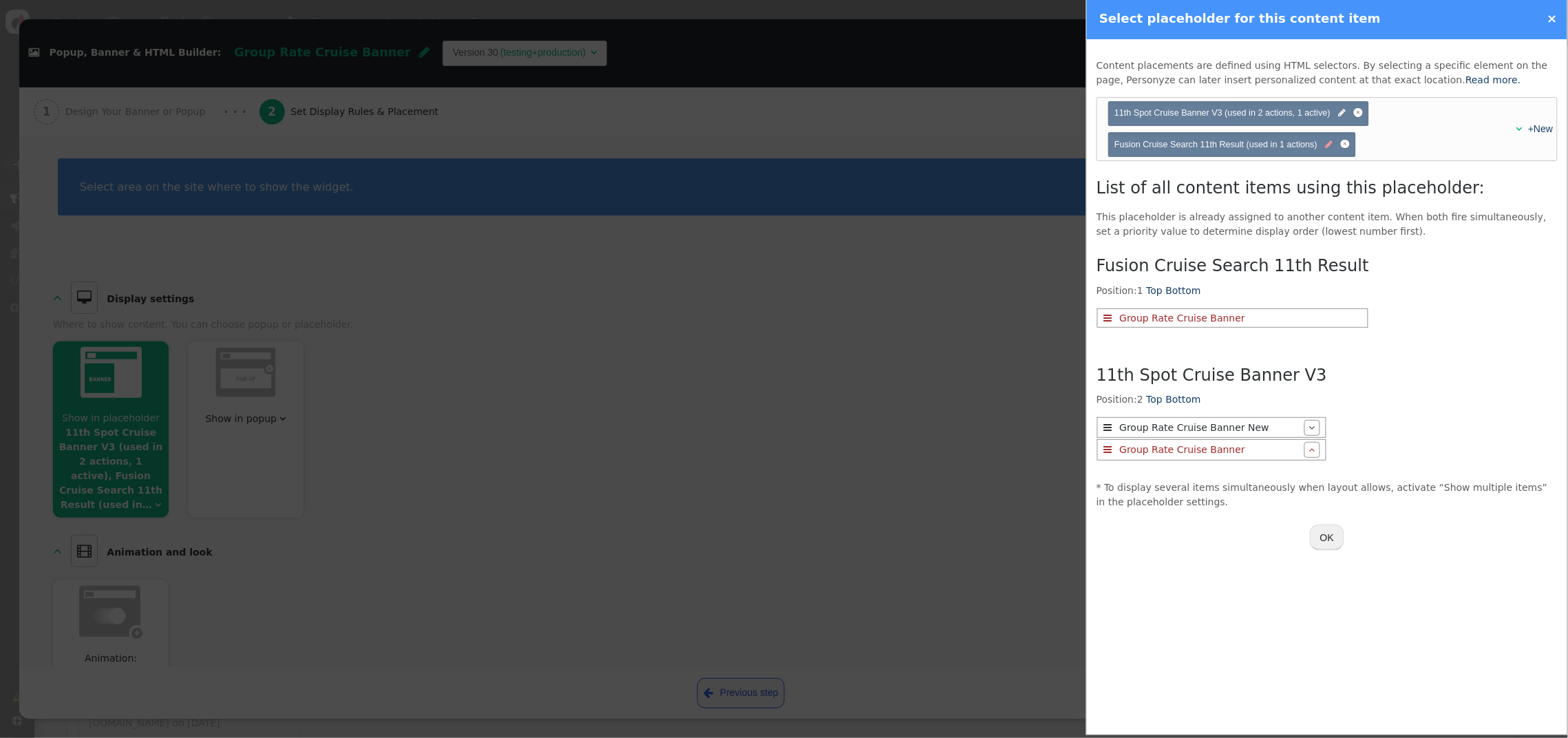
click at [1329, 143] on span "" at bounding box center [1329, 145] width 7 height 13
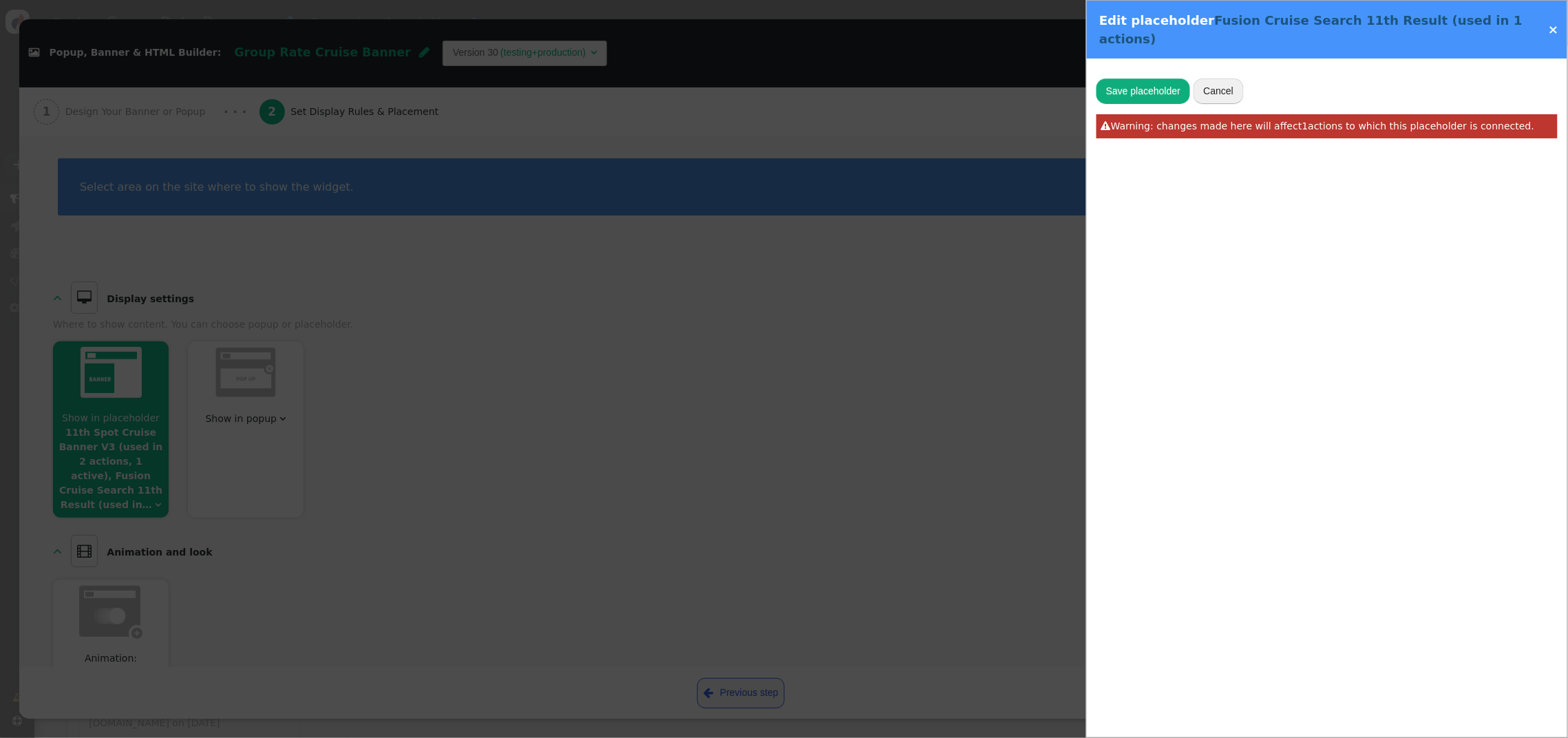
type input "search-results-card:nth-of-type(10)"
type input "Fusion Cruise Search 11th Result"
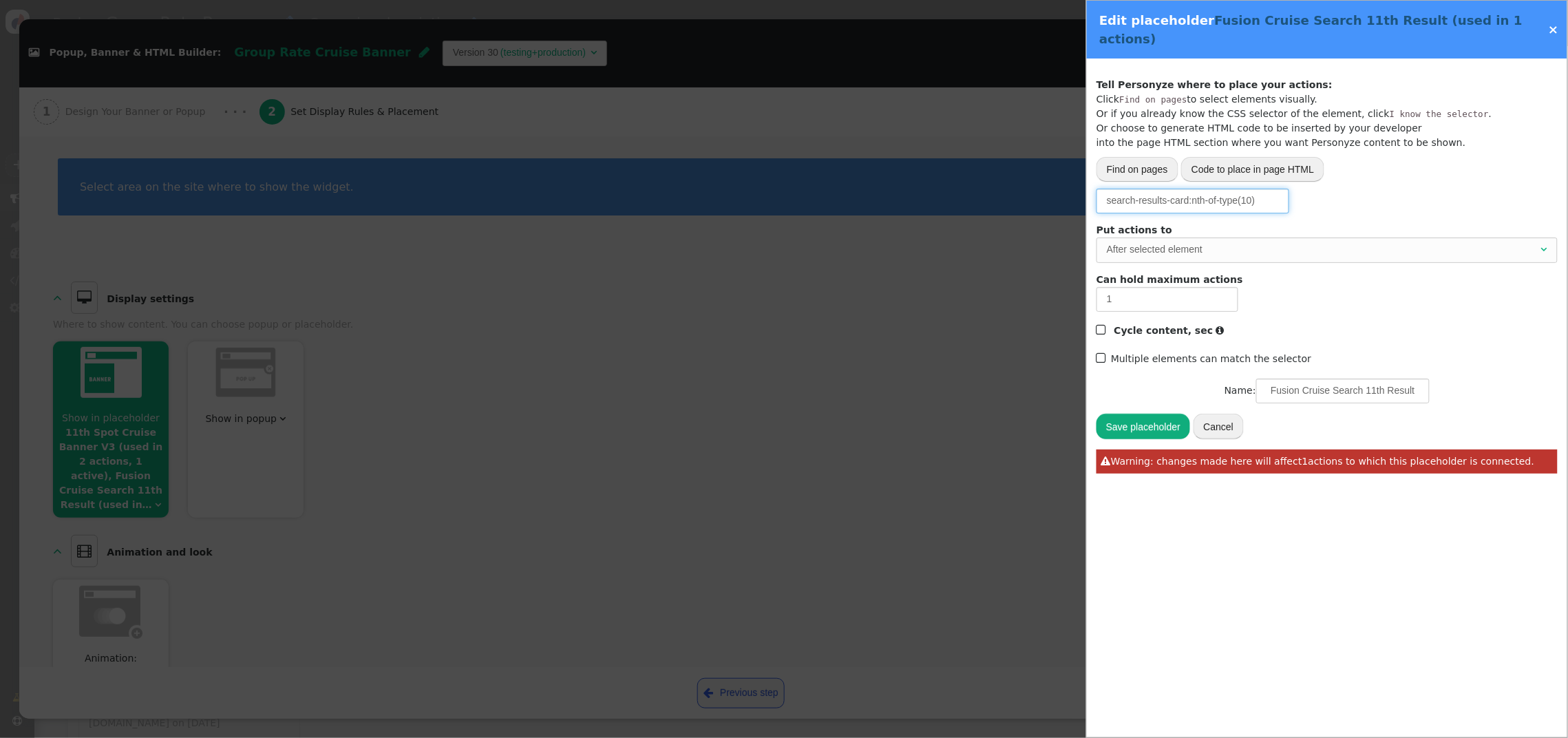
drag, startPoint x: 1188, startPoint y: 186, endPoint x: 1034, endPoint y: 181, distance: 154.1
click at [1034, 737] on div " Popup, Banner & HTML Builder: Group Rate Cruise Banner  Version 30 (testing+…" at bounding box center [784, 738] width 1568 height 0
paste input "cruise-search-results__search-results__list__item"
drag, startPoint x: 1159, startPoint y: 188, endPoint x: 1066, endPoint y: 188, distance: 93.0
click at [1066, 737] on div " Popup, Banner & HTML Builder: Group Rate Cruise Banner  Version 30 (testing+…" at bounding box center [784, 738] width 1568 height 0
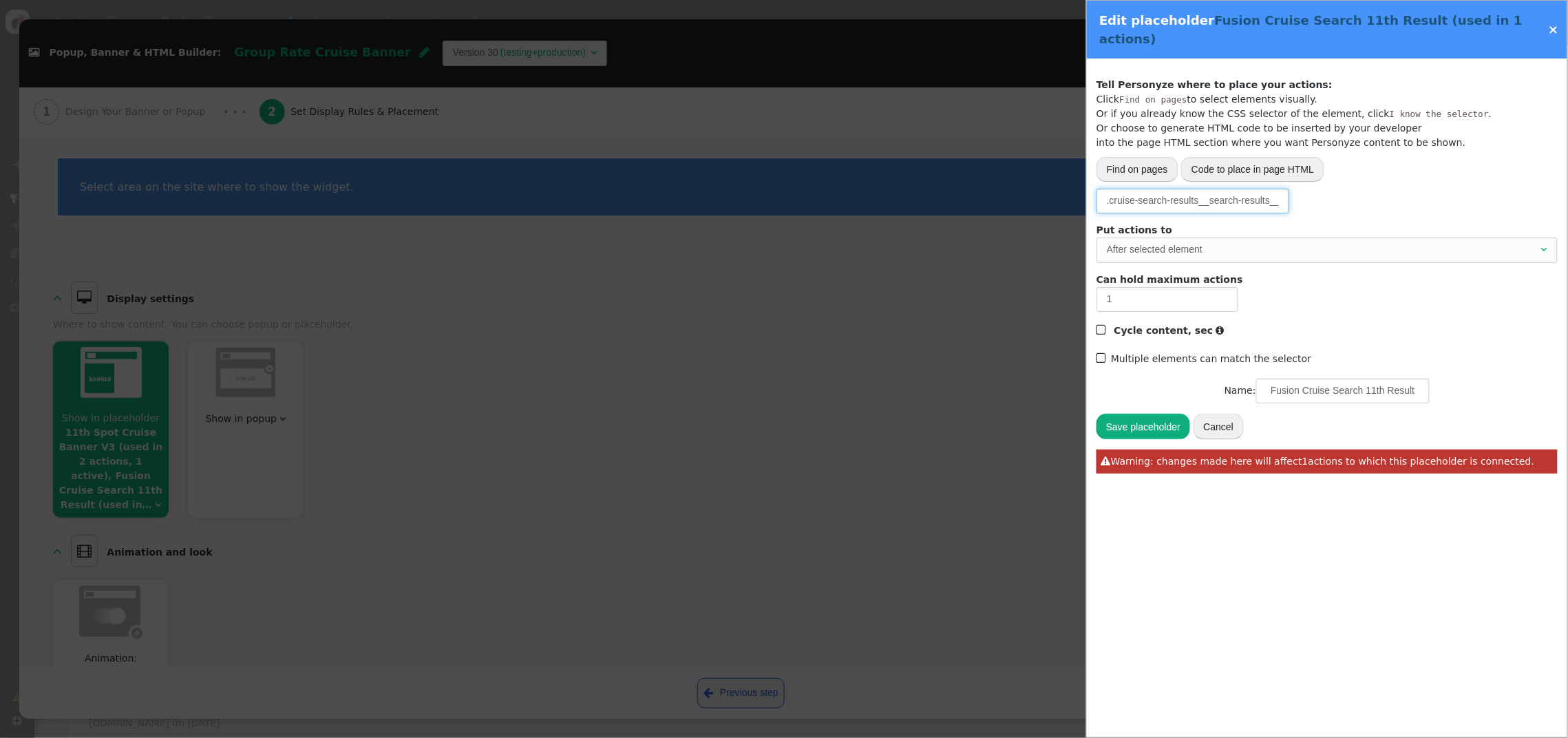
scroll to position [0, 108]
drag, startPoint x: 1137, startPoint y: 185, endPoint x: 1347, endPoint y: 190, distance: 210.1
click at [1347, 190] on div "Please, choose from where to grab the data -- Select one --  URL parameter  P…" at bounding box center [1327, 201] width 462 height 25
type input ".cruise-search-results__search-results__list__item:nth-of-type(10)"
click at [1347, 189] on div "Please, choose from where to grab the data -- Select one --  URL parameter  P…" at bounding box center [1327, 201] width 462 height 25
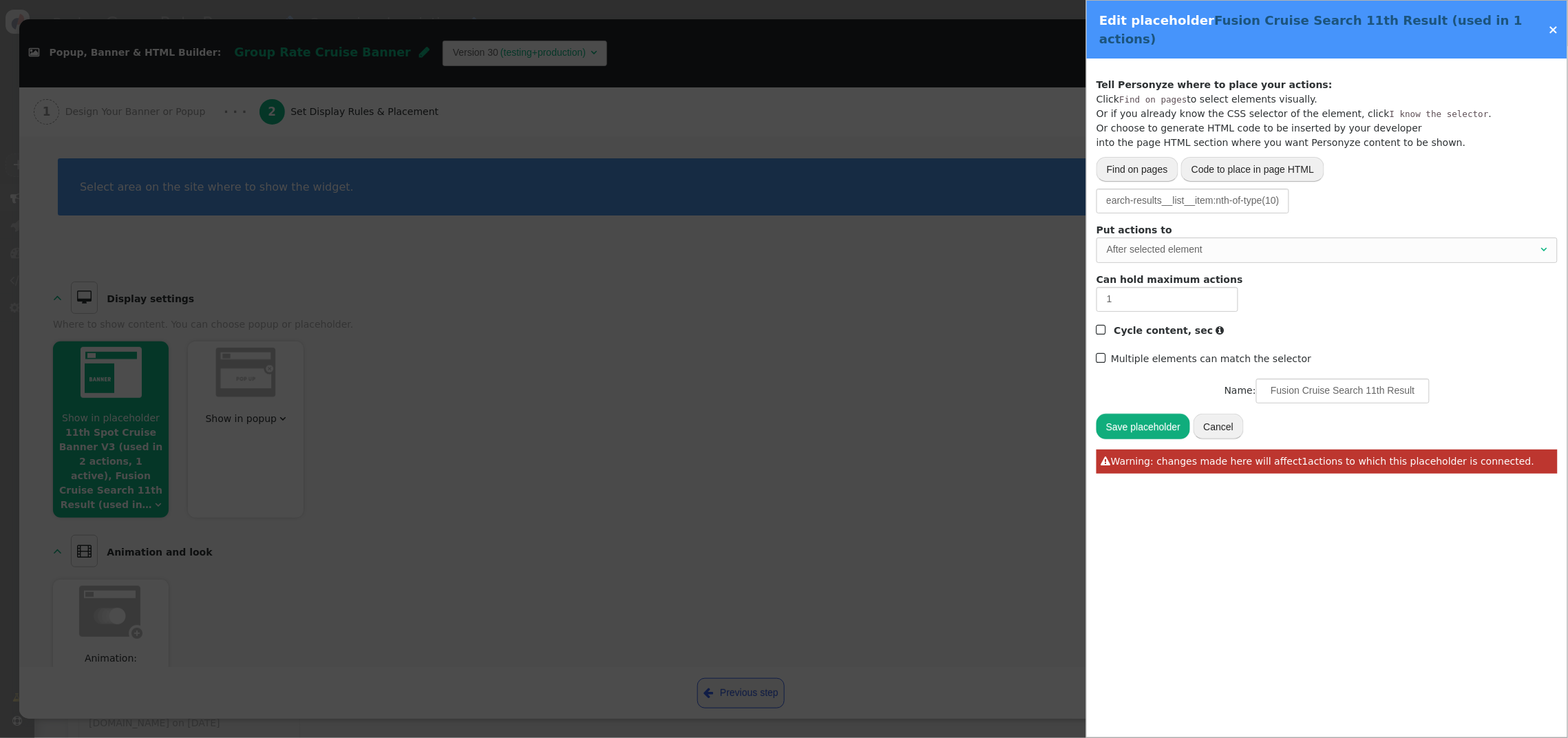
scroll to position [0, 0]
click at [1150, 414] on button "Save placeholder" at bounding box center [1143, 426] width 94 height 25
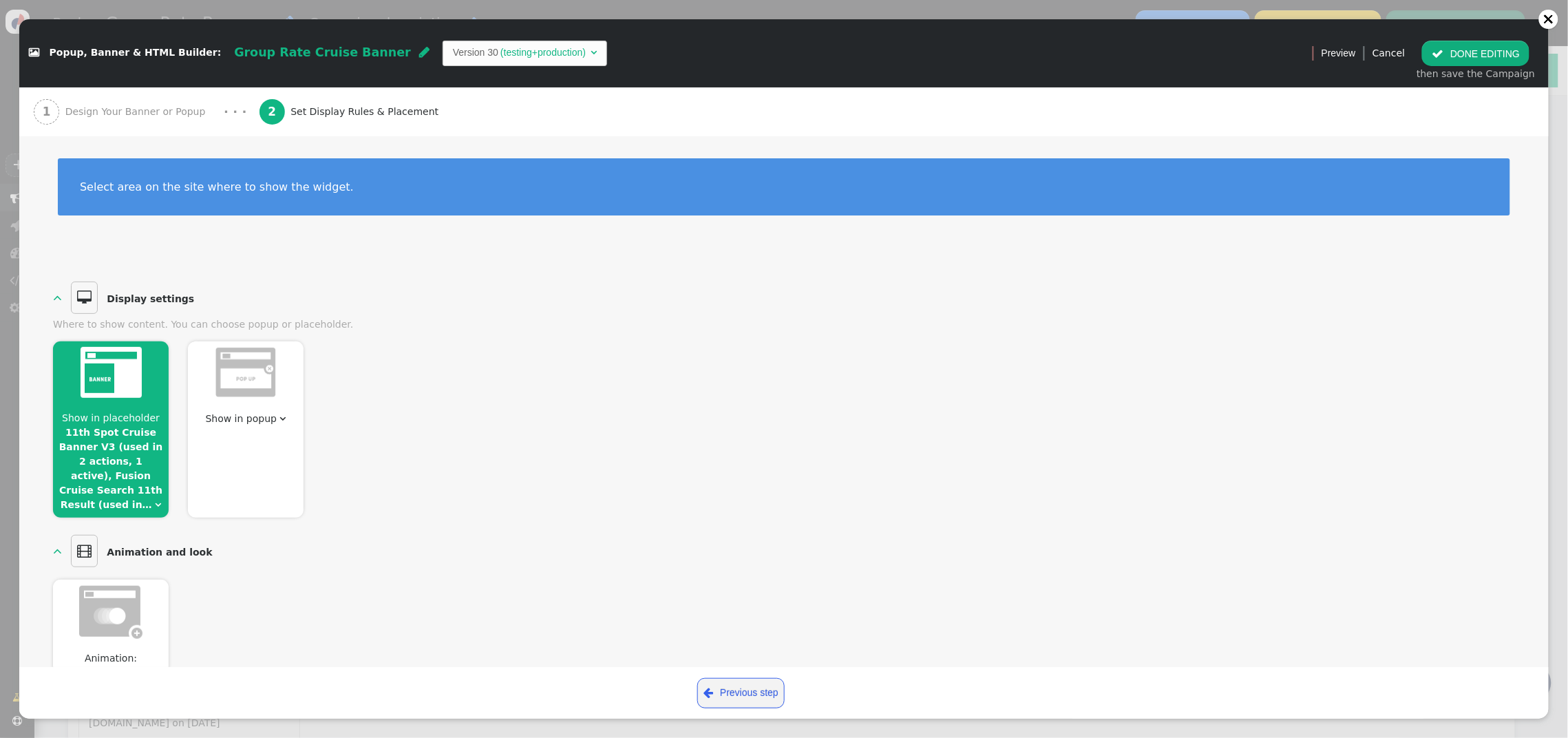
click at [623, 187] on div "Select area on the site where to show the widget." at bounding box center [784, 187] width 1409 height 13
click at [1476, 55] on button " DONE EDITING" at bounding box center [1476, 53] width 107 height 25
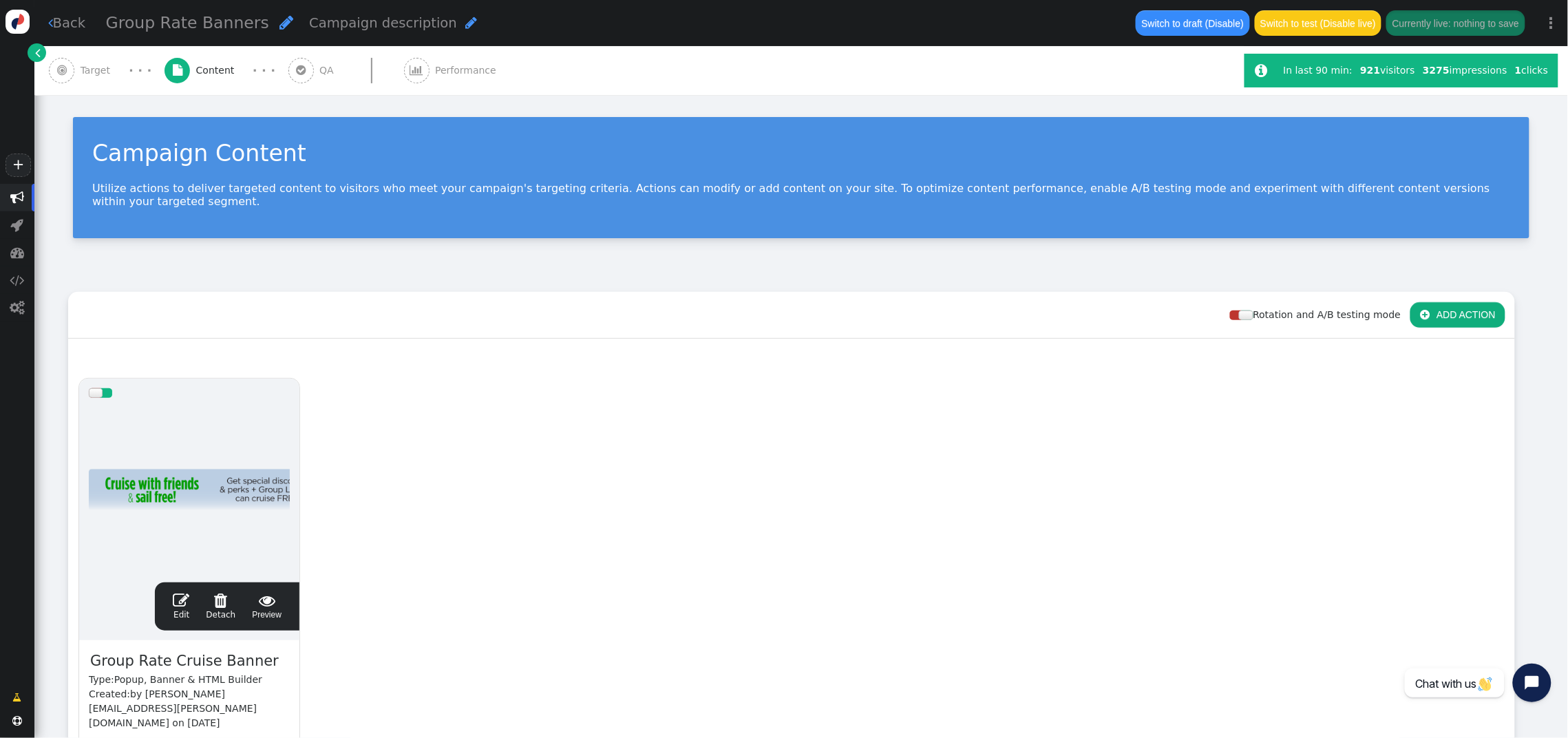
click at [311, 77] on div " QA" at bounding box center [314, 70] width 51 height 49
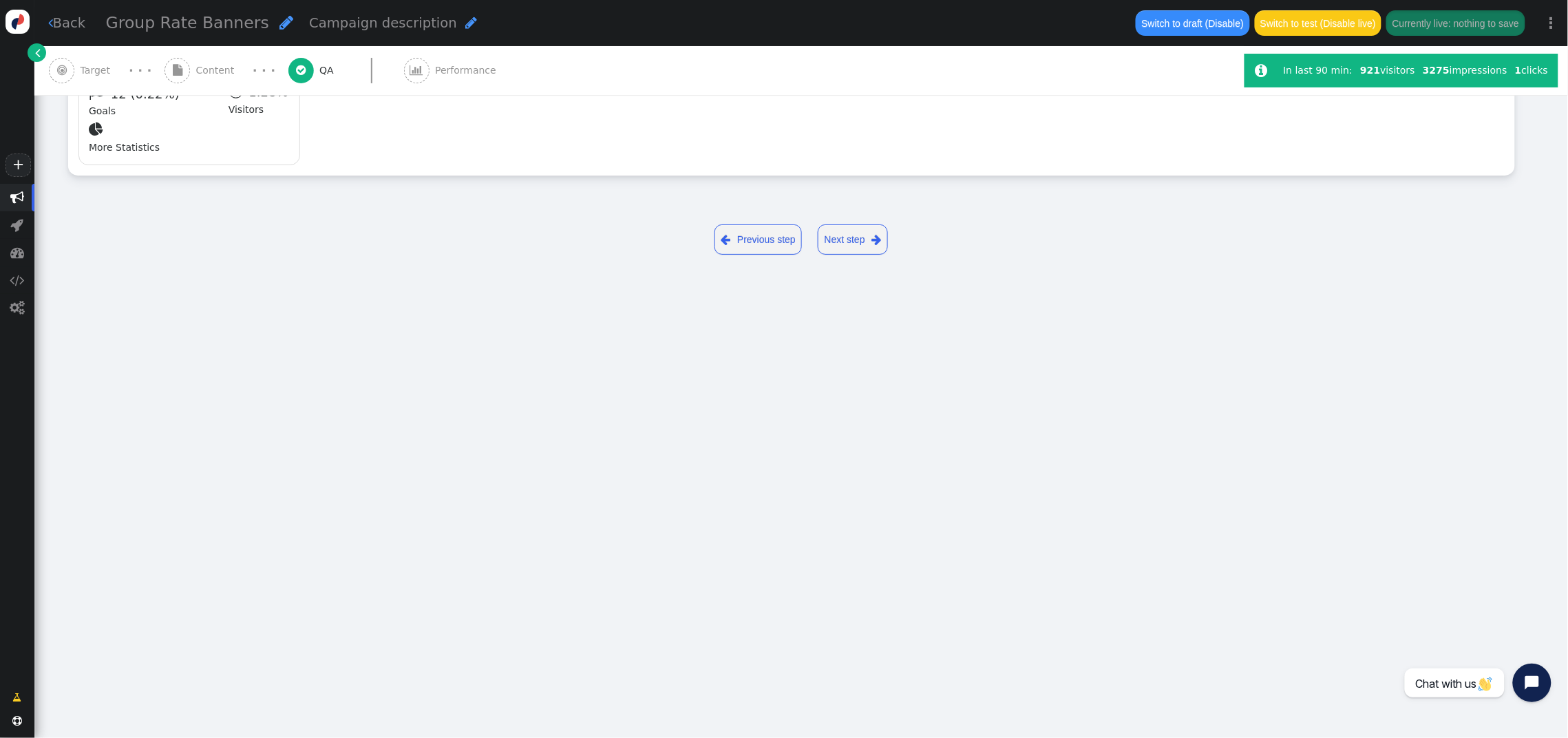
type input "[URL][DOMAIN_NAME]"
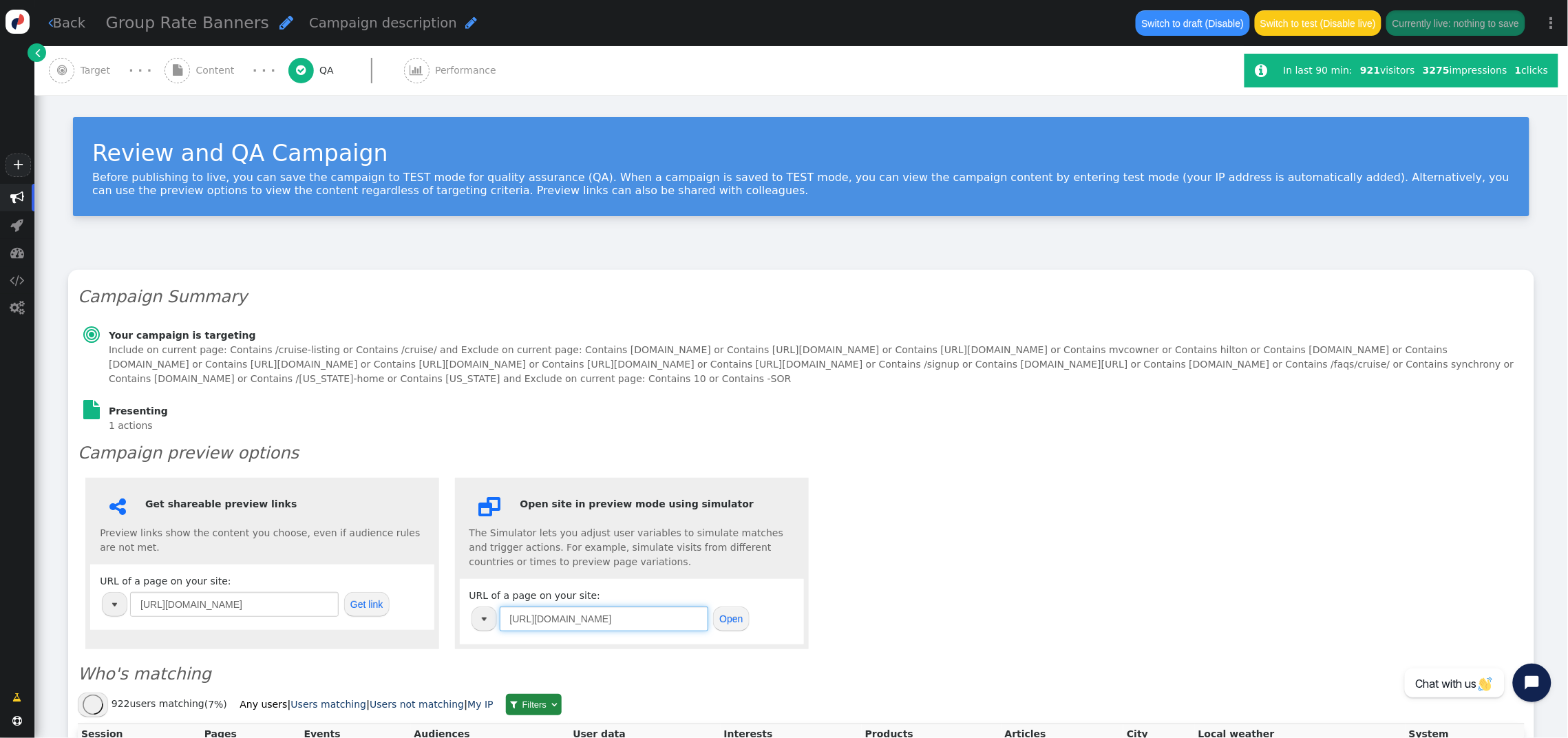
drag, startPoint x: 671, startPoint y: 619, endPoint x: 409, endPoint y: 597, distance: 262.9
click at [409, 597] on div " Get shareable preview links Preview links show the content you choose, even i…" at bounding box center [801, 563] width 1447 height 186
paste input "[DOMAIN_NAME][URL]"
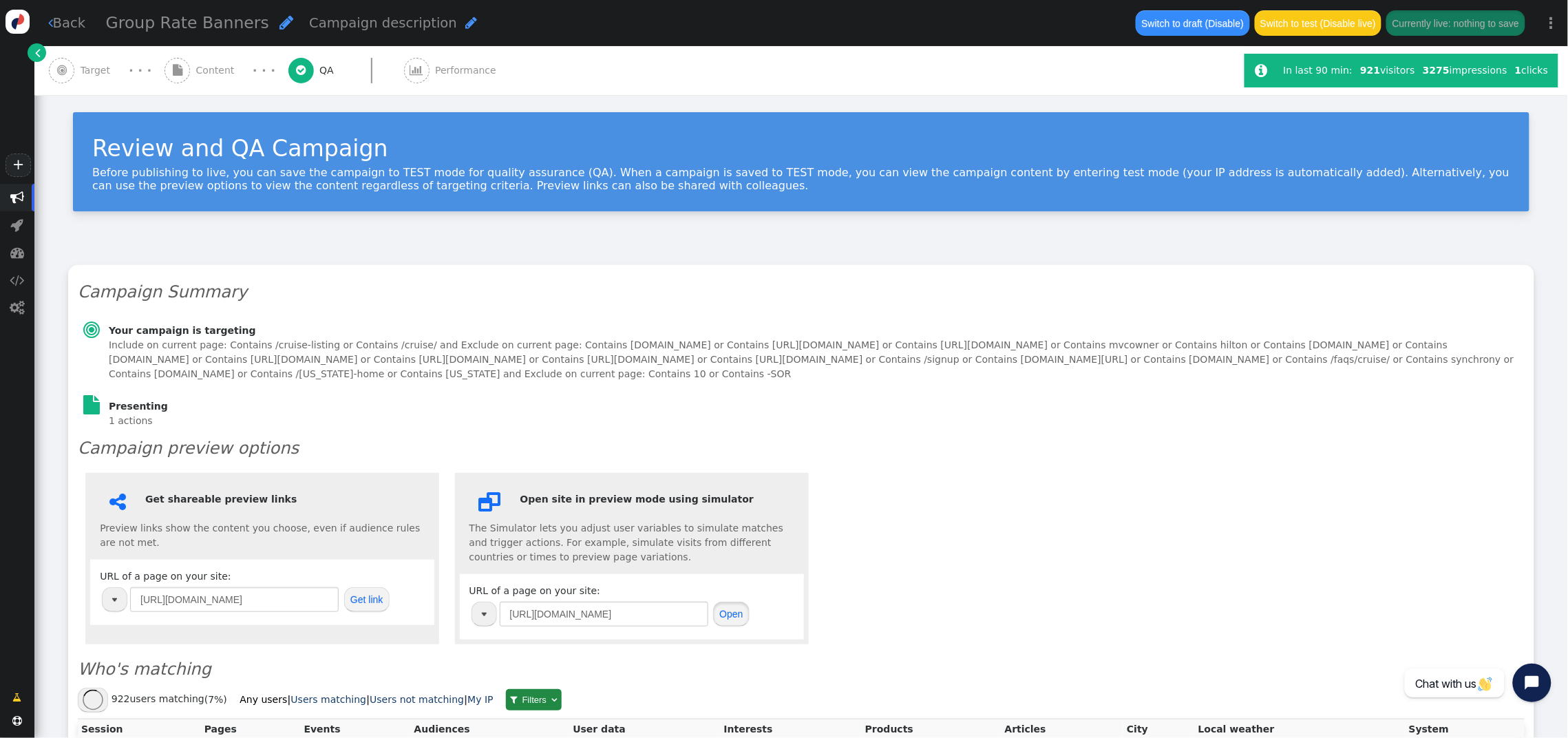
click at [726, 613] on button "Open" at bounding box center [731, 614] width 37 height 25
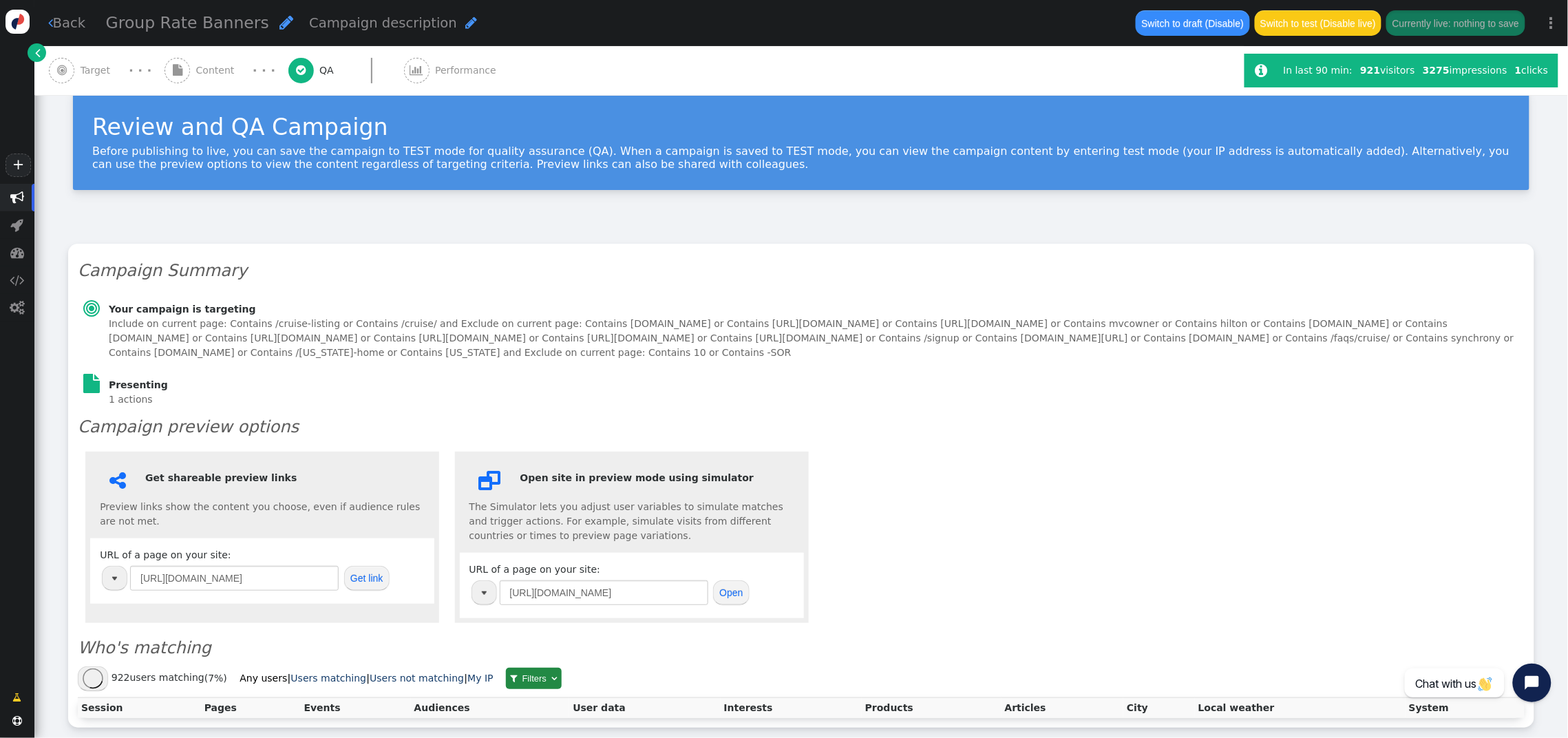
scroll to position [28, 0]
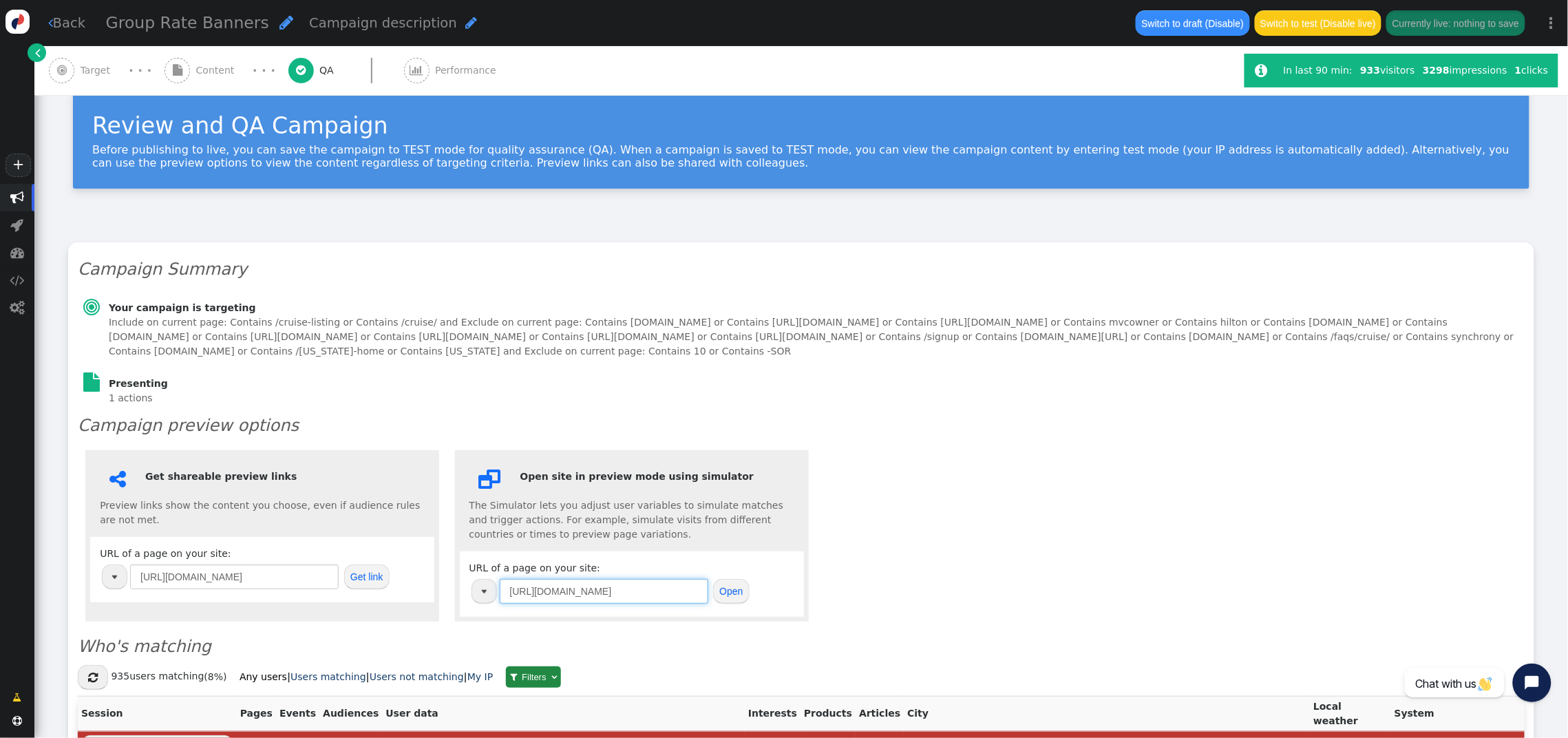
drag, startPoint x: 618, startPoint y: 593, endPoint x: 680, endPoint y: 584, distance: 62.6
click at [618, 593] on input "[URL][DOMAIN_NAME]" at bounding box center [604, 592] width 208 height 25
paste input "?&partnerid=228&nameid=39028749&cobrandid=113&affiliatepin=1641&destinationid=2"
type input "[URL][DOMAIN_NAME]"
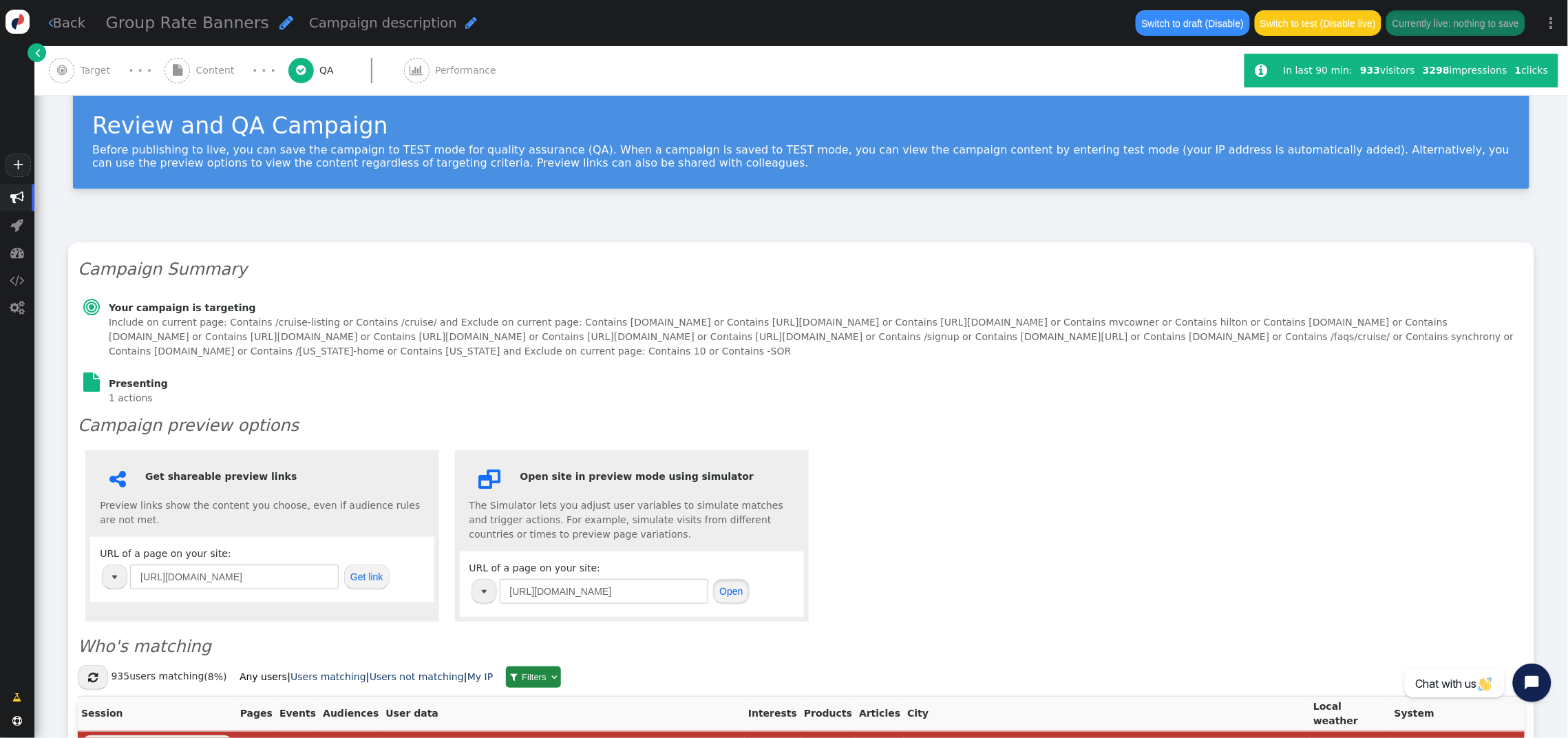
scroll to position [0, 0]
drag, startPoint x: 726, startPoint y: 588, endPoint x: 732, endPoint y: 584, distance: 7.2
click at [726, 587] on button "Open" at bounding box center [731, 592] width 37 height 25
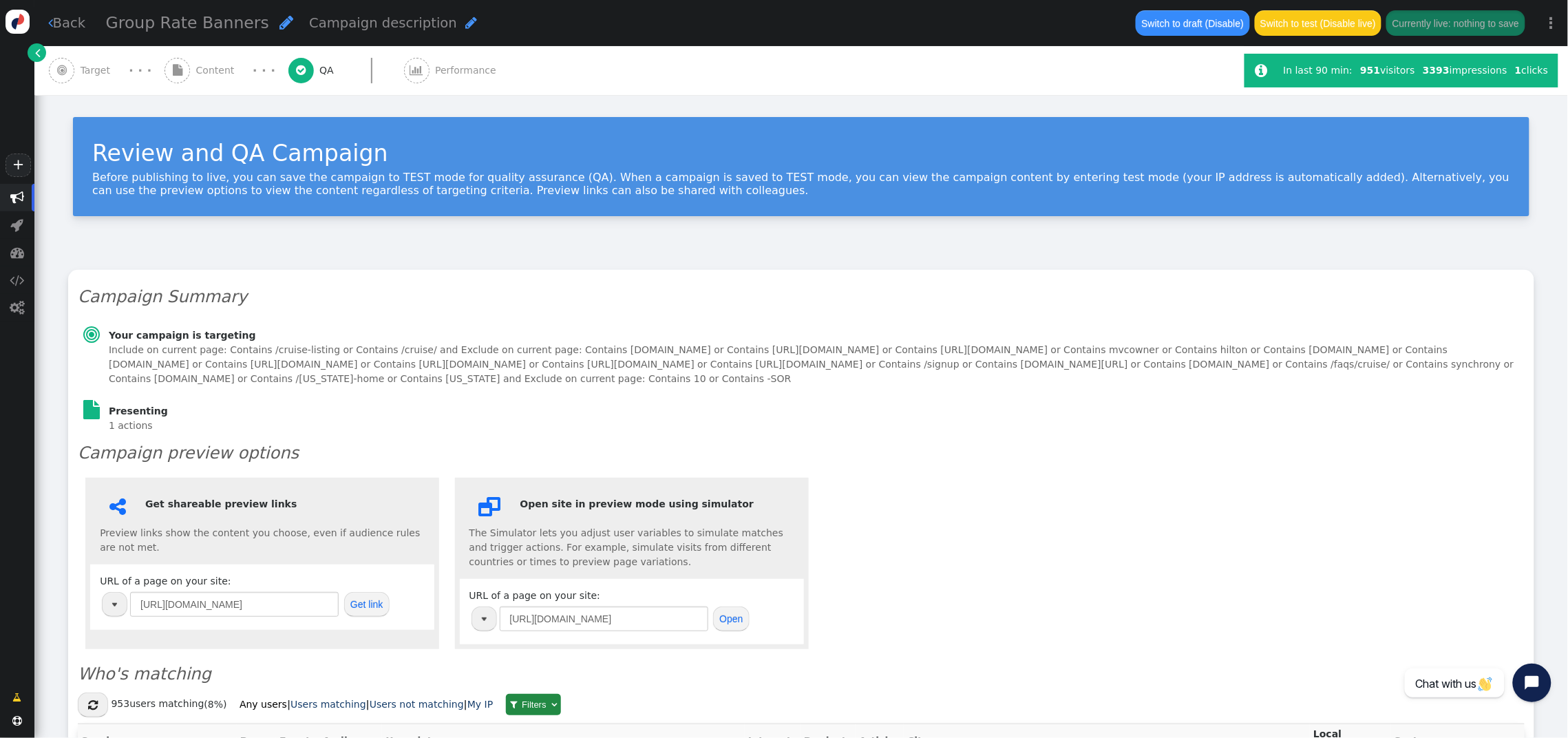
click at [103, 68] on span "Target" at bounding box center [99, 71] width 36 height 15
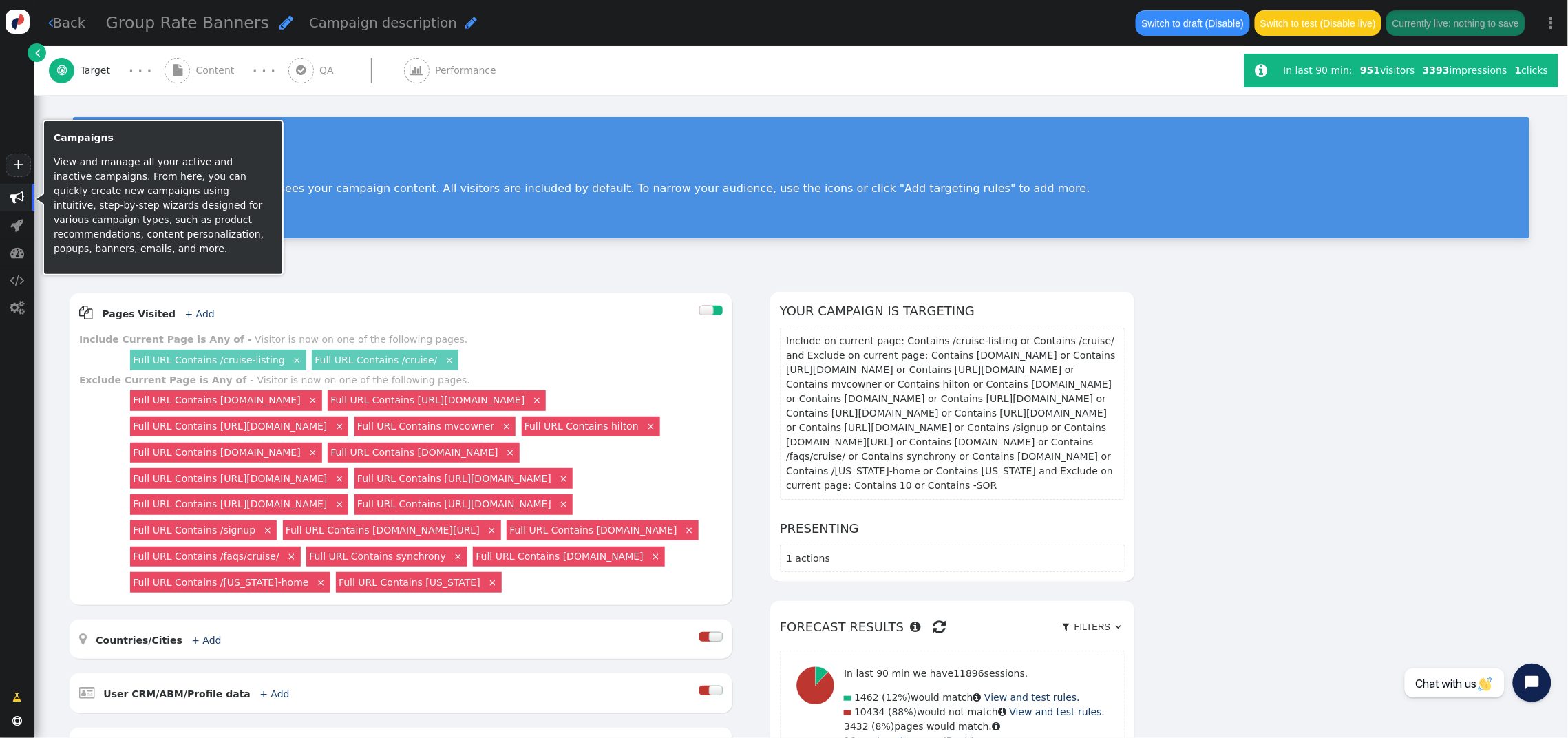
click at [19, 191] on span "" at bounding box center [17, 197] width 14 height 14
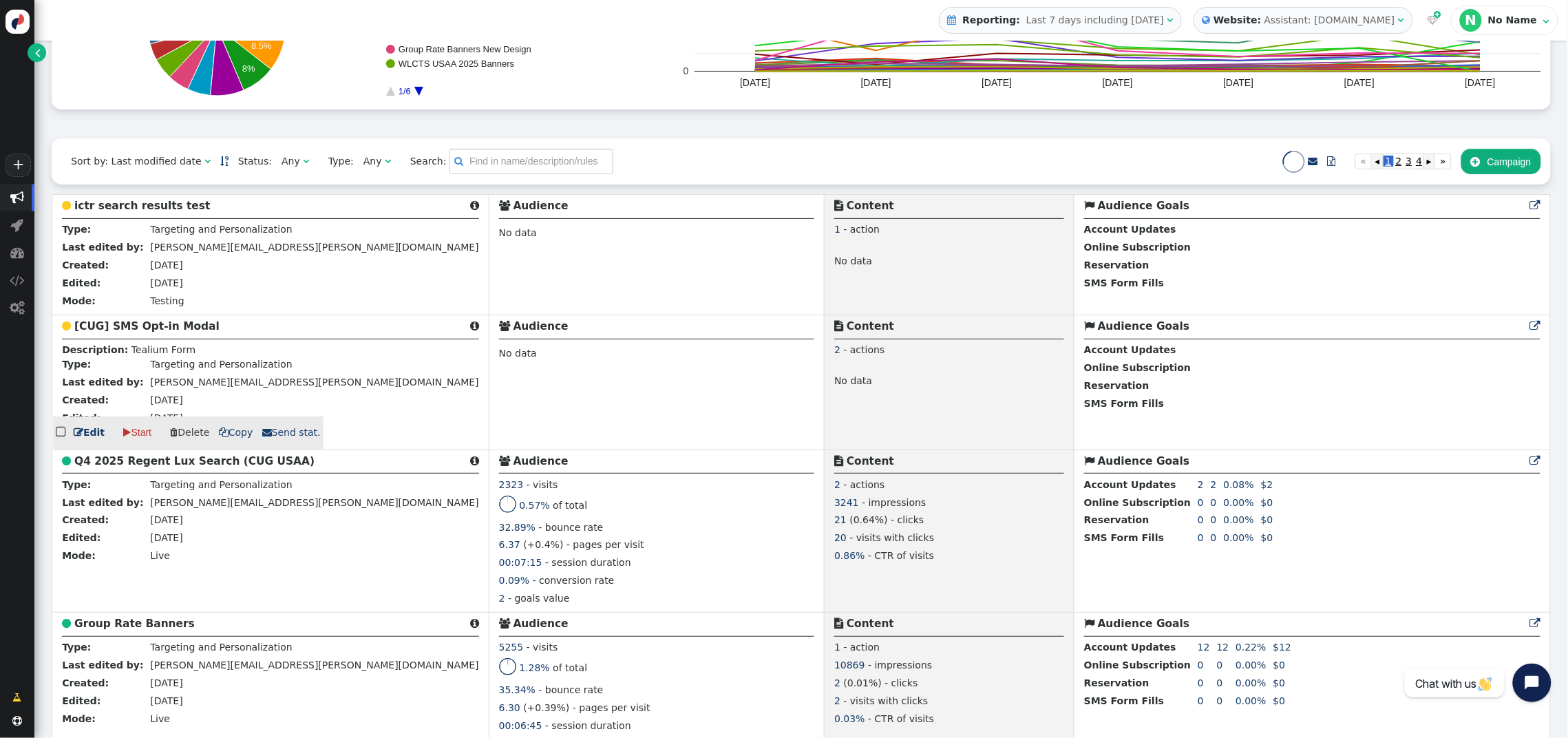
scroll to position [243, 0]
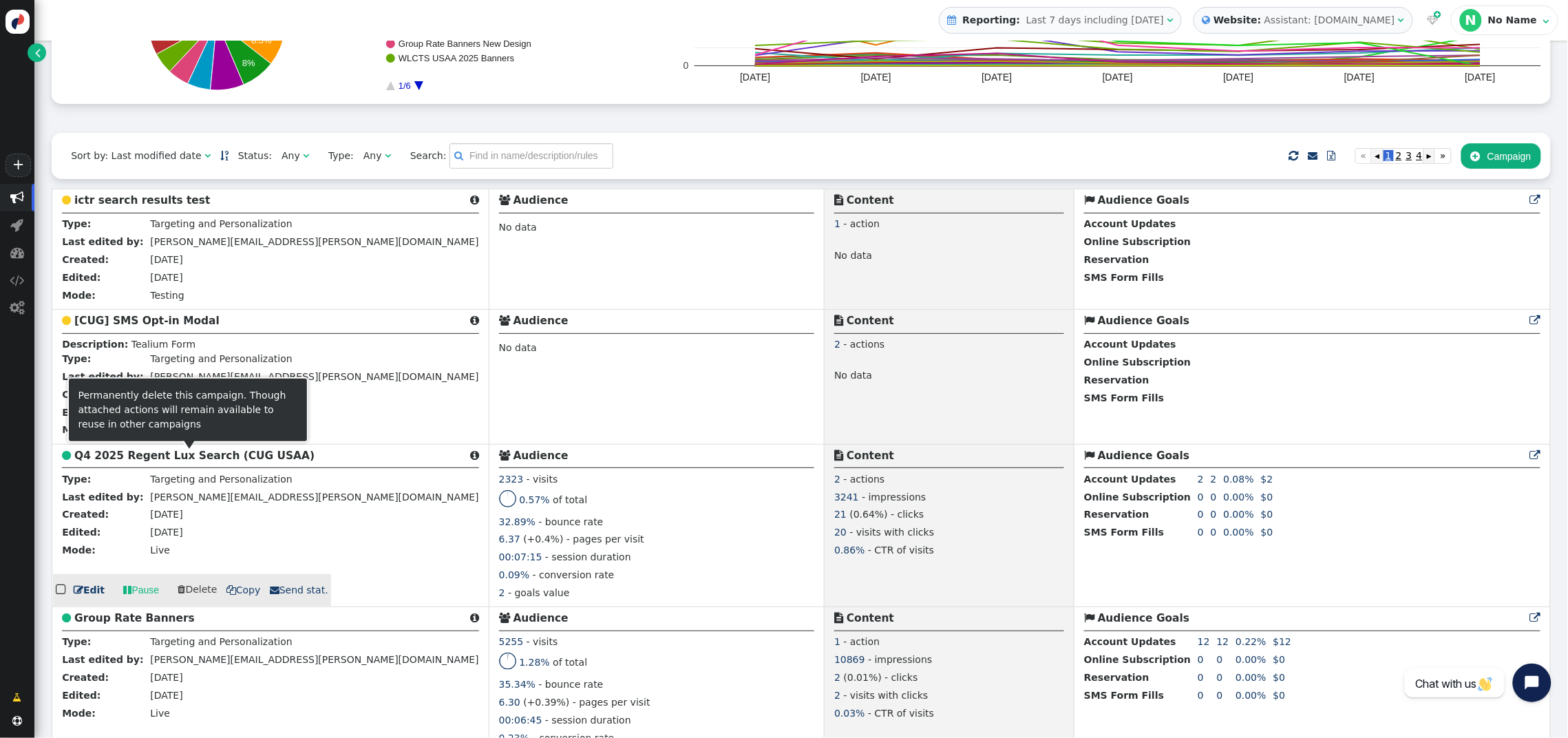
click at [200, 457] on b "Q4 2025 Regent Lux Search (CUG USAA)" at bounding box center [194, 455] width 240 height 12
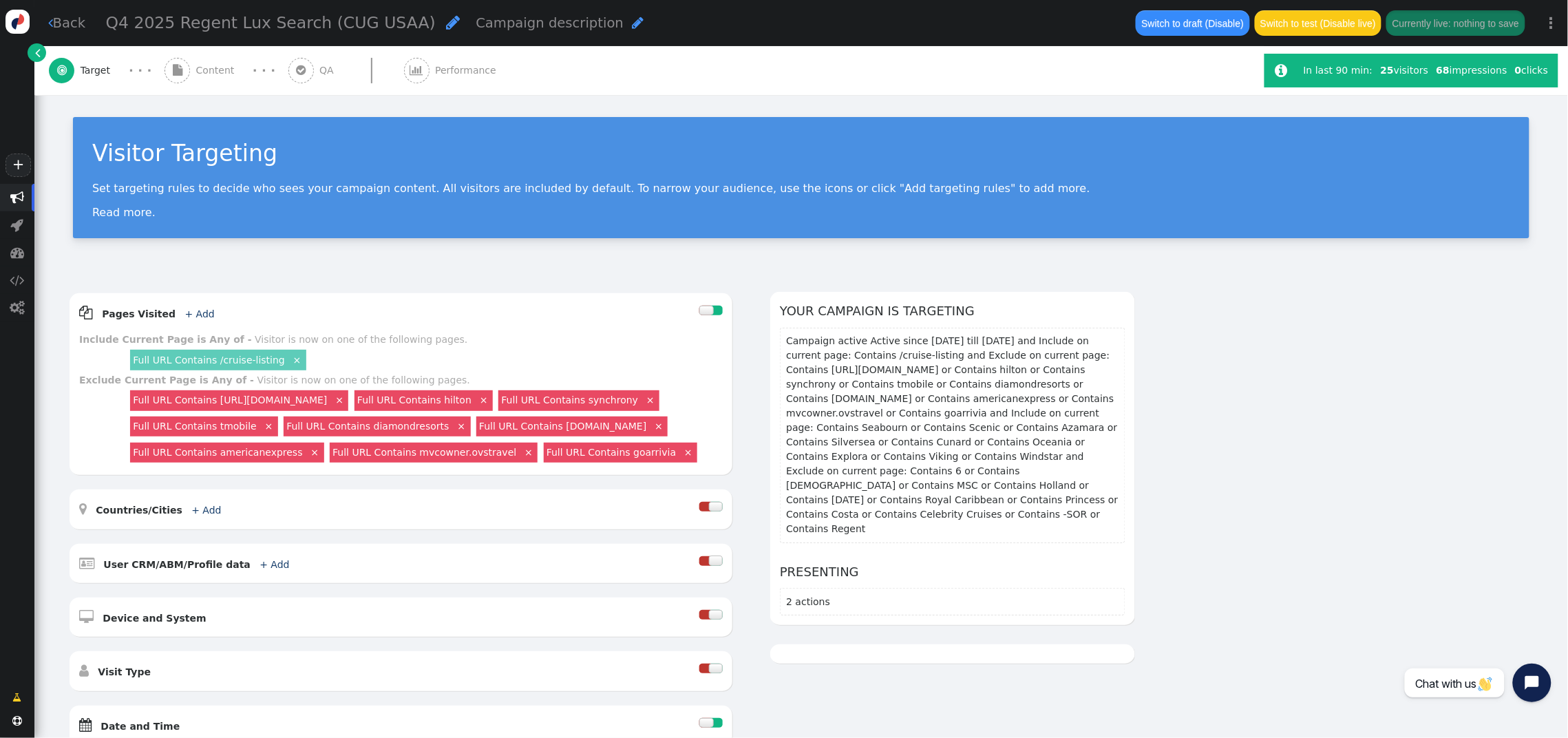
click at [210, 64] on span "Content" at bounding box center [218, 71] width 44 height 15
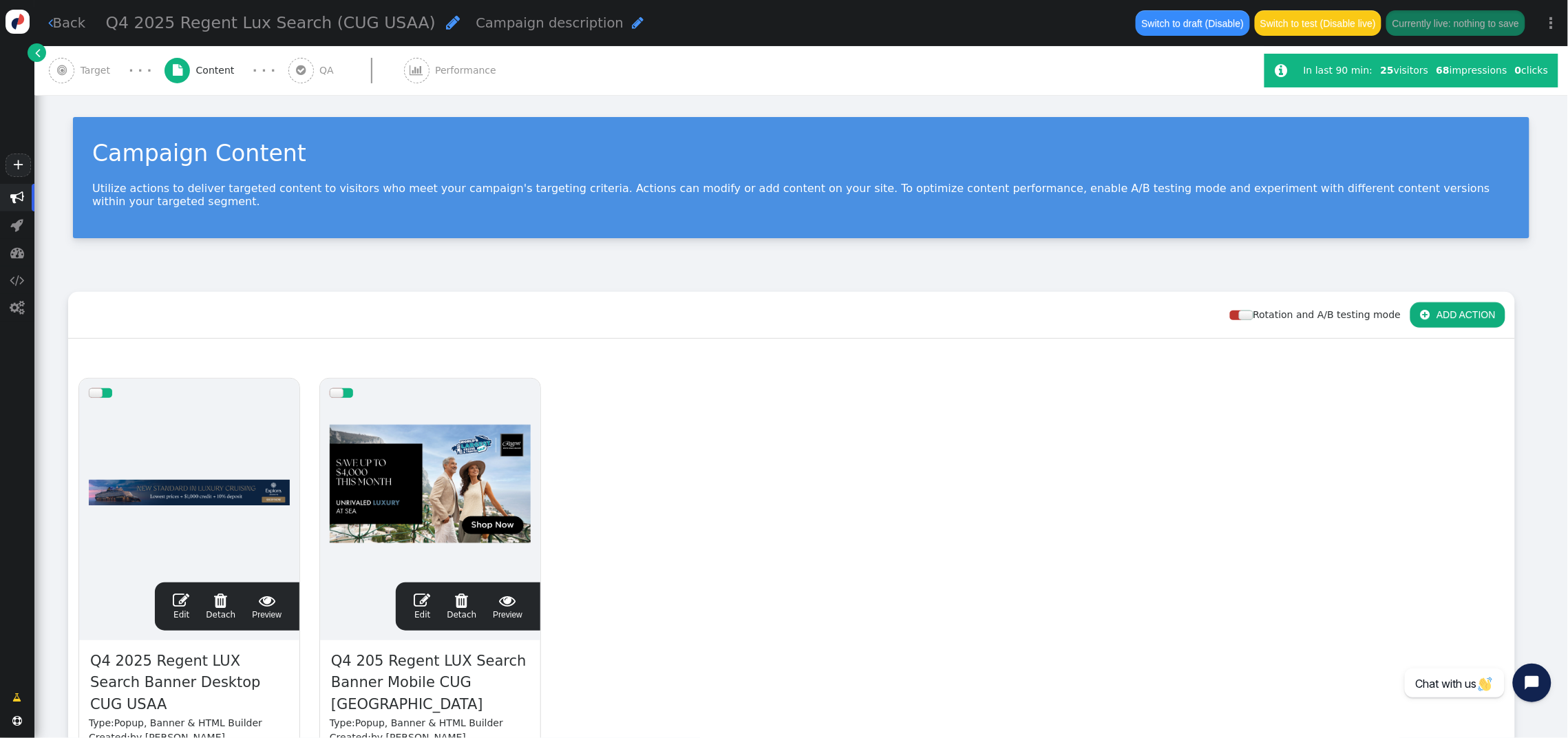
click at [184, 593] on span "" at bounding box center [181, 601] width 16 height 16
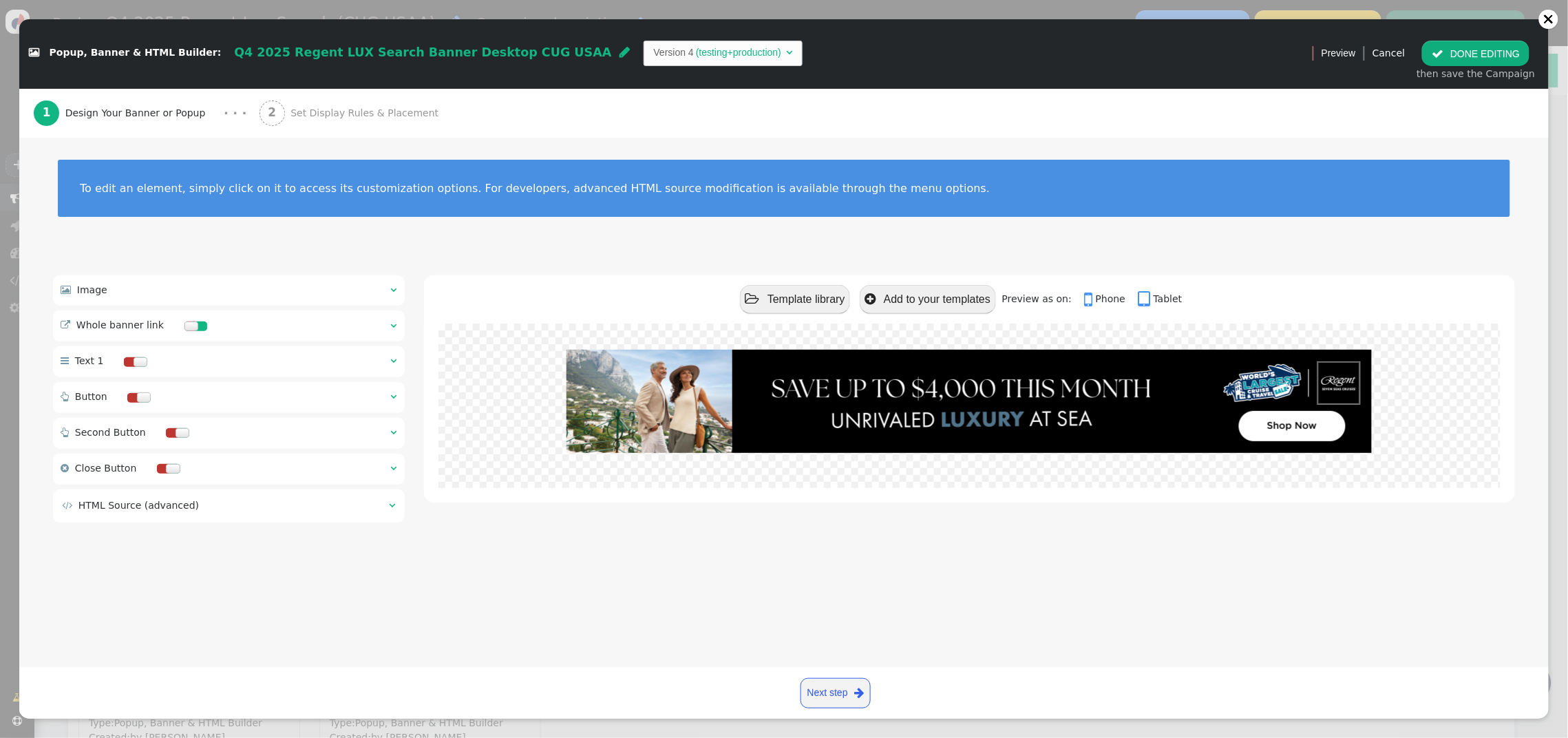
click at [325, 118] on span "Set Display Rules & Placement" at bounding box center [368, 114] width 154 height 15
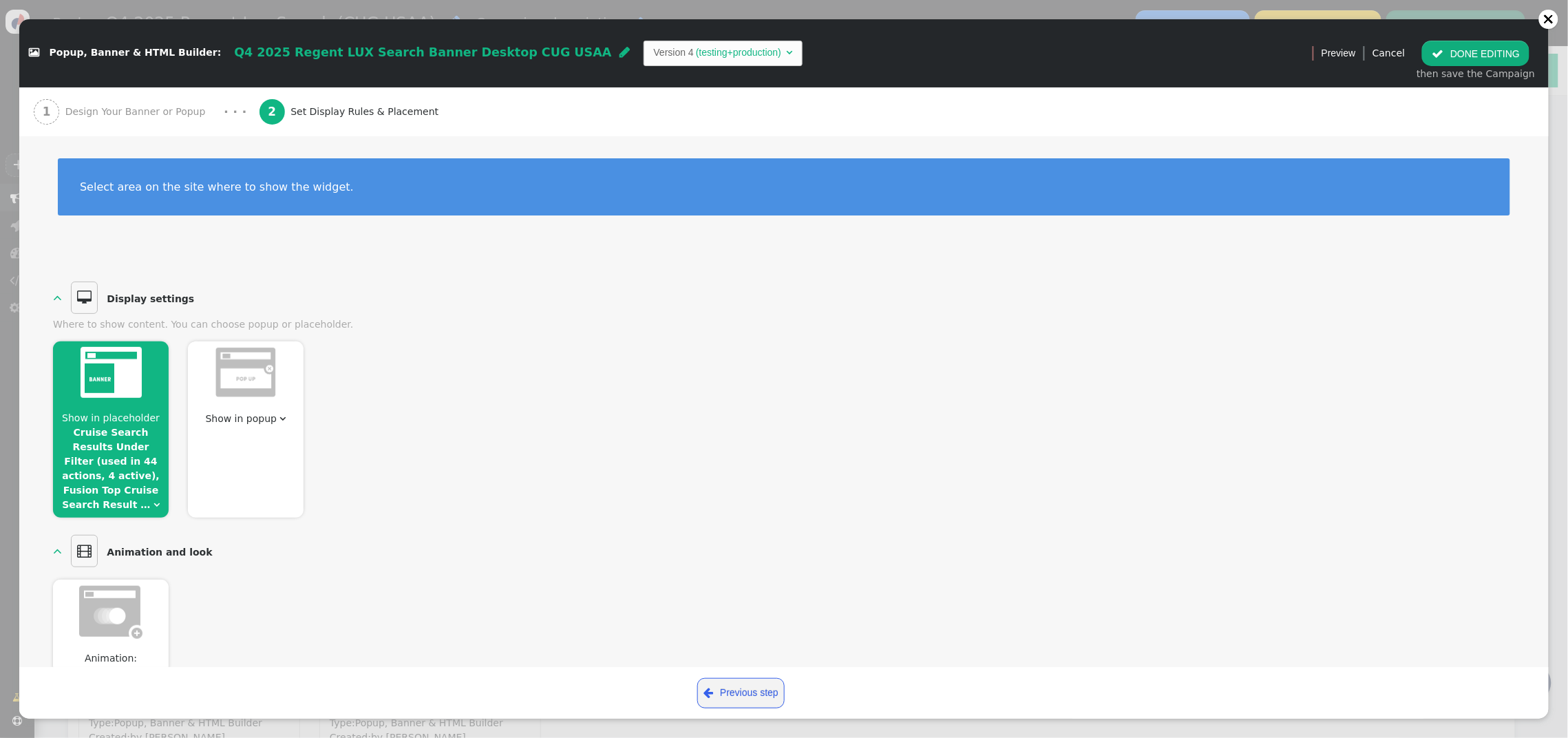
click at [121, 440] on span "Show in placeholder Cruise Search Results Under Filter (used in 44 actions, 4 a…" at bounding box center [111, 462] width 116 height 101
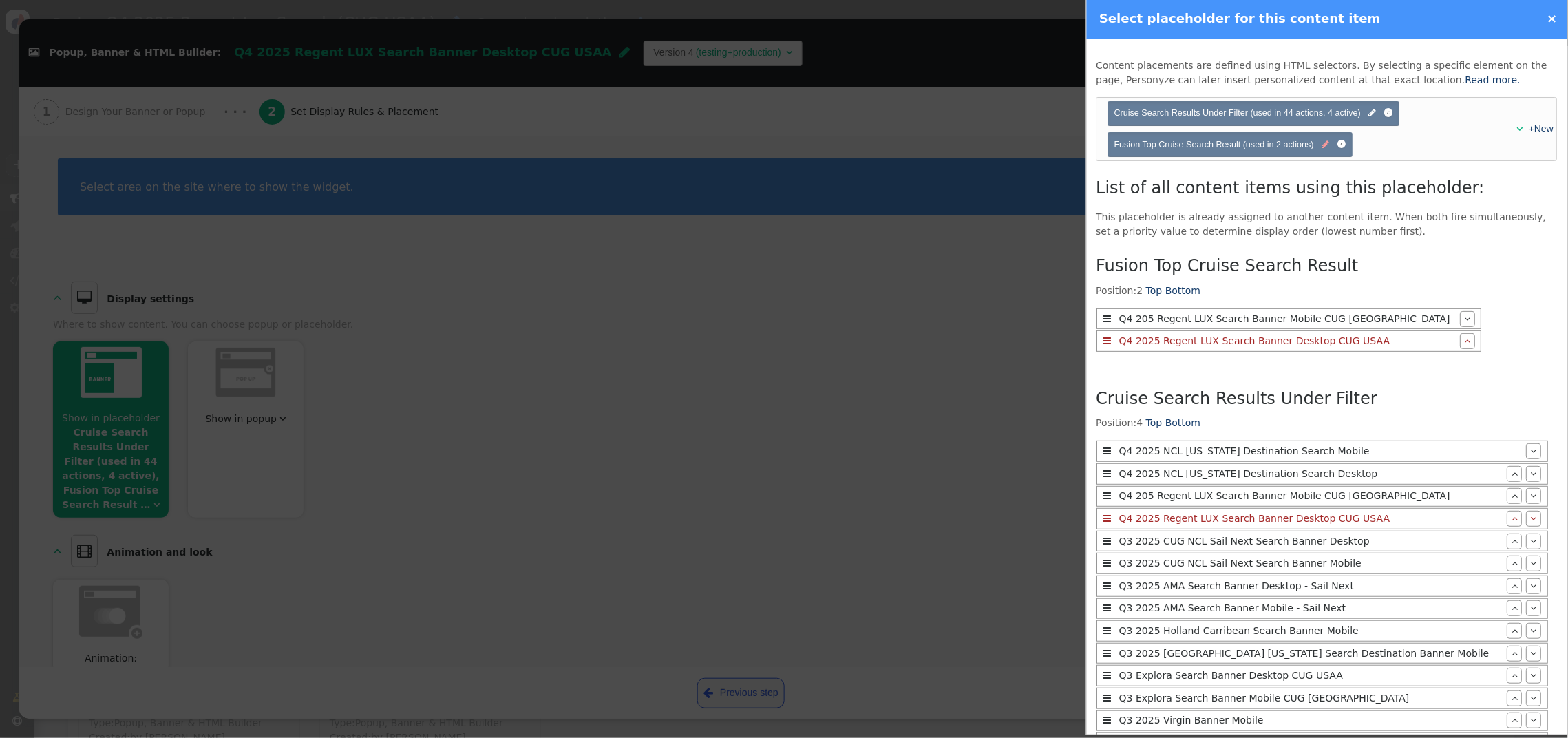
click at [1328, 147] on span "" at bounding box center [1326, 145] width 7 height 13
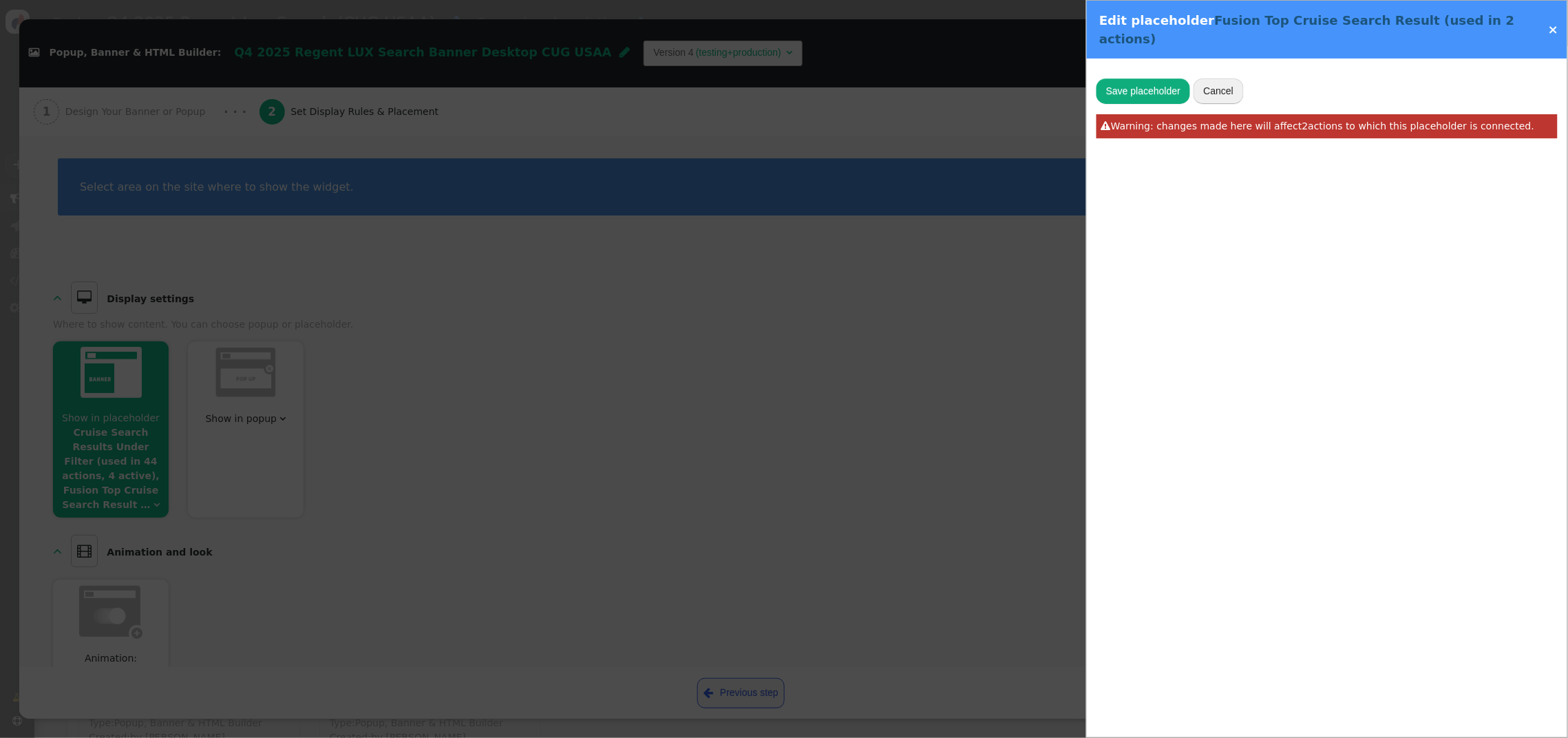
type input "Fusion Top Cruise Search Result"
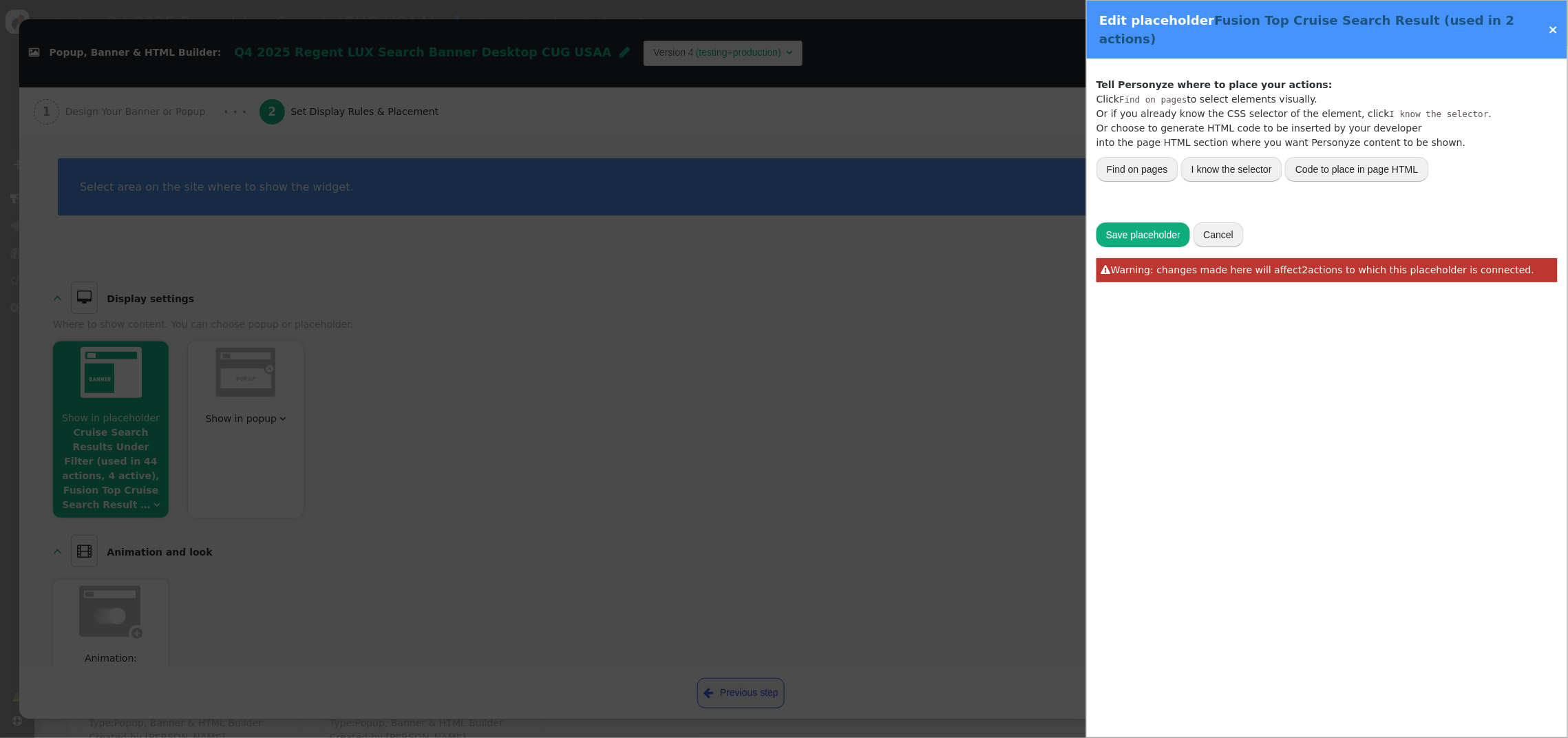
type input "search-results"
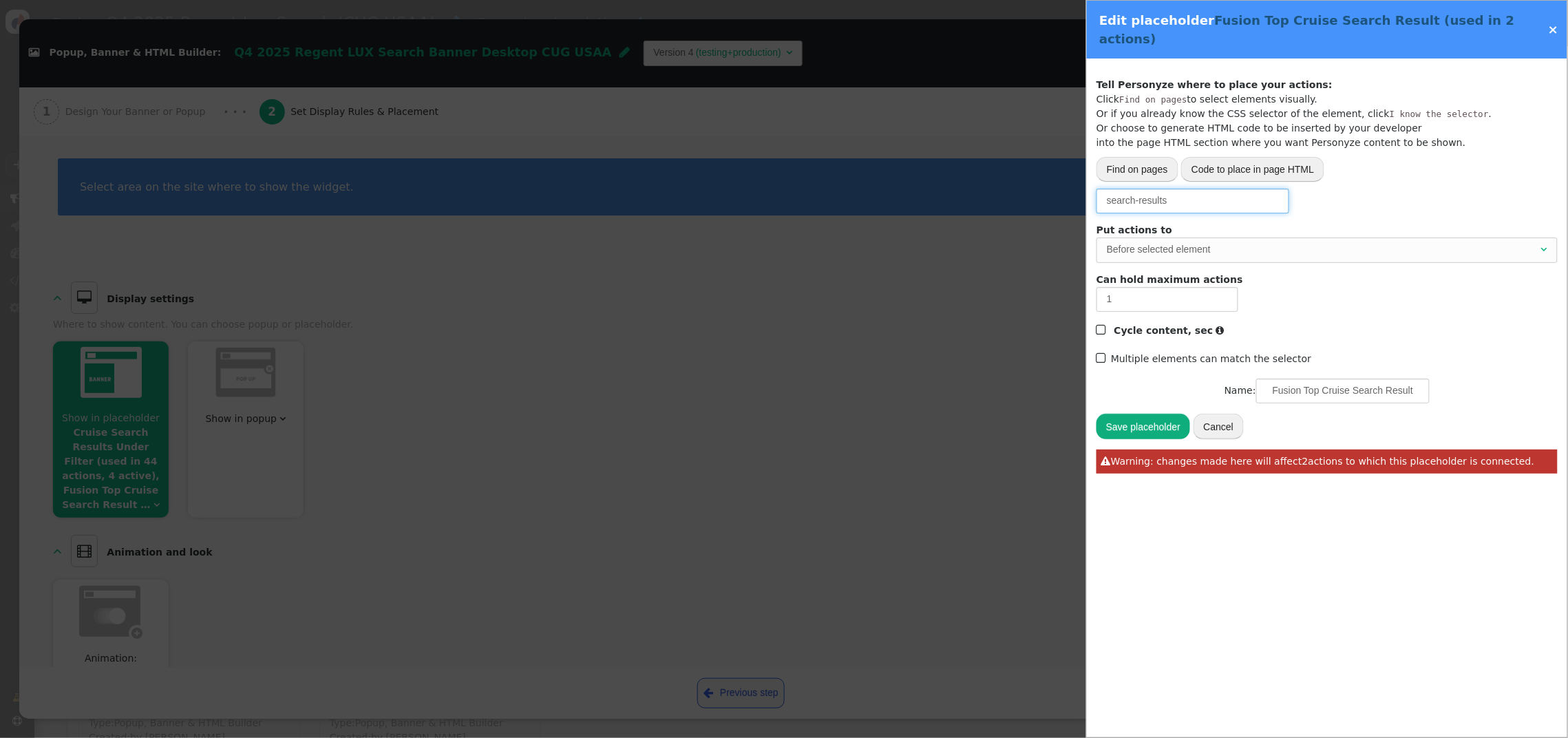
drag, startPoint x: 1090, startPoint y: 179, endPoint x: 1070, endPoint y: 181, distance: 20.1
click at [1075, 737] on div " Popup, Banner & HTML Builder: Q4 2025 Regent LUX Search Banner Desktop CUG US…" at bounding box center [784, 738] width 1568 height 0
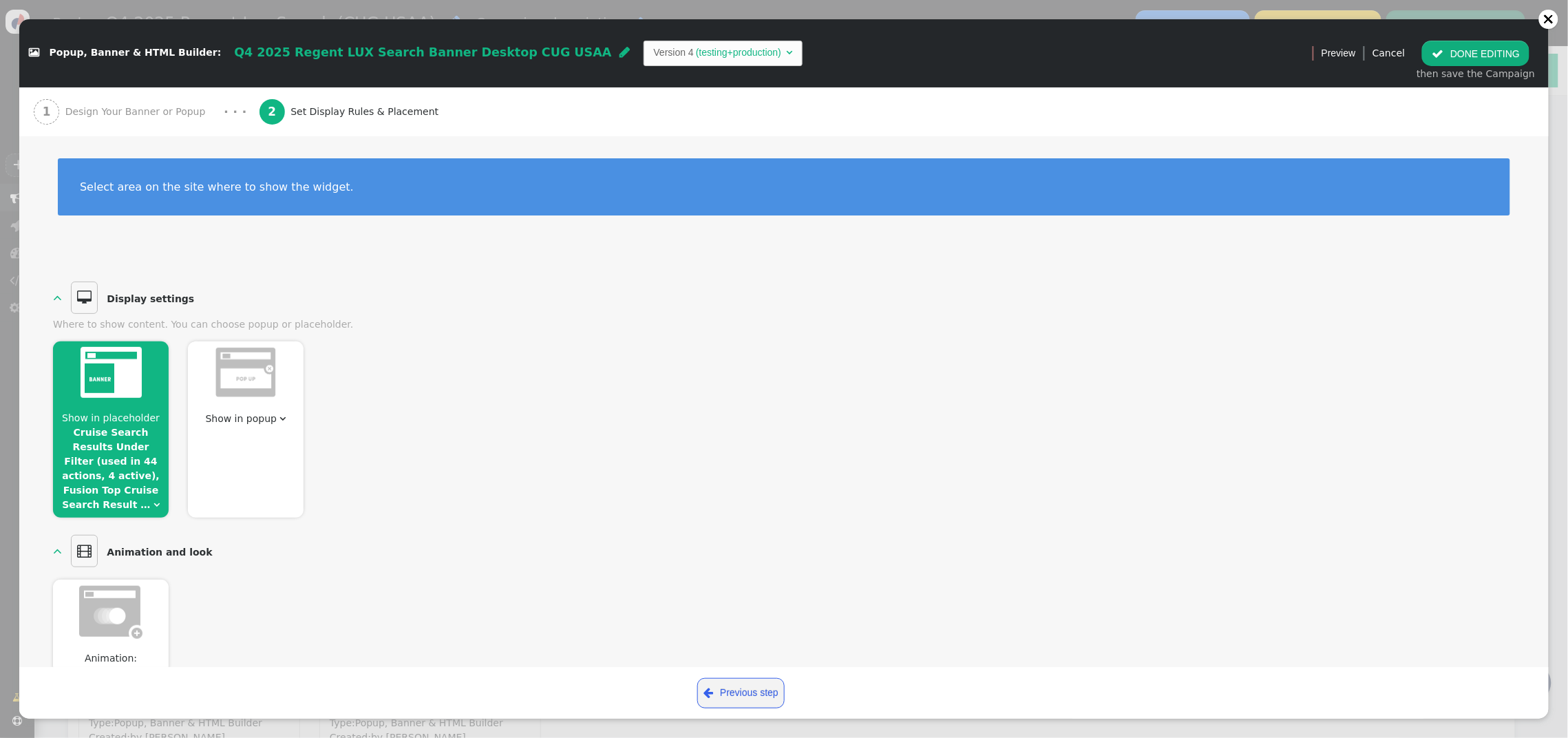
click at [125, 444] on link "Cruise Search Results Under Filter (used in 44 actions, 4 active), Fusion Top C…" at bounding box center [111, 468] width 98 height 83
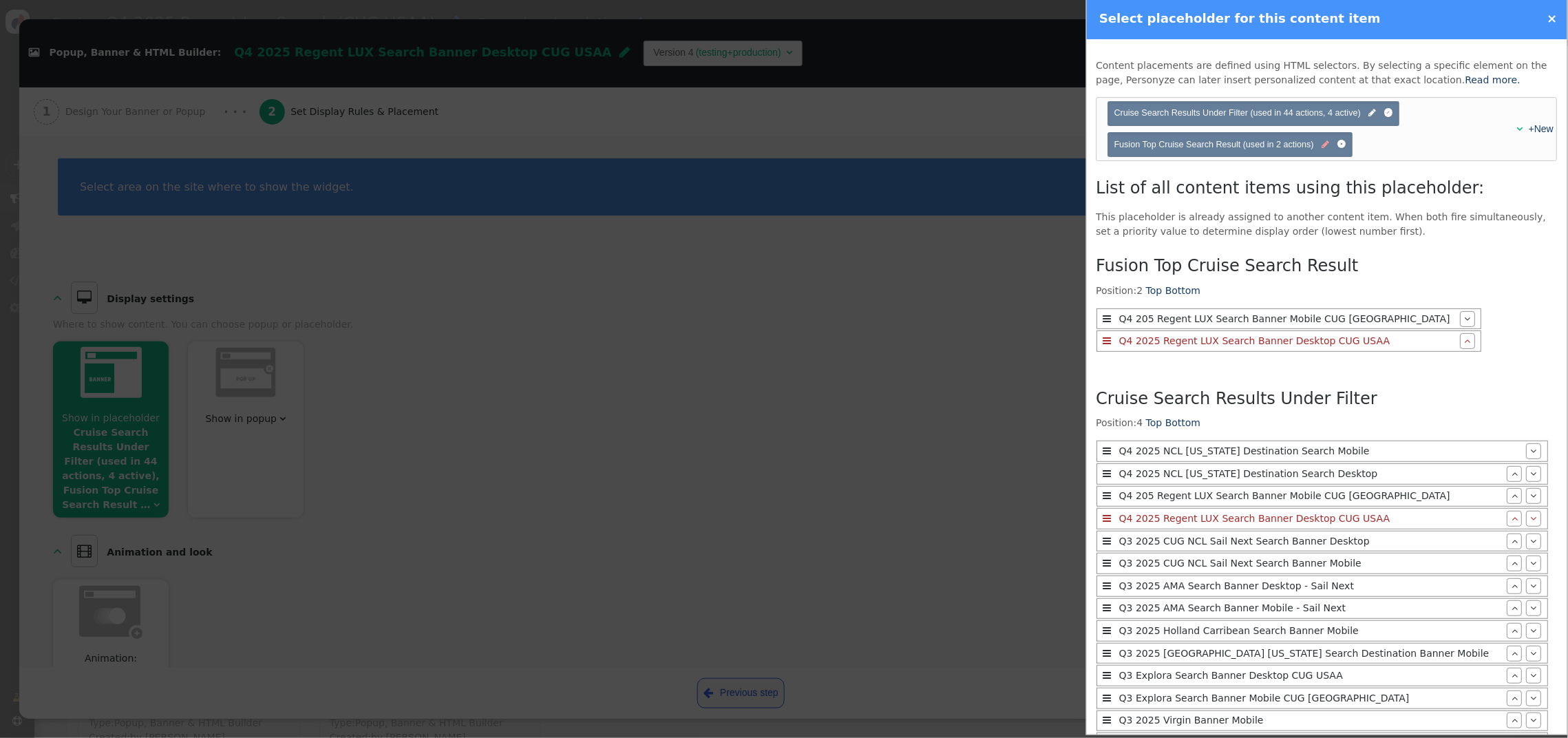
click at [1326, 145] on span "" at bounding box center [1326, 145] width 7 height 13
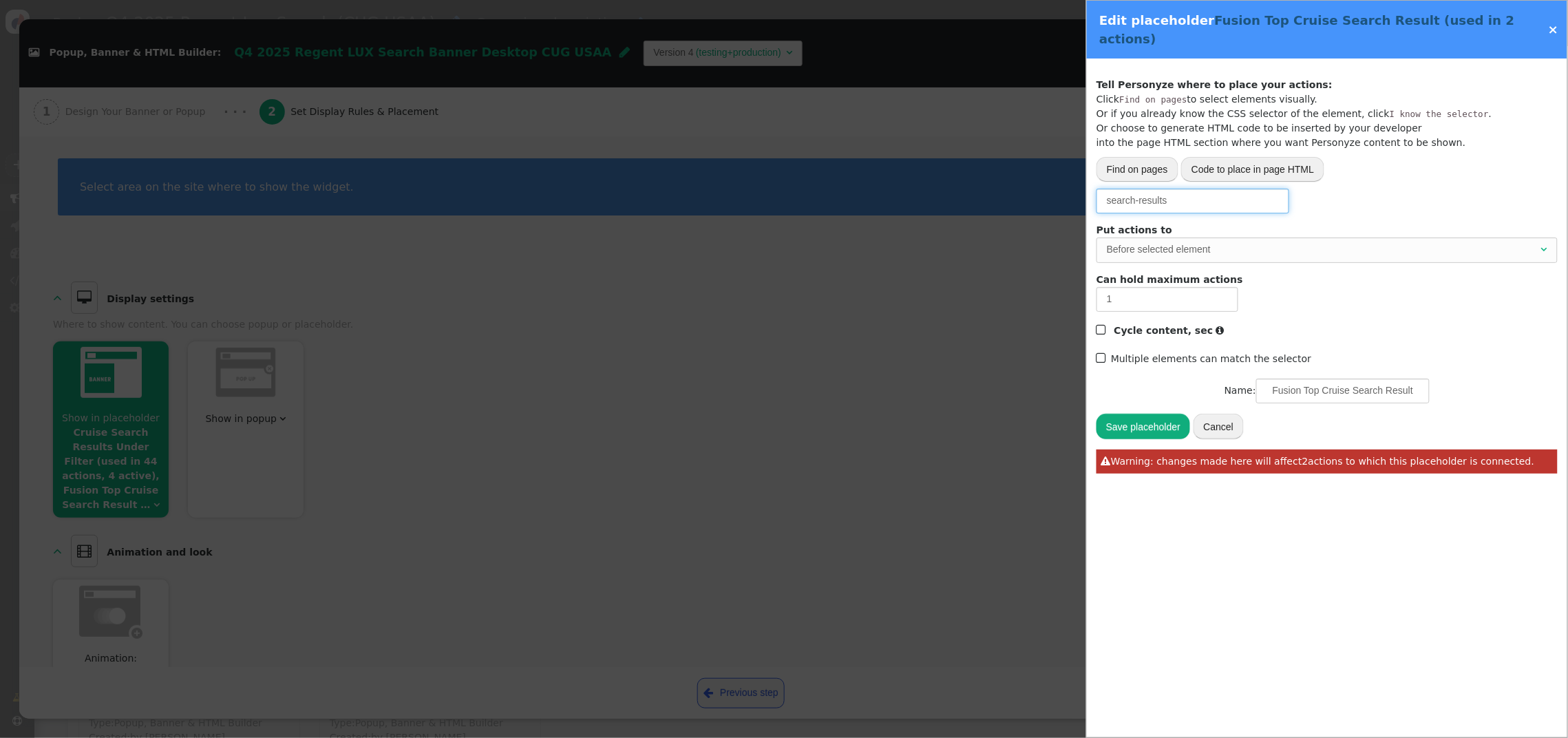
drag, startPoint x: 1169, startPoint y: 188, endPoint x: 1114, endPoint y: 177, distance: 56.1
click at [1107, 189] on input "search-results" at bounding box center [1193, 201] width 193 height 25
paste input "ovs-search-results-promo-container-1"
type input "#ovs-search-results-promo-container-1"
click at [1141, 414] on button "Save placeholder" at bounding box center [1143, 426] width 94 height 25
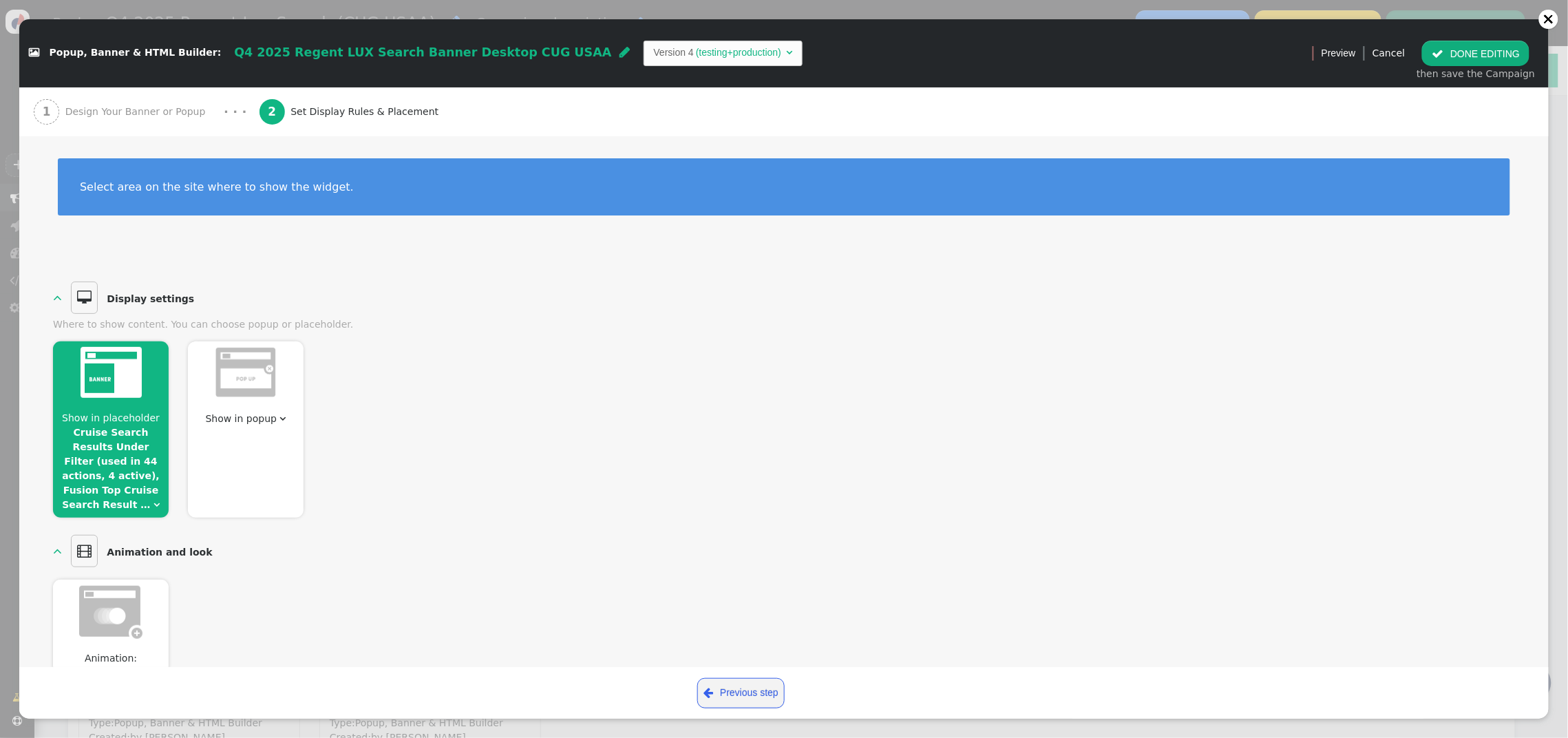
click at [1480, 57] on button " DONE EDITING" at bounding box center [1476, 53] width 107 height 25
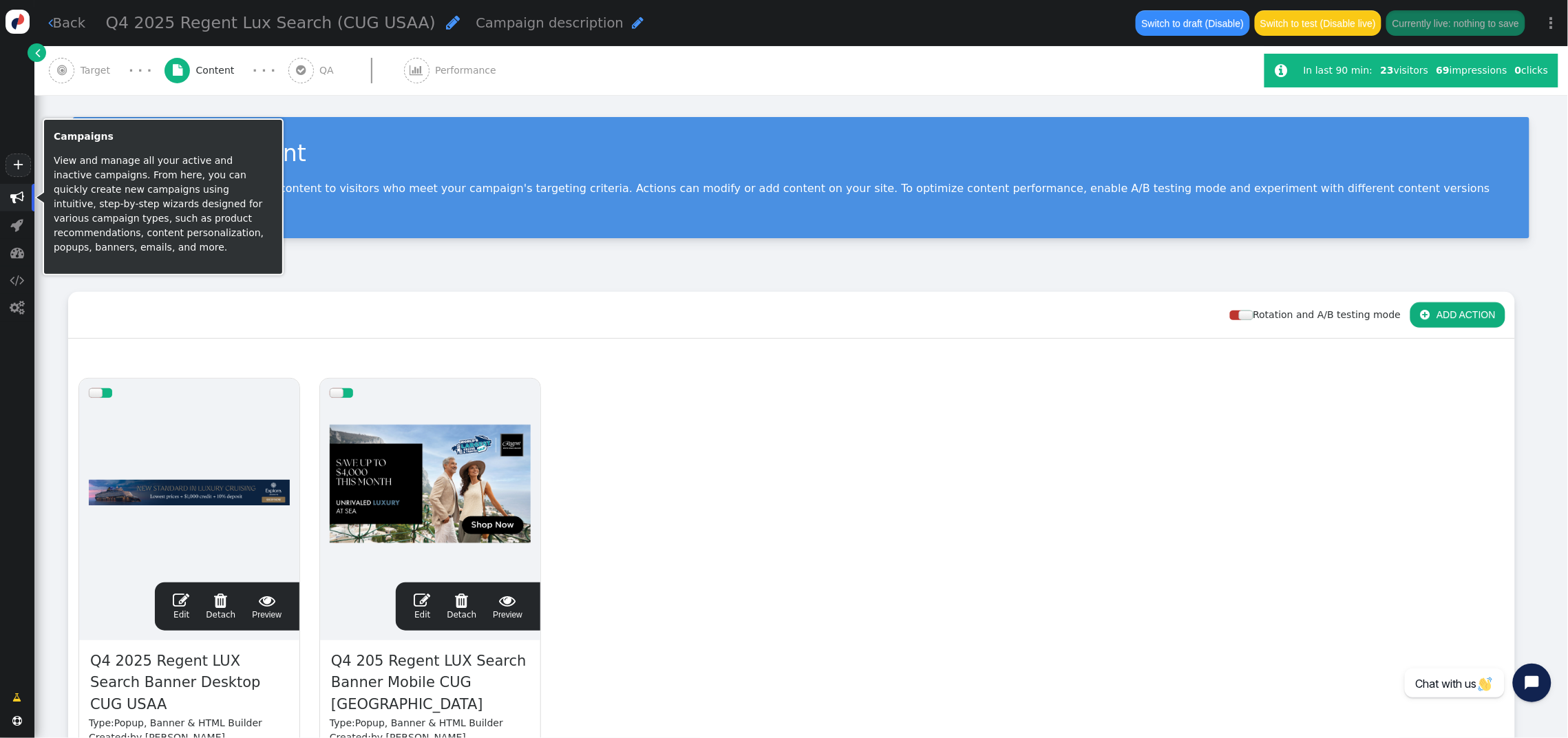
click at [16, 199] on span "" at bounding box center [17, 197] width 14 height 14
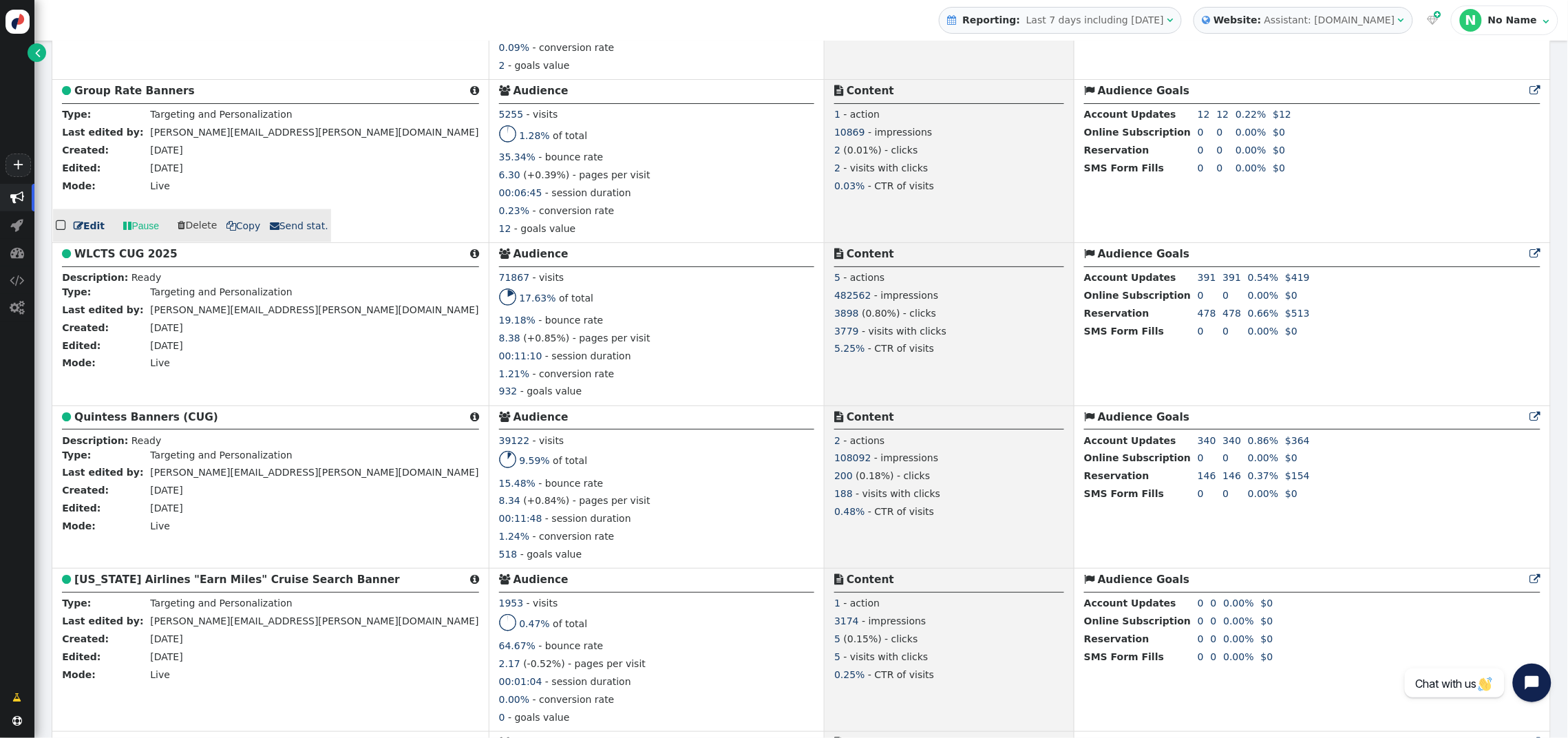
scroll to position [772, 0]
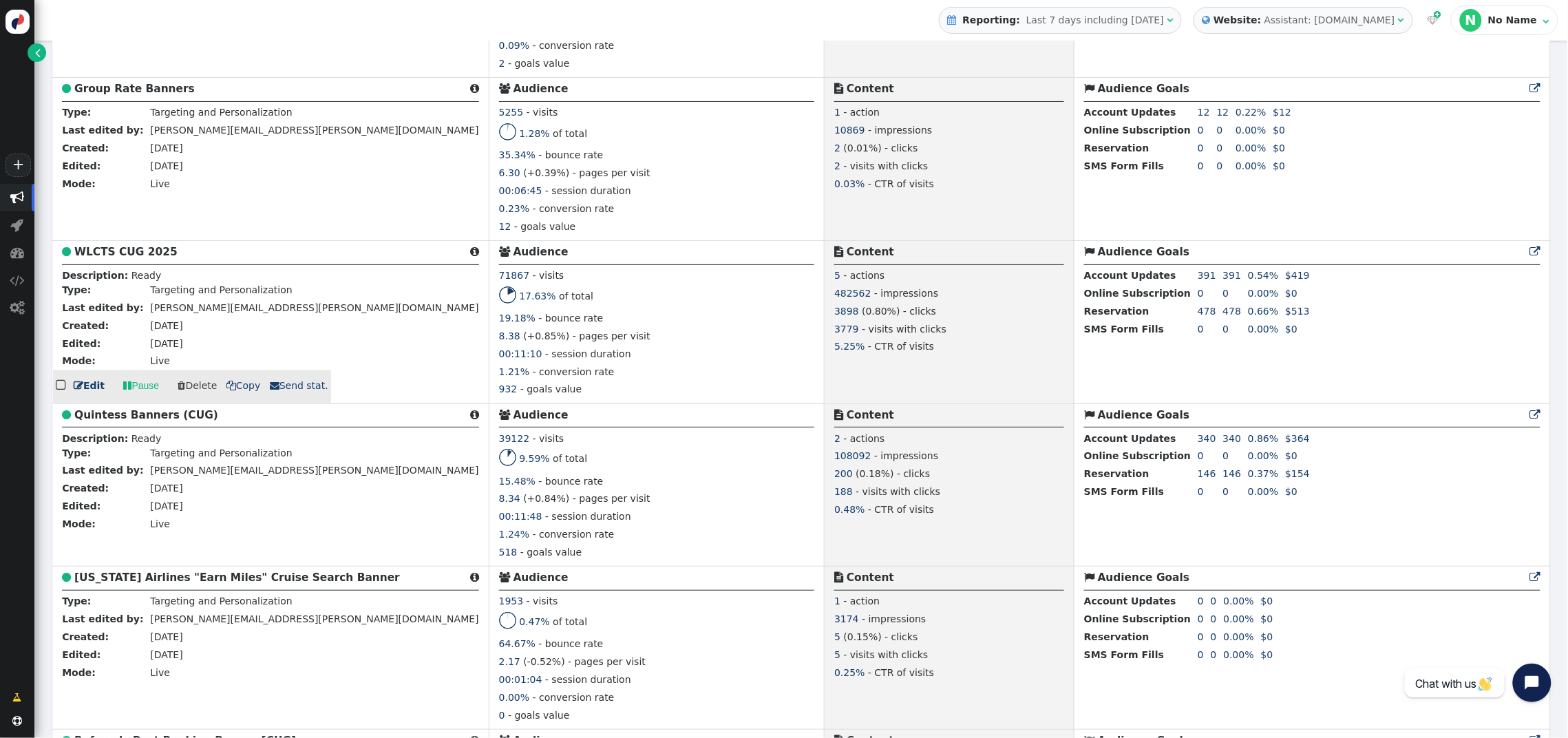
click at [116, 254] on b "WLCTS CUG 2025" at bounding box center [126, 252] width 103 height 12
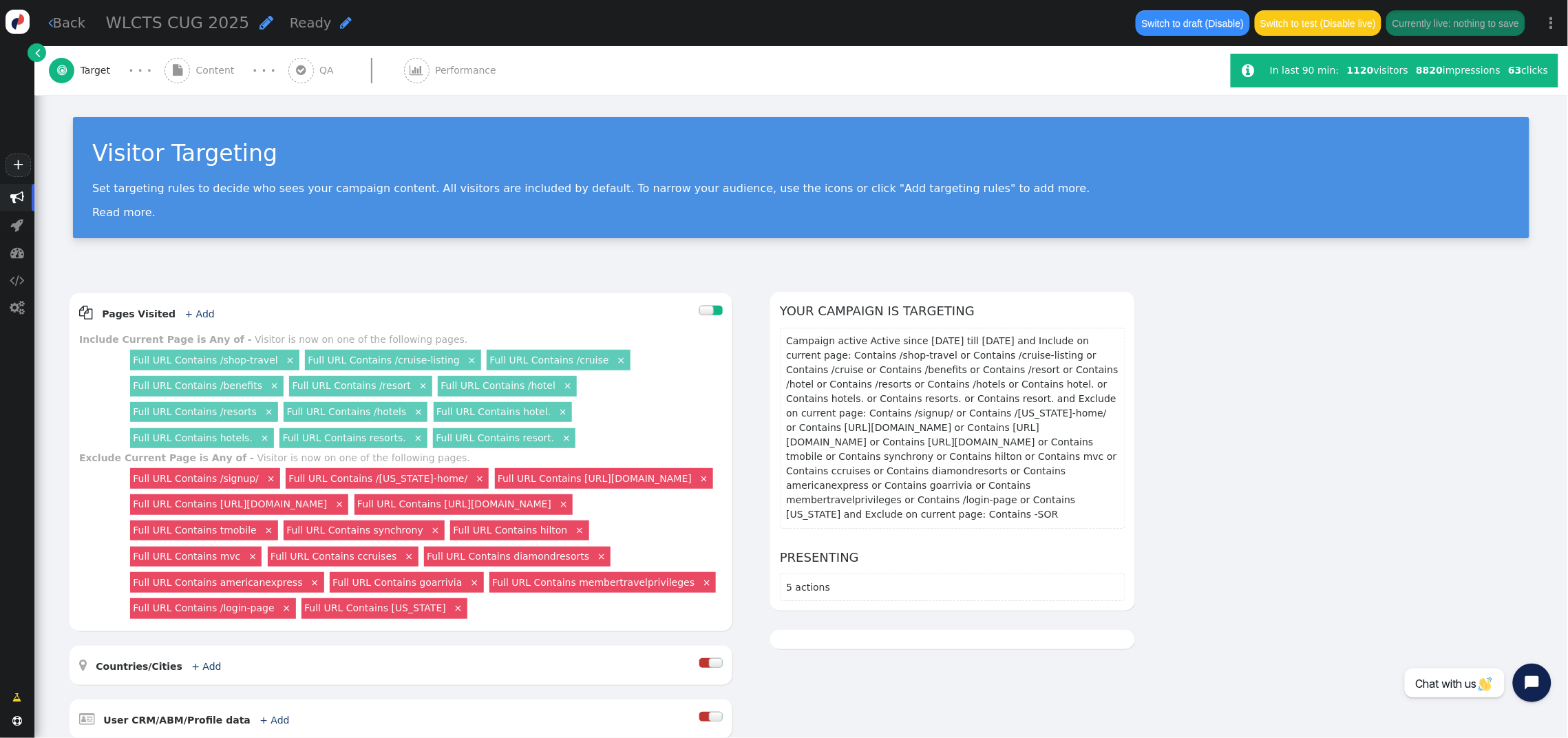
click at [202, 72] on span "Content" at bounding box center [218, 71] width 44 height 15
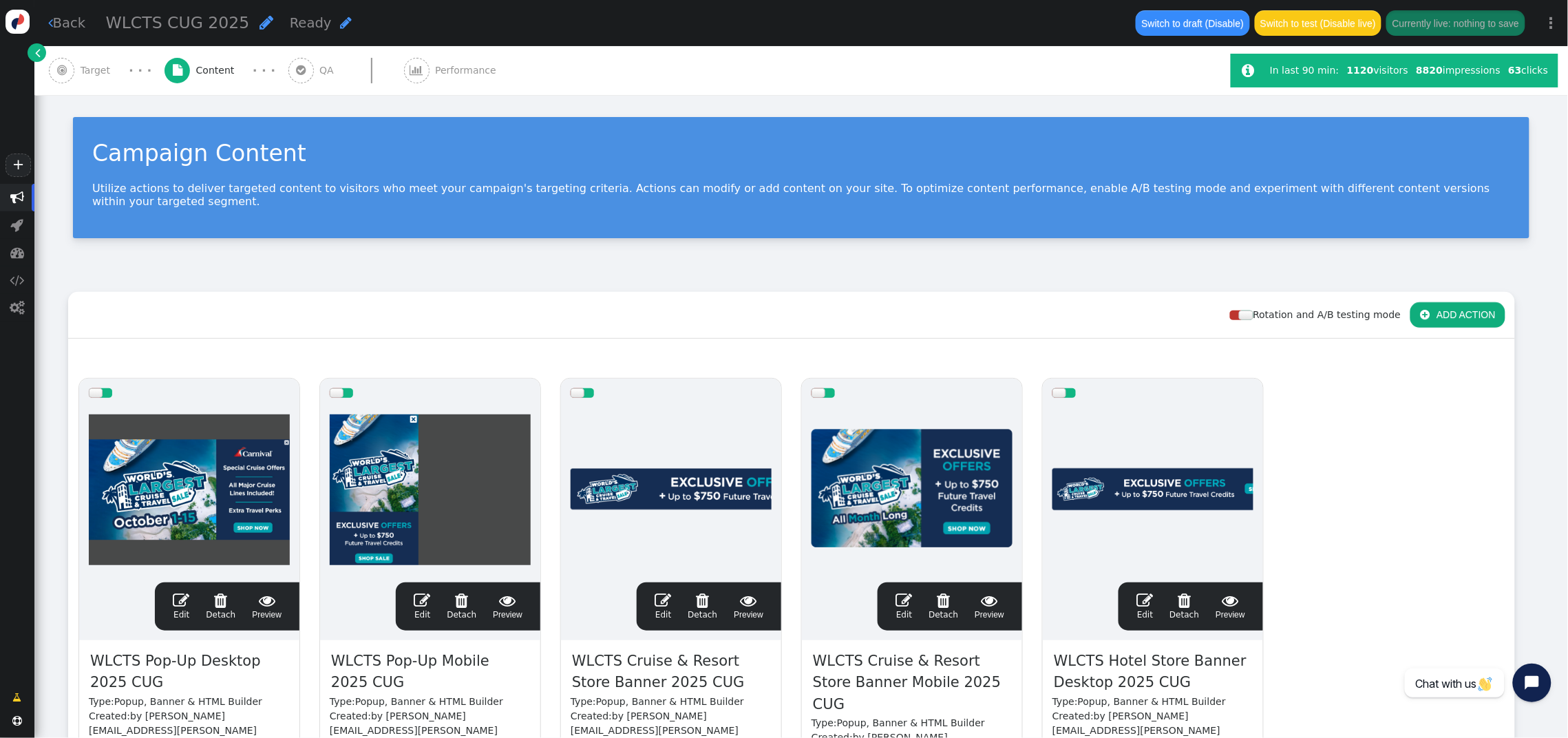
click at [659, 593] on span "" at bounding box center [663, 601] width 16 height 16
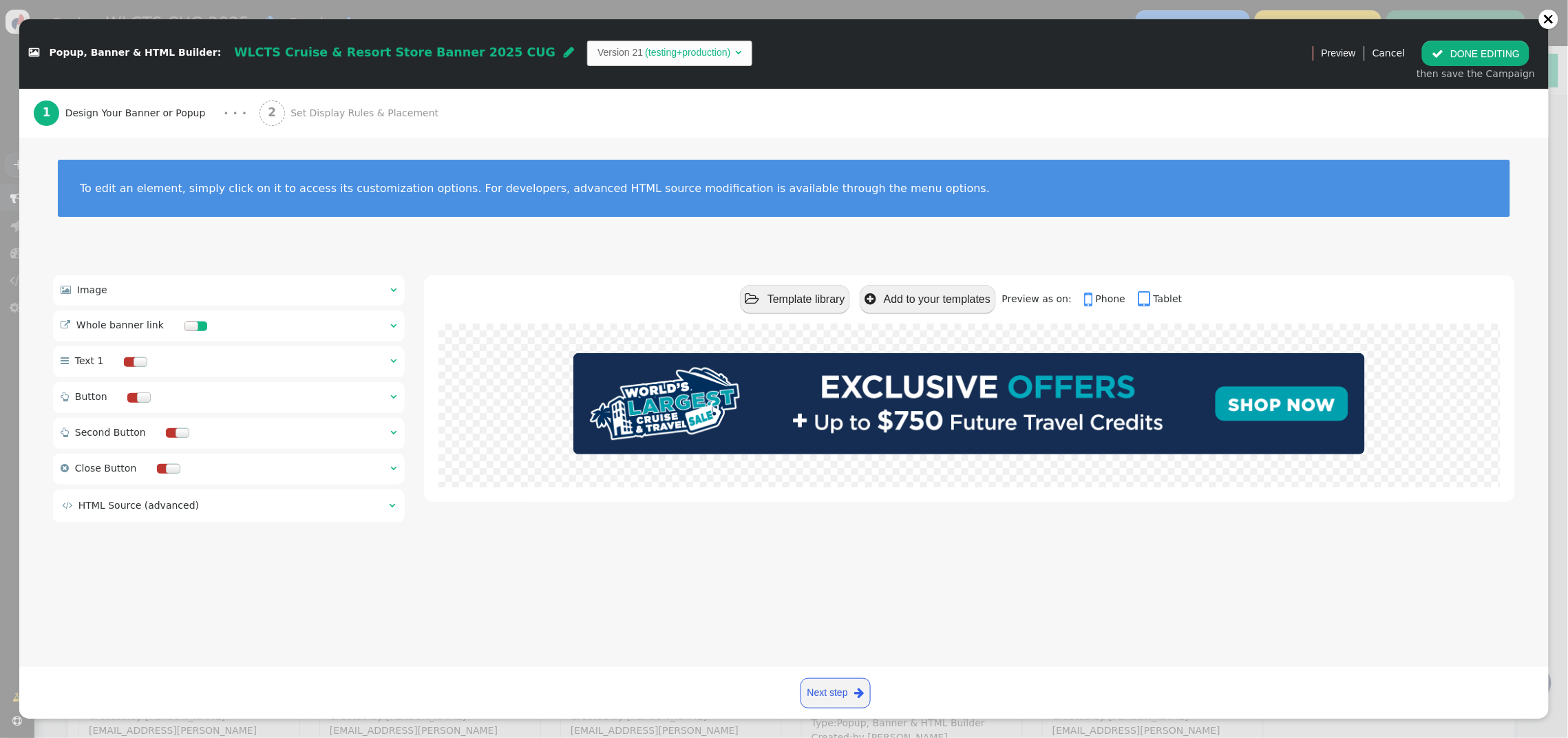
click at [339, 114] on span "Set Display Rules & Placement" at bounding box center [368, 114] width 154 height 15
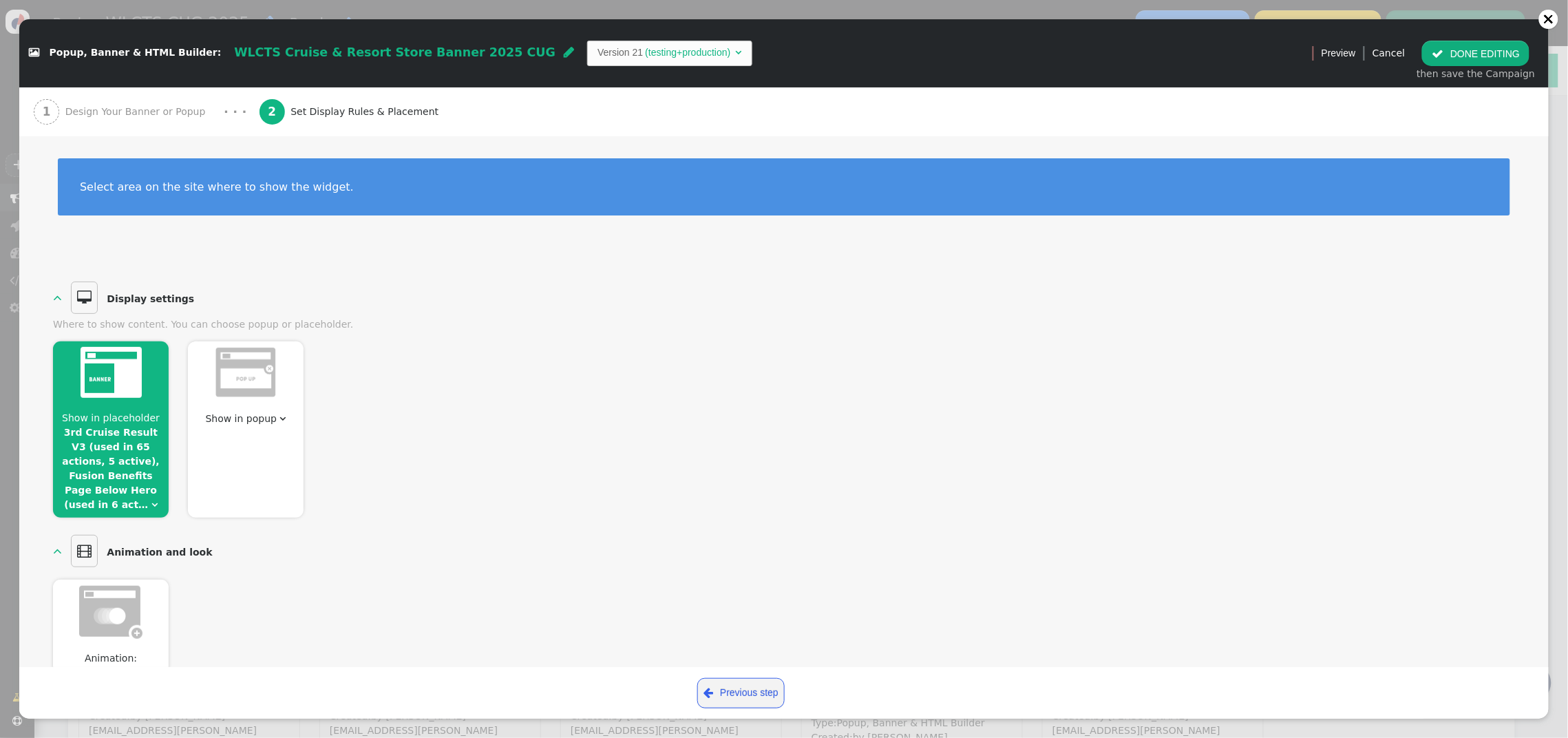
click at [119, 435] on link "3rd Cruise Result V3 (used in 65 actions, 5 active), Fusion Benefits Page Below…" at bounding box center [111, 468] width 98 height 83
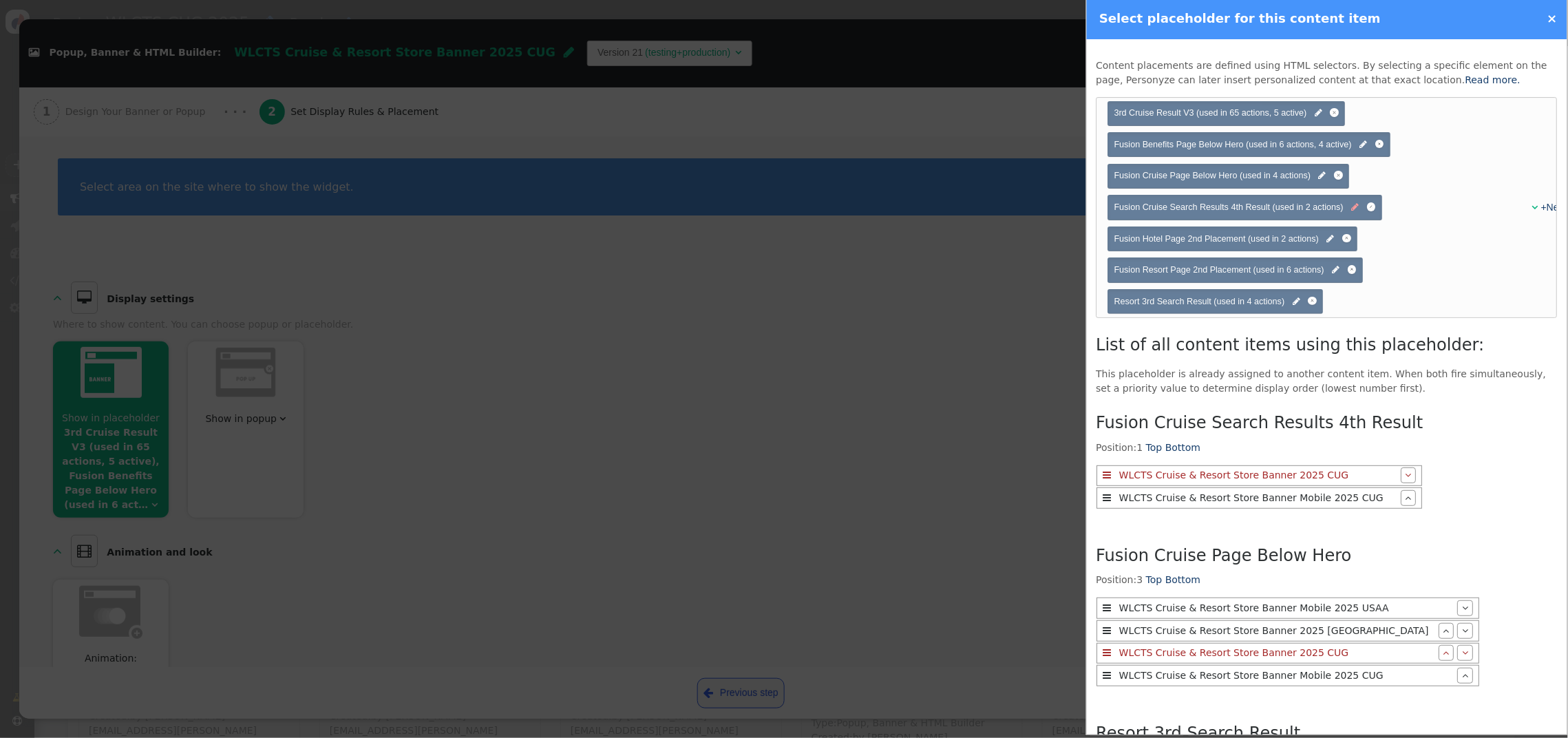
click at [1356, 208] on span "" at bounding box center [1356, 208] width 7 height 13
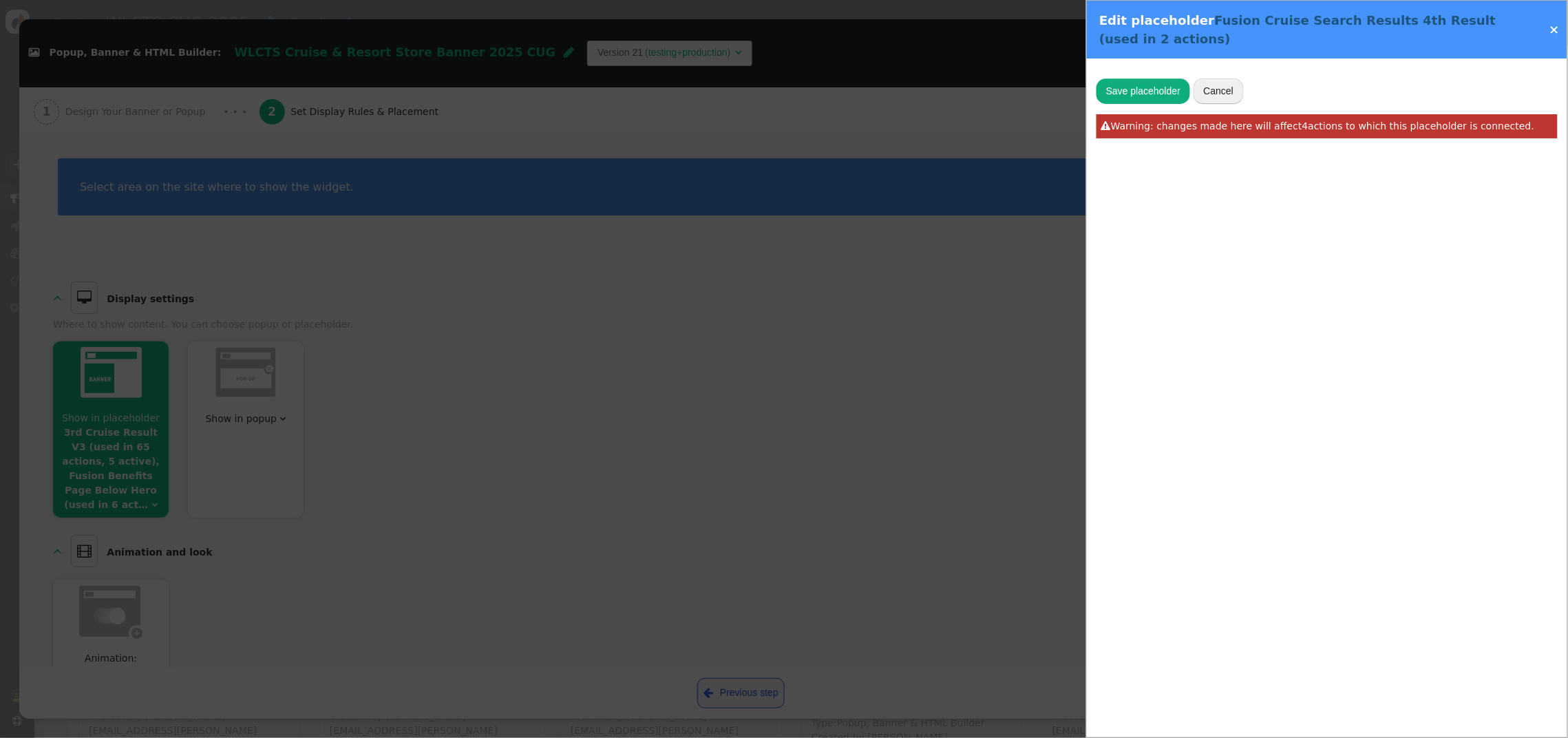
type input "Fusion Cruise Search Results 4th Result"
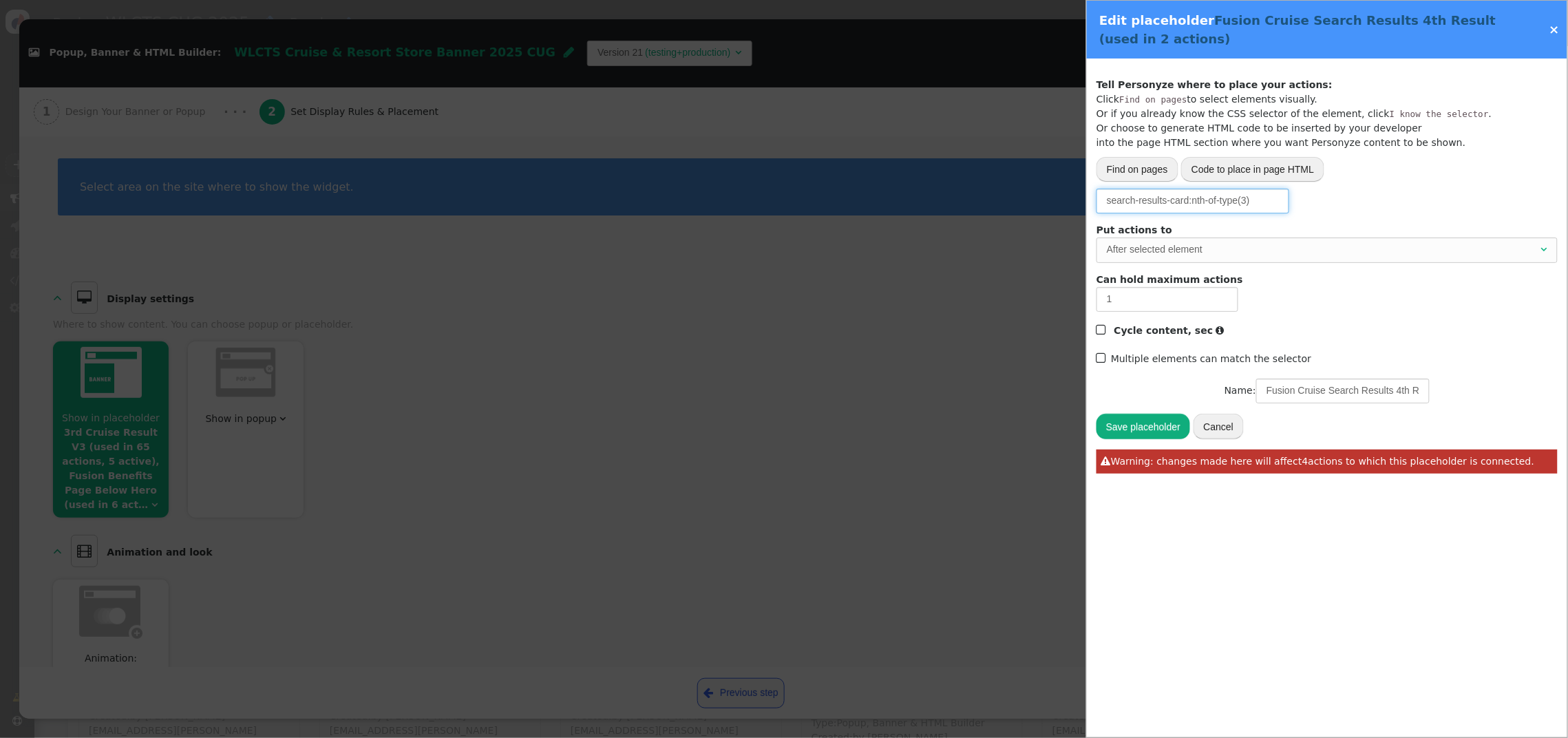
drag, startPoint x: 1253, startPoint y: 200, endPoint x: 999, endPoint y: 186, distance: 254.4
click at [999, 737] on div " Popup, Banner & HTML Builder: WLCTS Cruise & Resort Store Banner 2025 CUG  V…" at bounding box center [784, 738] width 1568 height 0
paste input "ovs-search-results-promo-container-1"
type input "#ovs-search-results-promo-container-2"
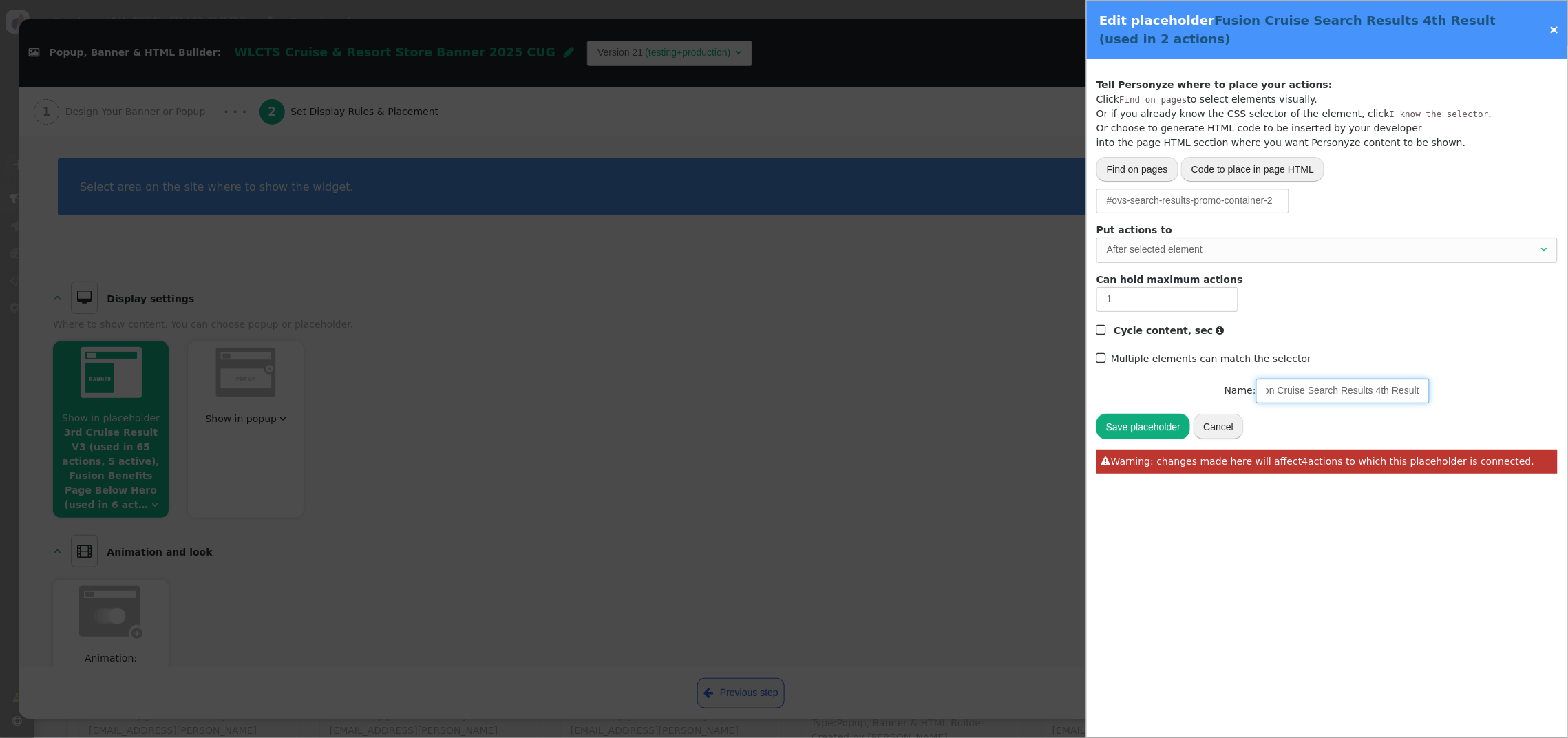
drag, startPoint x: 1398, startPoint y: 389, endPoint x: 1432, endPoint y: 390, distance: 34.0
click at [1432, 390] on div "Name: Fusion Cruise Search Results 4th Result" at bounding box center [1327, 391] width 462 height 25
type input "Fusion Cruise Search Results 2"
click at [1126, 427] on button "Save placeholder" at bounding box center [1143, 426] width 94 height 25
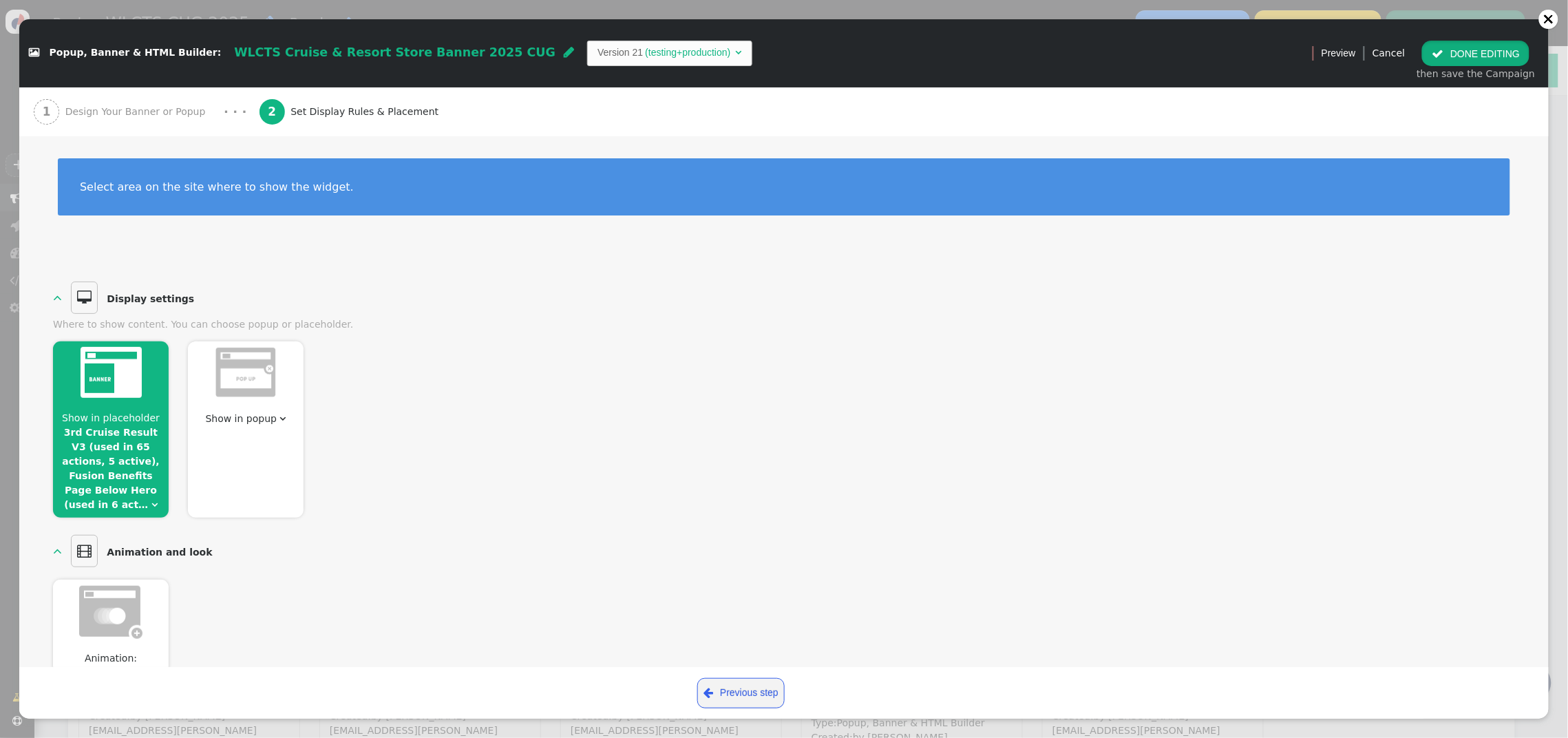
click at [1452, 60] on button " DONE EDITING" at bounding box center [1476, 53] width 107 height 25
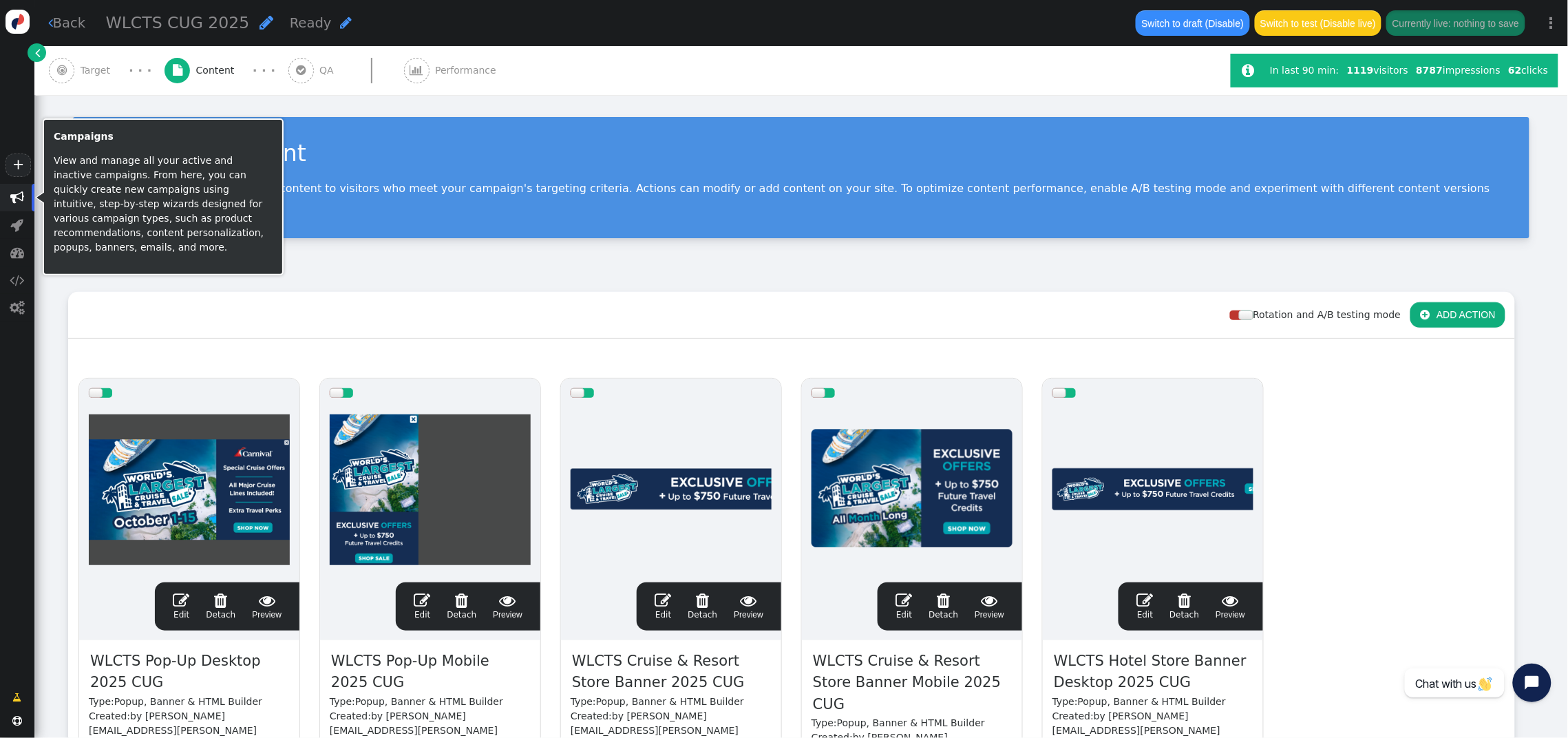
click at [15, 201] on span "" at bounding box center [17, 197] width 14 height 14
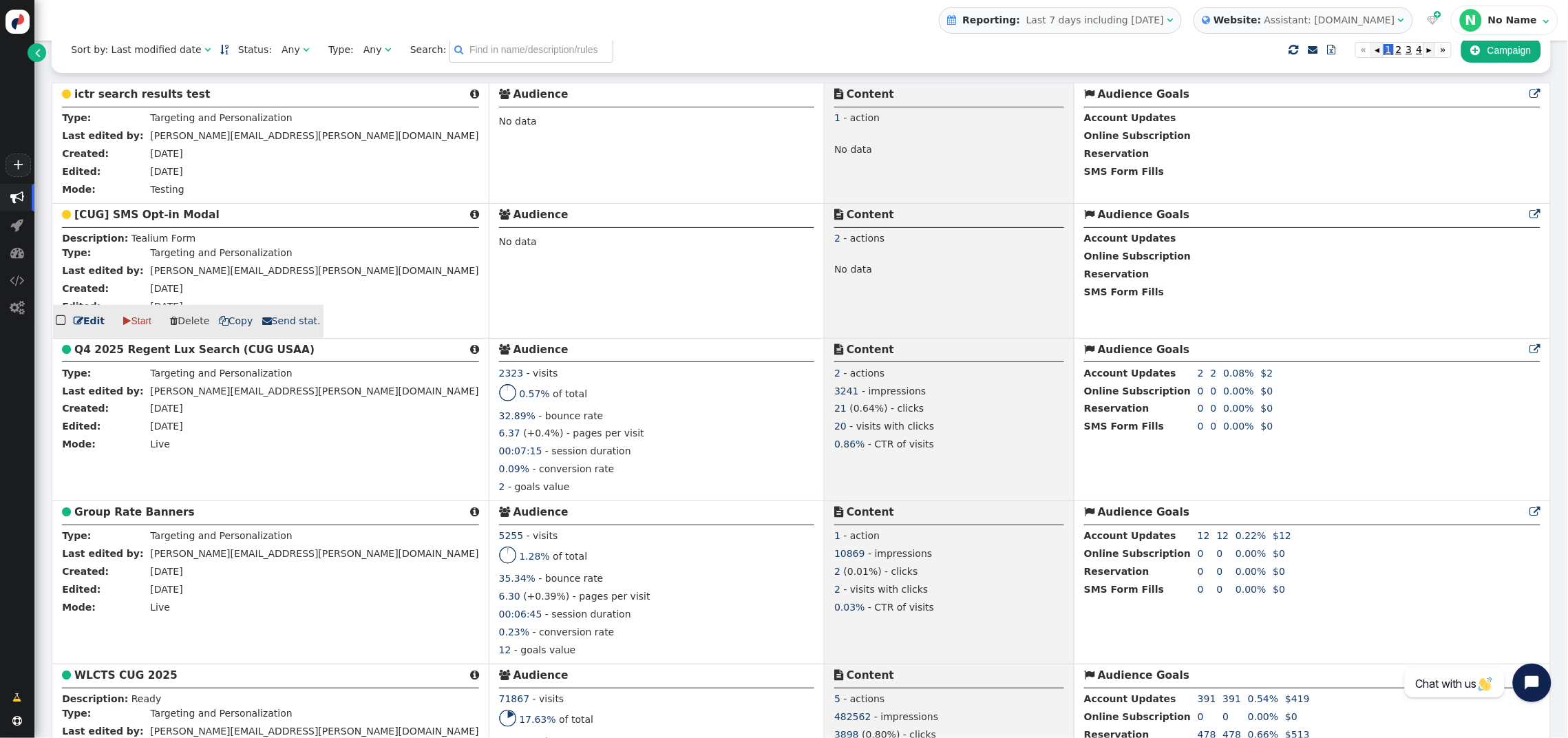
scroll to position [342, 0]
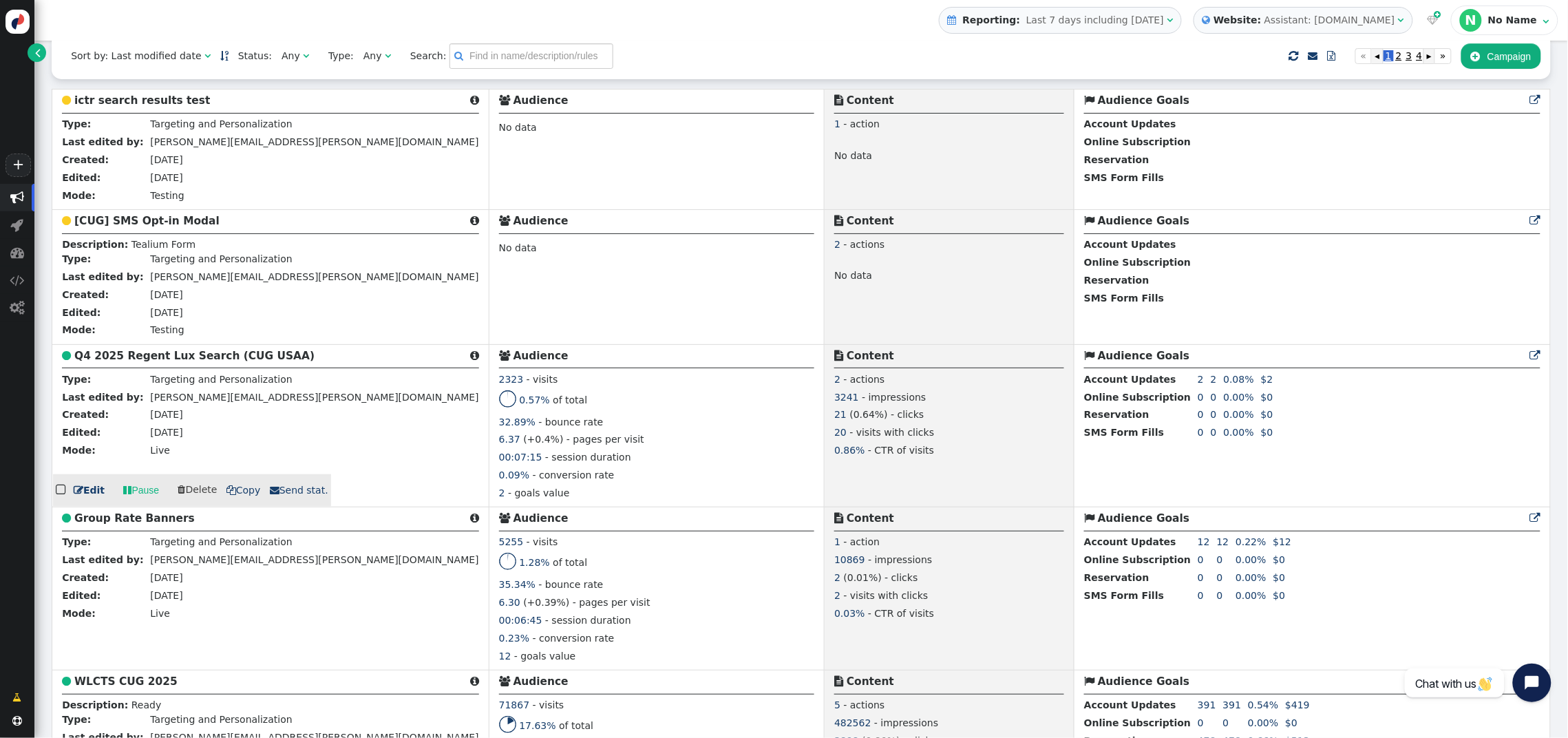
click at [134, 356] on b "Q4 2025 Regent Lux Search (CUG USAA)" at bounding box center [194, 356] width 240 height 12
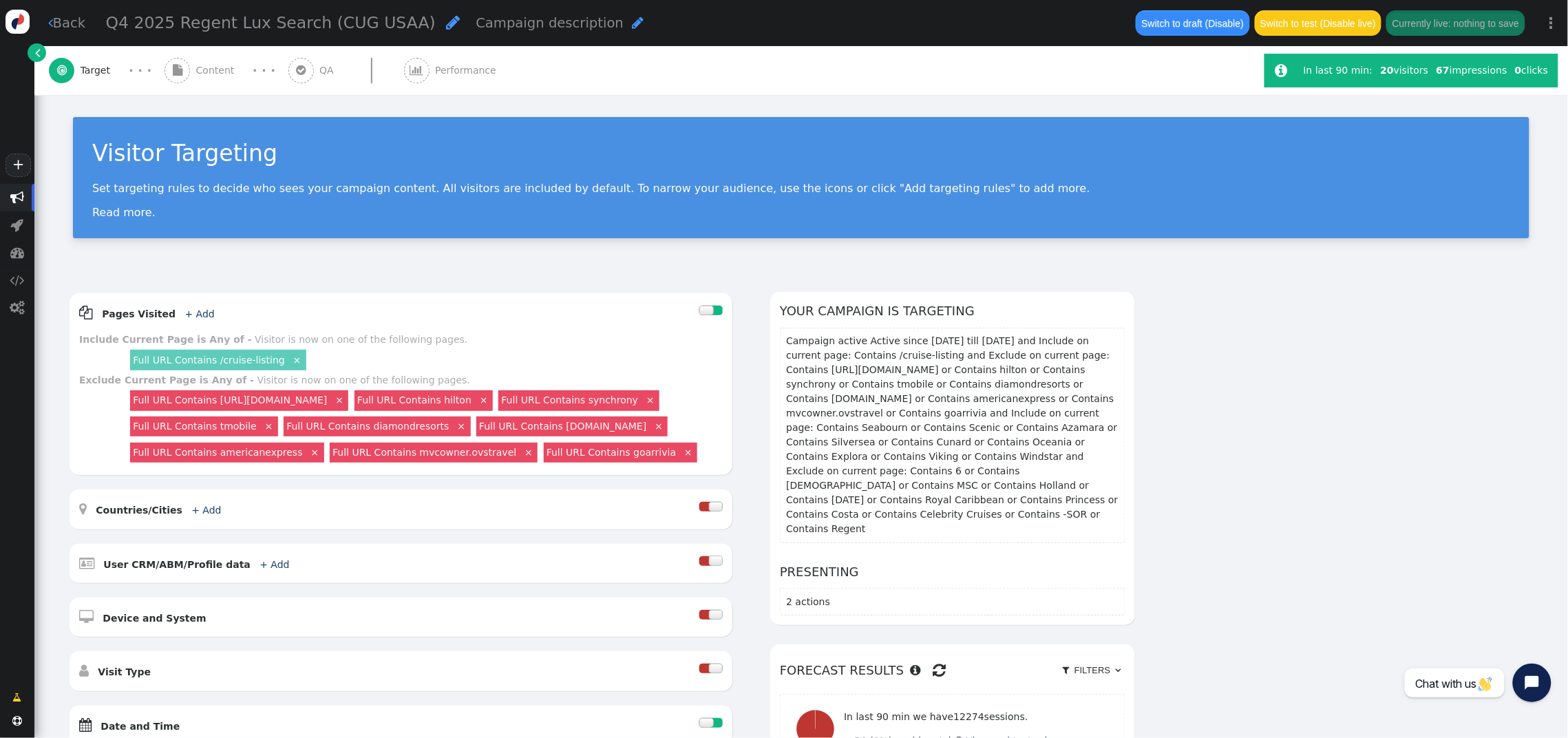
click at [225, 68] on span "Content" at bounding box center [218, 71] width 44 height 15
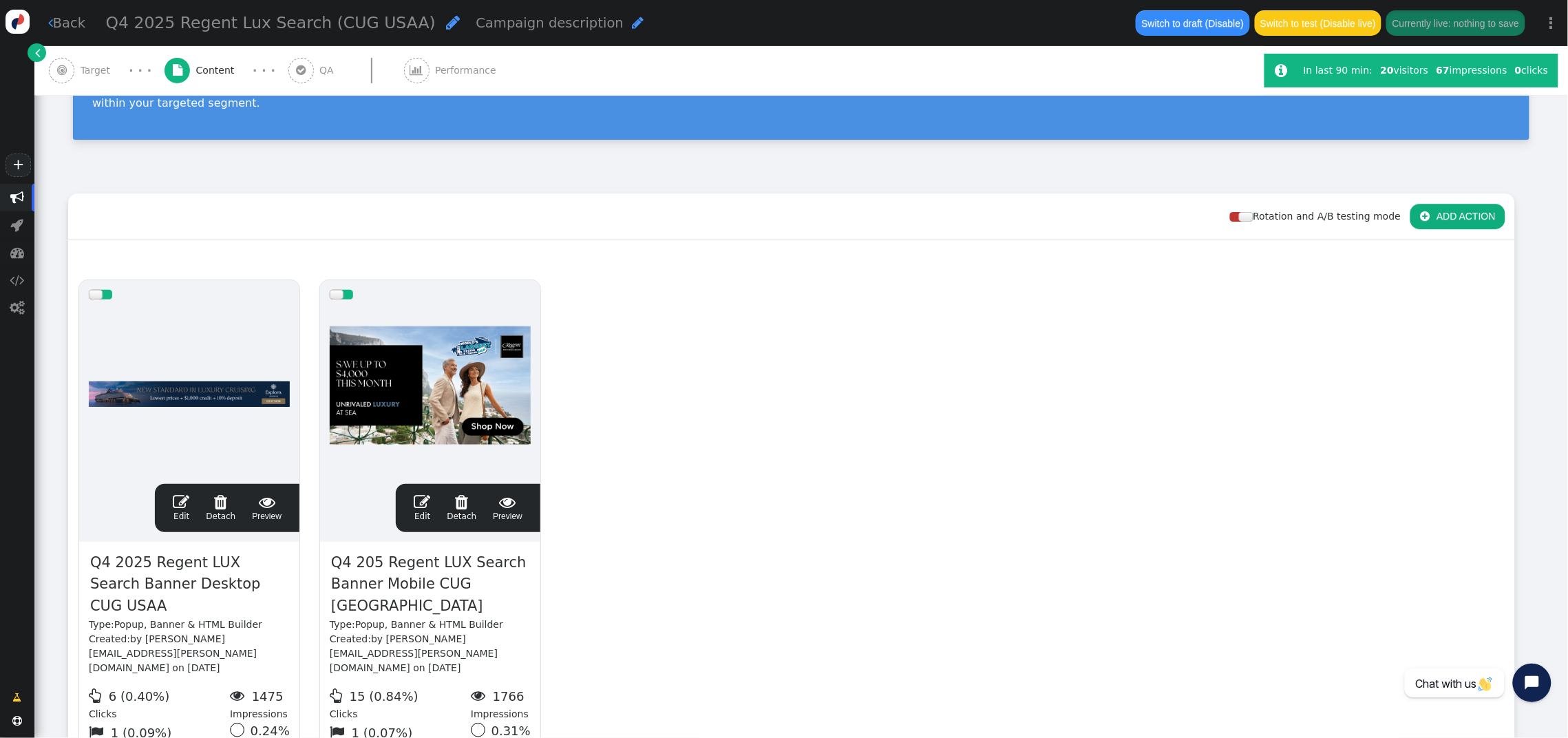
scroll to position [95, 0]
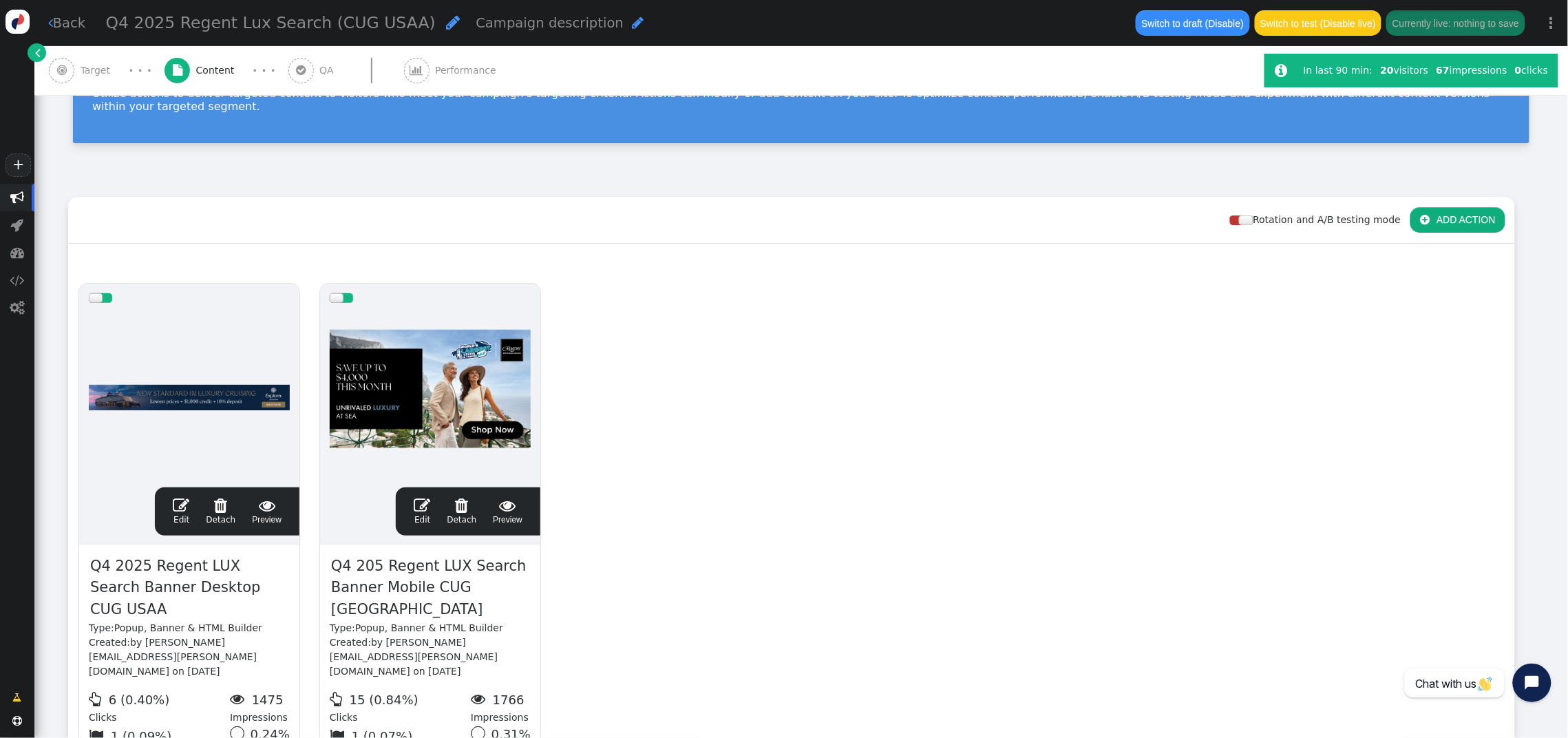
click at [418, 497] on span "" at bounding box center [422, 505] width 16 height 16
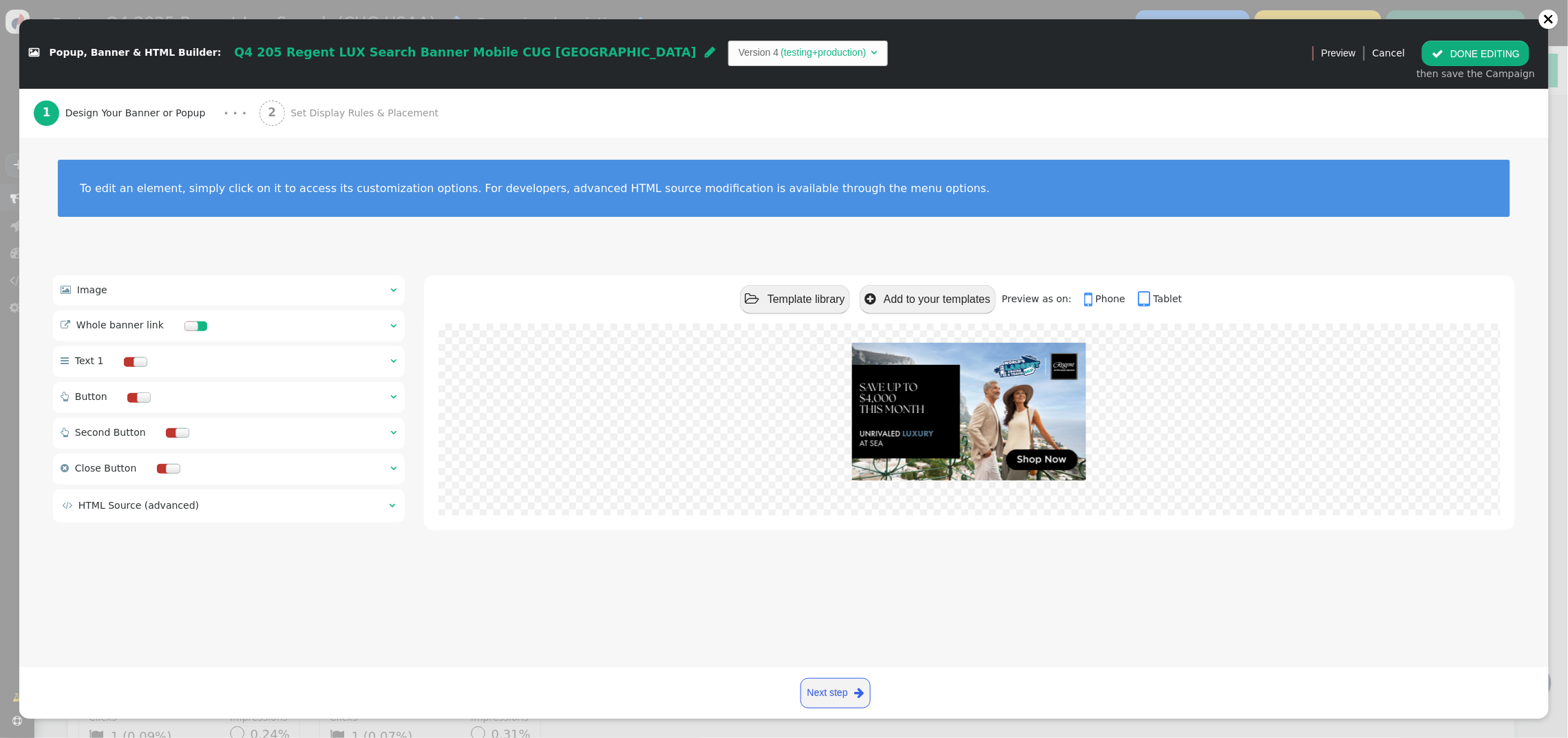
click at [1506, 51] on button " DONE EDITING" at bounding box center [1476, 53] width 107 height 25
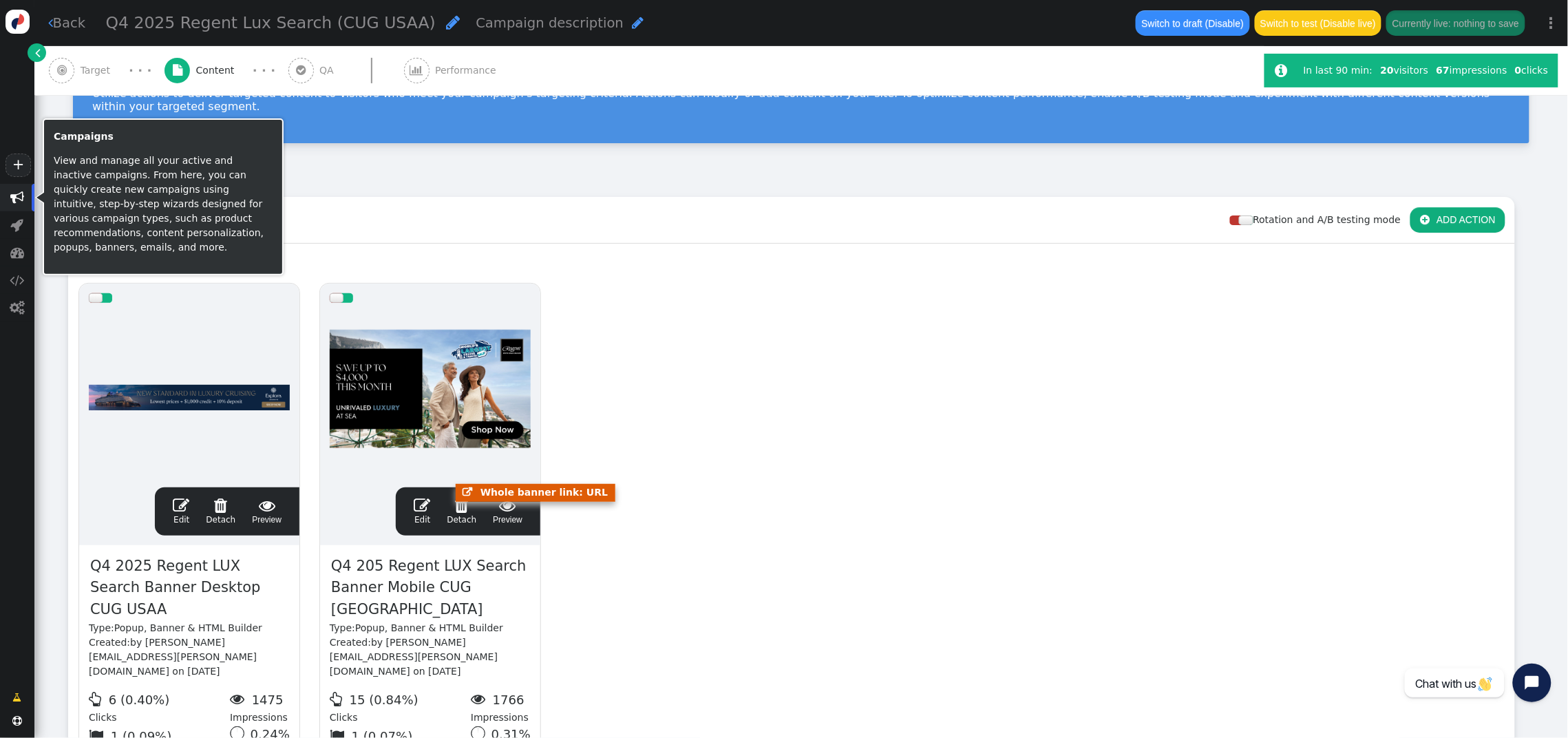
click at [16, 195] on span "" at bounding box center [17, 197] width 14 height 14
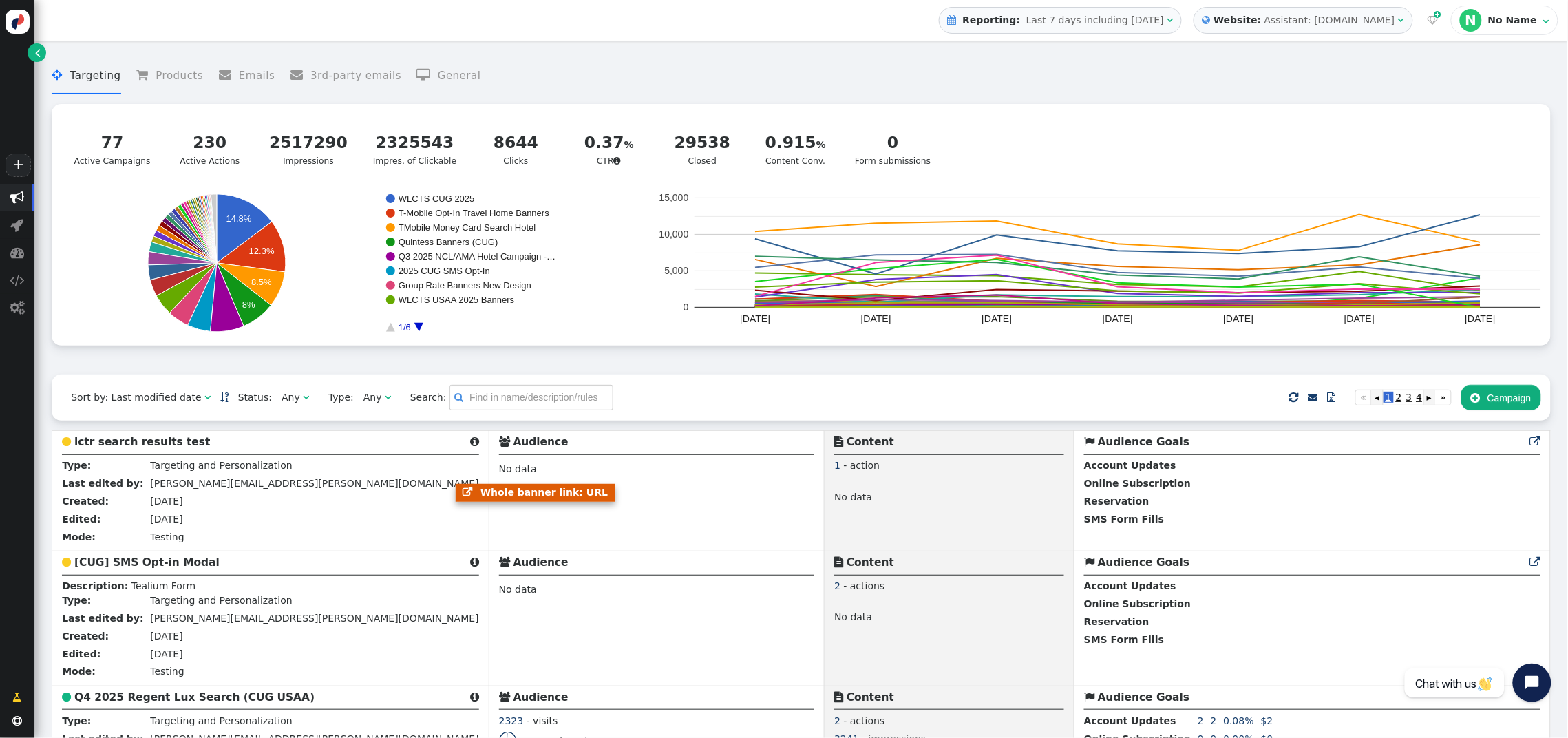
click at [282, 400] on div "Any" at bounding box center [291, 398] width 19 height 15
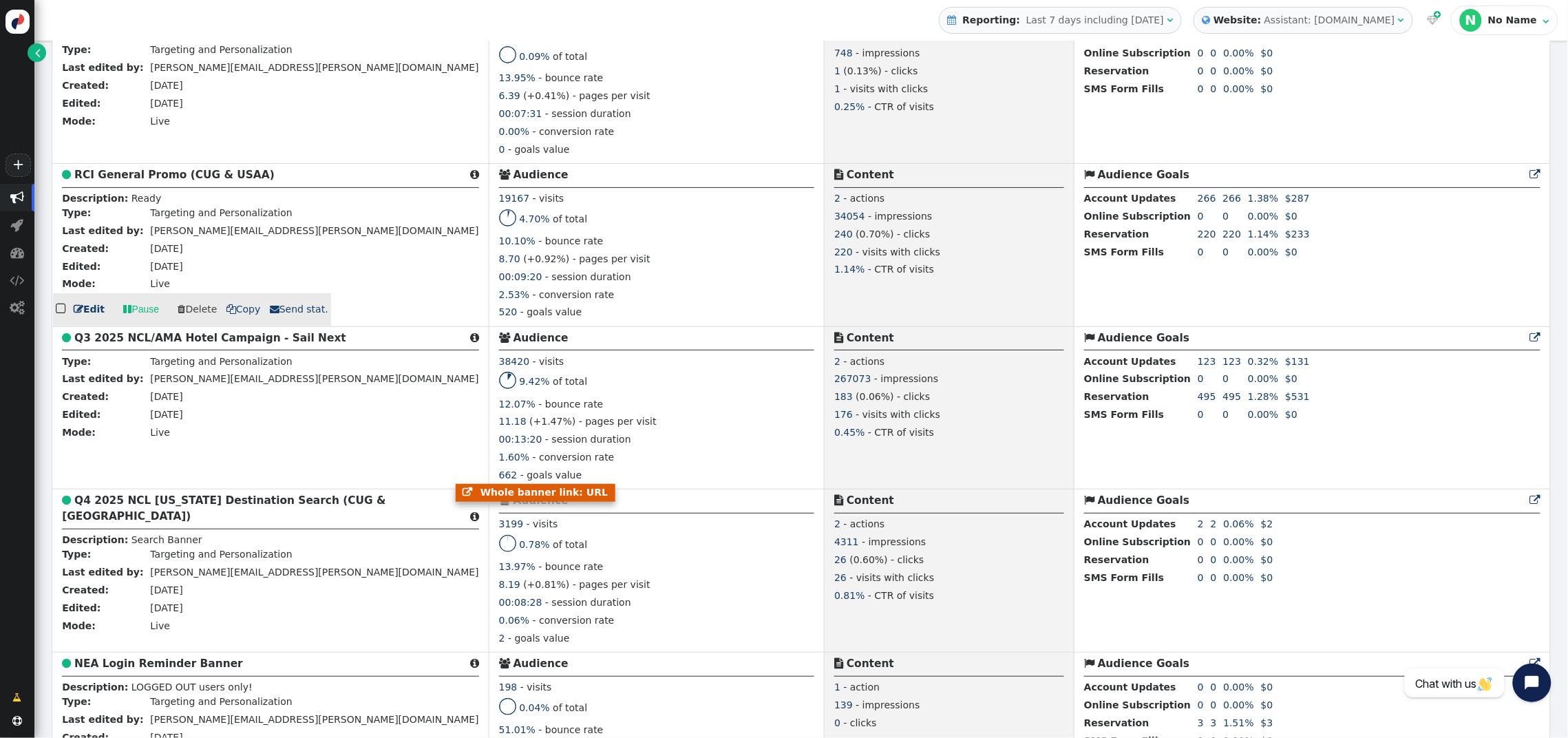
scroll to position [2216, 0]
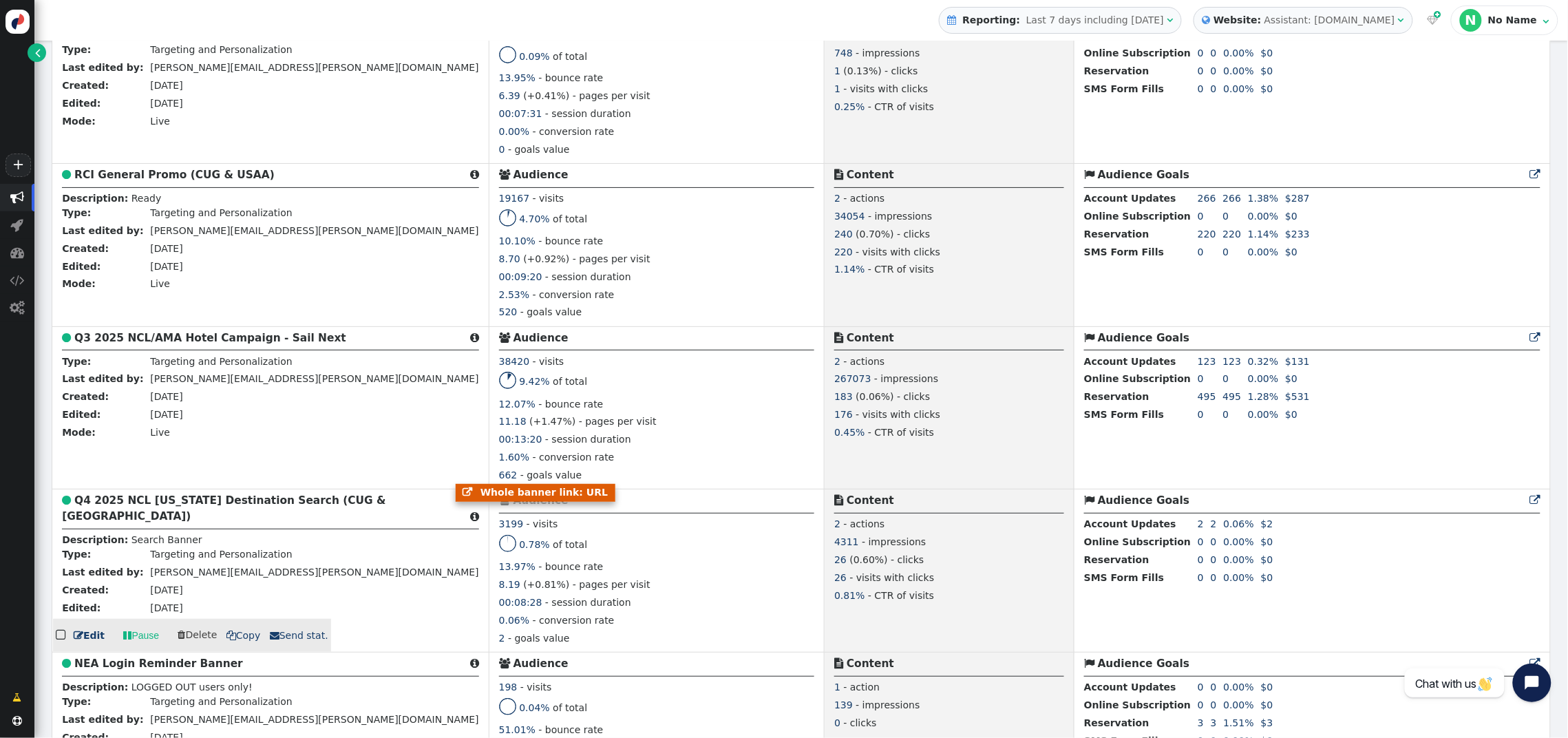
click at [142, 503] on b "Q4 2025 NCL [US_STATE] Destination Search (CUG & [GEOGRAPHIC_DATA])" at bounding box center [224, 508] width 324 height 29
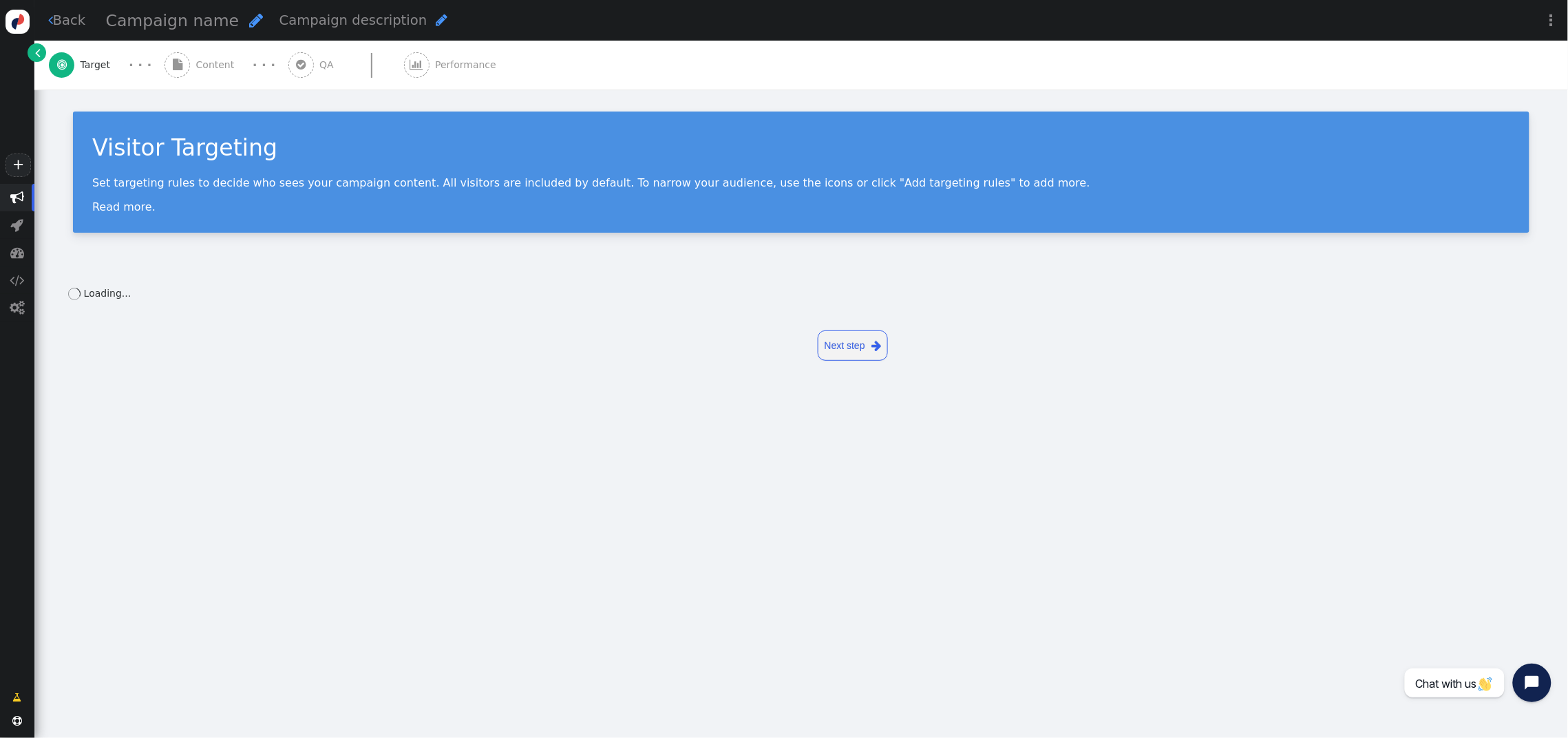
click at [207, 64] on span "Content" at bounding box center [218, 65] width 44 height 15
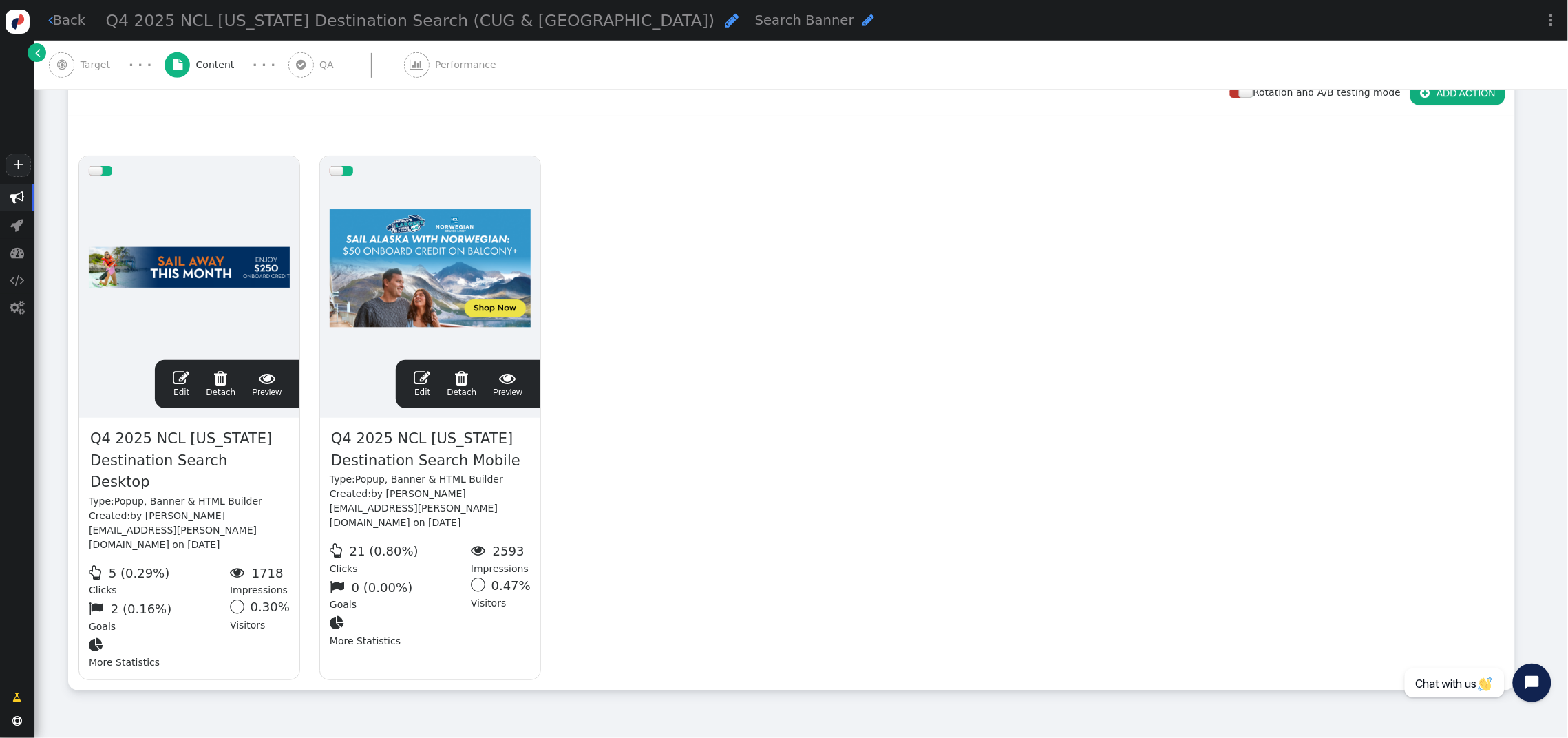
scroll to position [230, 0]
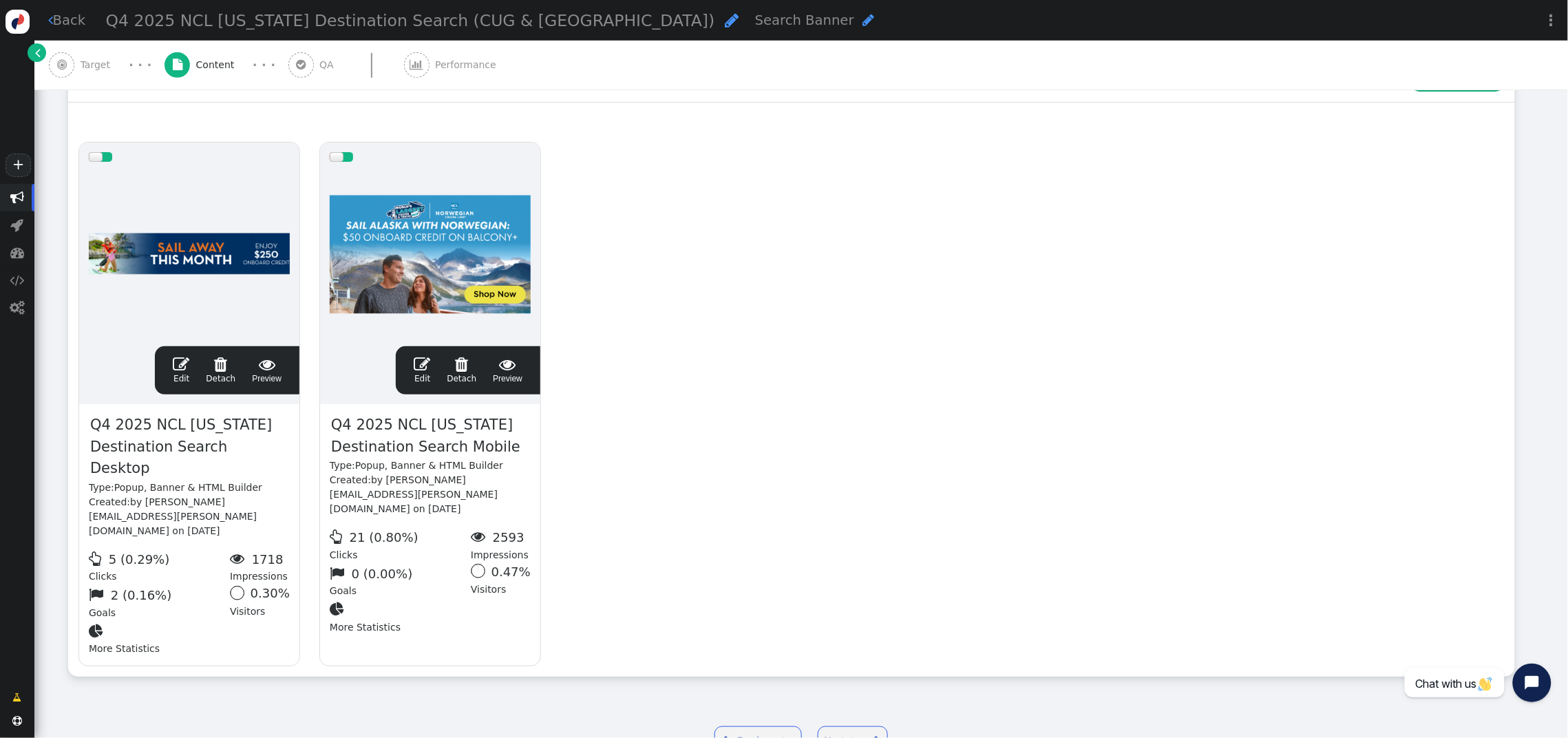
click at [178, 356] on span "" at bounding box center [181, 365] width 16 height 16
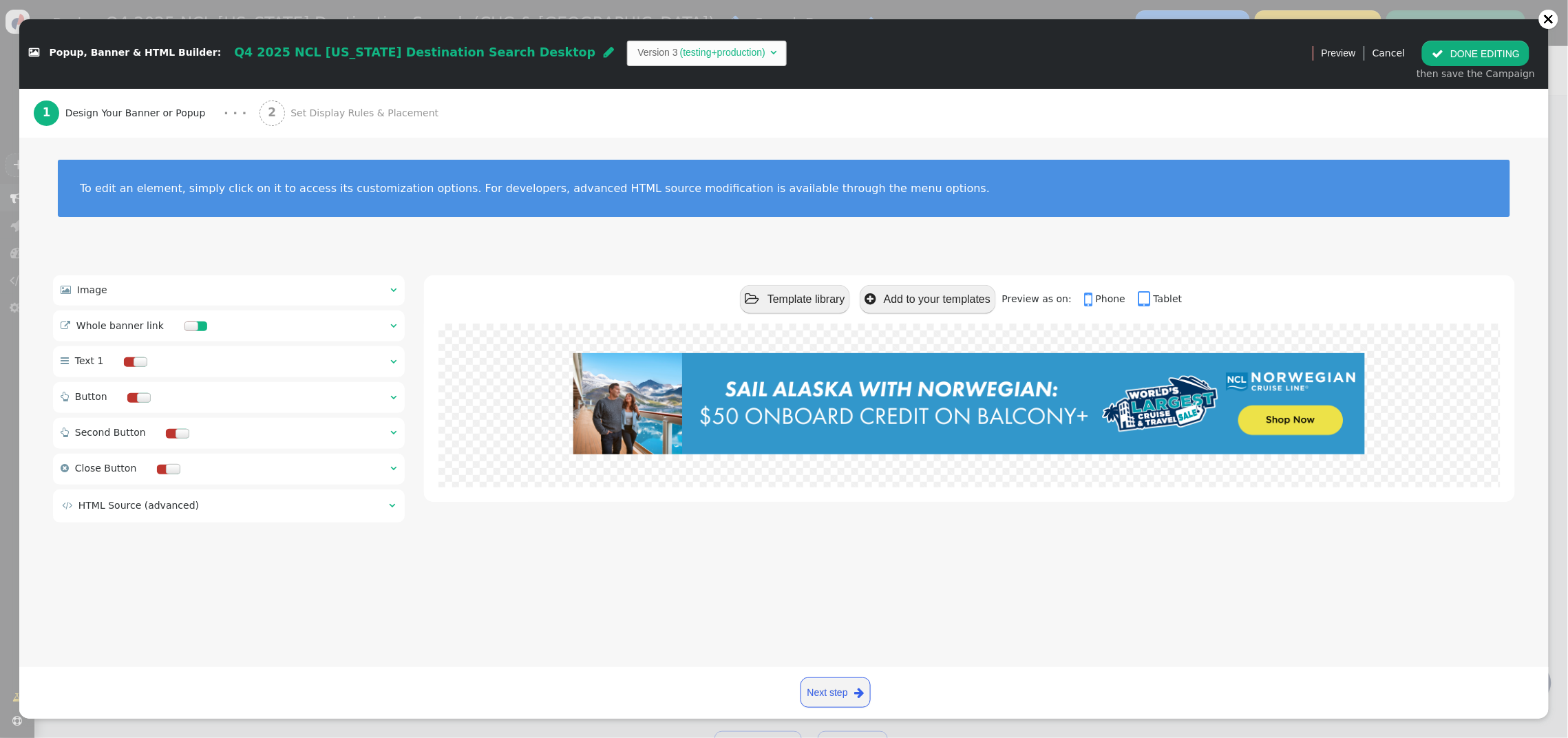
scroll to position [235, 0]
click at [291, 108] on span "Set Display Rules & Placement" at bounding box center [368, 114] width 154 height 15
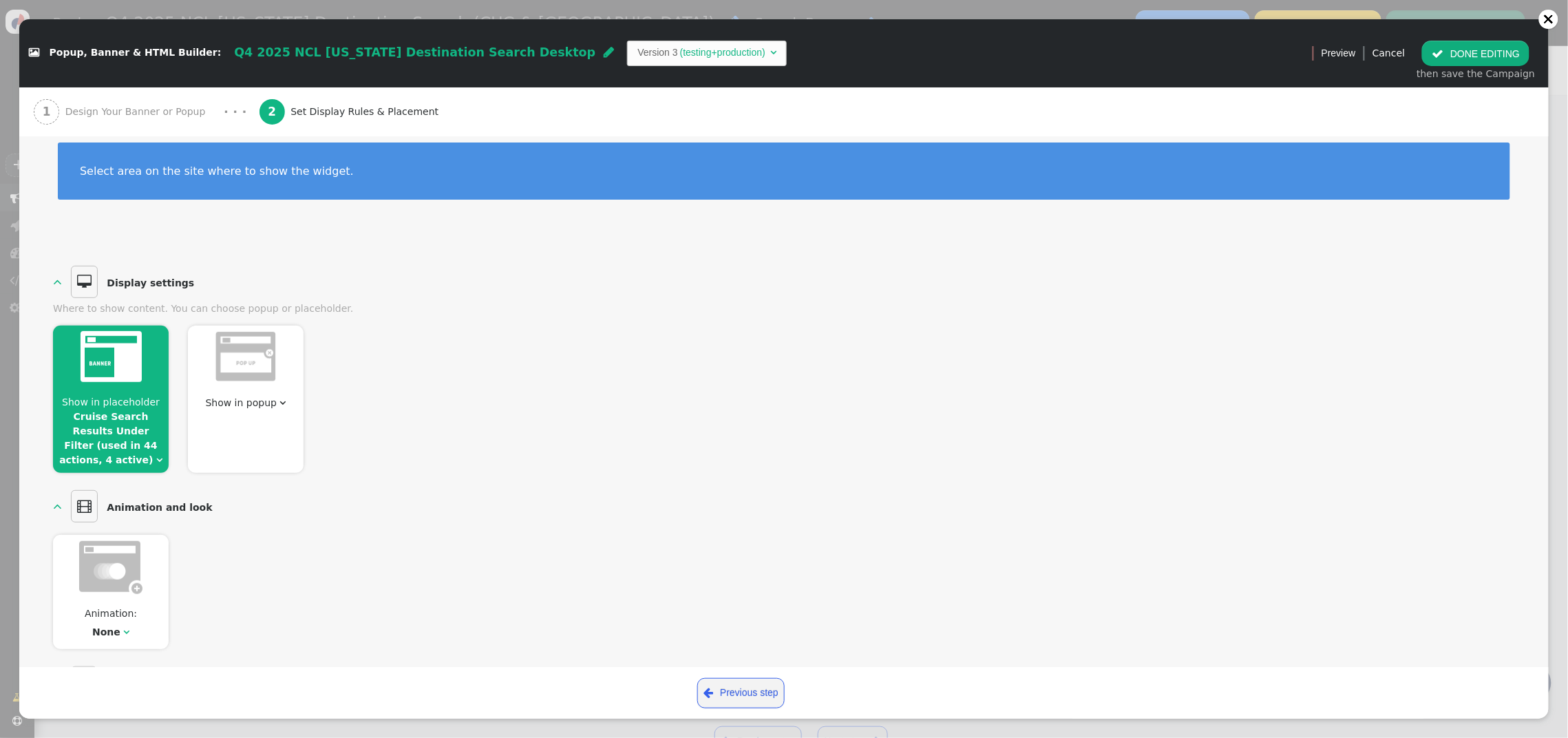
scroll to position [18, 0]
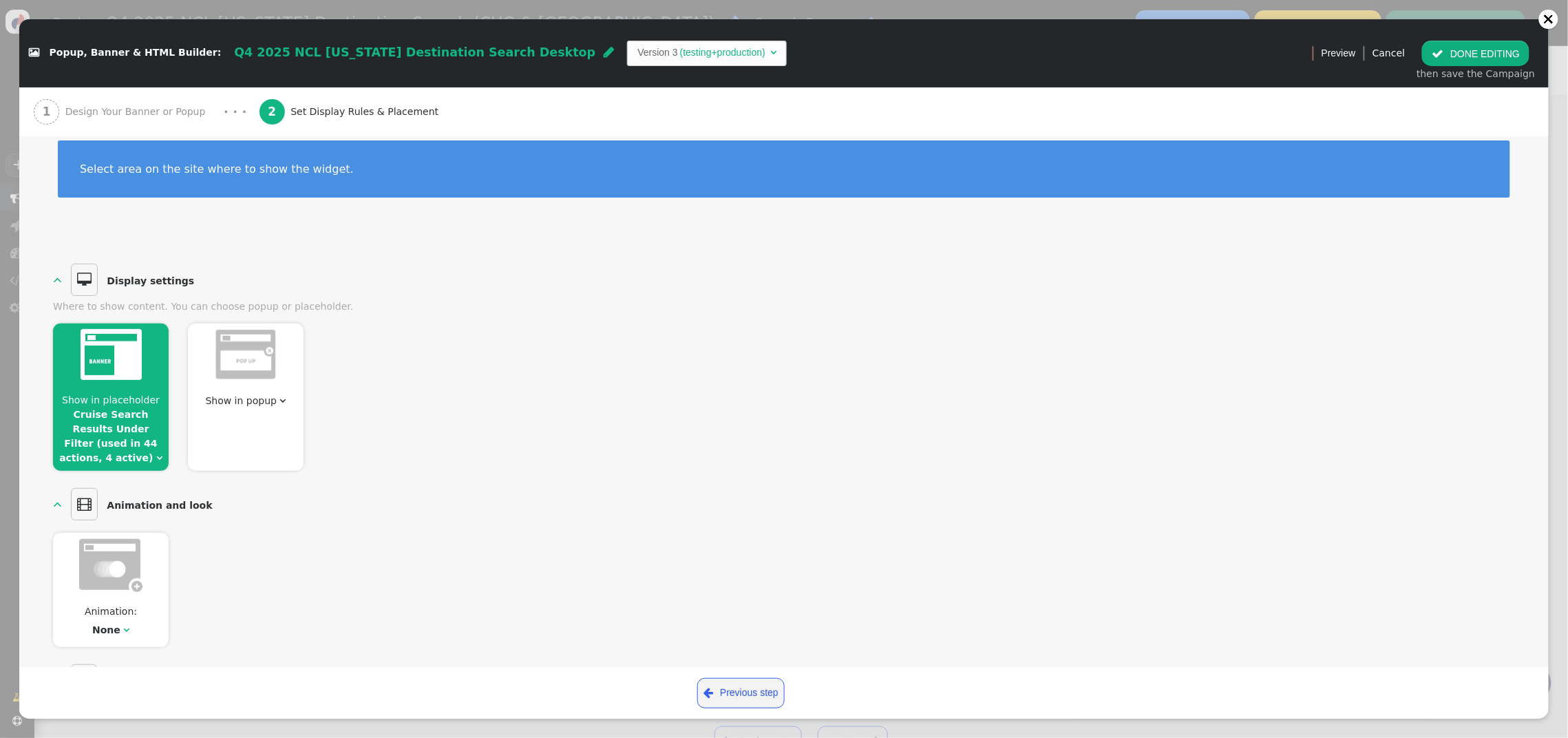
click at [125, 396] on span "Show in placeholder" at bounding box center [111, 400] width 98 height 11
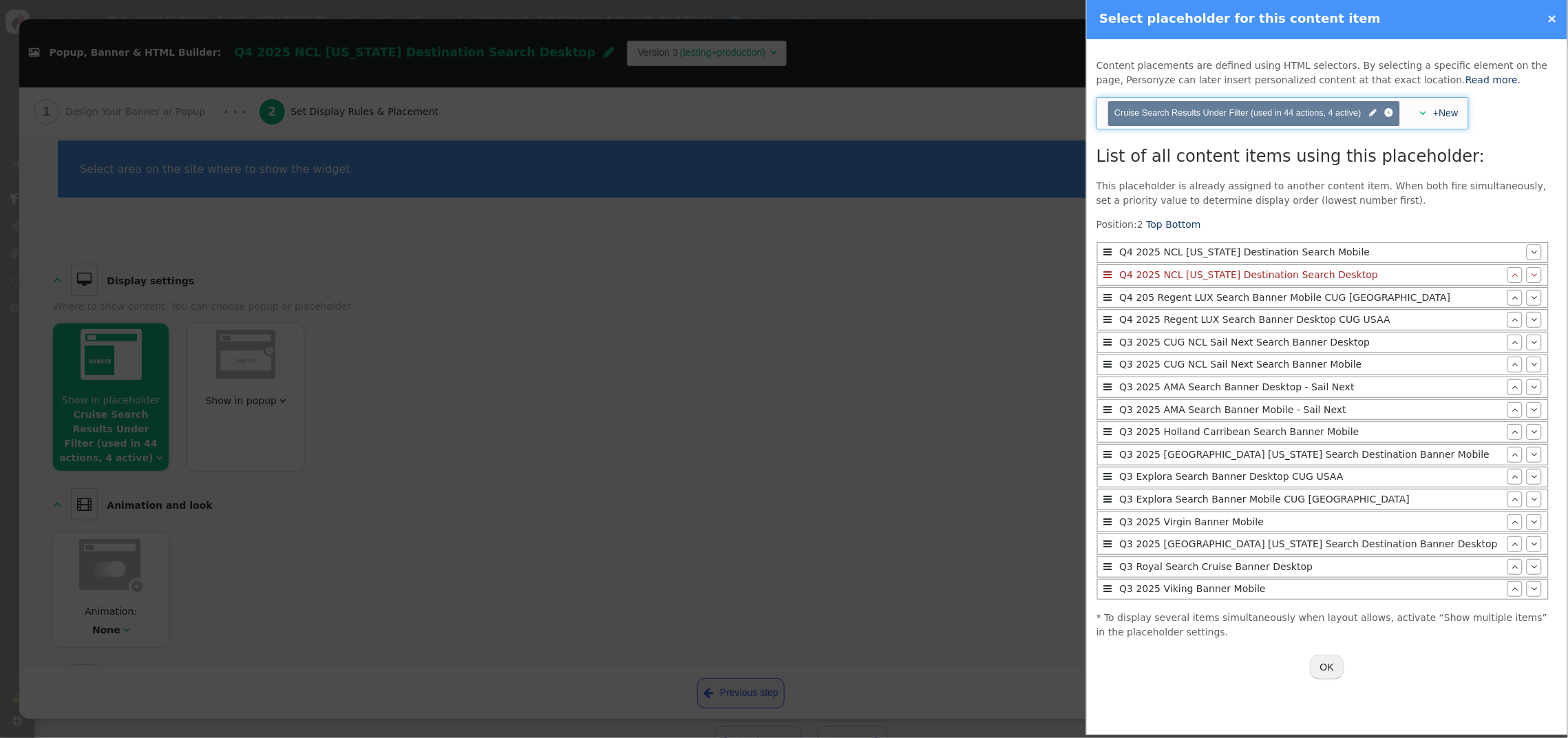
click at [1423, 113] on span "" at bounding box center [1423, 113] width 7 height 10
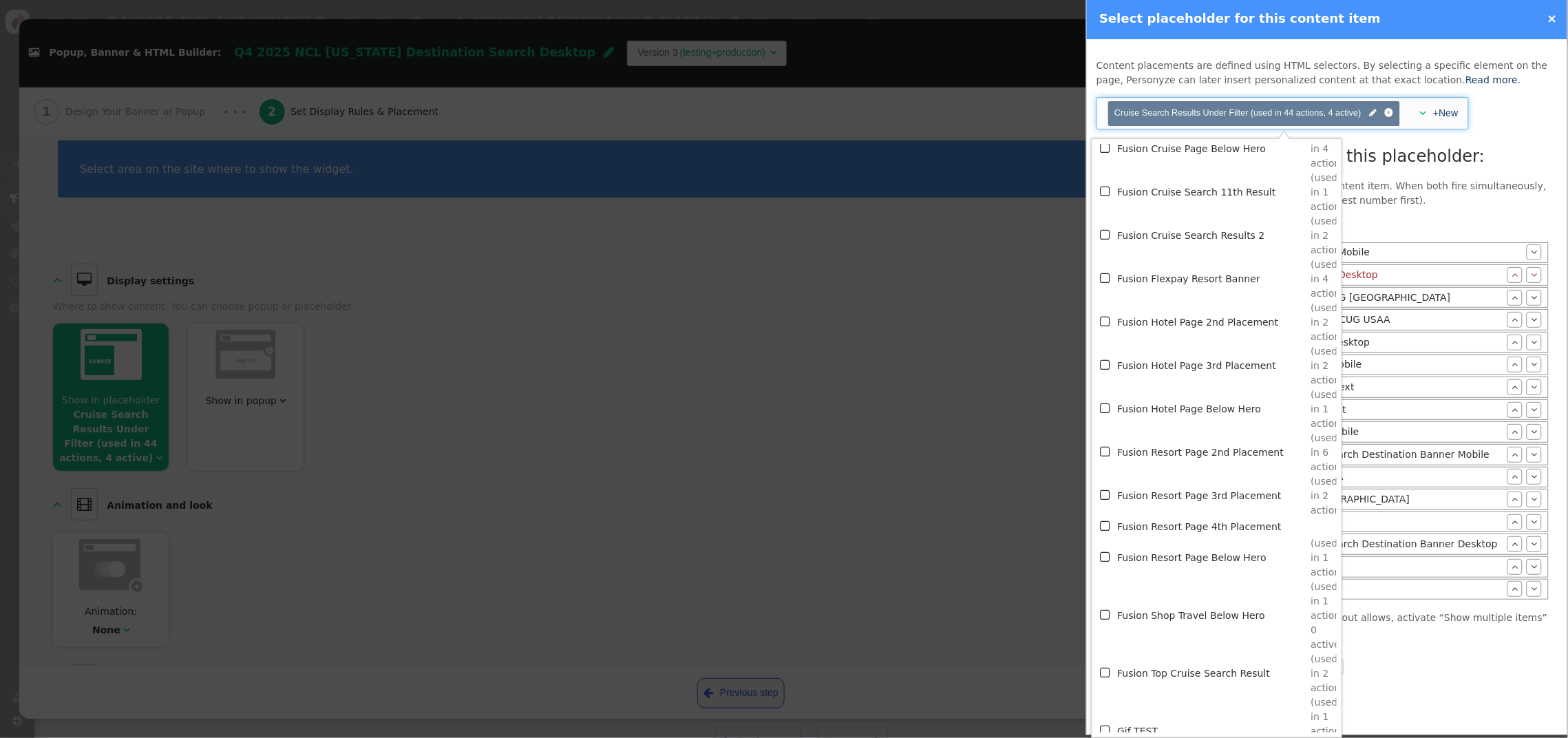
scroll to position [3180, 0]
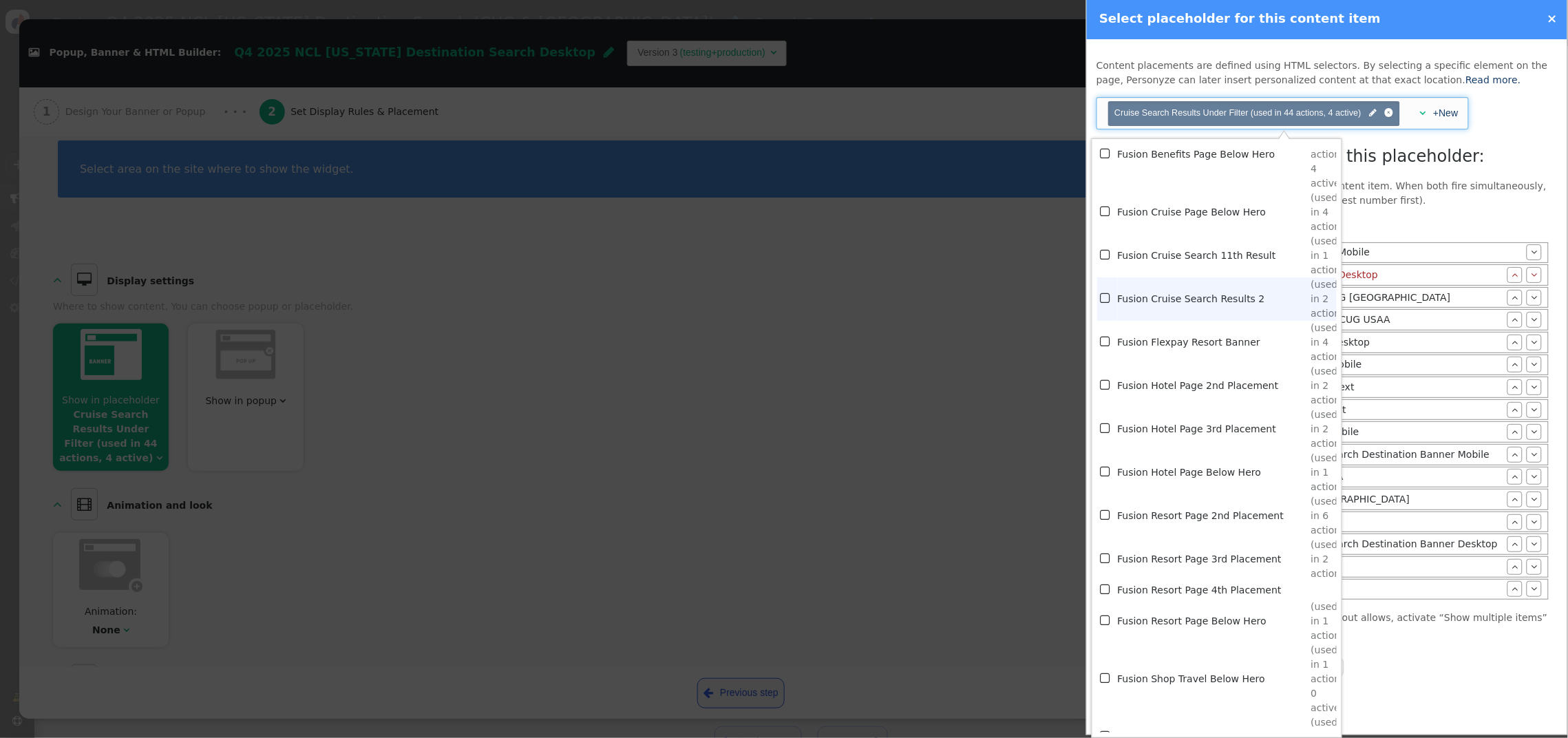
click at [1173, 302] on td "Fusion Cruise Search Results 2" at bounding box center [1214, 299] width 194 height 43
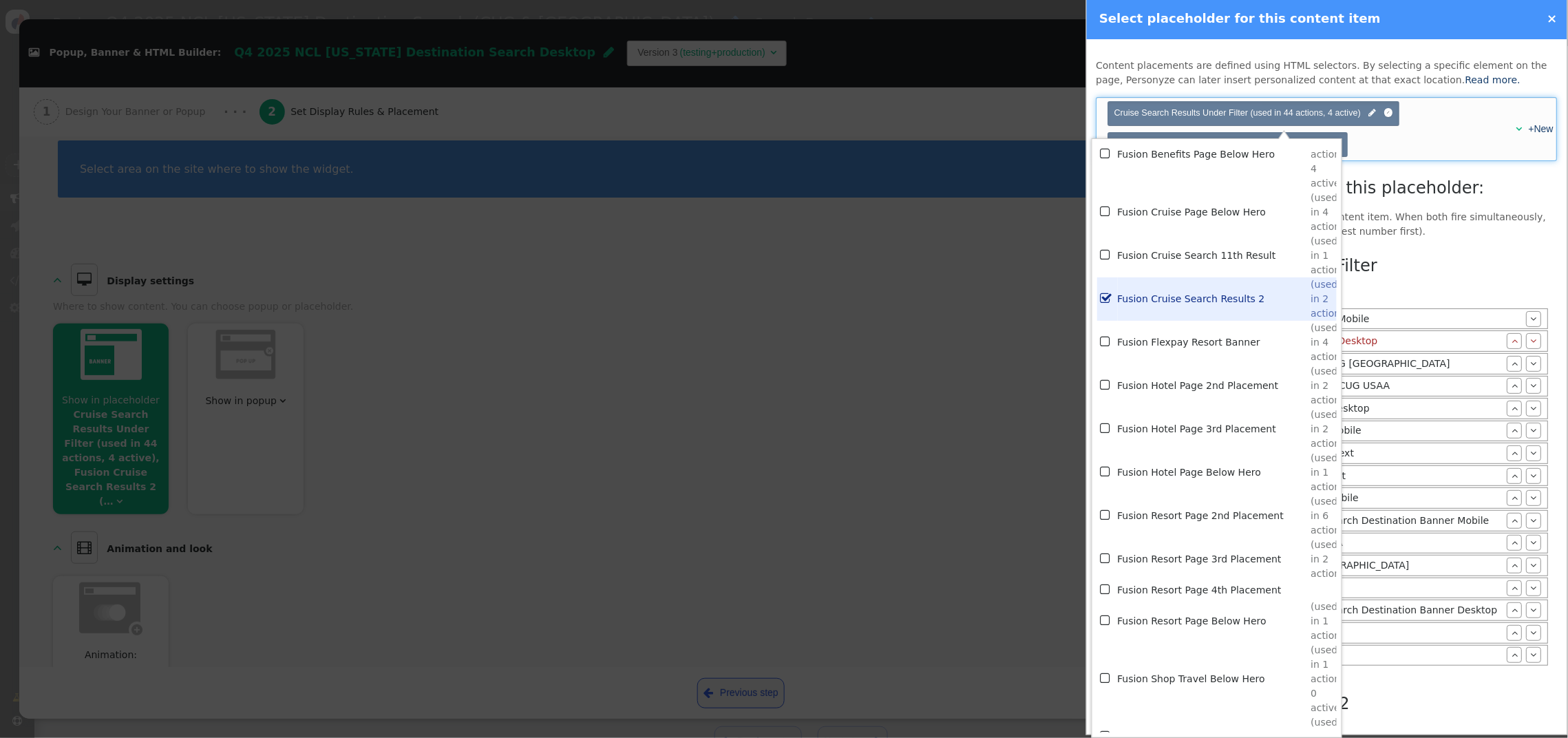
click at [1426, 278] on h3 "Cruise Search Results Under Filter" at bounding box center [1323, 266] width 453 height 25
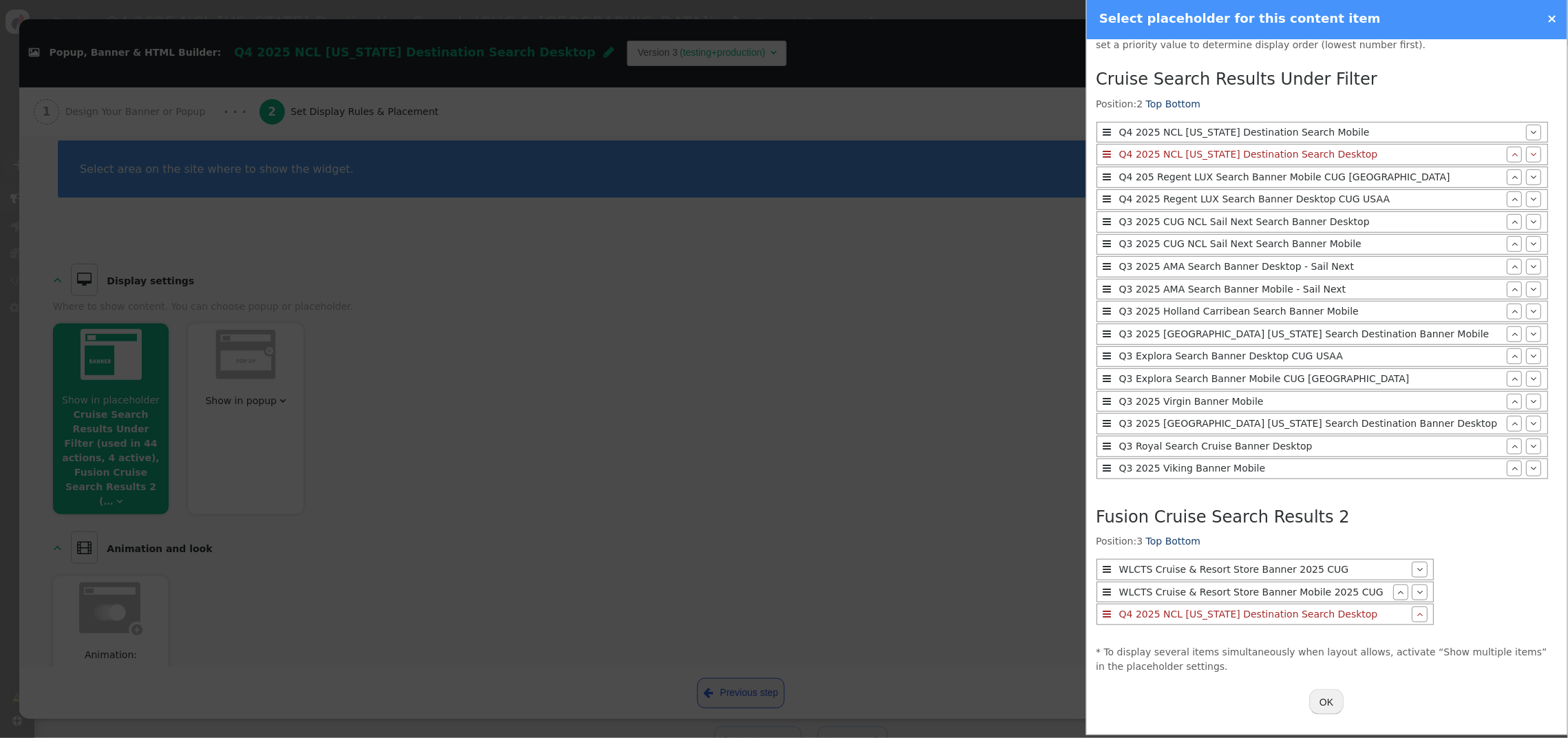
scroll to position [0, 0]
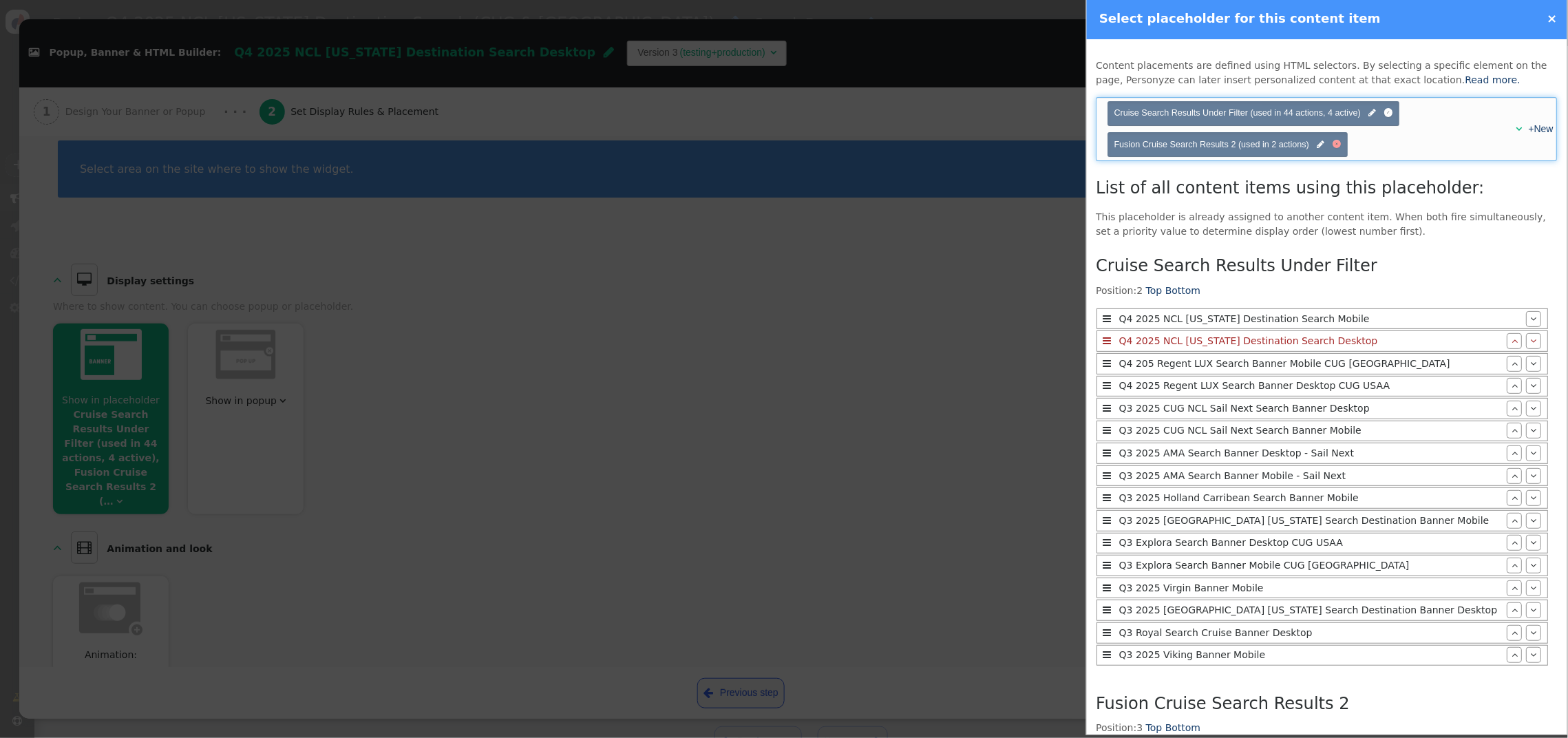
click at [1340, 146] on div at bounding box center [1338, 144] width 9 height 9
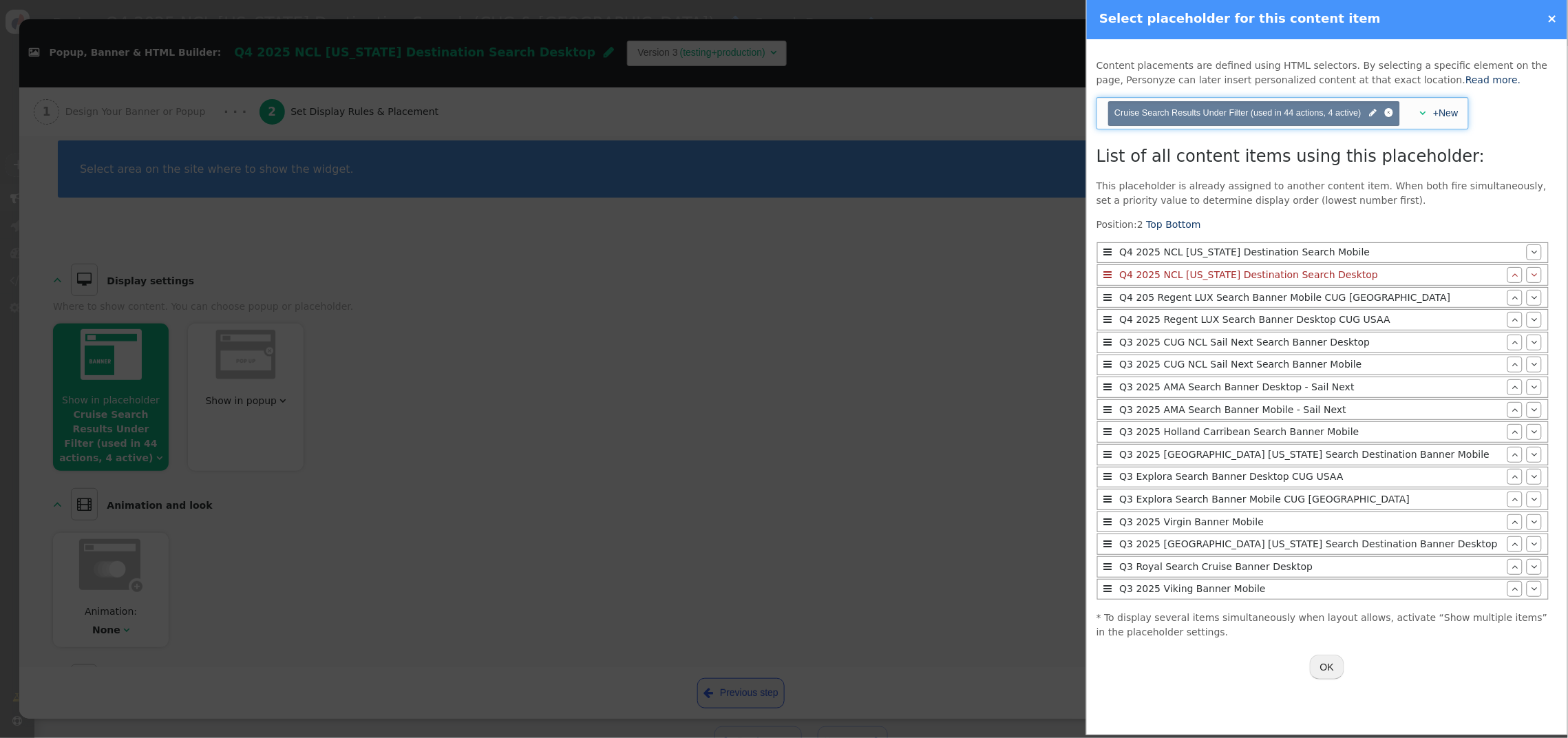
click at [1421, 115] on span "" at bounding box center [1423, 113] width 7 height 10
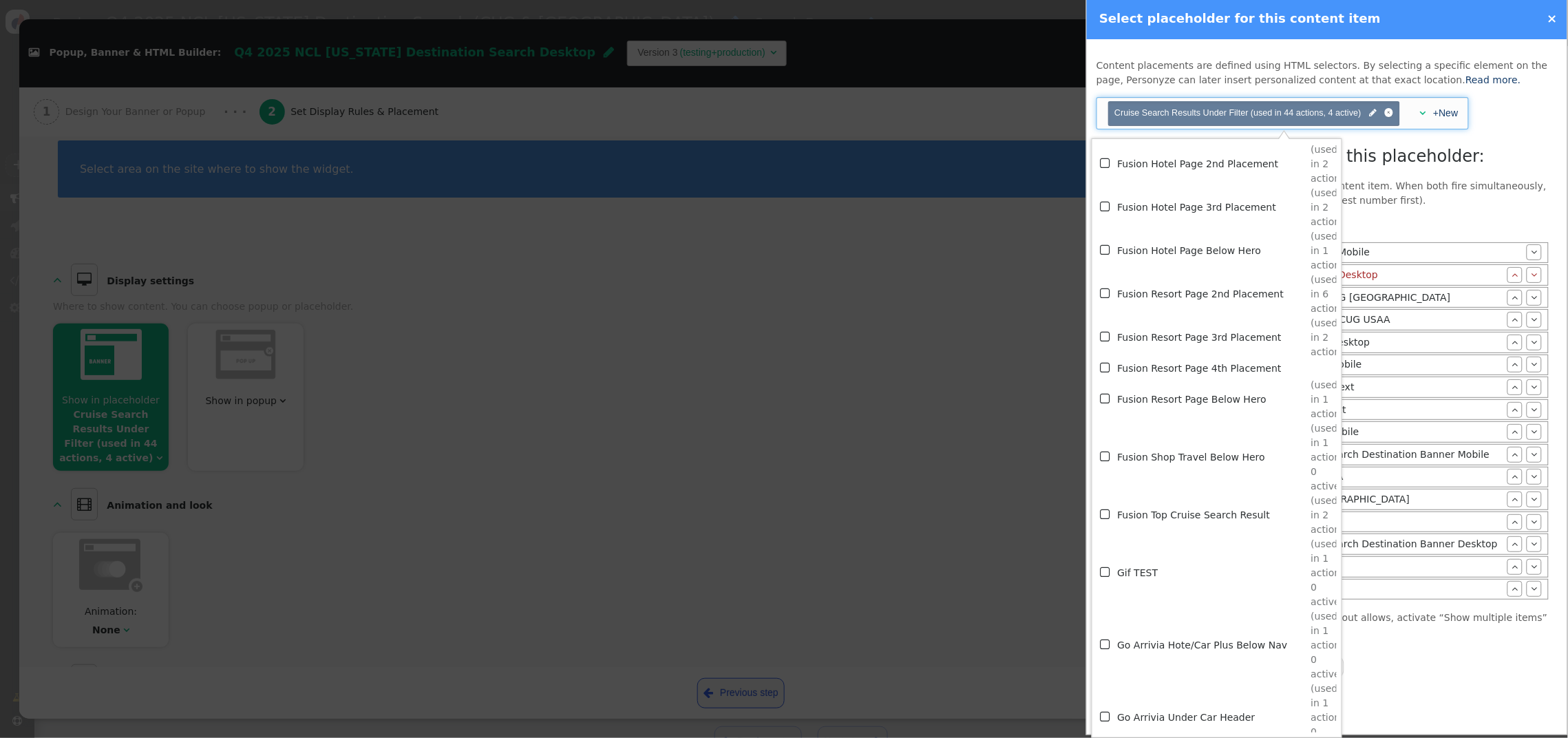
scroll to position [3440, 0]
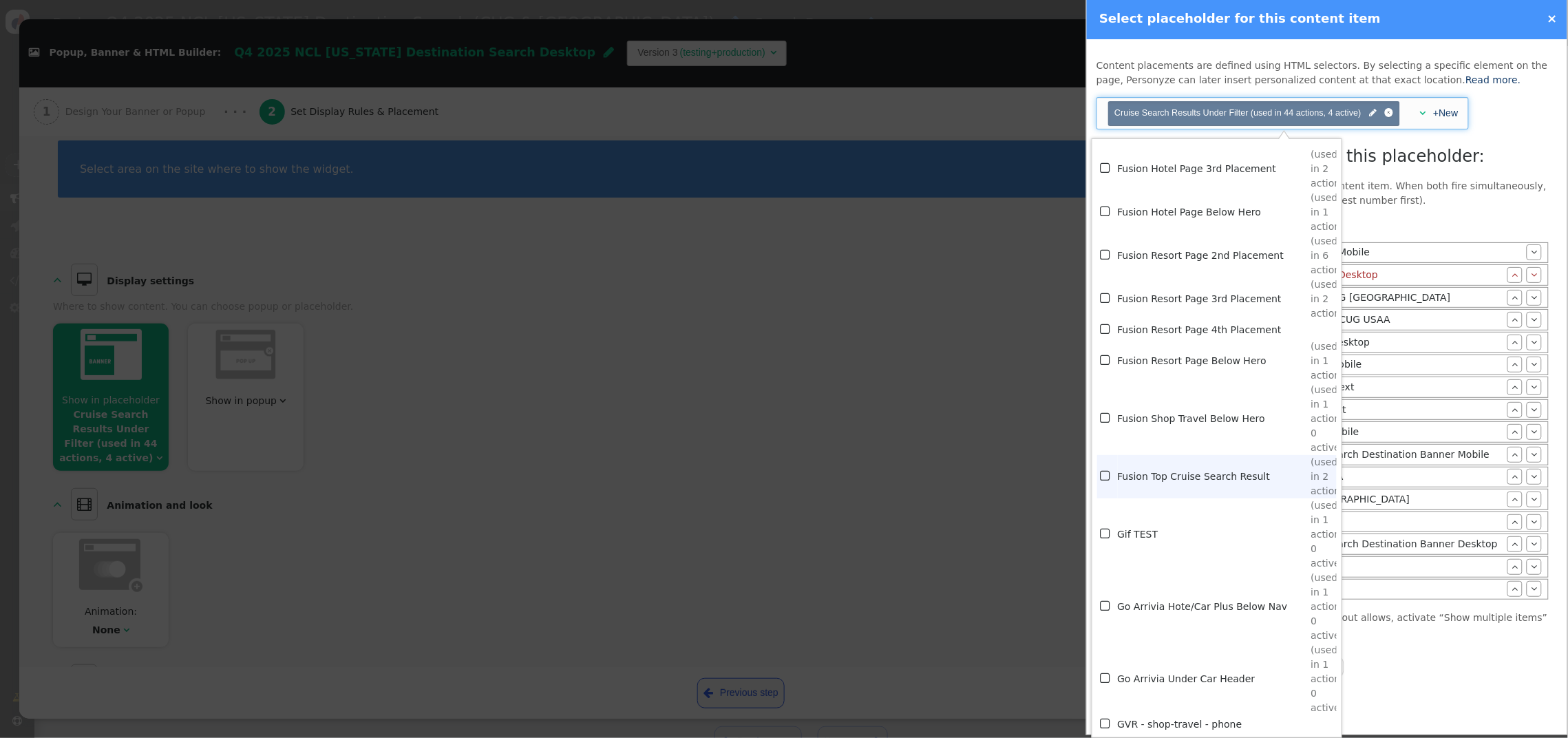
click at [1236, 469] on td "Fusion Top Cruise Search Result" at bounding box center [1214, 476] width 194 height 43
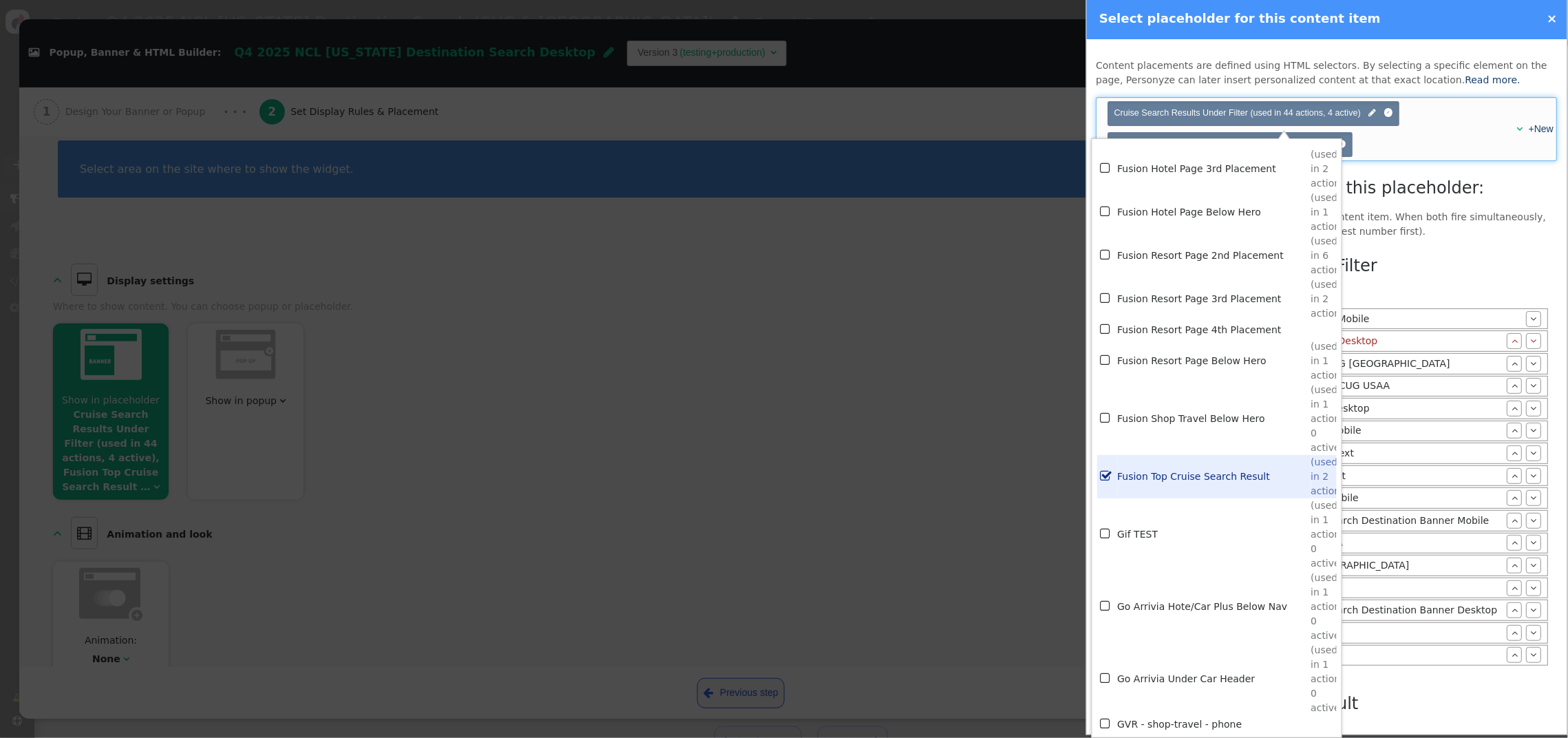
click at [1441, 267] on h3 "Cruise Search Results Under Filter" at bounding box center [1323, 266] width 453 height 25
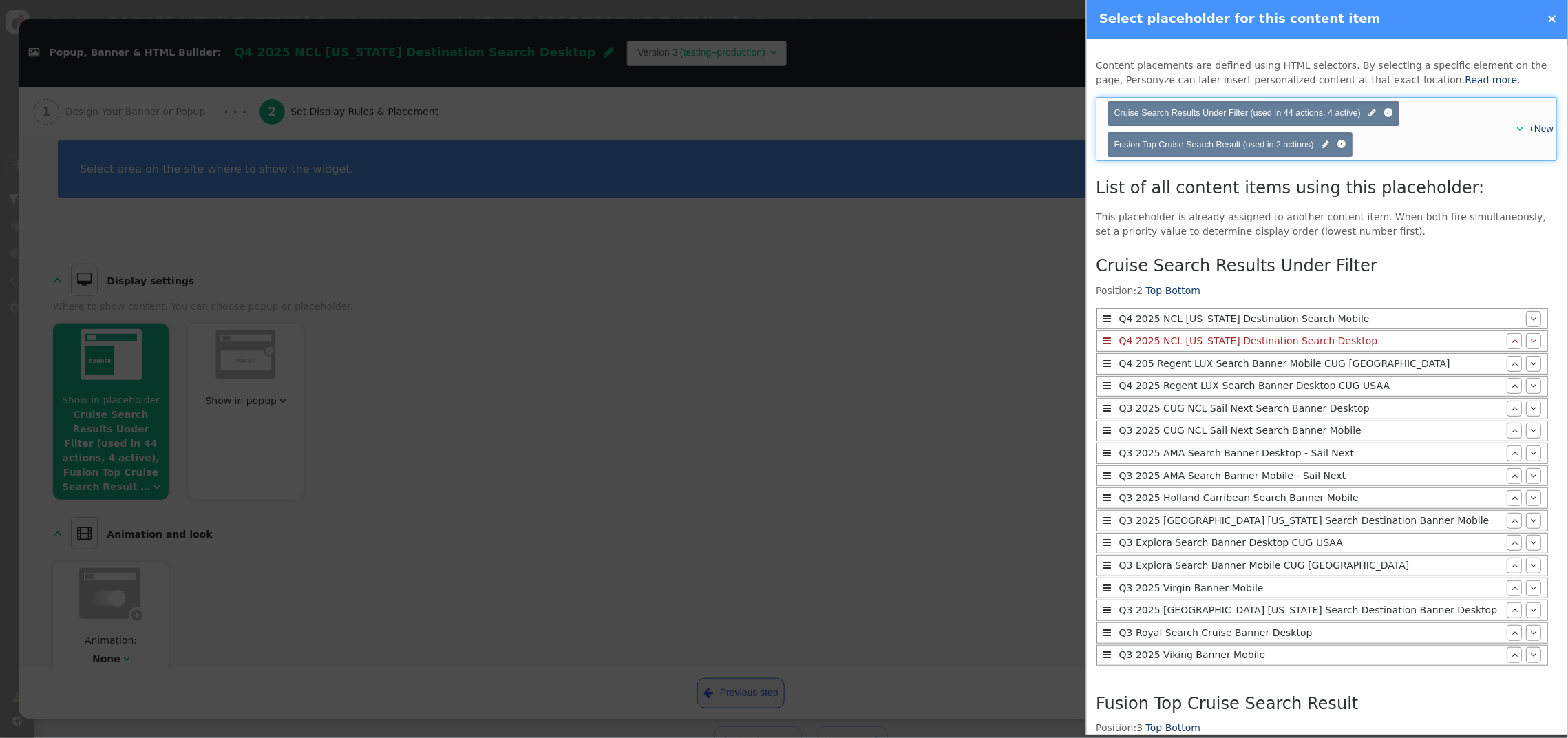
scroll to position [190, 0]
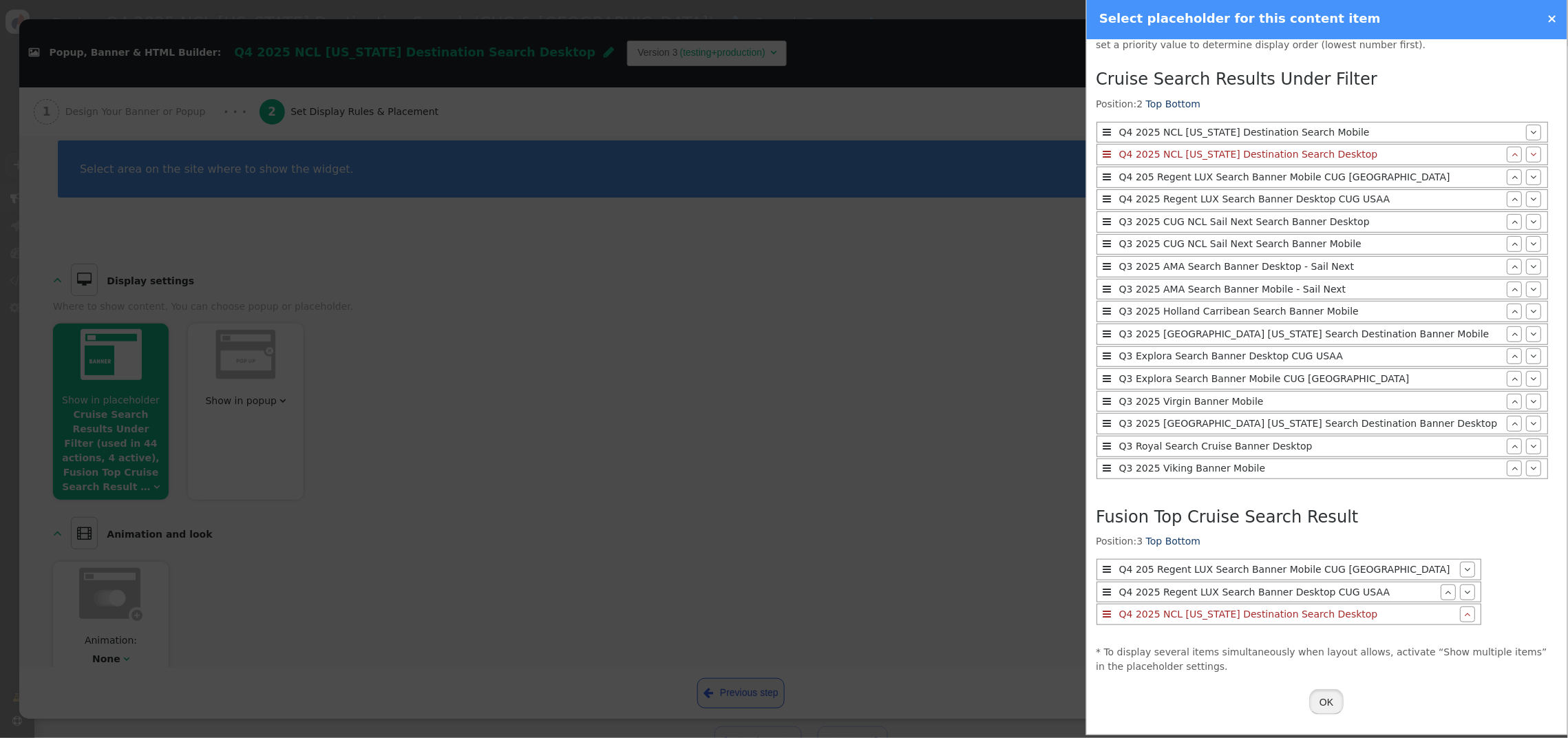
click at [1336, 701] on button "OK" at bounding box center [1327, 701] width 34 height 25
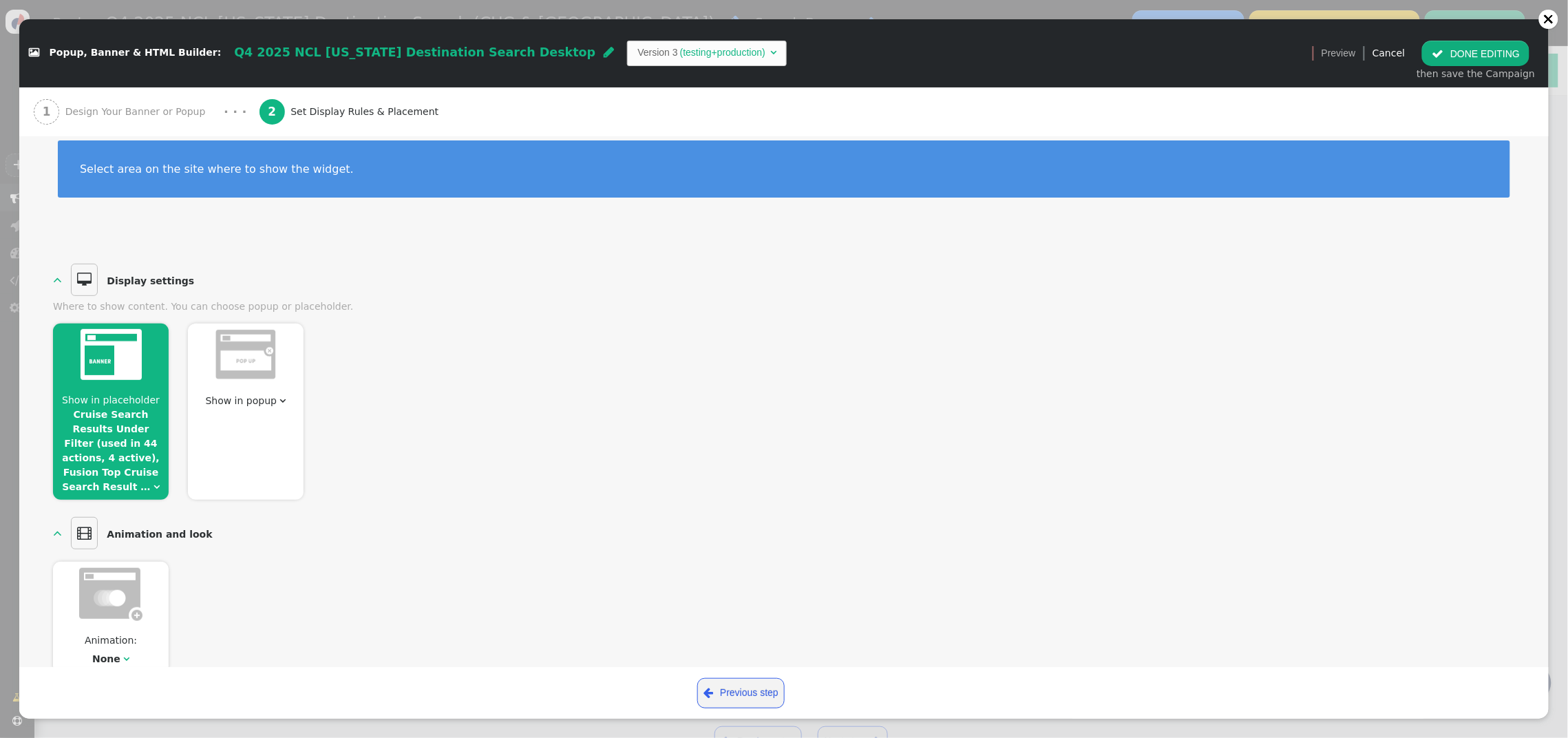
click at [1468, 58] on button " DONE EDITING" at bounding box center [1476, 53] width 107 height 25
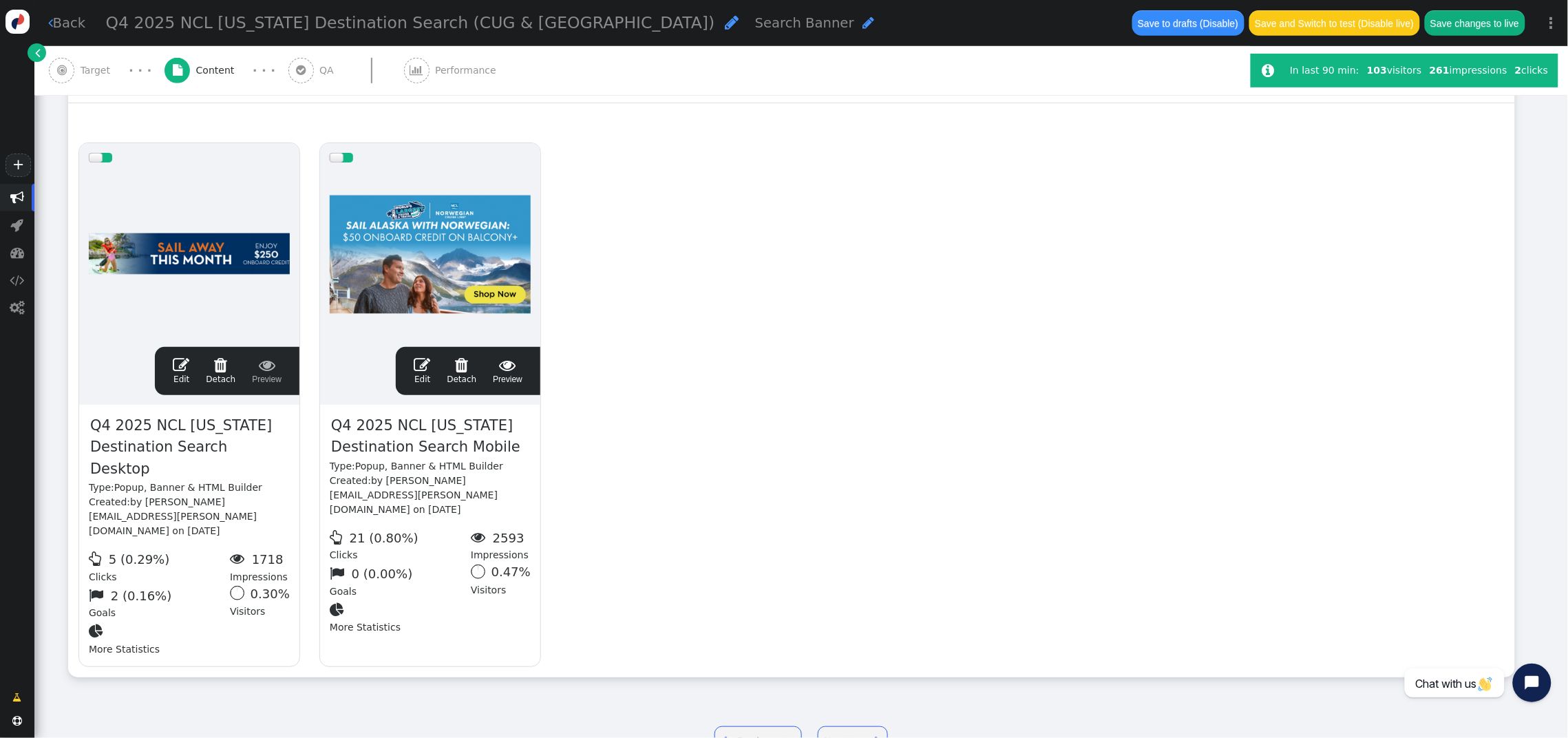
click at [422, 356] on span "" at bounding box center [422, 365] width 16 height 16
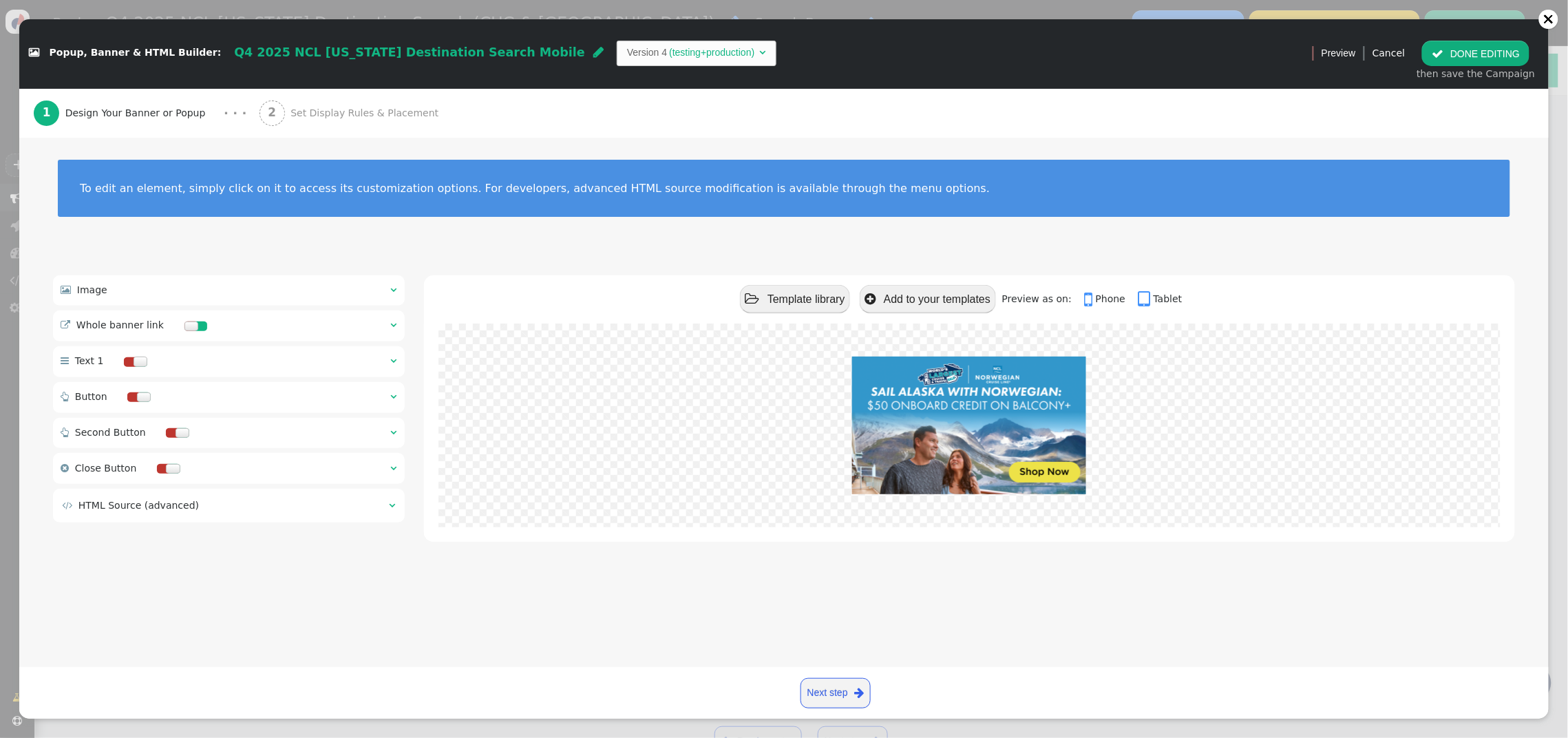
click at [351, 114] on span "Set Display Rules & Placement" at bounding box center [368, 114] width 154 height 15
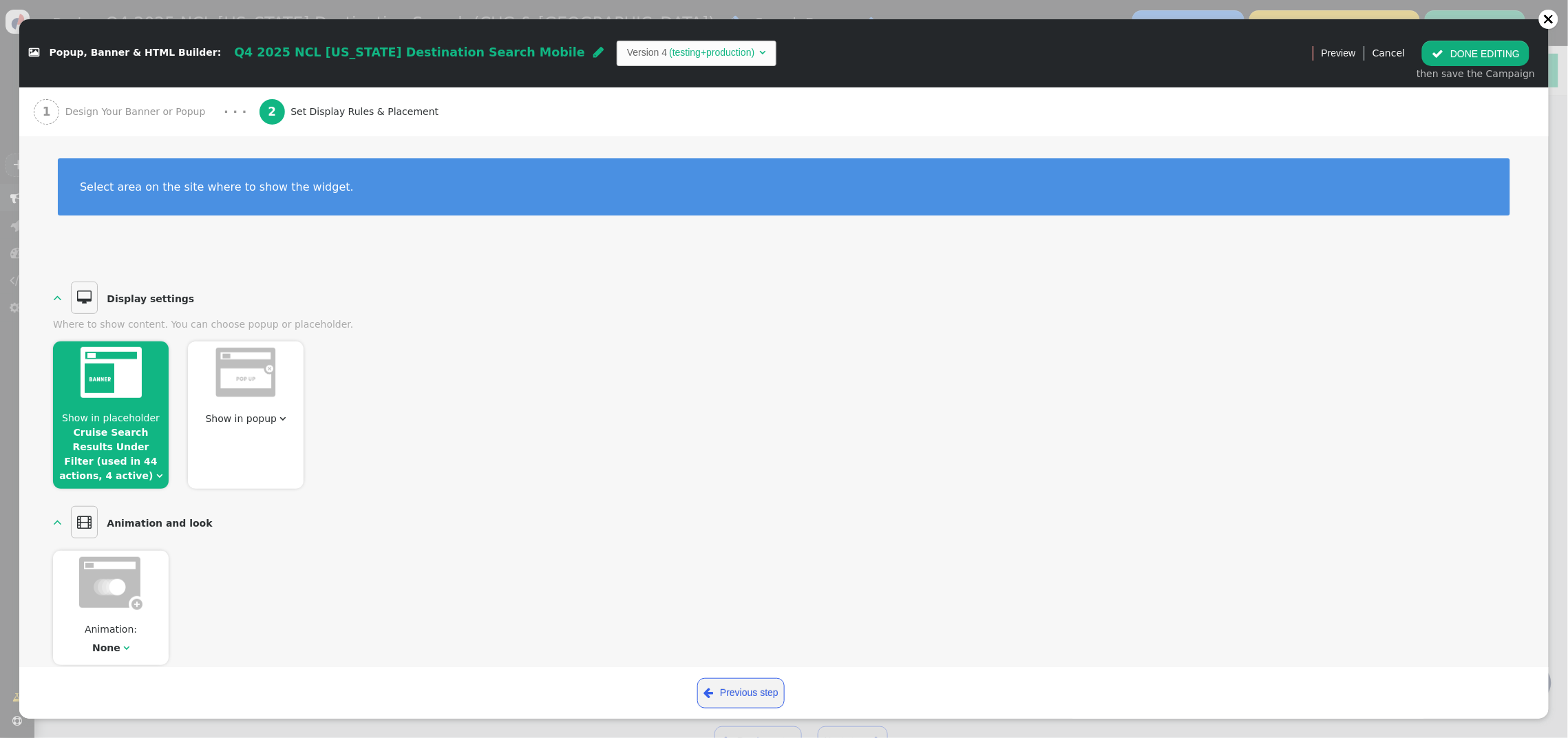
click at [88, 414] on span "Show in placeholder" at bounding box center [111, 418] width 98 height 11
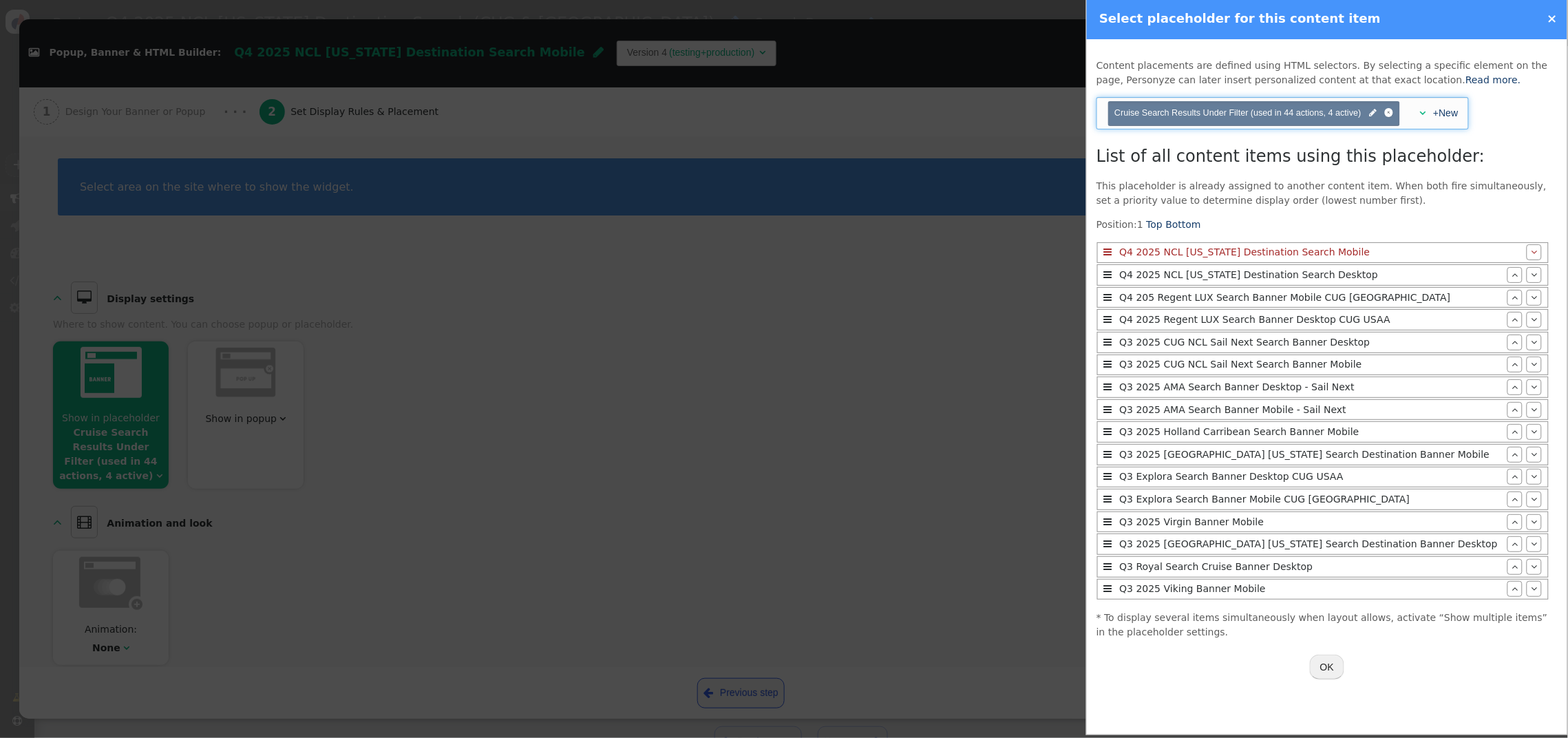
click at [1427, 112] on div "+New" at bounding box center [1442, 114] width 33 height 15
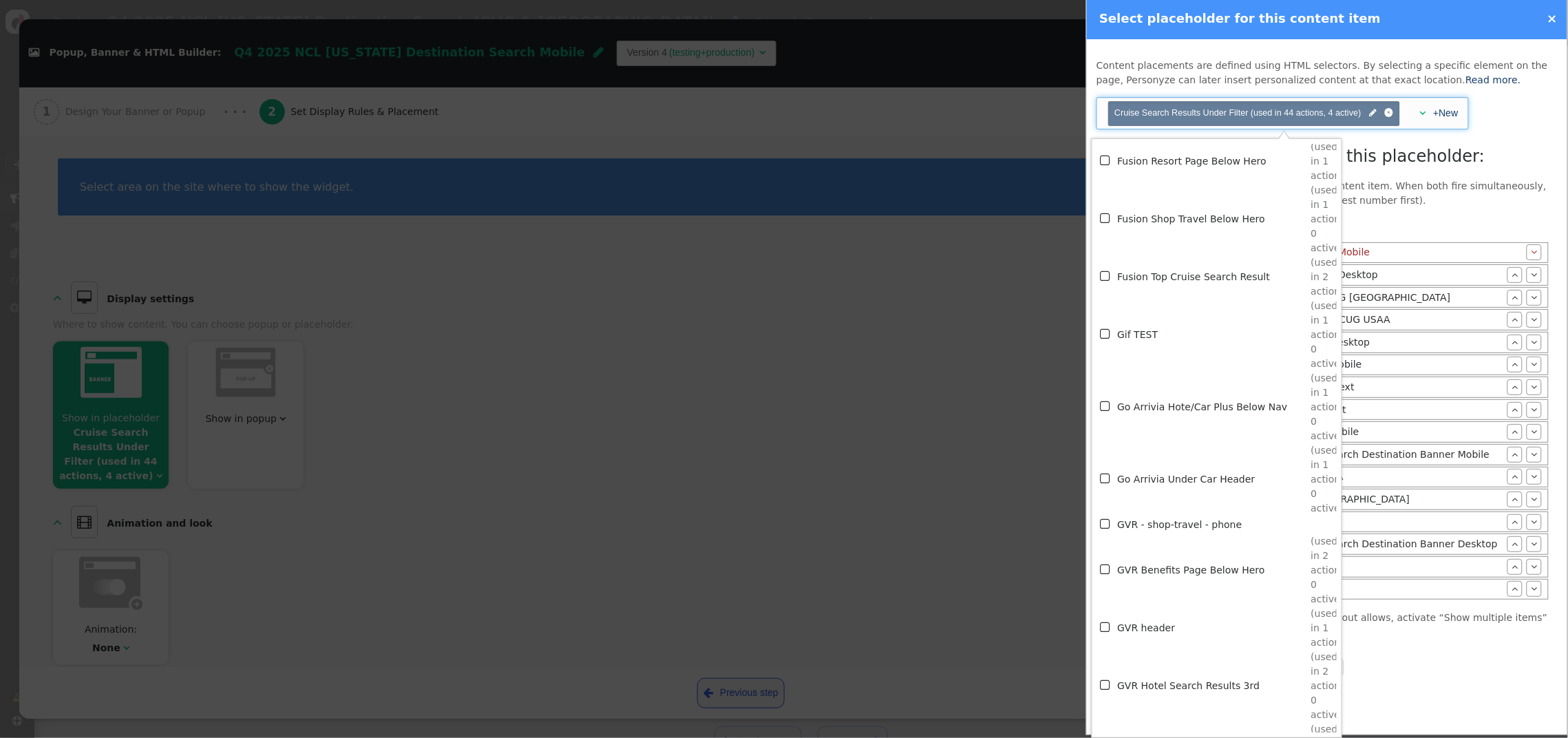
scroll to position [3637, 0]
click at [1178, 286] on td "Fusion Top Cruise Search Result" at bounding box center [1214, 280] width 194 height 43
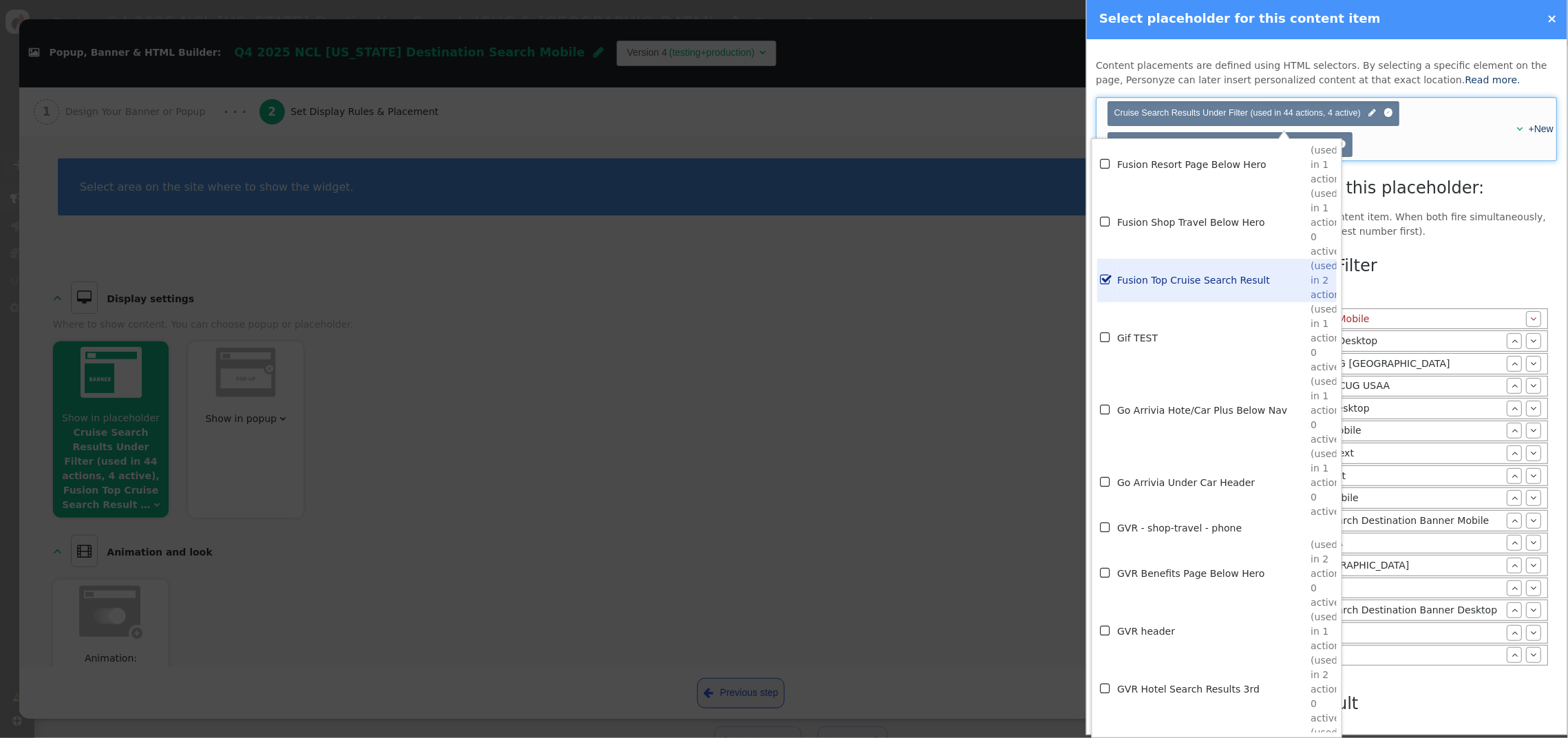
click at [1472, 206] on div "List of all content items using this placeholder: This placeholder is already a…" at bounding box center [1327, 485] width 462 height 618
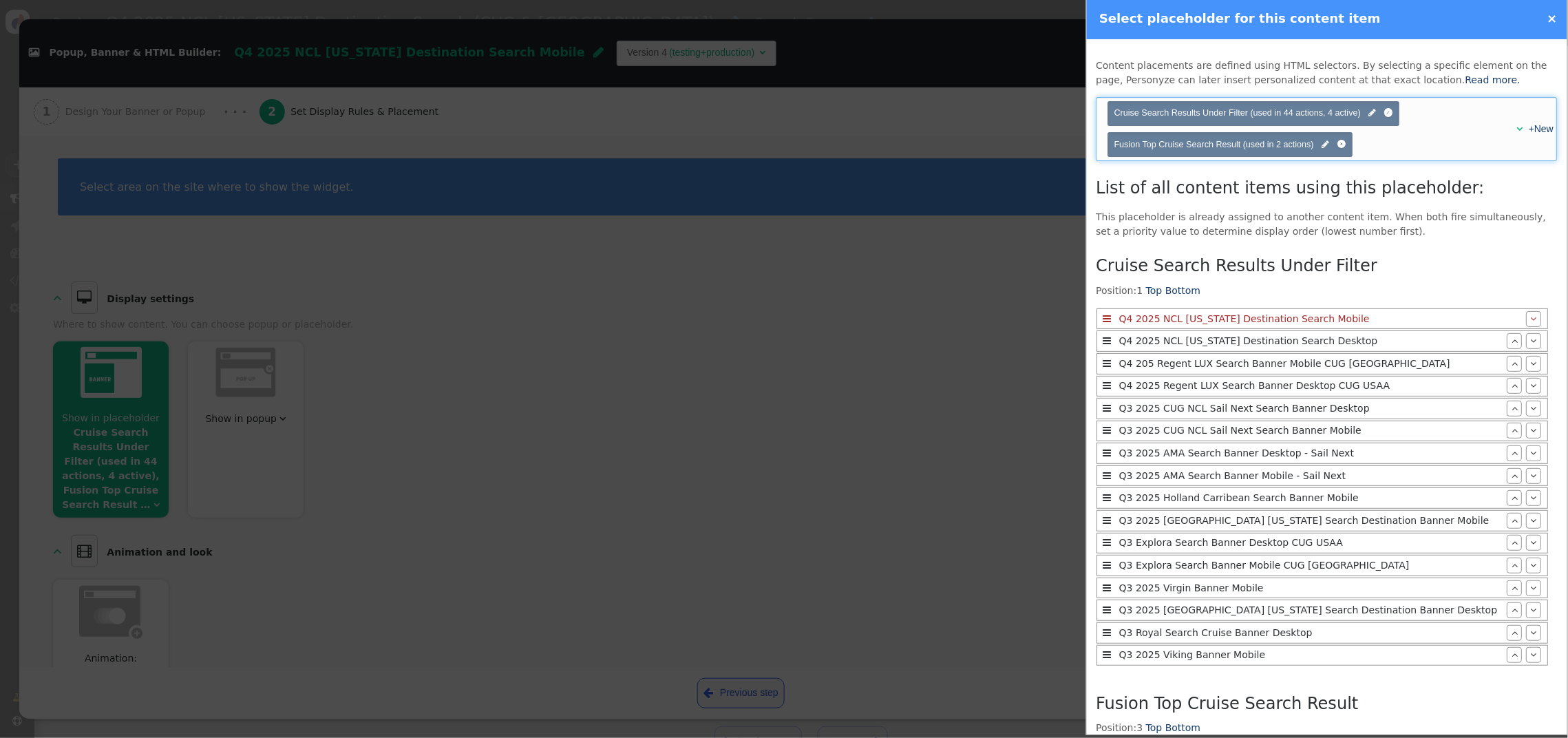
scroll to position [190, 0]
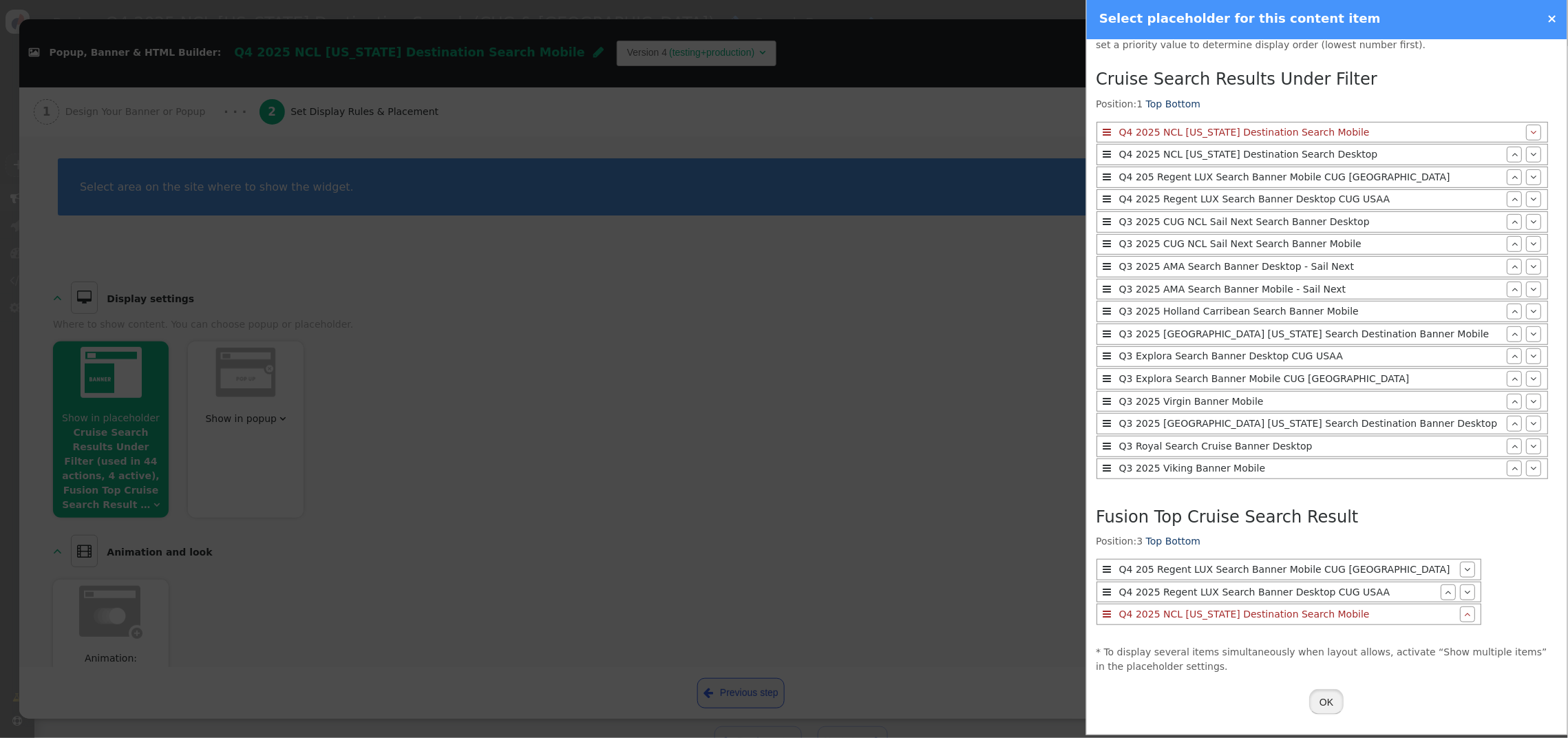
drag, startPoint x: 1332, startPoint y: 697, endPoint x: 1341, endPoint y: 663, distance: 35.2
click at [1332, 696] on button "OK" at bounding box center [1327, 701] width 34 height 25
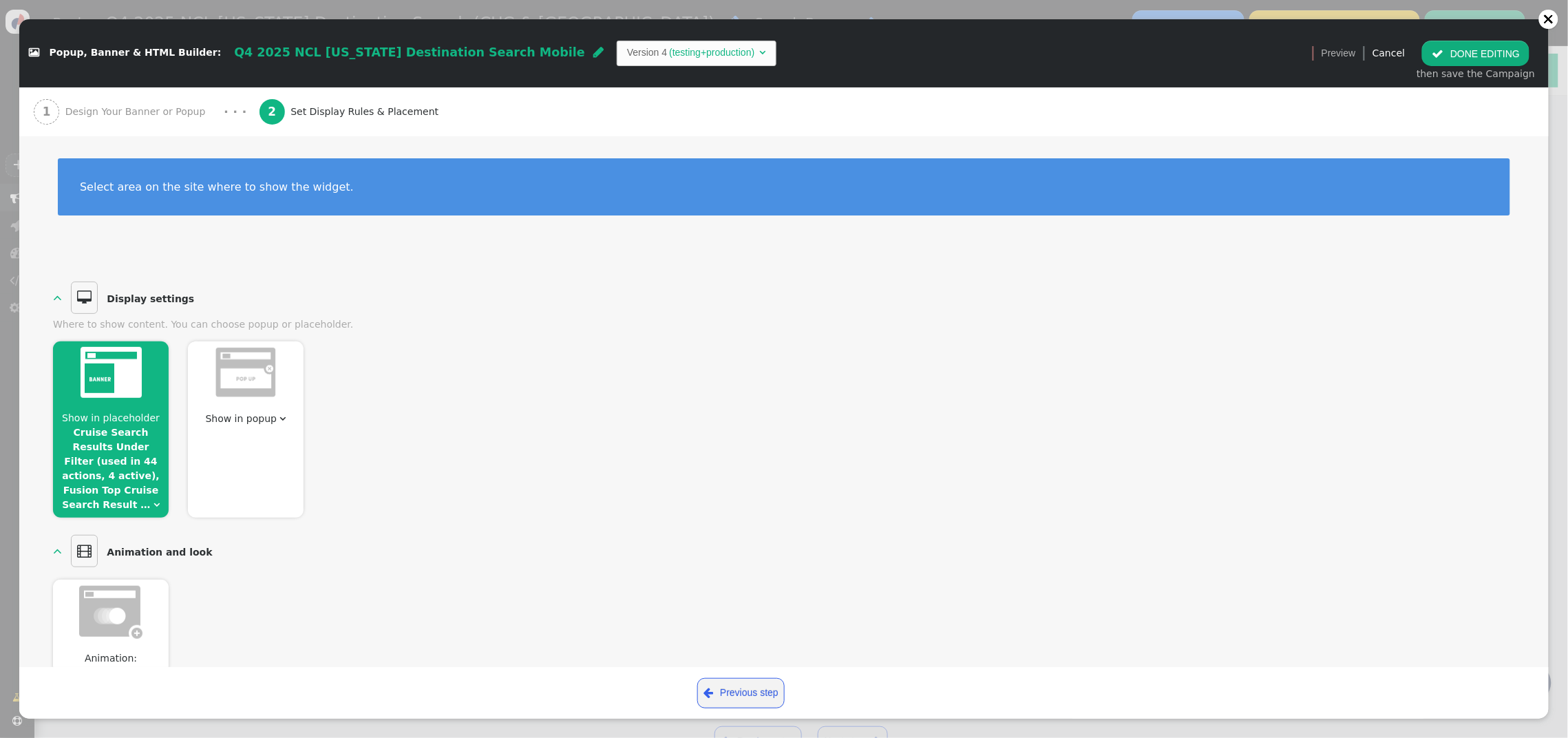
click at [1469, 56] on button " DONE EDITING" at bounding box center [1476, 53] width 107 height 25
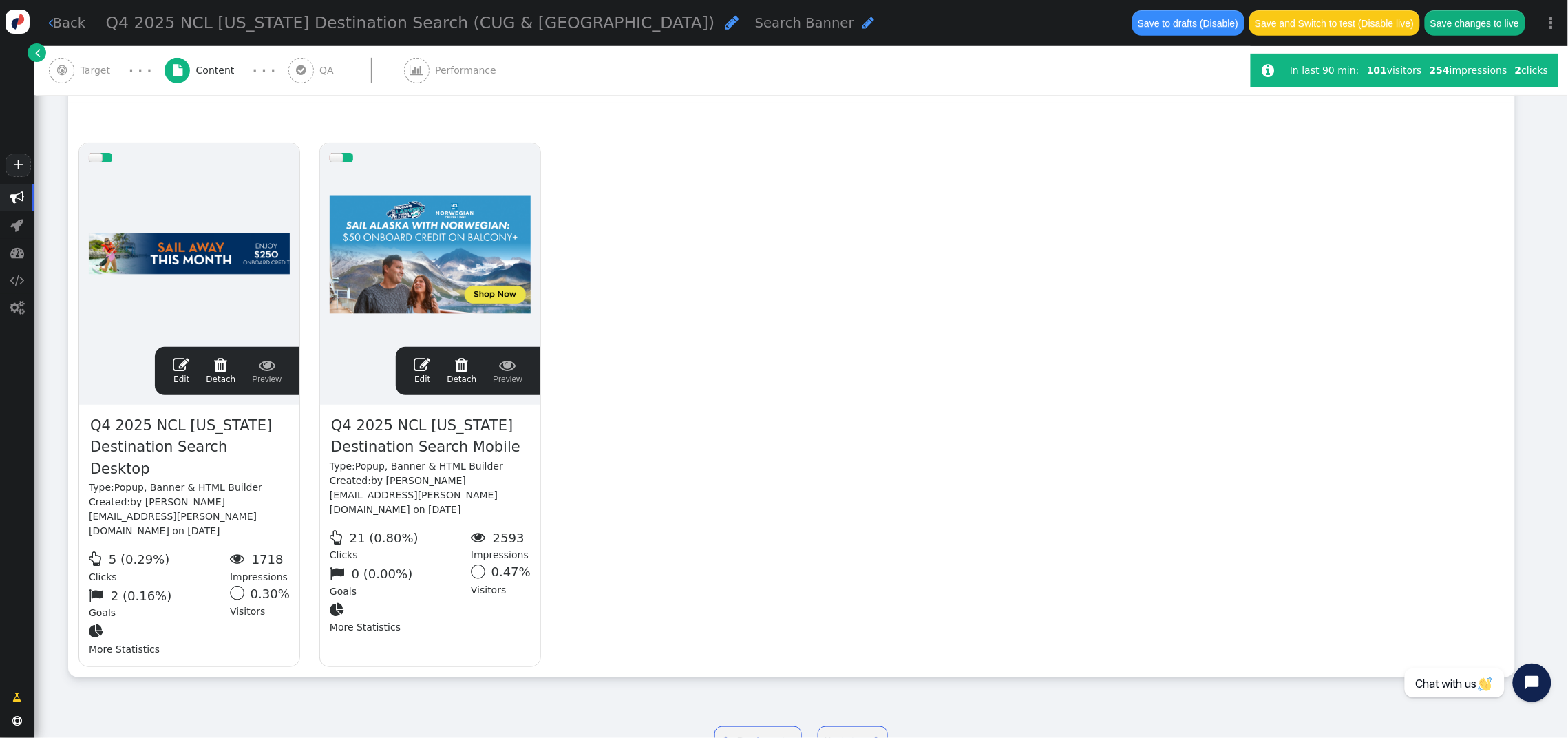
click at [1485, 24] on button "Save changes to live" at bounding box center [1475, 23] width 101 height 25
